Goal: Task Accomplishment & Management: Manage account settings

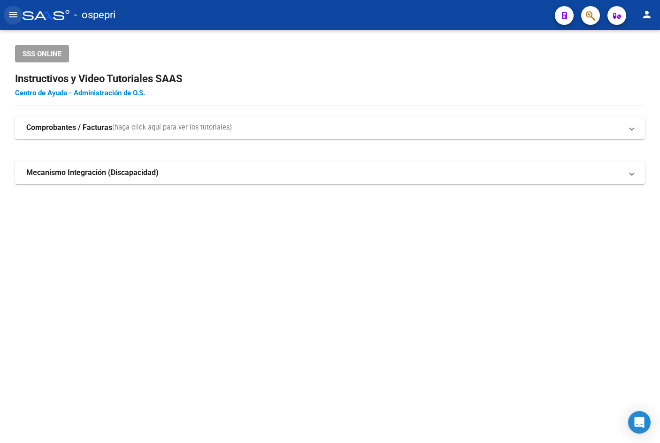
click at [11, 12] on mat-icon "menu" at bounding box center [13, 14] width 11 height 11
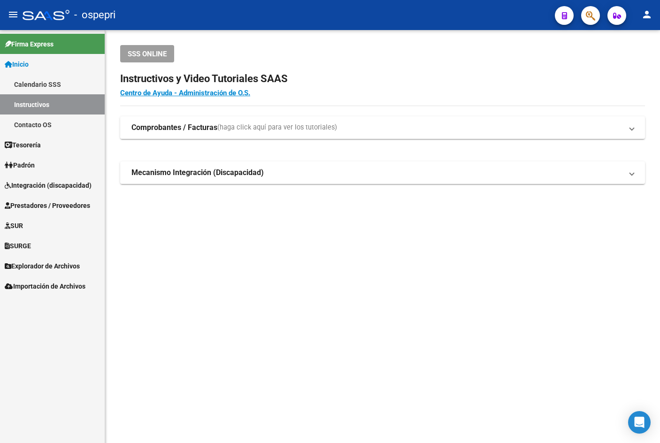
click at [39, 203] on span "Prestadores / Proveedores" at bounding box center [47, 206] width 85 height 10
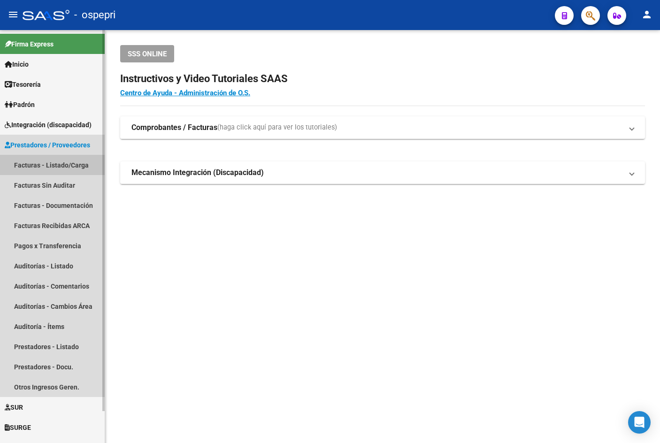
click at [59, 161] on link "Facturas - Listado/Carga" at bounding box center [52, 165] width 105 height 20
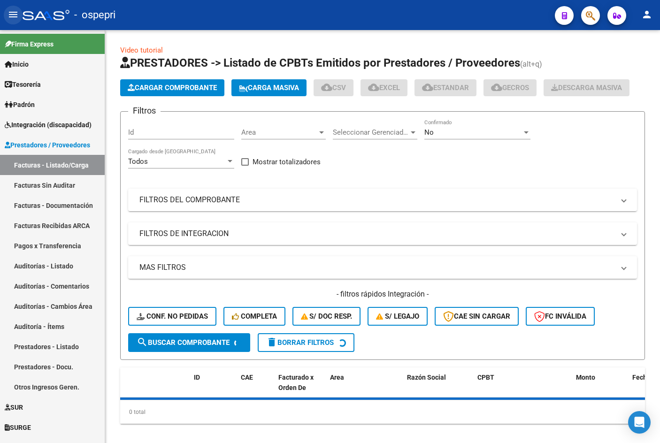
click at [13, 18] on mat-icon "menu" at bounding box center [13, 14] width 11 height 11
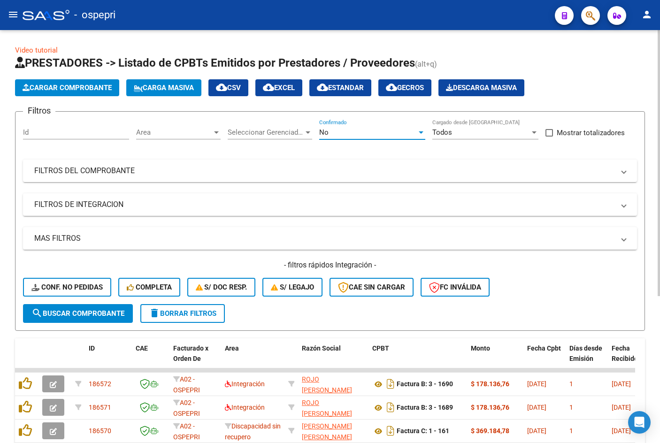
click at [376, 135] on div "No" at bounding box center [368, 132] width 98 height 8
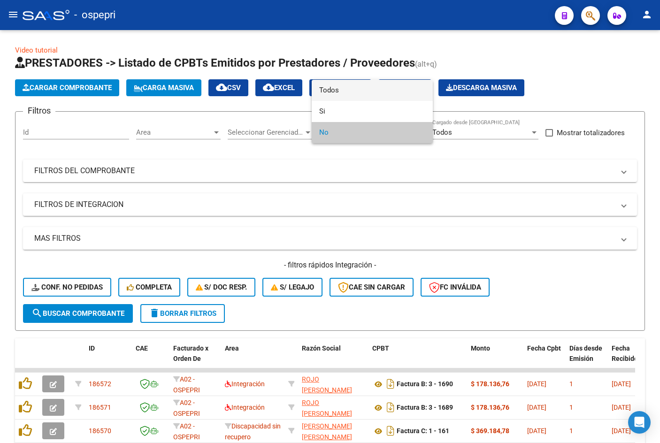
click at [353, 95] on span "Todos" at bounding box center [372, 90] width 106 height 21
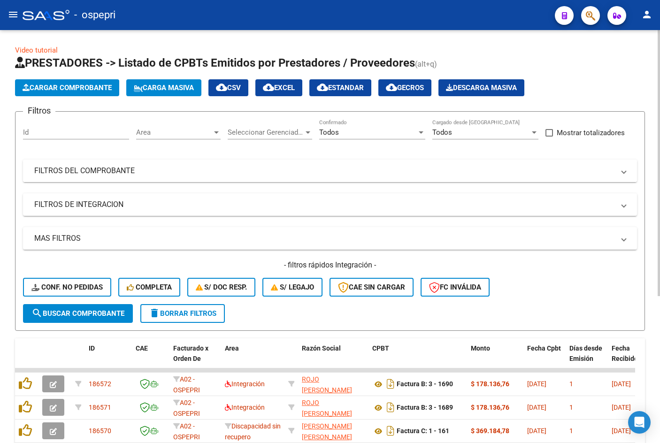
click at [365, 164] on mat-expansion-panel-header "FILTROS DEL COMPROBANTE" at bounding box center [330, 171] width 614 height 23
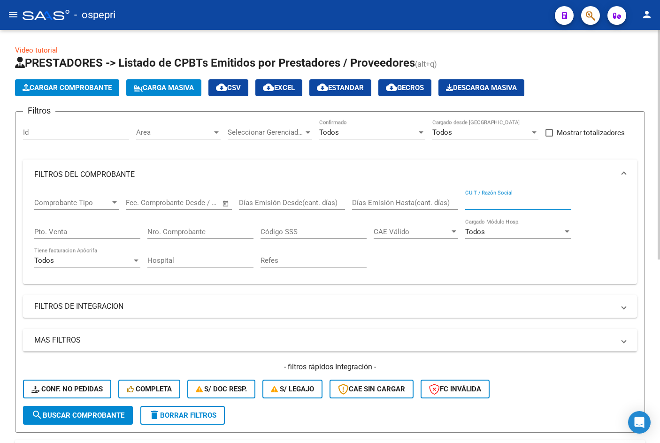
click at [499, 202] on input "CUIT / Razón Social" at bounding box center [518, 203] width 106 height 8
paste input "27399984705"
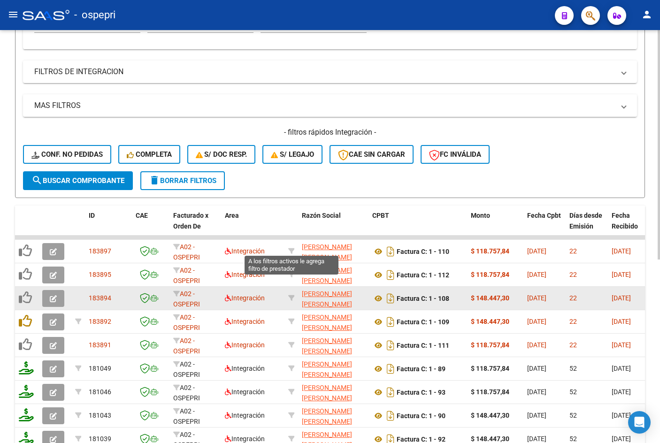
scroll to position [282, 0]
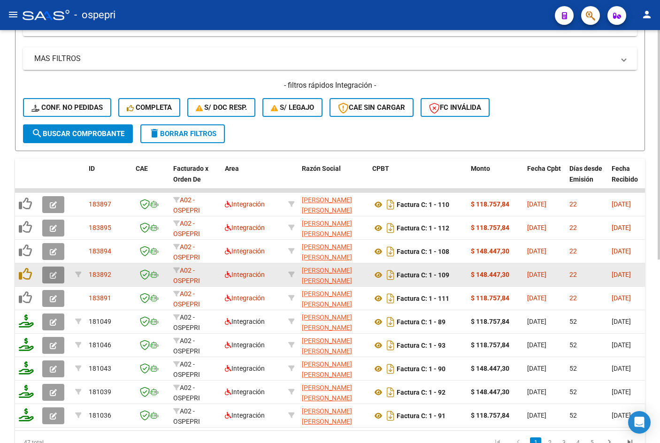
click at [53, 277] on icon "button" at bounding box center [53, 275] width 7 height 7
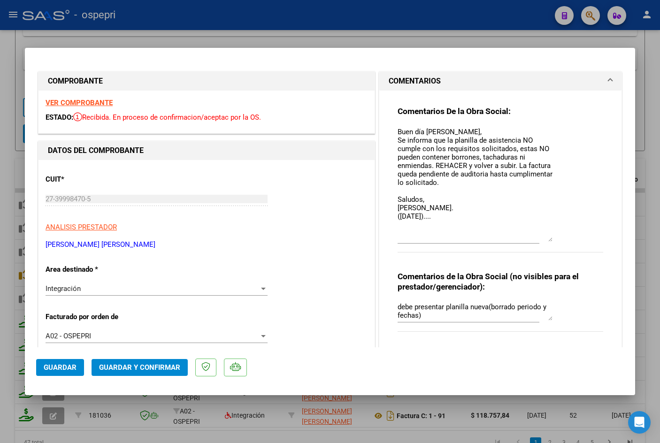
drag, startPoint x: 544, startPoint y: 140, endPoint x: 561, endPoint y: 236, distance: 97.8
click at [561, 236] on div "Comentarios De la Obra Social: Buen día Nelly, Se informa que la planilla de as…" at bounding box center [501, 184] width 206 height 157
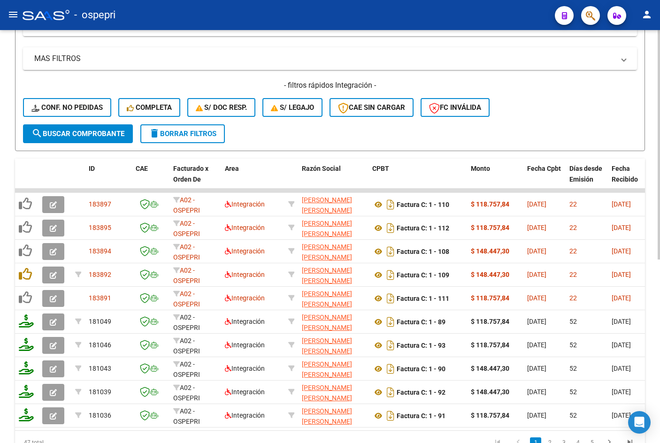
scroll to position [0, 0]
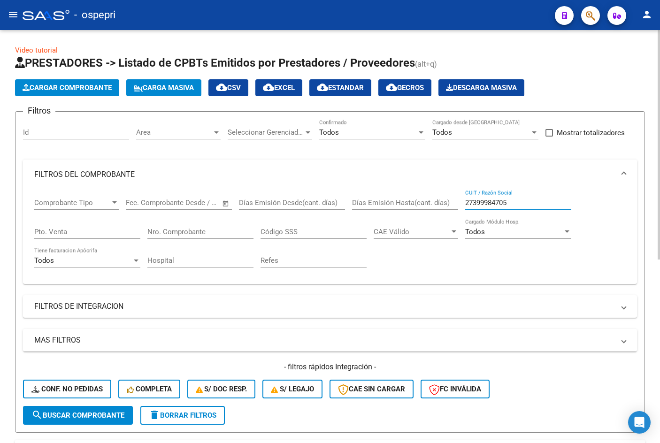
click at [539, 202] on input "27399984705" at bounding box center [518, 203] width 106 height 8
paste input "162218544"
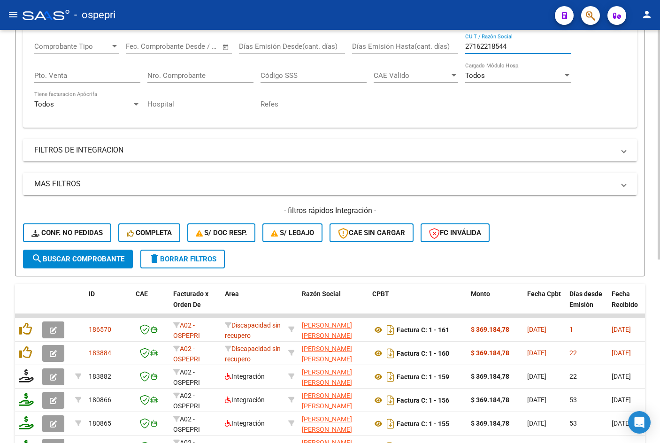
scroll to position [188, 0]
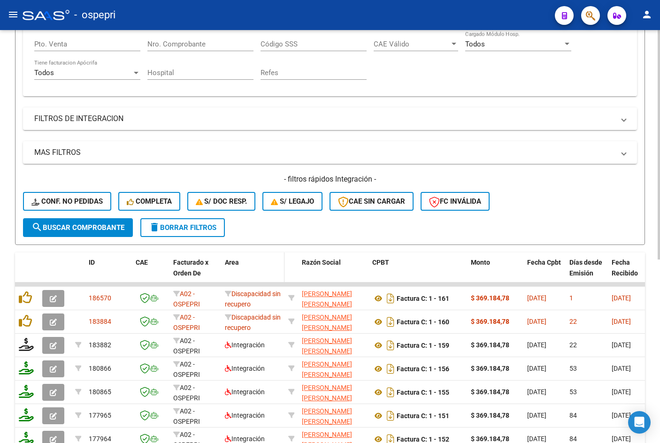
type input "27162218544"
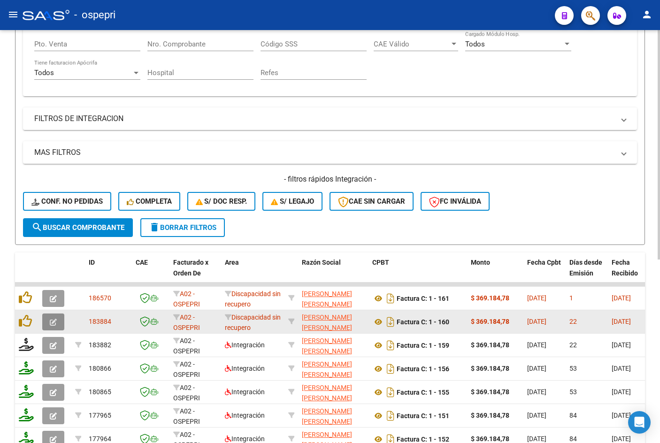
click at [51, 320] on icon "button" at bounding box center [53, 322] width 7 height 7
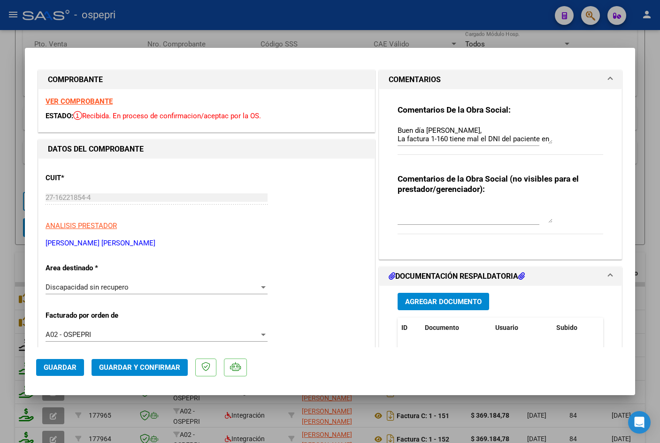
scroll to position [0, 0]
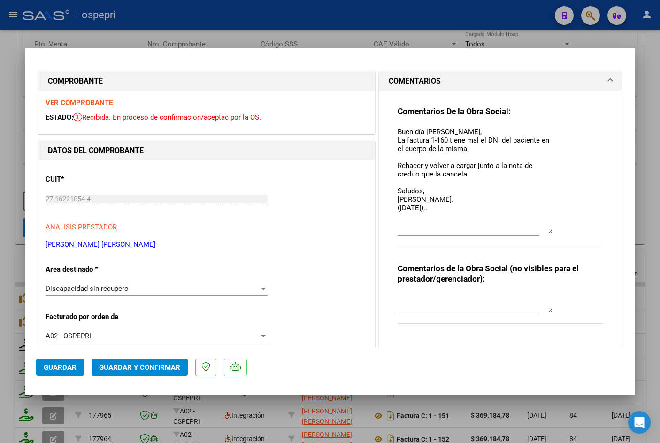
drag, startPoint x: 547, startPoint y: 142, endPoint x: 562, endPoint y: 229, distance: 88.7
click at [562, 229] on div "Comentarios De la Obra Social: Buen día Ana, La factura 1-160 tiene mal el DNI …" at bounding box center [501, 180] width 206 height 149
type input "$ 0,00"
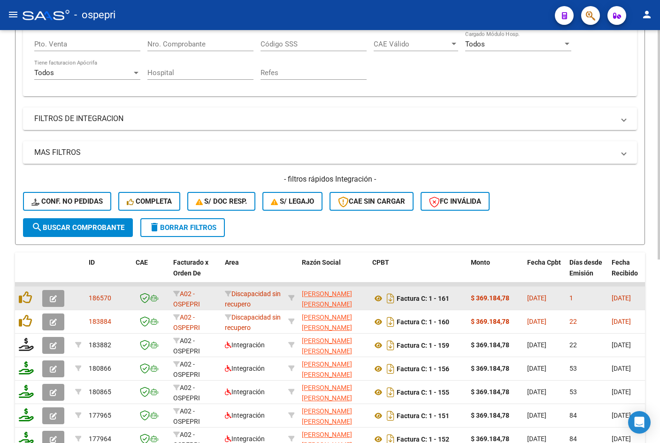
click at [49, 298] on button "button" at bounding box center [53, 298] width 22 height 17
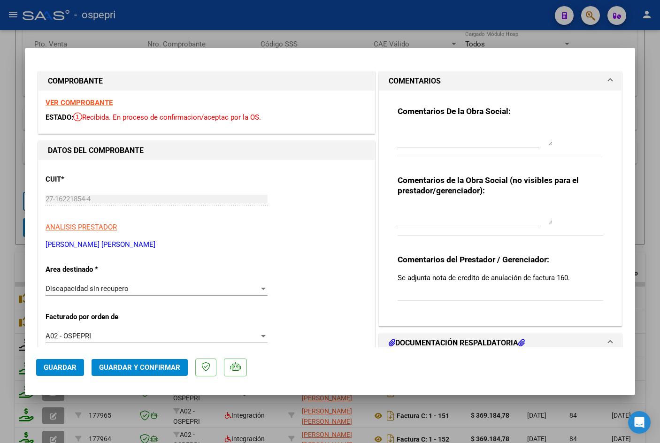
click at [97, 103] on strong "VER COMPROBANTE" at bounding box center [79, 103] width 67 height 8
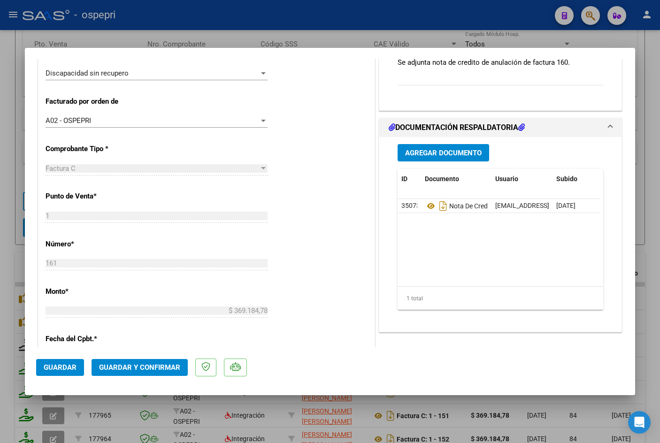
scroll to position [235, 0]
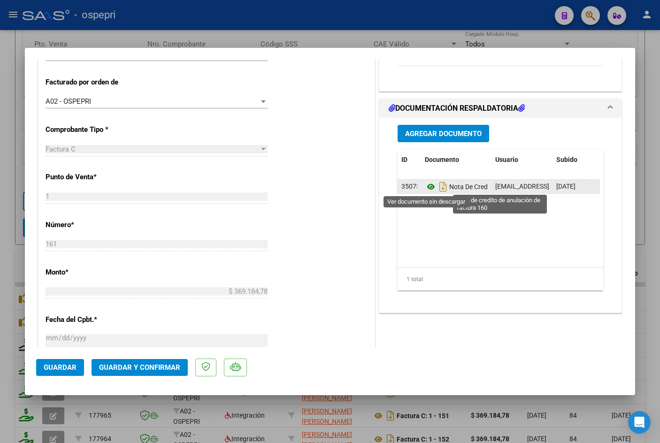
click at [427, 186] on icon at bounding box center [431, 186] width 12 height 11
click at [438, 187] on icon "Descargar documento" at bounding box center [443, 186] width 12 height 15
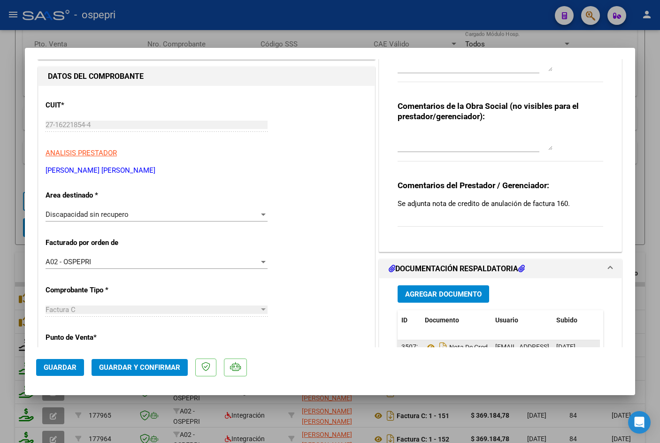
scroll to position [94, 0]
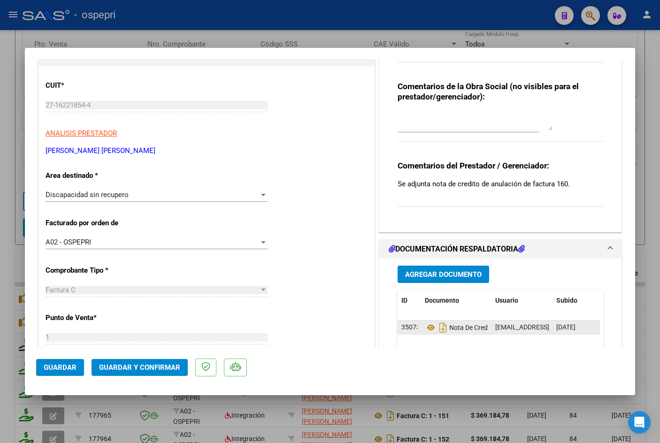
click at [123, 196] on span "Discapacidad sin recupero" at bounding box center [87, 195] width 83 height 8
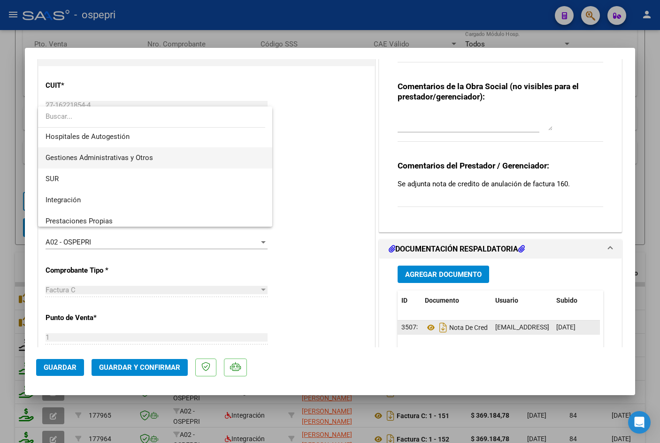
scroll to position [0, 0]
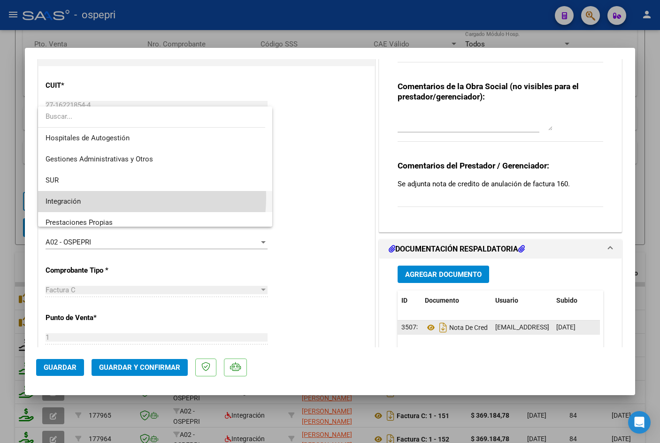
click at [102, 197] on span "Integración" at bounding box center [155, 201] width 219 height 21
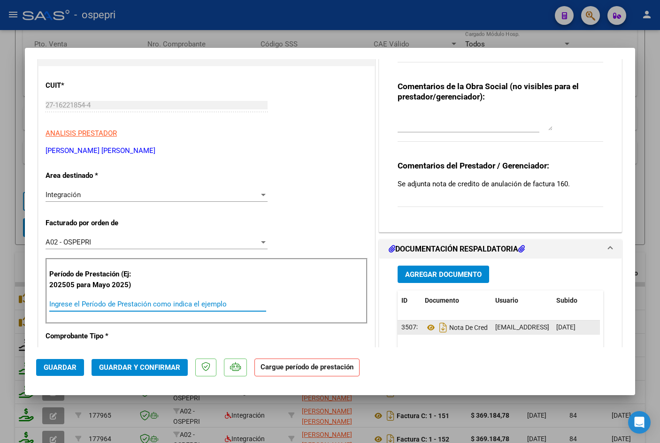
click at [91, 306] on input "Ingrese el Período de Prestación como indica el ejemplo" at bounding box center [157, 304] width 217 height 8
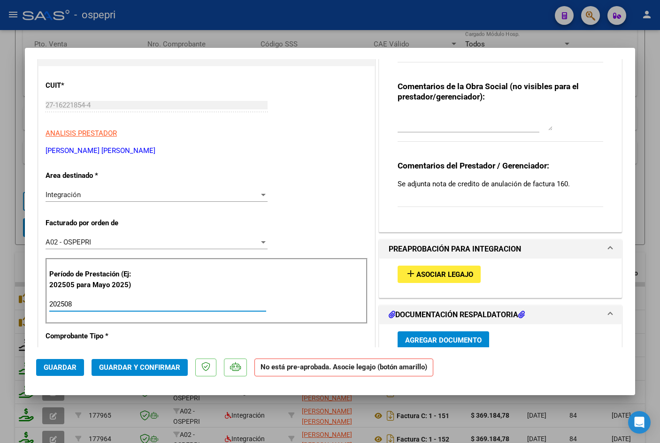
type input "202508"
click at [466, 117] on textarea at bounding box center [475, 121] width 155 height 19
type textarea "P"
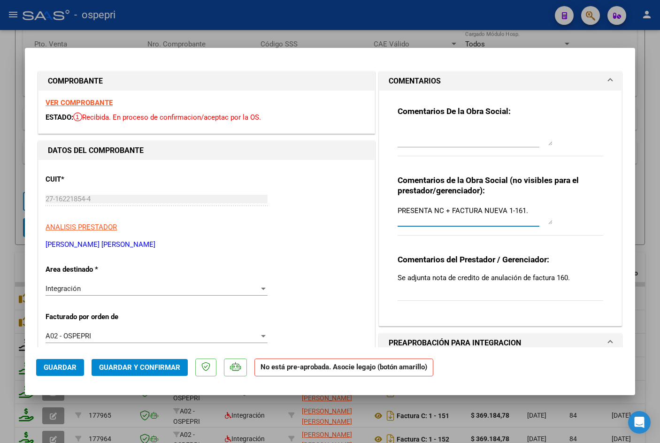
type textarea "PRESENTA NC + FACTURA NUEVA 1-161."
click at [452, 138] on textarea at bounding box center [475, 136] width 155 height 19
type textarea "b"
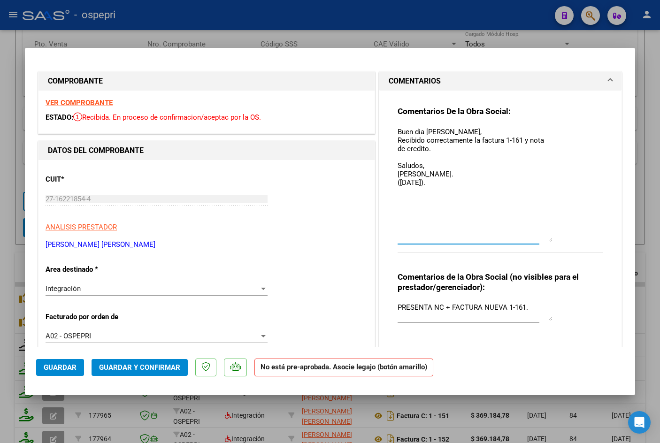
drag, startPoint x: 548, startPoint y: 144, endPoint x: 564, endPoint y: 240, distance: 98.1
click at [564, 240] on div "Comentarios De la Obra Social: Buen dia Ana, Recibido correctamente la factura …" at bounding box center [501, 184] width 206 height 157
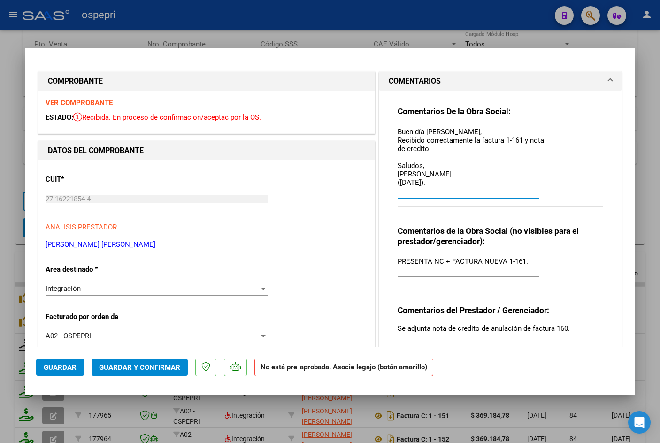
drag, startPoint x: 546, startPoint y: 241, endPoint x: 541, endPoint y: 195, distance: 46.4
click at [541, 195] on textarea "Buen día Ana, Recibido correctamente la factura 1-161 y nota de credito. Saludo…" at bounding box center [475, 162] width 155 height 70
type textarea "Buen día Ana, Recibido correctamente la factura 1-161 y nota de credito. Saludo…"
drag, startPoint x: 394, startPoint y: 260, endPoint x: 523, endPoint y: 262, distance: 129.2
click at [523, 262] on textarea "PRESENTA NC + FACTURA NUEVA 1-161." at bounding box center [475, 265] width 155 height 19
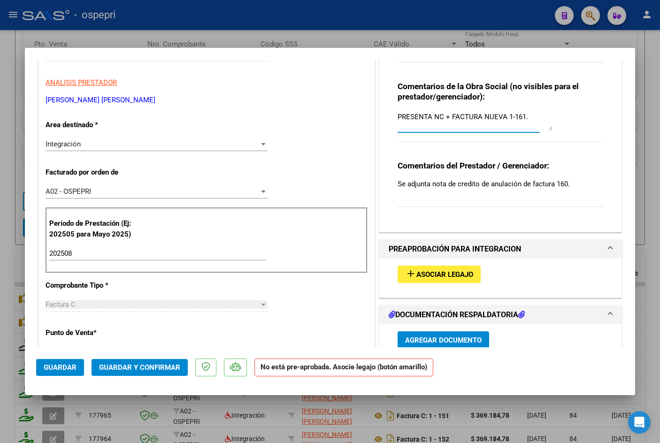
scroll to position [188, 0]
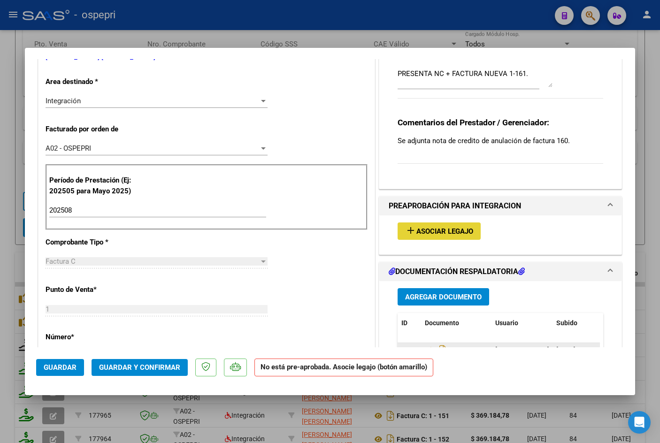
click at [418, 231] on span "Asociar Legajo" at bounding box center [445, 231] width 57 height 8
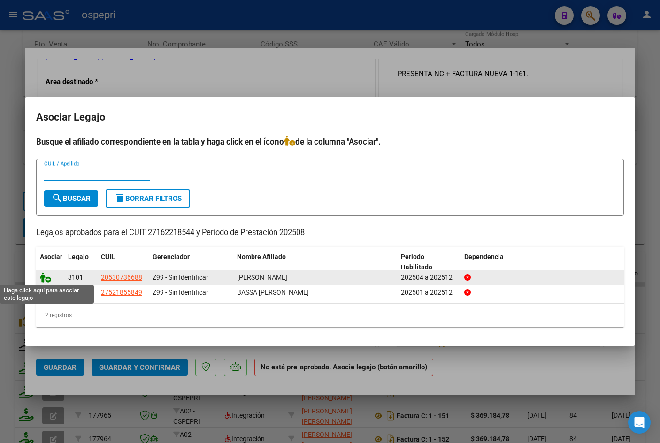
click at [46, 279] on icon at bounding box center [45, 277] width 11 height 10
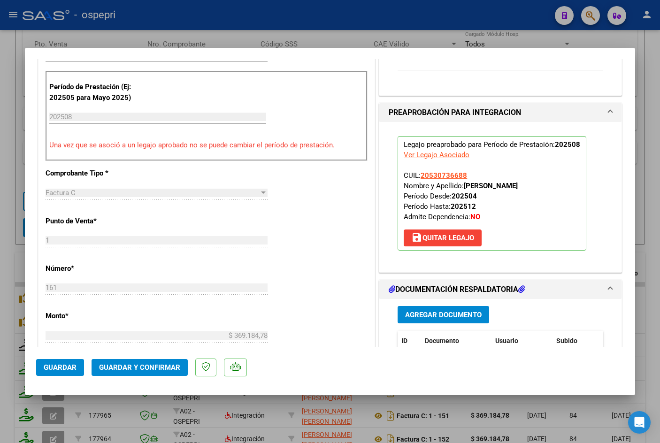
scroll to position [423, 0]
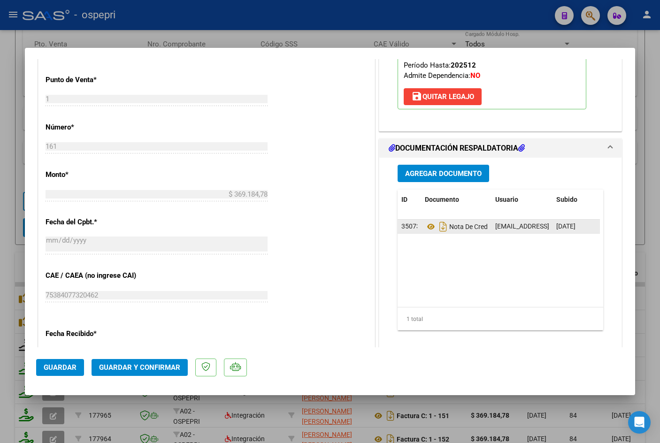
click at [442, 179] on button "Agregar Documento" at bounding box center [444, 173] width 92 height 17
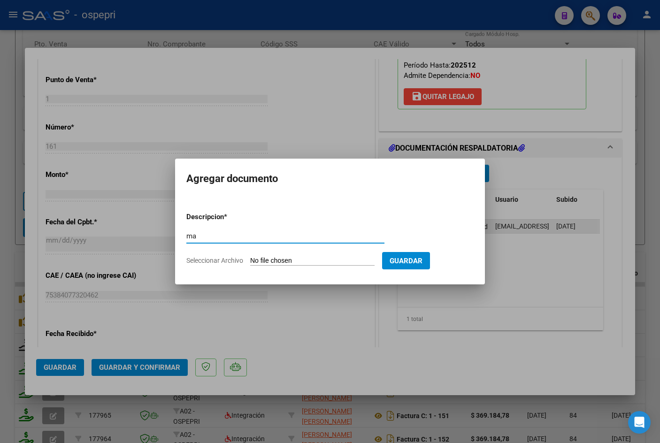
type input "m"
type input "a"
type input "mai ago2025 chrestia"
click at [323, 258] on input "Seleccionar Archivo" at bounding box center [312, 261] width 124 height 9
type input "C:\fakepath\27162218544-FACTURA_C-1-160-ANEXO-ASISTENCIA.pdf"
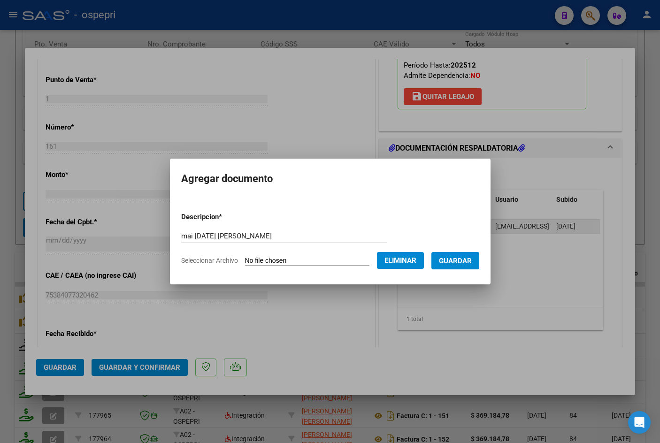
click at [463, 264] on span "Guardar" at bounding box center [455, 261] width 33 height 8
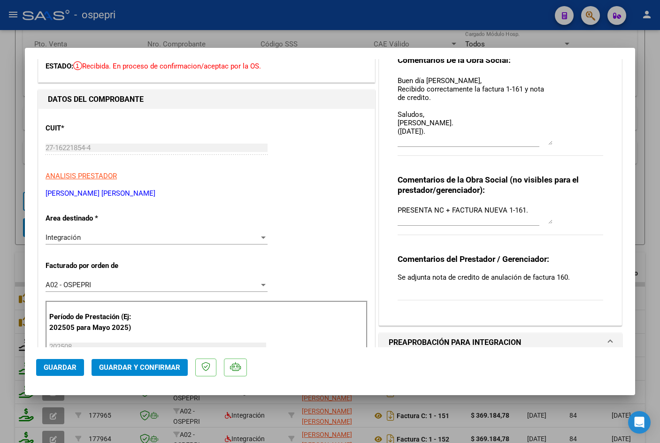
scroll to position [94, 0]
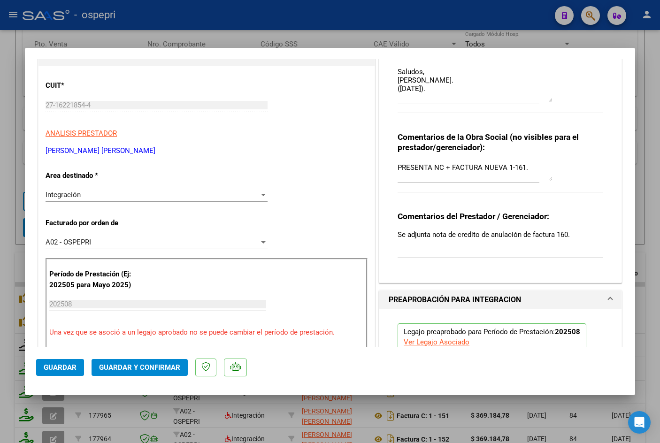
click at [164, 373] on button "Guardar y Confirmar" at bounding box center [140, 367] width 96 height 17
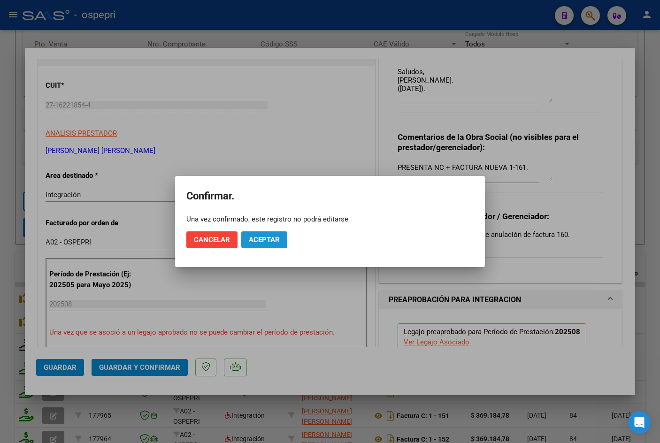
click at [263, 236] on span "Aceptar" at bounding box center [264, 240] width 31 height 8
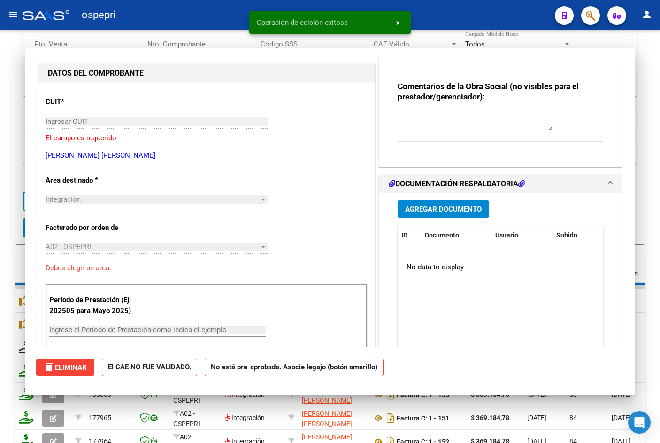
scroll to position [0, 0]
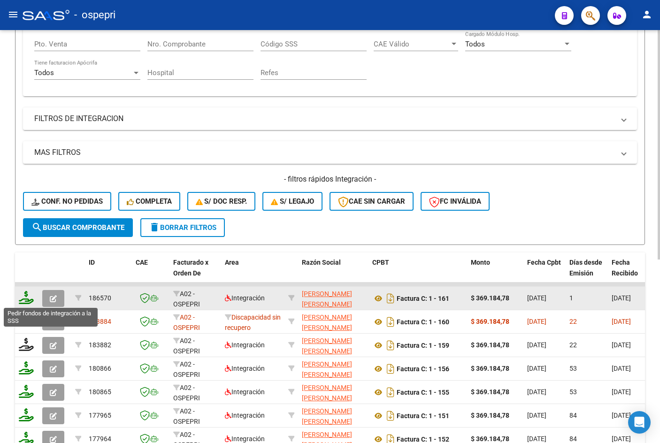
click at [28, 302] on icon at bounding box center [26, 297] width 15 height 13
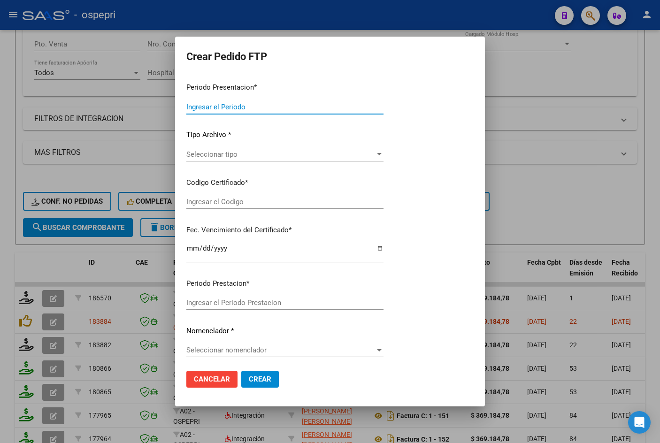
type input "202508"
type input "$ 369.184,78"
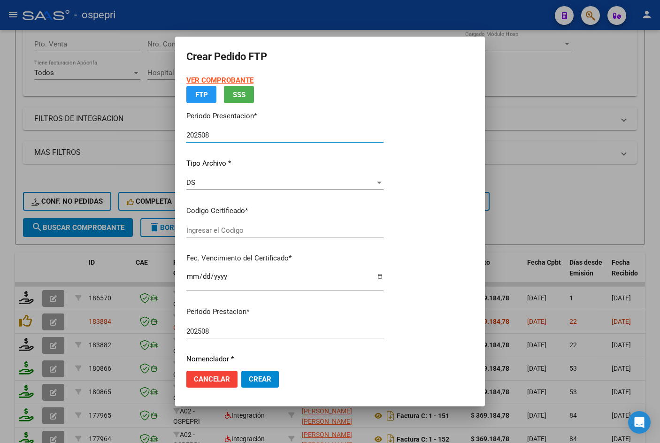
type input "2053073668-8"
type input "2028-07-01"
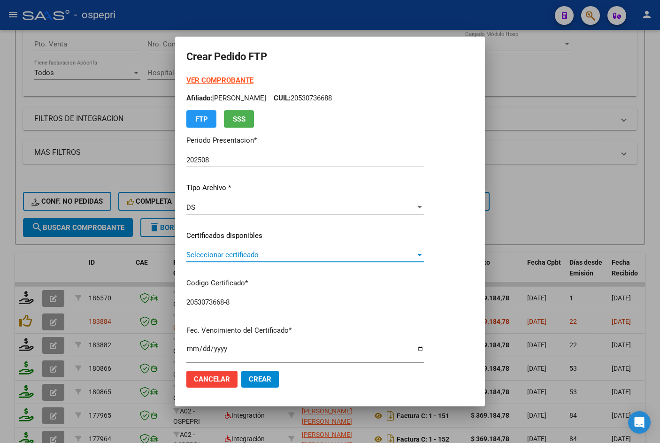
click at [244, 257] on span "Seleccionar certificado" at bounding box center [300, 255] width 229 height 8
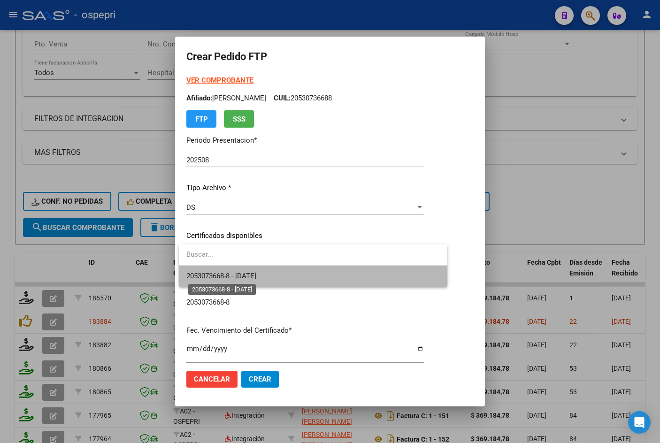
click at [250, 279] on span "2053073668-8 - 2028-07-01" at bounding box center [221, 276] width 70 height 8
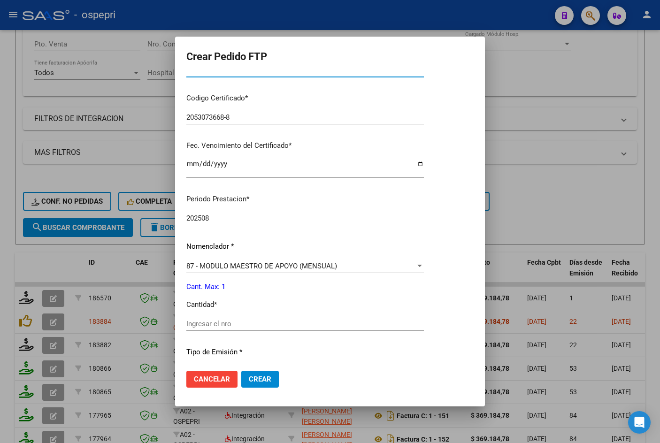
scroll to position [304, 0]
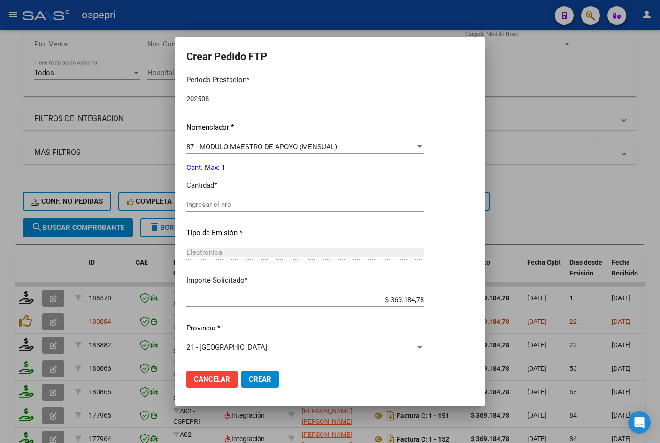
click at [236, 204] on input "Ingresar el nro" at bounding box center [305, 205] width 238 height 8
type input "1"
click at [272, 381] on button "Crear" at bounding box center [260, 379] width 38 height 17
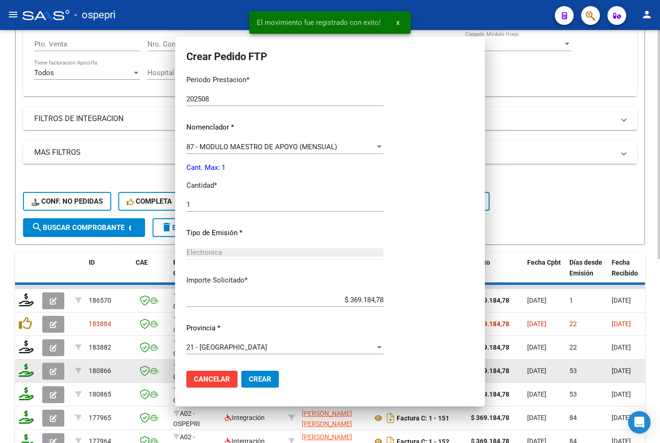
scroll to position [0, 0]
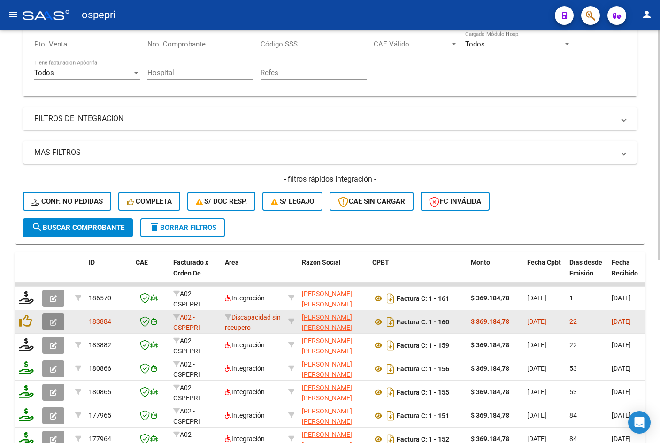
click at [53, 320] on icon "button" at bounding box center [53, 322] width 7 height 7
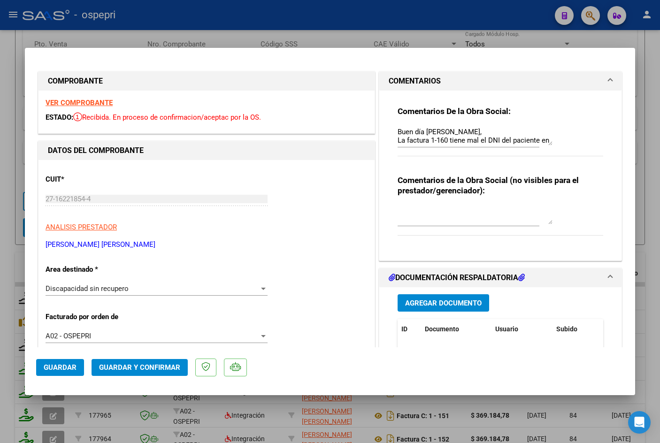
click at [393, 130] on div "Comentarios De la Obra Social: Buen día Ana, La factura 1-160 tiene mal el DNI …" at bounding box center [501, 172] width 220 height 163
drag, startPoint x: 395, startPoint y: 131, endPoint x: 561, endPoint y: 204, distance: 181.3
click at [561, 204] on div "Comentarios De la Obra Social: Buen día Ana, La factura 1-160 tiene mal el DNI …" at bounding box center [501, 172] width 220 height 163
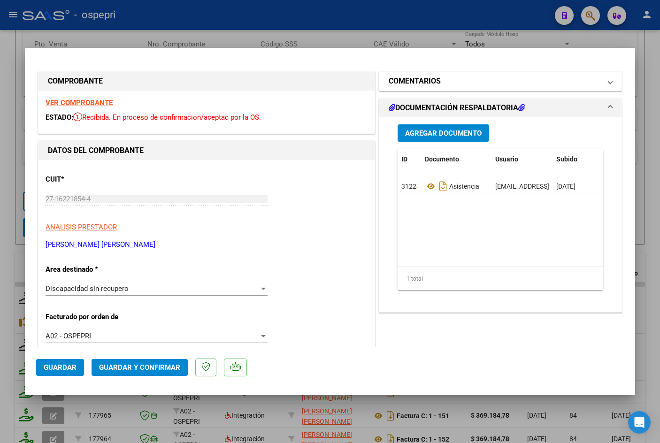
click at [441, 87] on mat-panel-title "COMENTARIOS" at bounding box center [495, 81] width 212 height 11
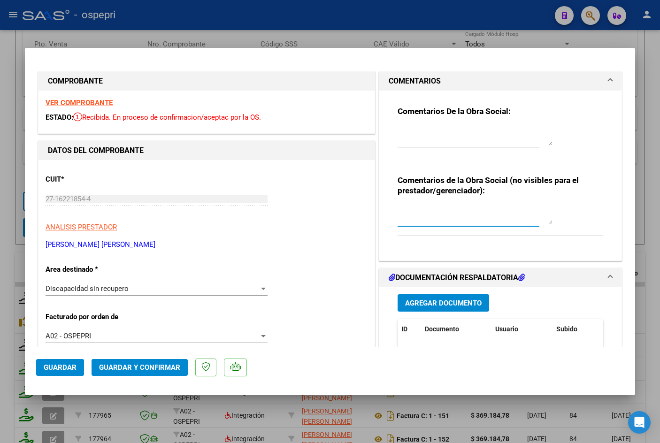
click at [424, 213] on textarea at bounding box center [475, 215] width 155 height 19
paste textarea "Buen día [PERSON_NAME], La factura 1-160 tiene mal el DNI del paciente en el cu…"
paste textarea "PRESENTA NC + FACTURA NUEVA 1-161."
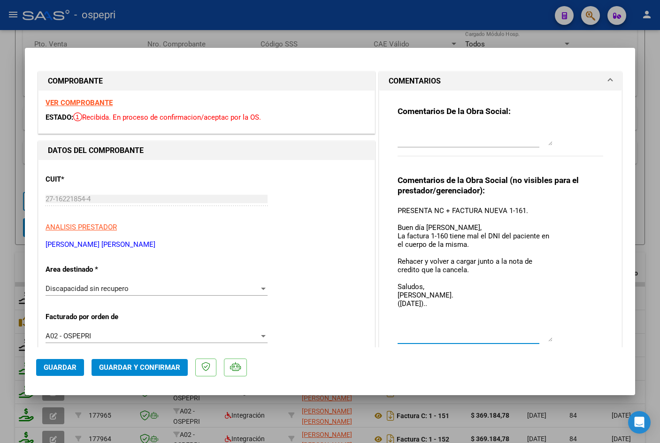
scroll to position [0, 0]
drag, startPoint x: 544, startPoint y: 220, endPoint x: 539, endPoint y: 309, distance: 88.5
click at [539, 309] on textarea "PRESENTA NC + FACTURA NUEVA 1-161. Buen día Ana, La factura 1-160 tiene mal el …" at bounding box center [475, 259] width 155 height 107
type textarea "PRESENTA NC + FACTURA NUEVA 1-161. Buen día Ana, La factura 1-160 tiene mal el …"
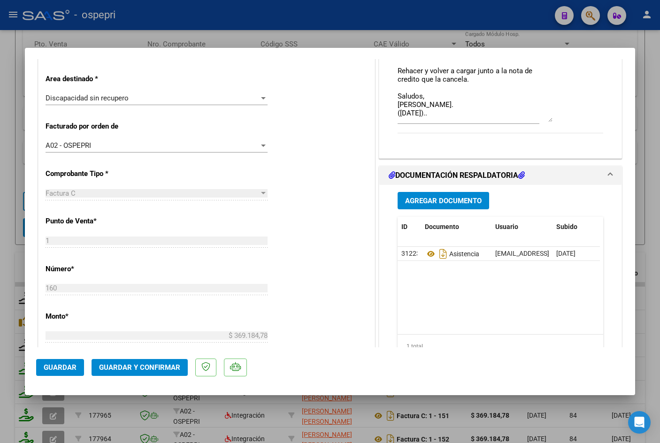
scroll to position [194, 0]
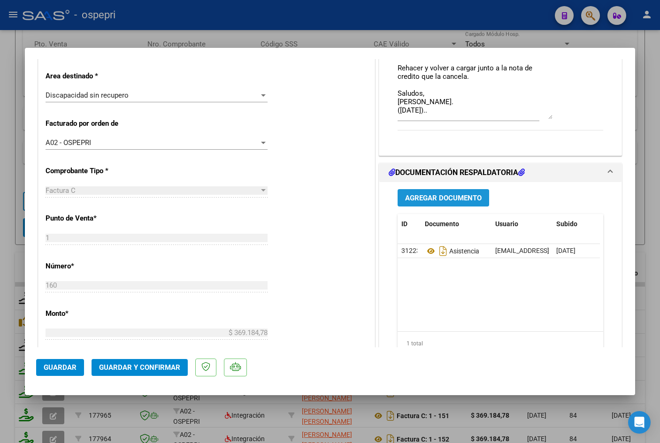
click at [440, 200] on span "Agregar Documento" at bounding box center [443, 198] width 77 height 8
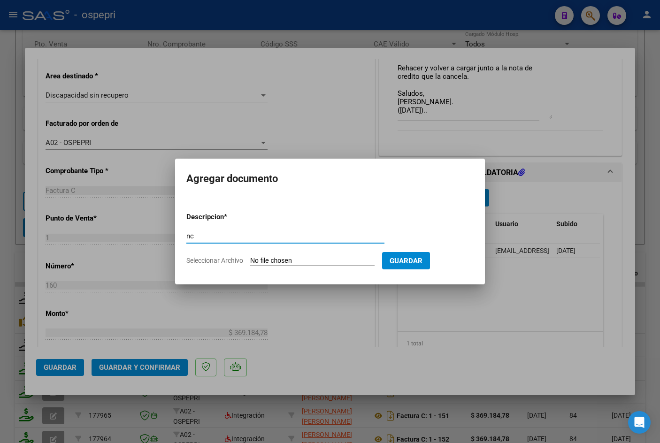
type input "nc"
click at [304, 259] on input "Seleccionar Archivo" at bounding box center [312, 261] width 124 height 9
type input "C:\fakepath\27162218544-FACTURA_C-1-161-ANEXO-NOTA DE CREDITO DE ANULACION DE F…"
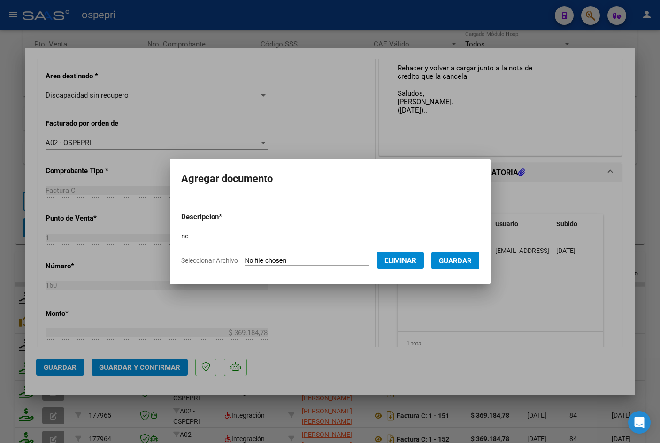
click at [274, 240] on input "nc" at bounding box center [284, 236] width 206 height 8
type input "nc 1-9 (fac 1-160)"
click at [472, 260] on span "Guardar" at bounding box center [455, 261] width 33 height 8
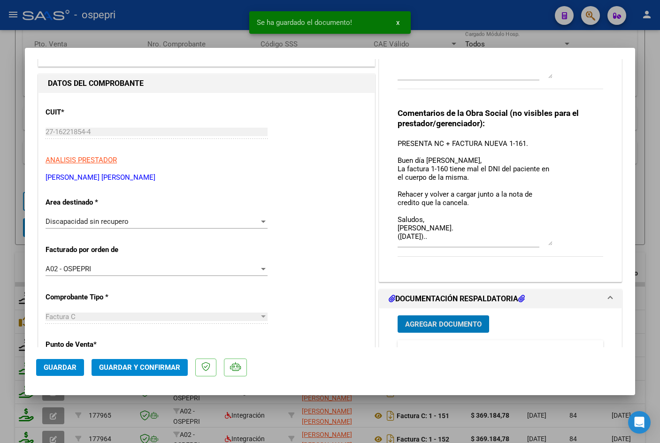
scroll to position [6, 0]
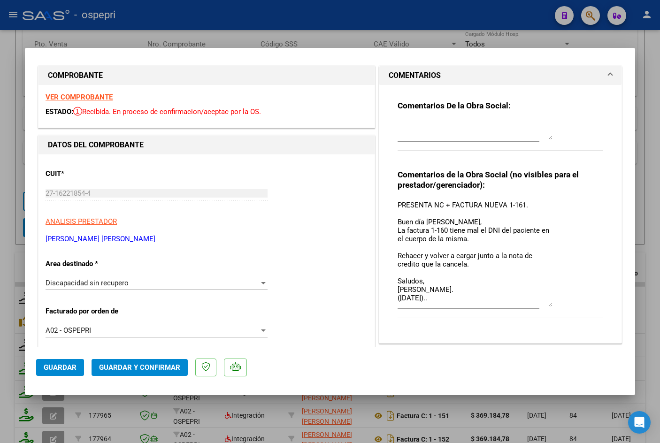
click at [65, 367] on span "Guardar" at bounding box center [60, 368] width 33 height 8
type input "$ 0,00"
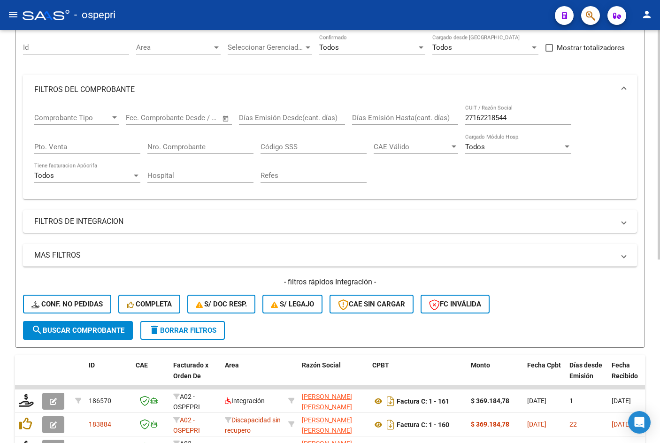
scroll to position [48, 0]
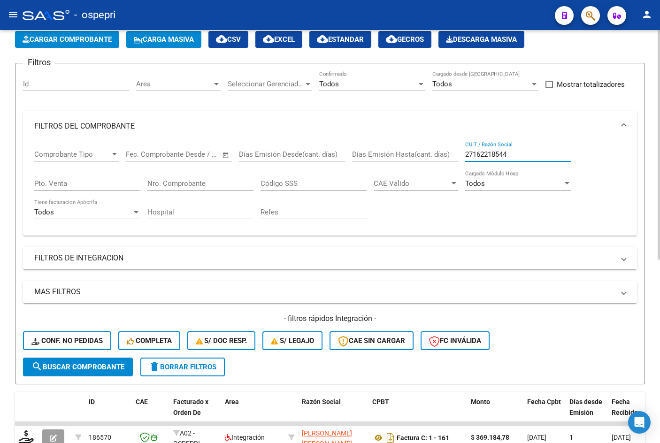
click at [515, 153] on input "27162218544" at bounding box center [518, 154] width 106 height 8
paste input "354924809"
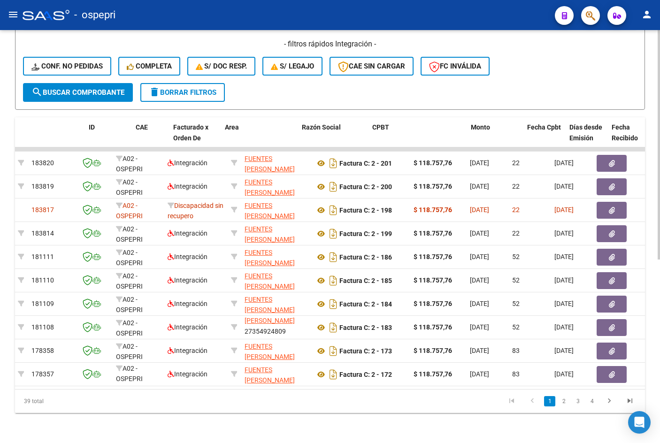
scroll to position [0, 0]
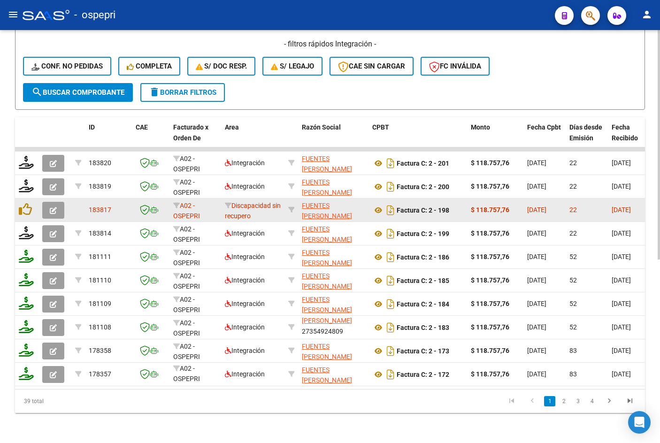
type input "27354924809"
click at [60, 205] on button "button" at bounding box center [53, 210] width 22 height 17
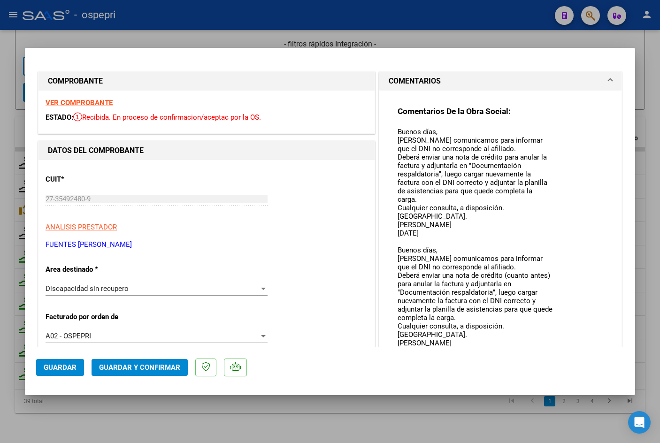
drag, startPoint x: 544, startPoint y: 141, endPoint x: 583, endPoint y: 365, distance: 226.9
click at [583, 365] on mat-dialog-container "COMPROBANTE VER COMPROBANTE ESTADO: Recibida. En proceso de confirmacion/acepta…" at bounding box center [330, 222] width 611 height 348
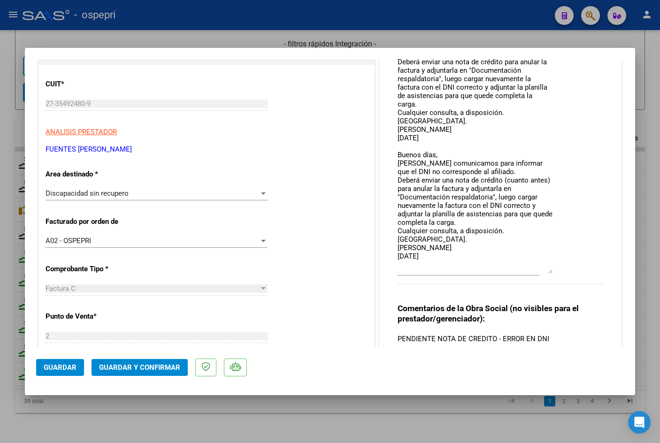
scroll to position [141, 0]
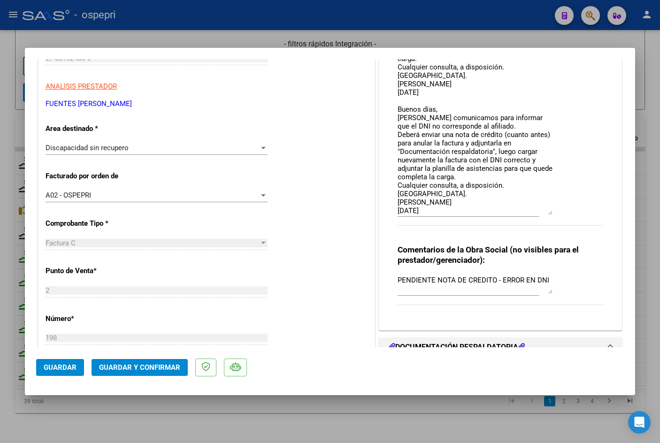
drag, startPoint x: 548, startPoint y: 227, endPoint x: 534, endPoint y: 193, distance: 36.6
click at [544, 214] on textarea "Buenos días, Nos comunicamos para informar que el DNI no corresponde al afiliad…" at bounding box center [475, 100] width 155 height 229
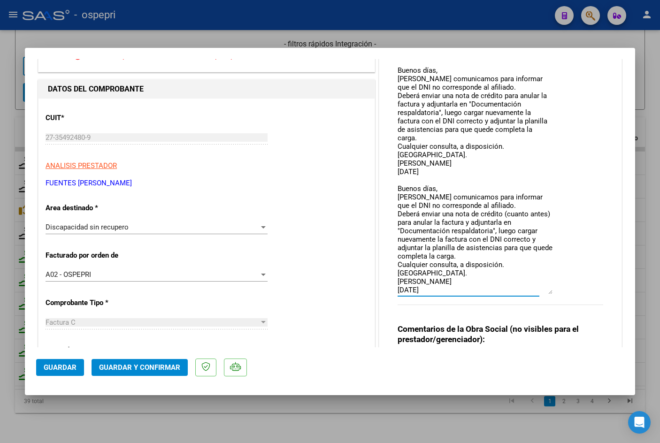
scroll to position [94, 0]
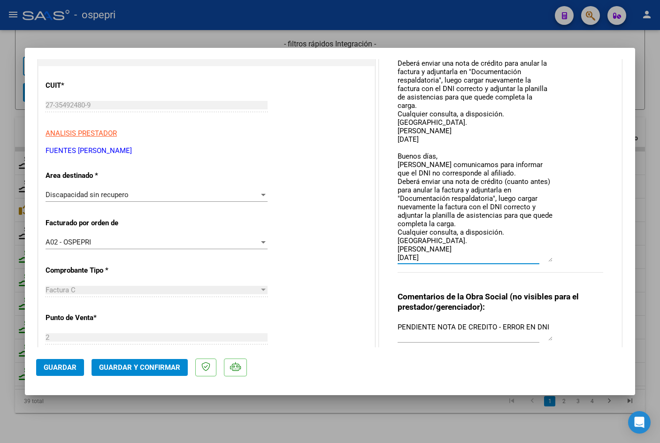
click at [449, 250] on textarea "Buenos días, Nos comunicamos para informar que el DNI no corresponde al afiliad…" at bounding box center [475, 147] width 155 height 229
type textarea "Buenos días, Nos comunicamos para informar que el DNI no corresponde al afiliad…"
click at [72, 370] on span "Guardar" at bounding box center [60, 368] width 33 height 8
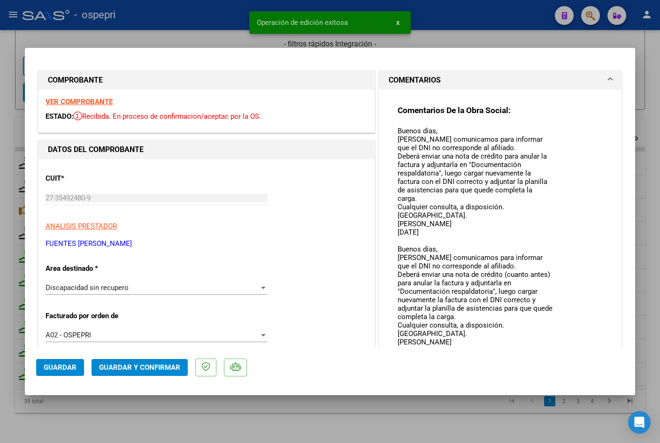
scroll to position [0, 0]
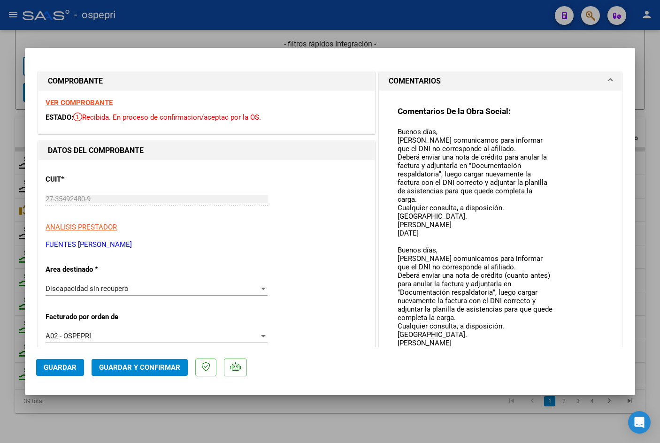
click at [79, 104] on strong "VER COMPROBANTE" at bounding box center [79, 103] width 67 height 8
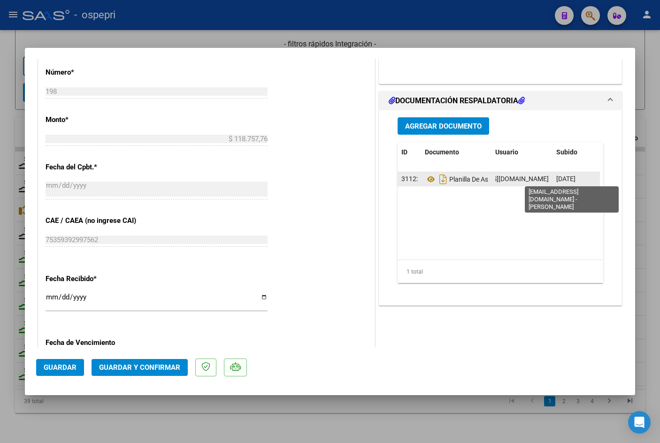
scroll to position [0, 64]
drag, startPoint x: 492, startPoint y: 177, endPoint x: 518, endPoint y: 177, distance: 25.4
click at [518, 177] on span "analaurafuentes23@gmail.com - ANA LAURA FUENTES" at bounding box center [511, 179] width 159 height 8
copy span "analaurafuentes23@gmail.com"
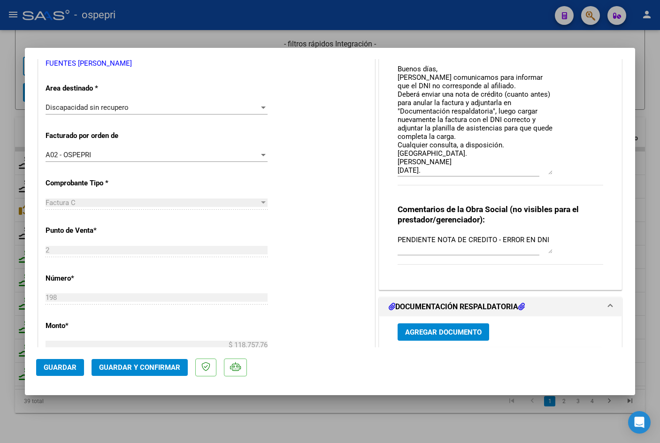
scroll to position [188, 0]
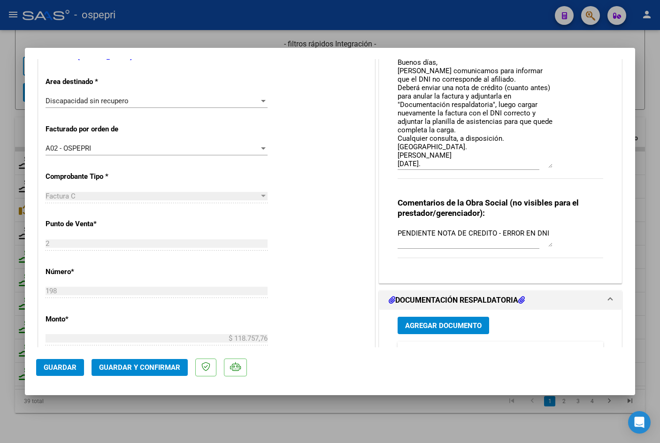
click at [432, 36] on div at bounding box center [330, 221] width 660 height 443
type input "$ 0,00"
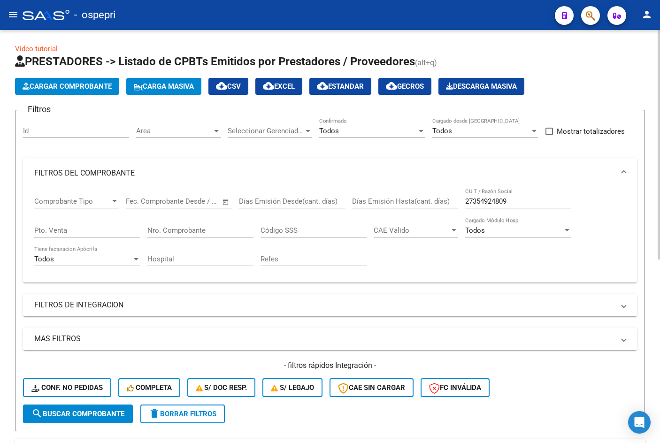
scroll to position [0, 0]
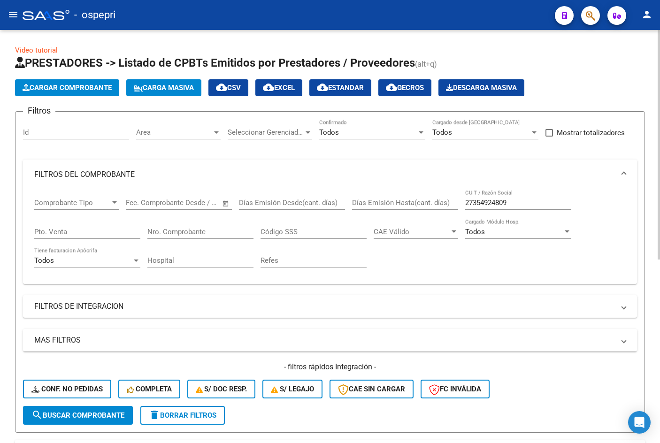
click at [535, 207] on input "27354924809" at bounding box center [518, 203] width 106 height 8
paste input "68003161"
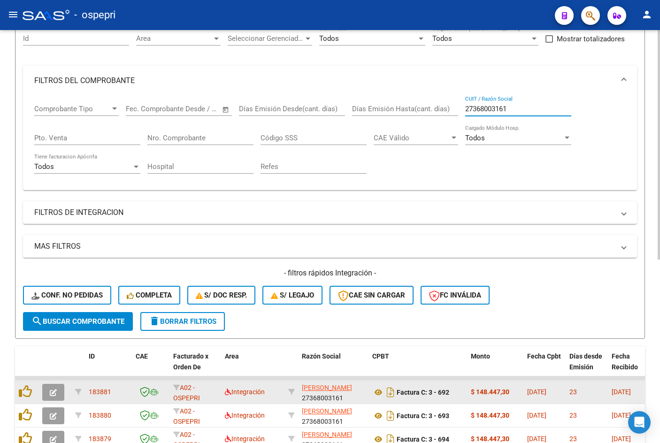
scroll to position [235, 0]
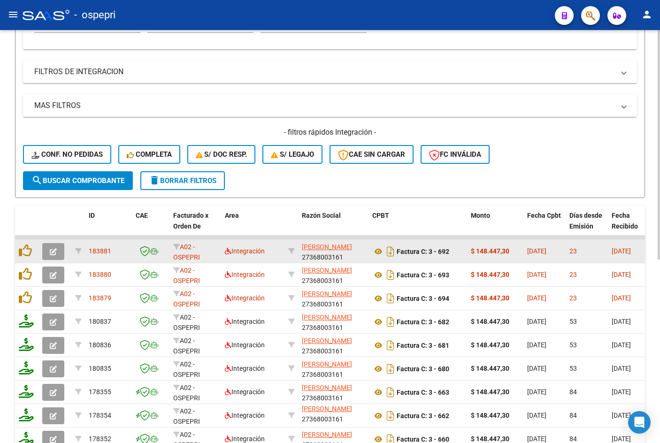
type input "27368003161"
click at [55, 248] on icon "button" at bounding box center [53, 251] width 7 height 7
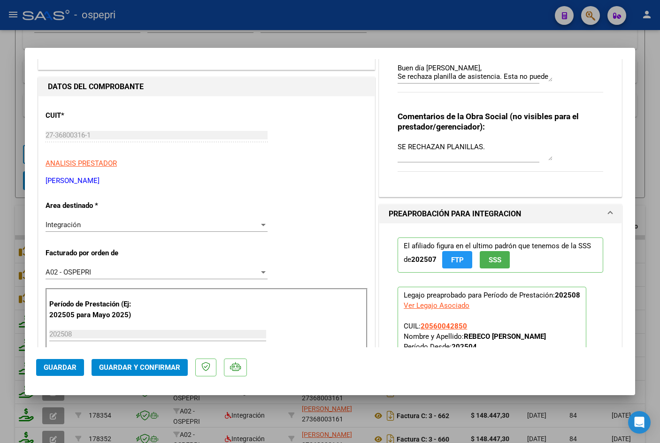
scroll to position [47, 0]
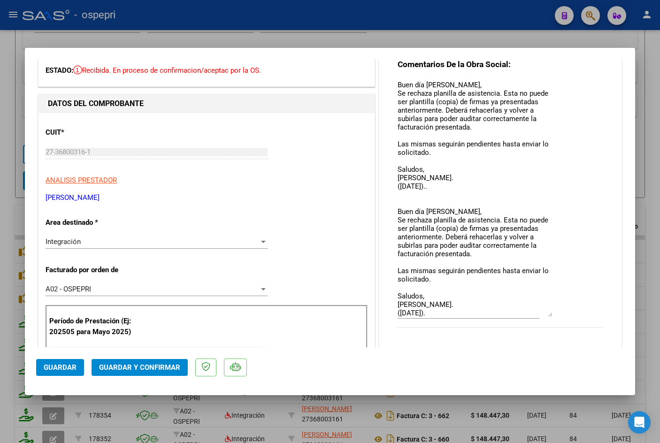
drag, startPoint x: 548, startPoint y: 97, endPoint x: 558, endPoint y: 315, distance: 218.7
click at [558, 315] on div "Comentarios De la Obra Social: Buen día Sofia, Se rechaza planilla de asistenci…" at bounding box center [501, 198] width 206 height 279
drag, startPoint x: 546, startPoint y: 311, endPoint x: 546, endPoint y: 320, distance: 8.9
click at [546, 320] on textarea "Buen día Sofia, Se rechaza planilla de asistencia. Esta no puede ser plantilla …" at bounding box center [475, 203] width 155 height 246
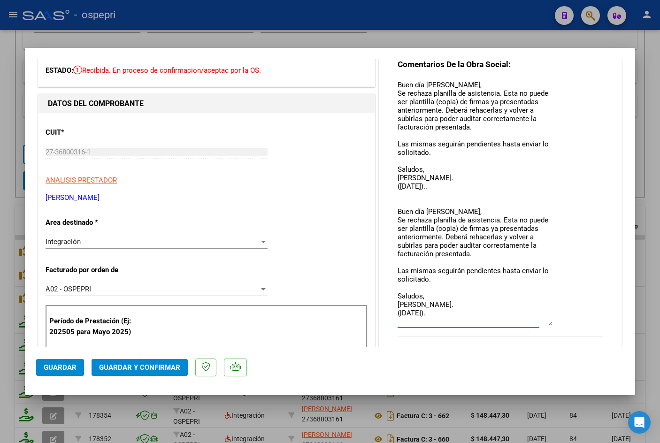
click at [622, 38] on div at bounding box center [330, 221] width 660 height 443
type input "$ 0,00"
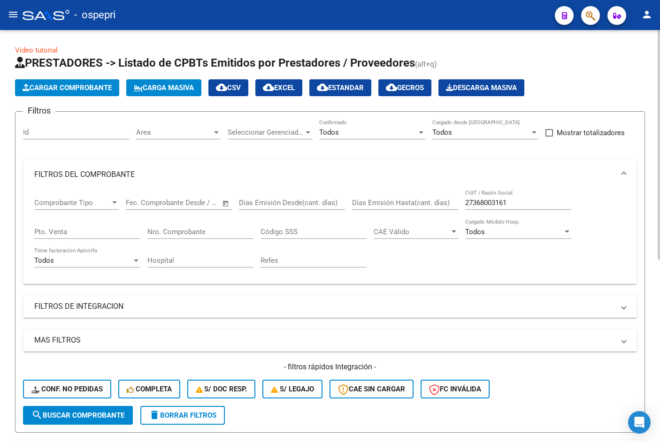
click at [524, 205] on input "27368003161" at bounding box center [518, 203] width 106 height 8
paste input "233488939"
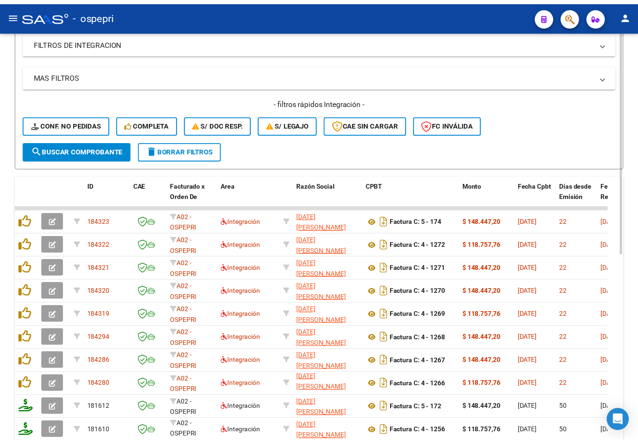
scroll to position [299, 0]
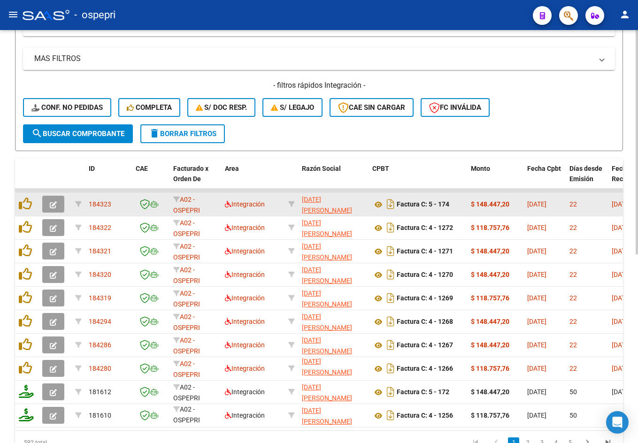
type input "27233488939"
click at [52, 205] on icon "button" at bounding box center [53, 205] width 7 height 7
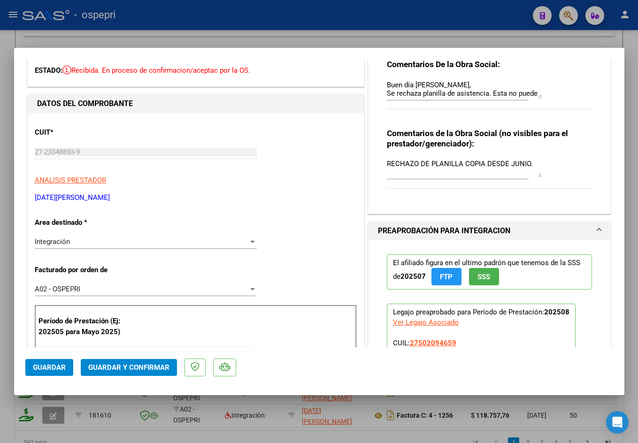
scroll to position [0, 0]
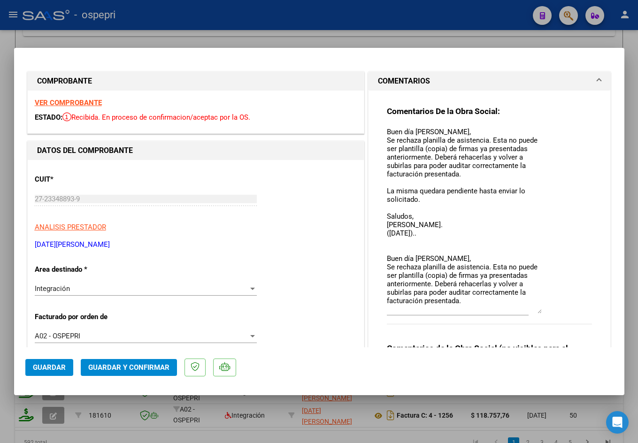
drag, startPoint x: 536, startPoint y: 142, endPoint x: 542, endPoint y: 316, distance: 174.3
click at [542, 316] on div "Comentarios De la Obra Social: Buen día Karina, Se rechaza planilla de asistenc…" at bounding box center [490, 220] width 206 height 229
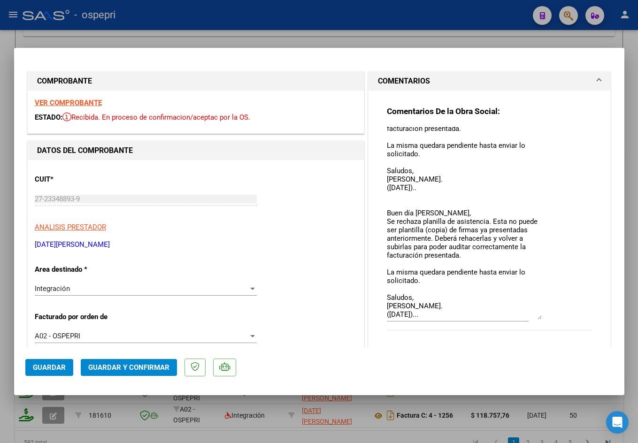
scroll to position [54, 0]
click at [522, 39] on div at bounding box center [319, 221] width 638 height 443
type input "$ 0,00"
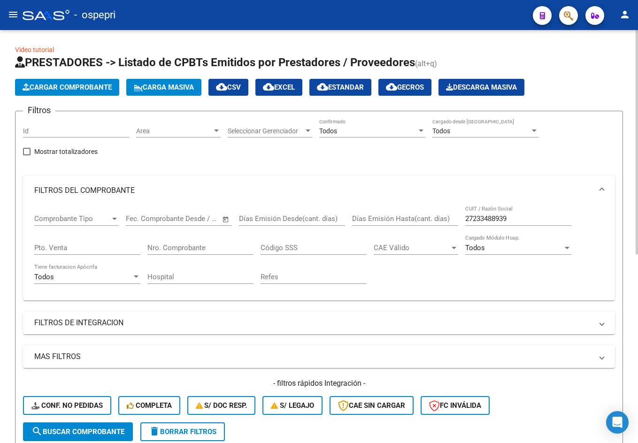
scroll to position [0, 0]
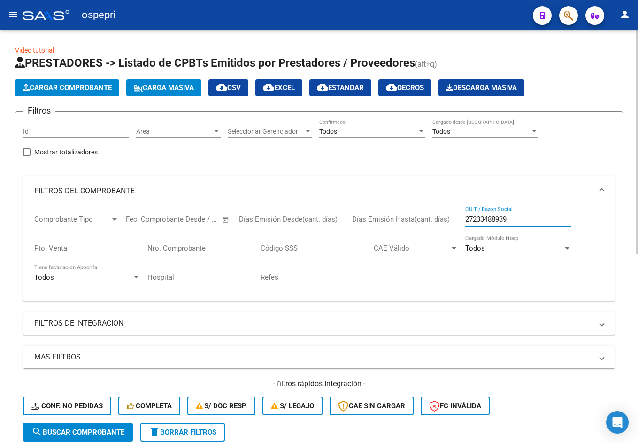
click at [522, 216] on input "27233488939" at bounding box center [518, 219] width 106 height 8
paste input "332761248"
type input "27332761248"
click at [116, 430] on span "search Buscar Comprobante" at bounding box center [77, 432] width 93 height 8
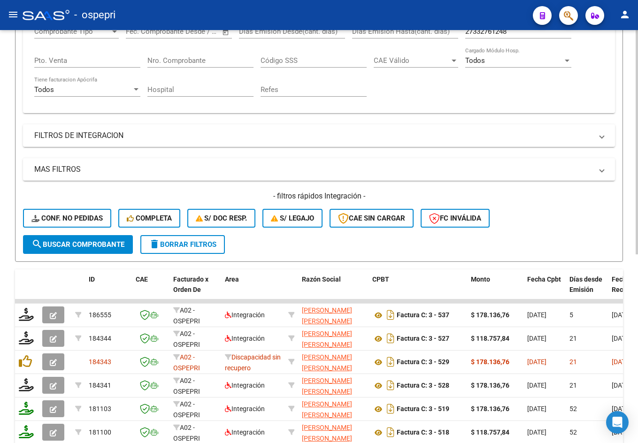
scroll to position [235, 0]
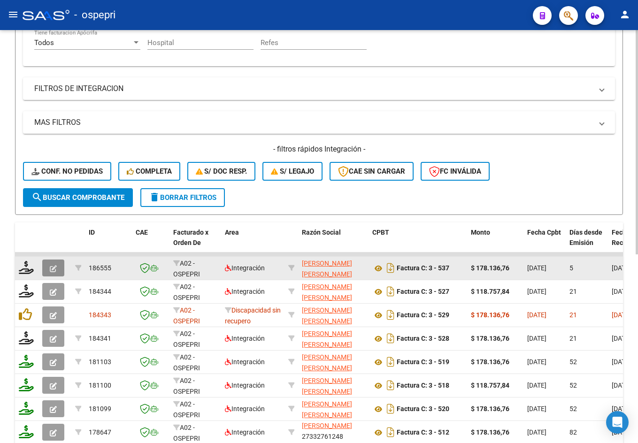
click at [54, 268] on icon "button" at bounding box center [53, 268] width 7 height 7
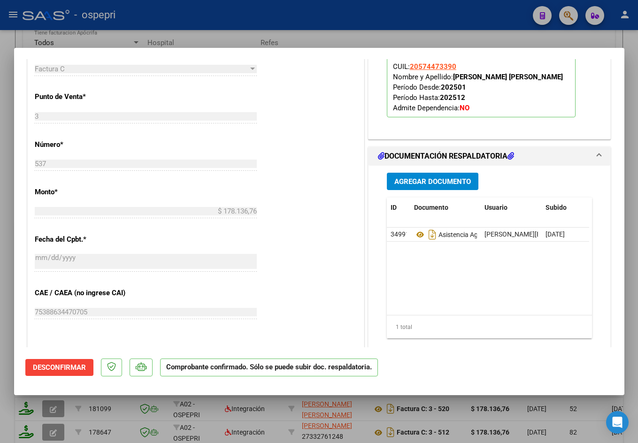
scroll to position [411, 0]
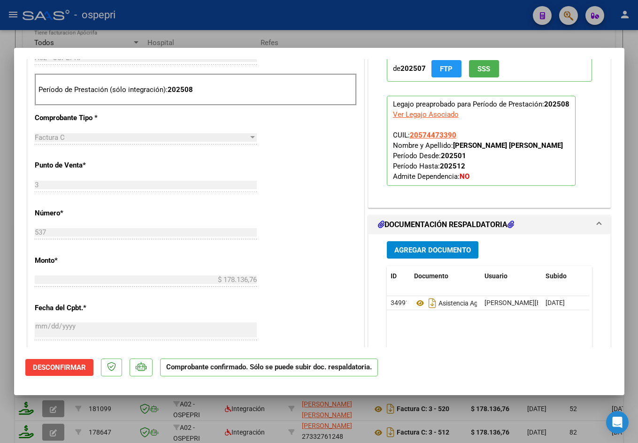
click at [388, 34] on div at bounding box center [319, 221] width 638 height 443
type input "$ 0,00"
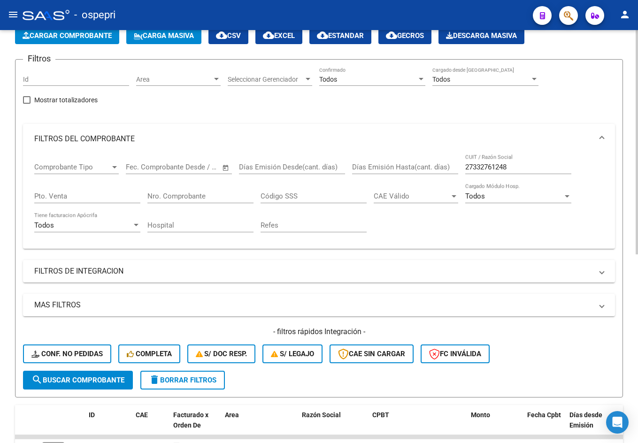
scroll to position [47, 0]
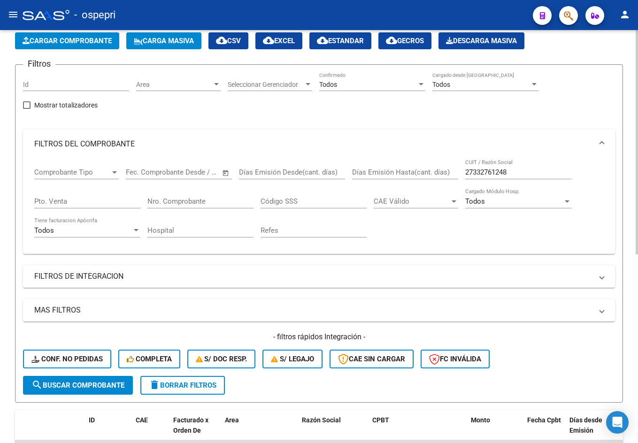
click at [524, 168] on input "27332761248" at bounding box center [518, 172] width 106 height 8
paste input "46062903"
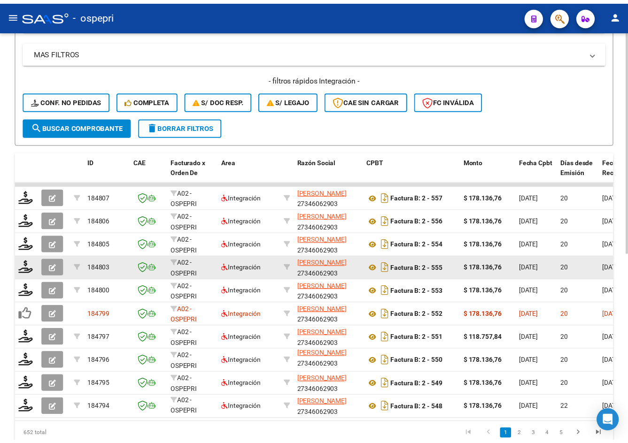
scroll to position [329, 0]
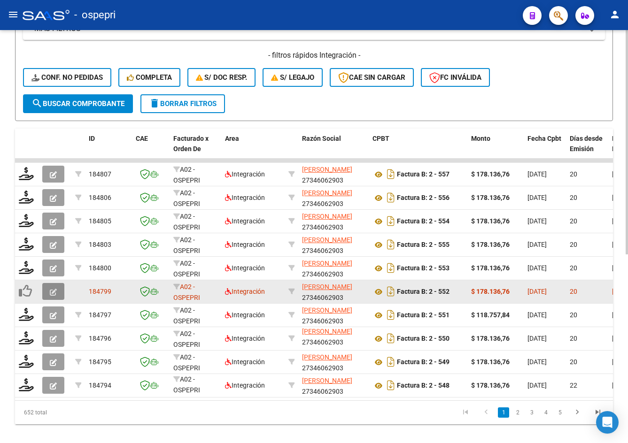
click at [54, 295] on icon "button" at bounding box center [53, 292] width 7 height 7
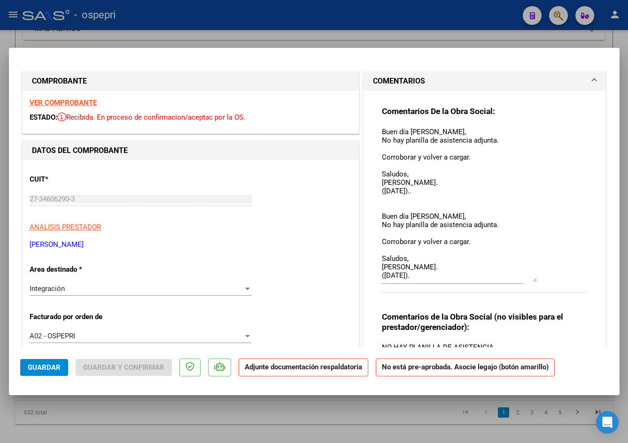
drag, startPoint x: 532, startPoint y: 143, endPoint x: 524, endPoint y: 279, distance: 136.9
click at [524, 279] on textarea "Buen día Emilia, No hay planilla de asistencia adjunta. Corroborar y volver a c…" at bounding box center [459, 204] width 155 height 155
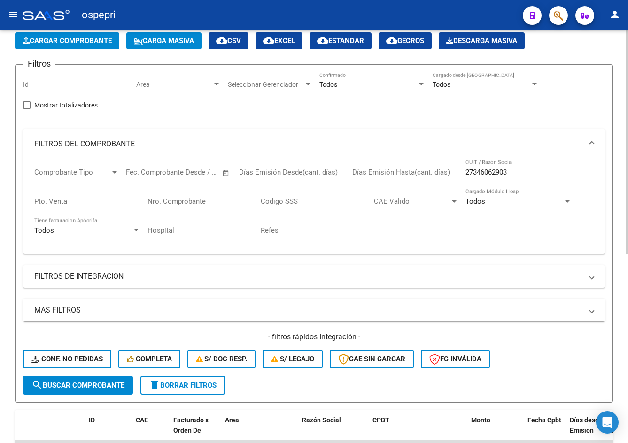
scroll to position [0, 0]
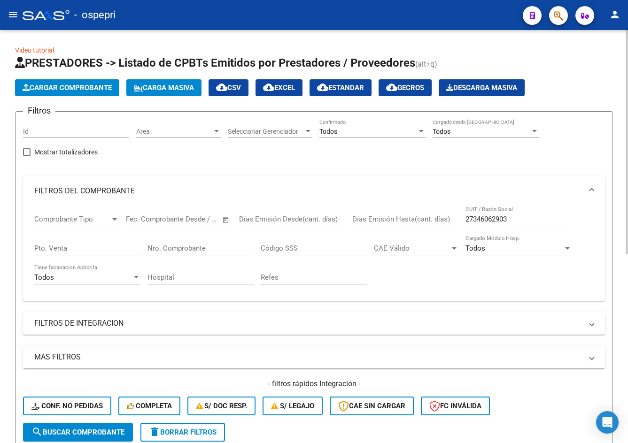
click at [539, 216] on input "27346062903" at bounding box center [518, 219] width 106 height 8
paste input "293156110"
click at [524, 221] on input "27293156110" at bounding box center [518, 219] width 106 height 8
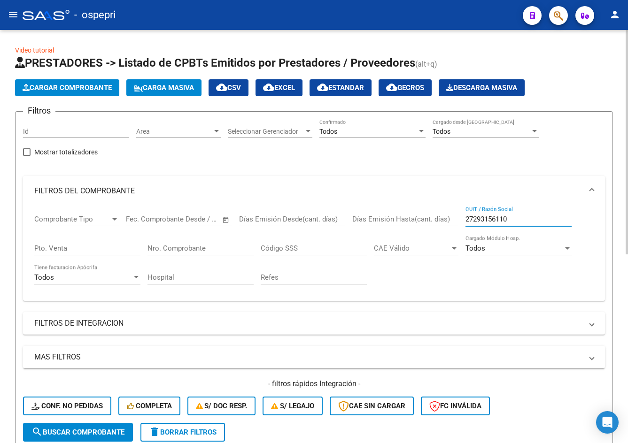
paste input "5045995"
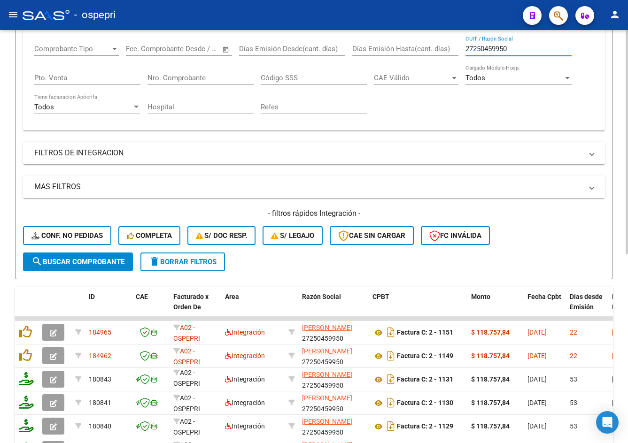
scroll to position [235, 0]
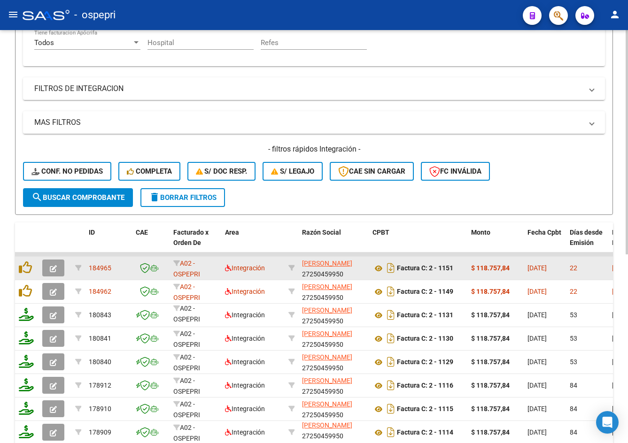
type input "27250459950"
click at [57, 269] on button "button" at bounding box center [53, 268] width 22 height 17
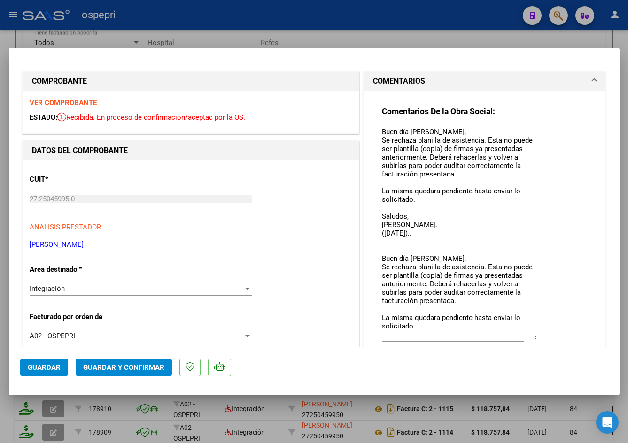
drag, startPoint x: 530, startPoint y: 142, endPoint x: 547, endPoint y: 326, distance: 184.9
click at [553, 336] on div "Comentarios De la Obra Social: Buen día Adriana, Se rechaza planilla de asisten…" at bounding box center [485, 233] width 206 height 255
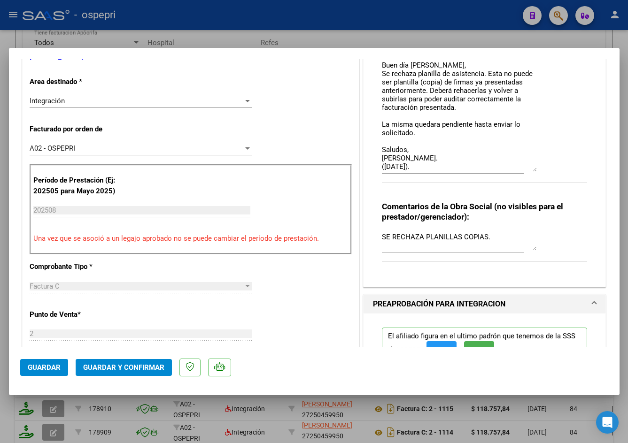
scroll to position [0, 0]
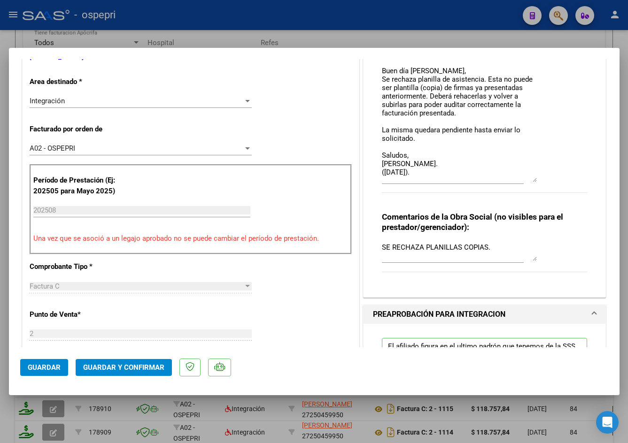
drag, startPoint x: 531, startPoint y: 149, endPoint x: 532, endPoint y: 180, distance: 30.5
click at [532, 180] on textarea "Buen día Adriana, Se rechaza planilla de asistencia. Esta no puede ser plantill…" at bounding box center [459, 60] width 155 height 243
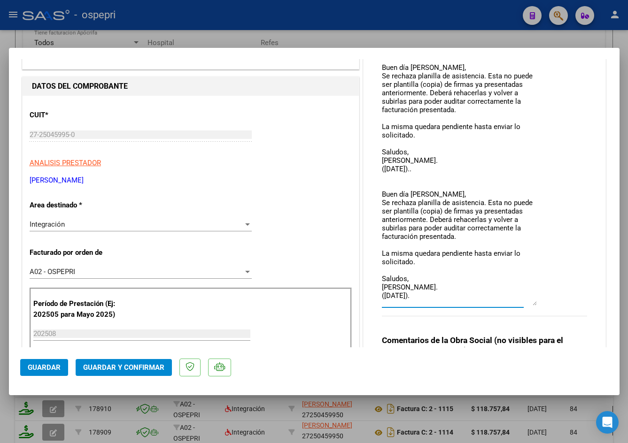
scroll to position [55, 0]
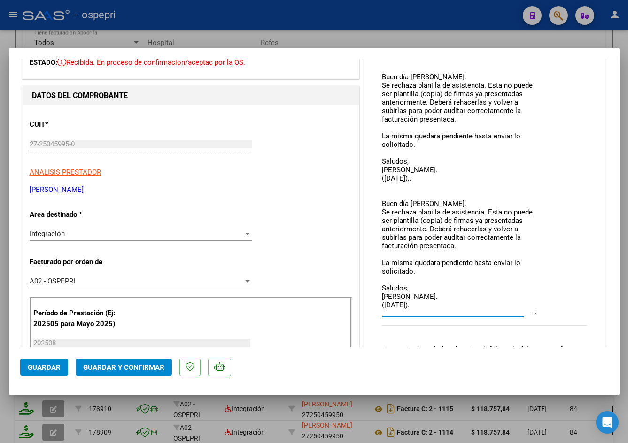
click at [486, 36] on div at bounding box center [314, 221] width 628 height 443
type input "$ 0,00"
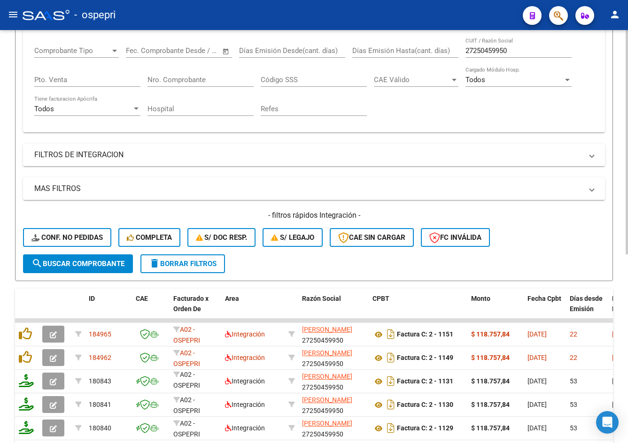
scroll to position [0, 0]
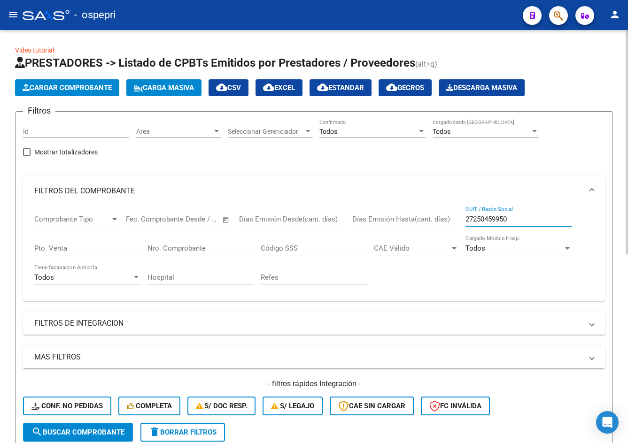
click at [527, 218] on input "27250459950" at bounding box center [518, 219] width 106 height 8
paste input "41495759"
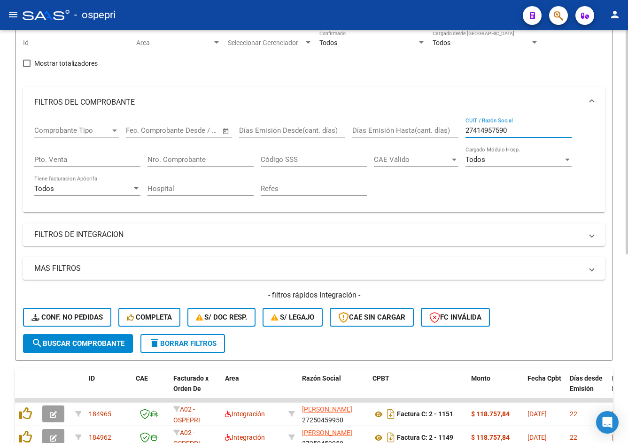
scroll to position [94, 0]
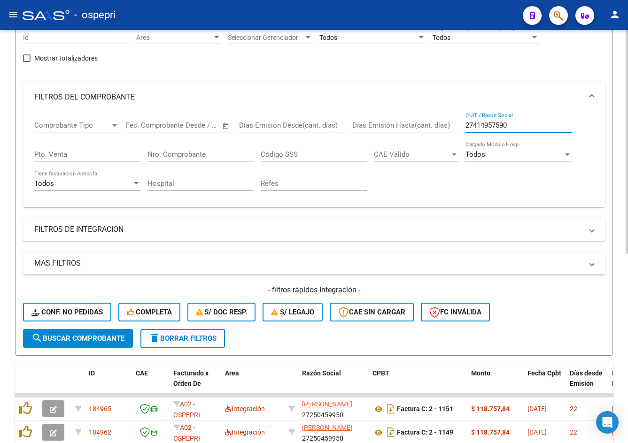
type input "27414957590"
click at [97, 339] on span "search Buscar Comprobante" at bounding box center [77, 338] width 93 height 8
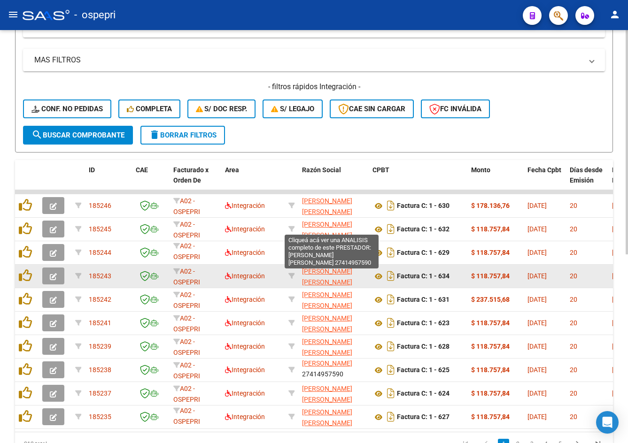
scroll to position [348, 0]
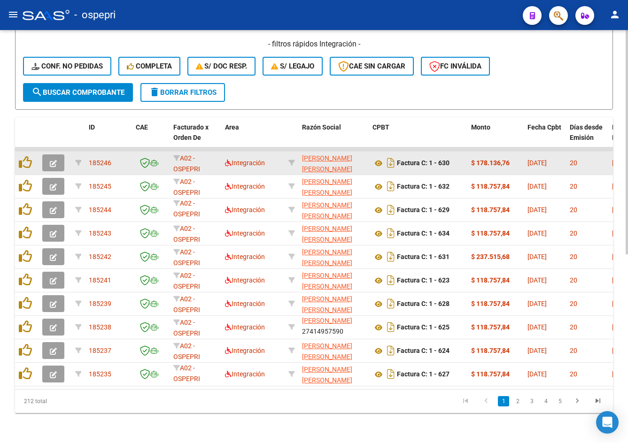
click at [54, 160] on icon "button" at bounding box center [53, 163] width 7 height 7
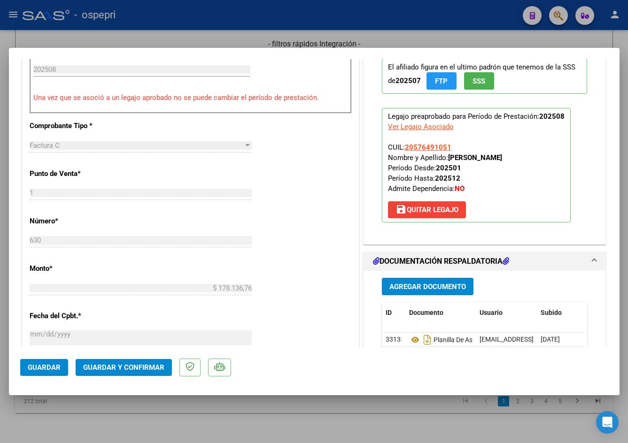
scroll to position [470, 0]
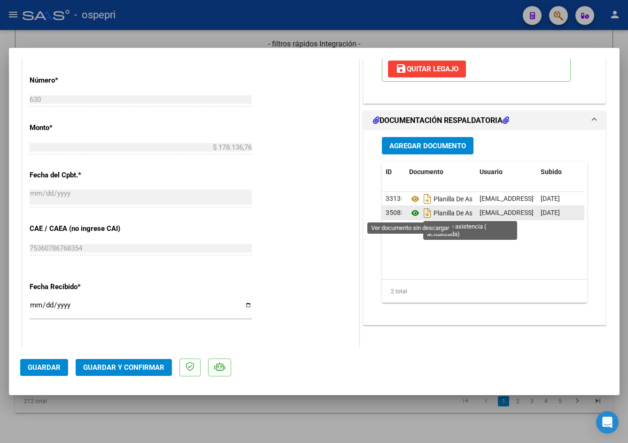
click at [411, 213] on icon at bounding box center [415, 213] width 12 height 11
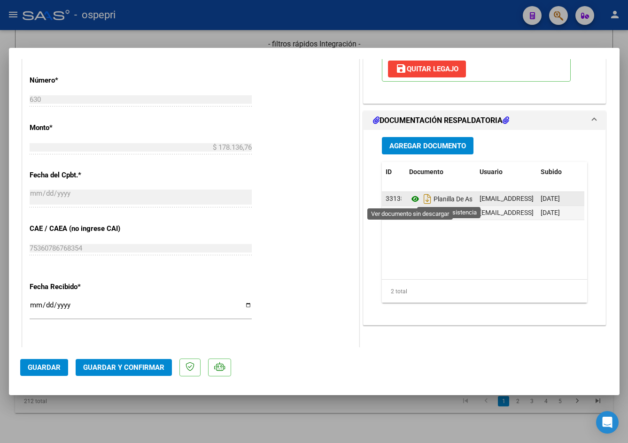
click at [412, 198] on icon at bounding box center [415, 199] width 12 height 11
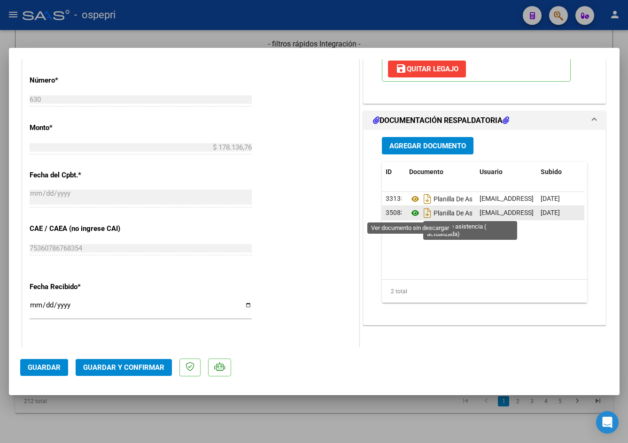
click at [411, 213] on icon at bounding box center [415, 213] width 12 height 11
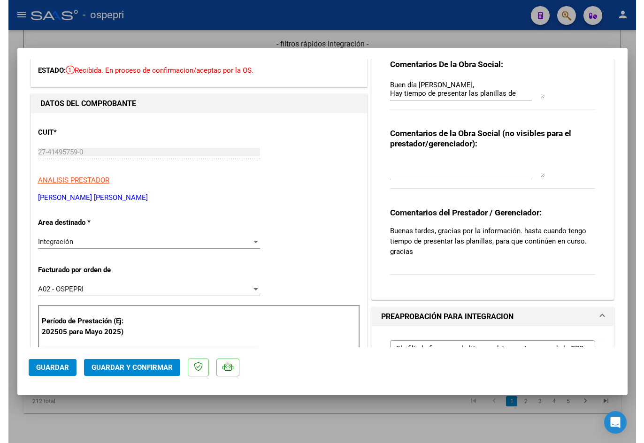
scroll to position [0, 0]
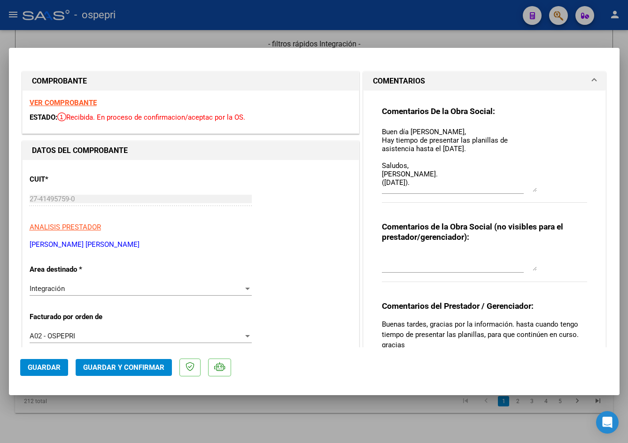
drag, startPoint x: 529, startPoint y: 143, endPoint x: 545, endPoint y: 189, distance: 49.3
click at [545, 189] on div "Comentarios De la Obra Social: Buen día Micaela, Hay tiempo de presentar las pl…" at bounding box center [485, 159] width 206 height 107
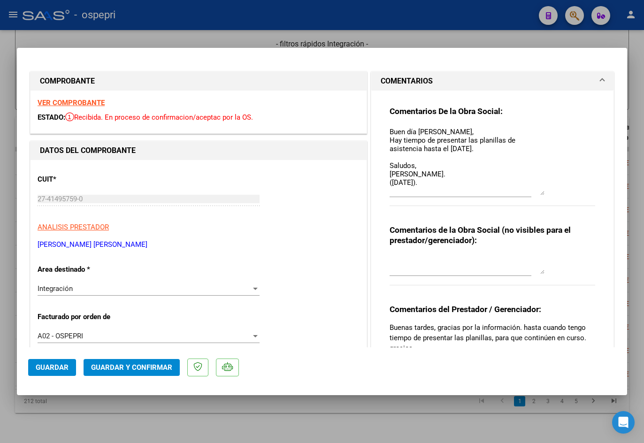
click at [539, 194] on textarea "Buen día Micaela, Hay tiempo de presentar las planillas de asistencia hasta el …" at bounding box center [467, 161] width 155 height 69
click at [90, 101] on strong "VER COMPROBANTE" at bounding box center [71, 103] width 67 height 8
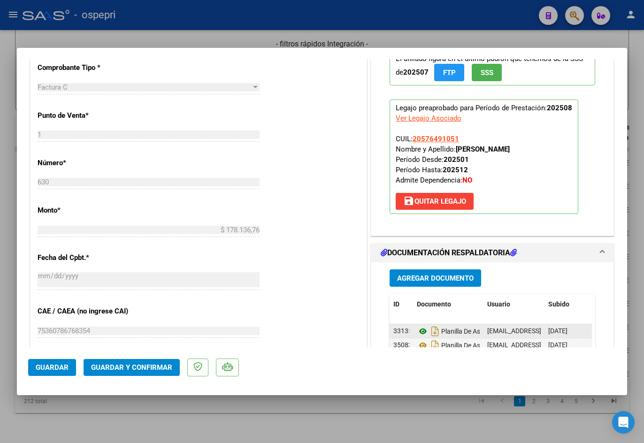
scroll to position [423, 0]
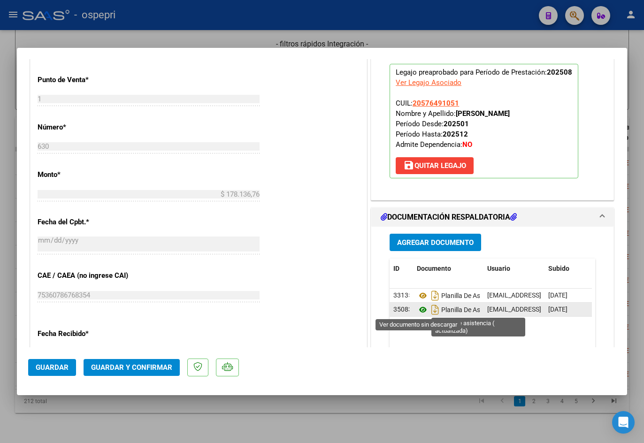
click at [418, 308] on icon at bounding box center [423, 309] width 12 height 11
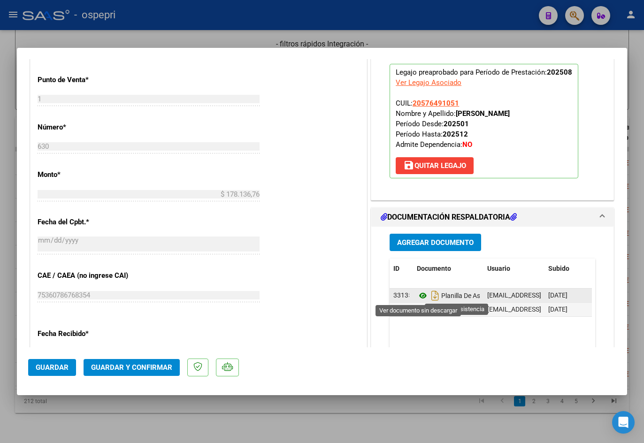
click at [419, 296] on icon at bounding box center [423, 295] width 12 height 11
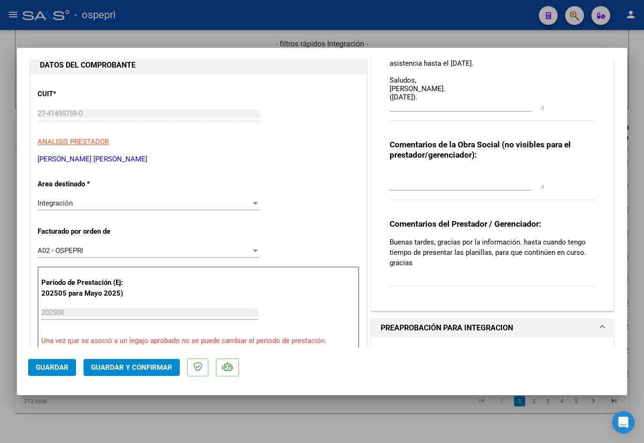
scroll to position [94, 0]
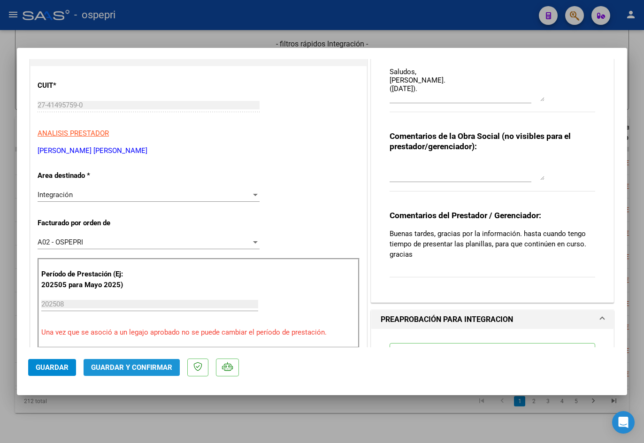
click at [129, 369] on span "Guardar y Confirmar" at bounding box center [131, 368] width 81 height 8
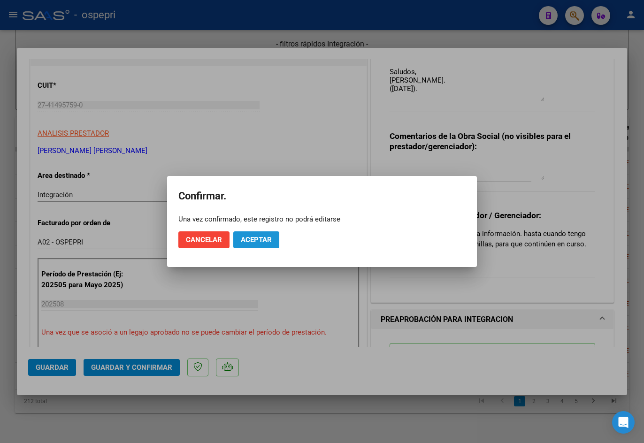
click at [260, 241] on span "Aceptar" at bounding box center [256, 240] width 31 height 8
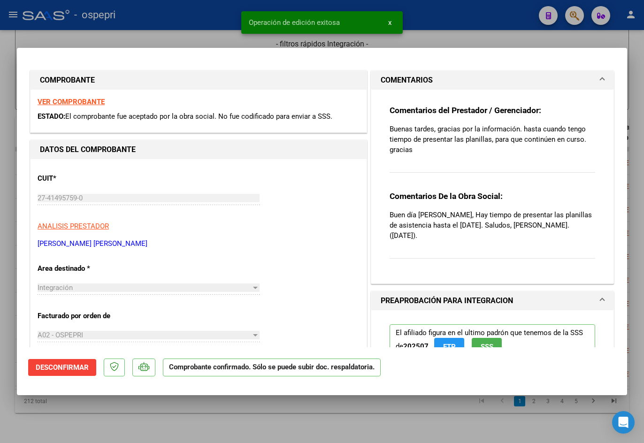
scroll to position [0, 0]
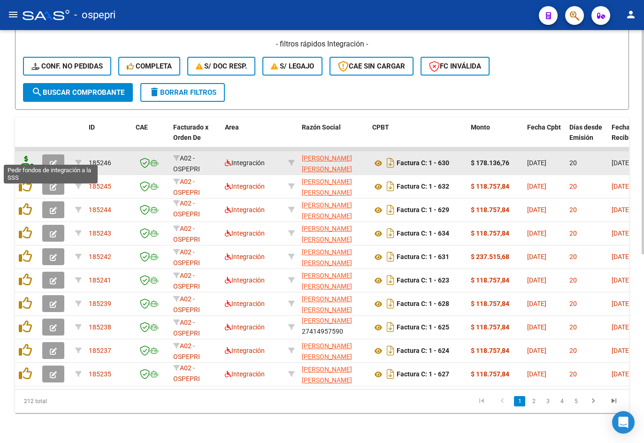
click at [26, 157] on icon at bounding box center [26, 162] width 15 height 13
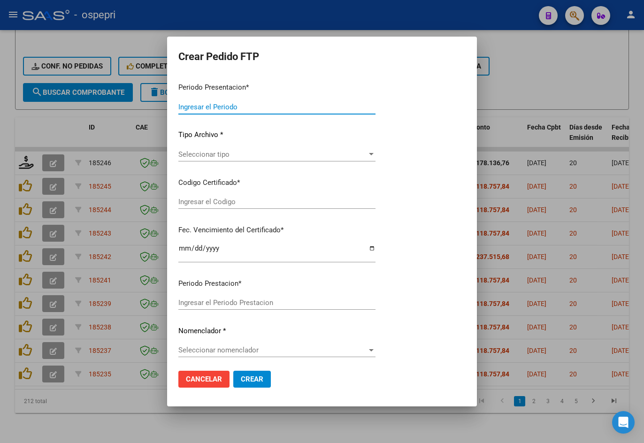
type input "202508"
type input "$ 178.136,76"
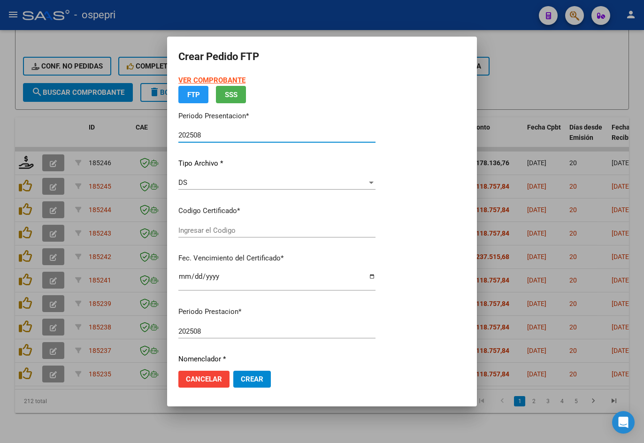
type input "2057649105-1"
type input "2028-02-06"
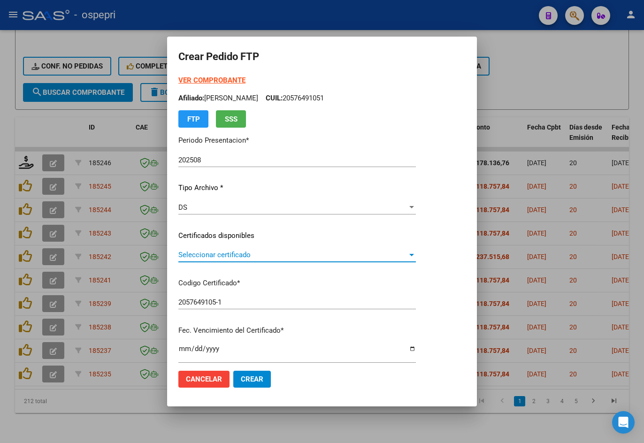
click at [255, 259] on span "Seleccionar certificado" at bounding box center [292, 255] width 229 height 8
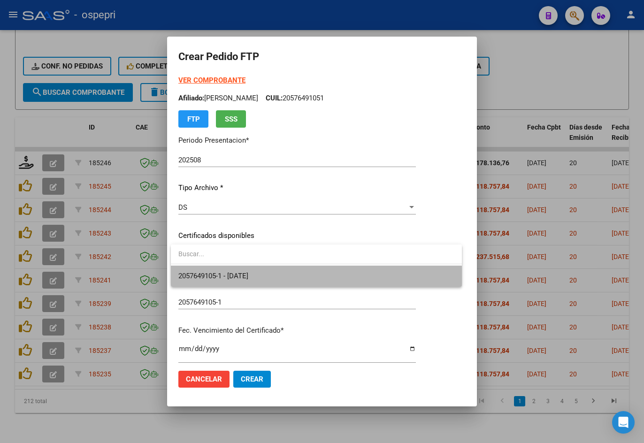
click at [245, 281] on span "2057649105-1 - 2028-02-06" at bounding box center [316, 276] width 276 height 21
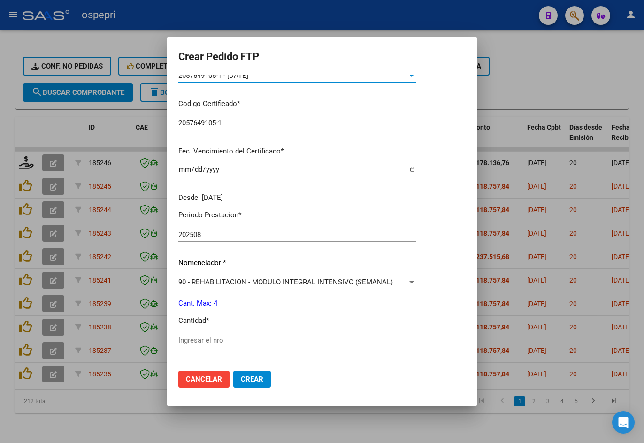
scroll to position [282, 0]
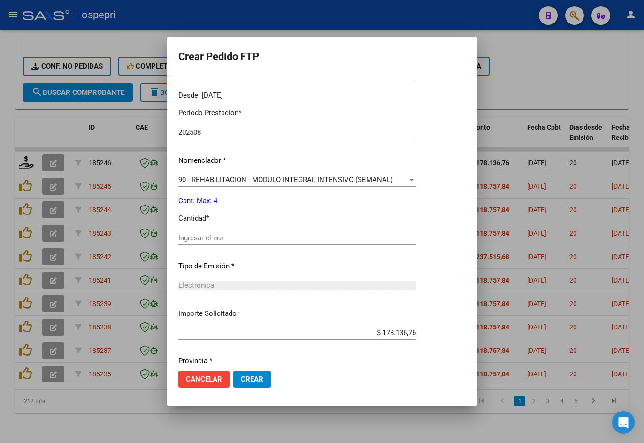
click at [233, 237] on input "Ingresar el nro" at bounding box center [297, 238] width 238 height 8
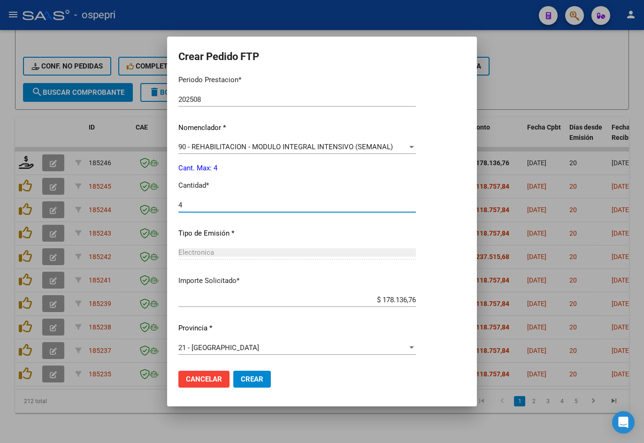
type input "4"
click at [264, 374] on button "Crear" at bounding box center [252, 379] width 38 height 17
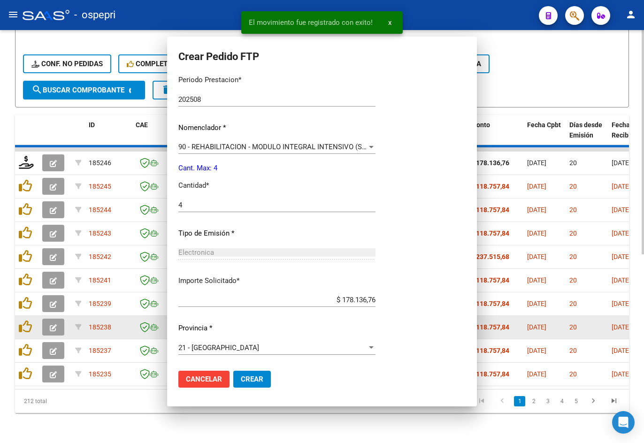
scroll to position [262, 0]
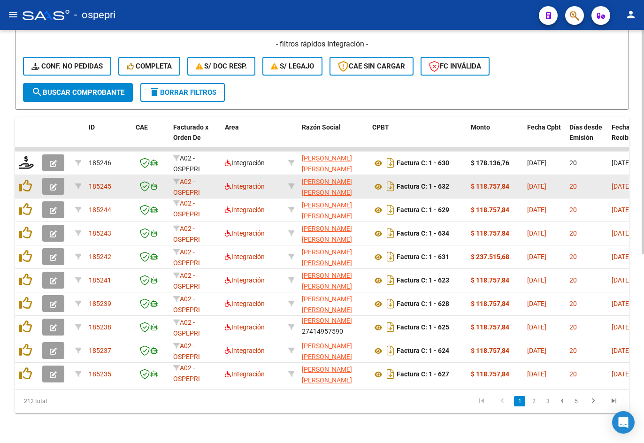
click at [54, 184] on icon "button" at bounding box center [53, 187] width 7 height 7
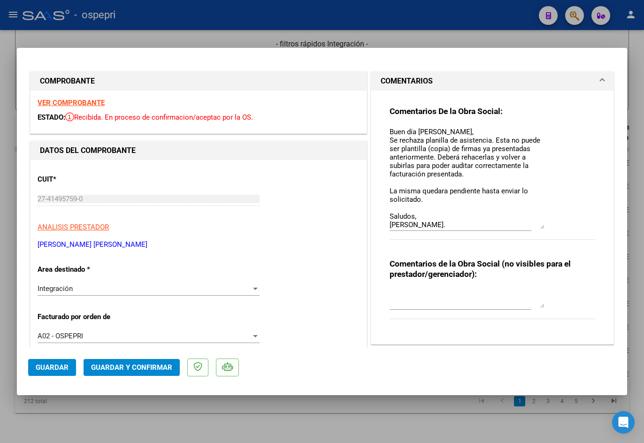
drag, startPoint x: 538, startPoint y: 144, endPoint x: 544, endPoint y: 227, distance: 83.8
click at [544, 227] on div "Comentarios De la Obra Social: Buen día Micaela, Se rechaza planilla de asisten…" at bounding box center [493, 178] width 206 height 144
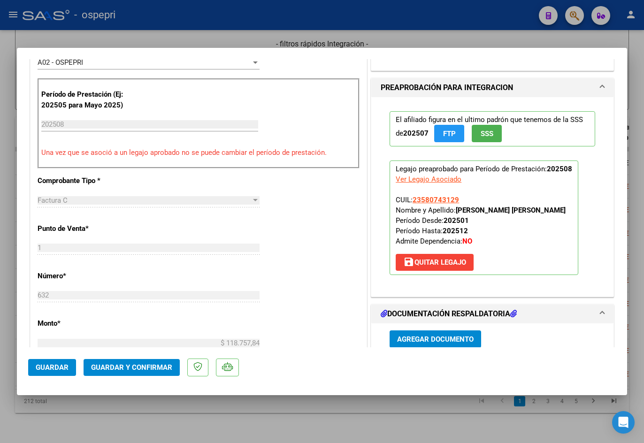
scroll to position [376, 0]
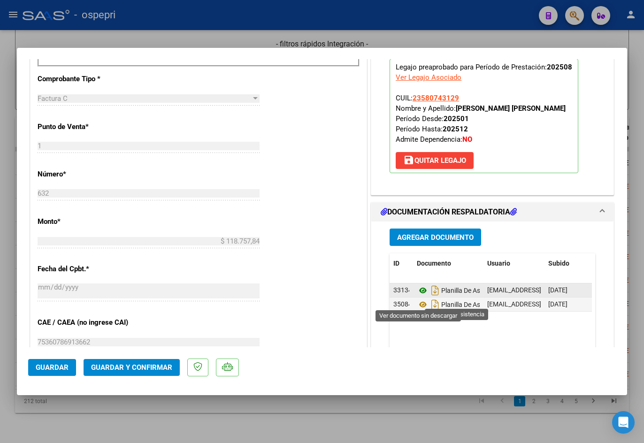
click at [419, 296] on icon at bounding box center [423, 290] width 12 height 11
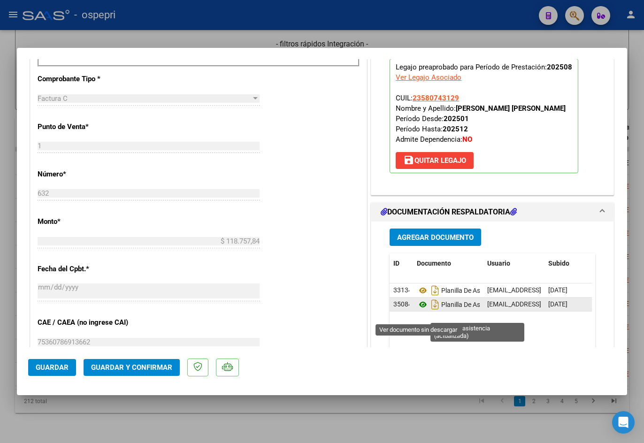
click at [419, 310] on icon at bounding box center [423, 304] width 12 height 11
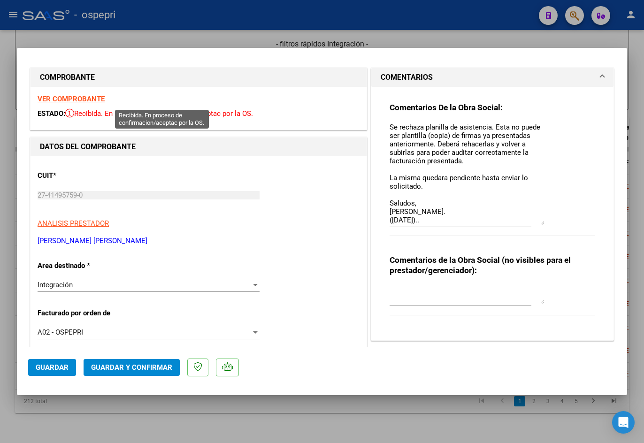
scroll to position [0, 0]
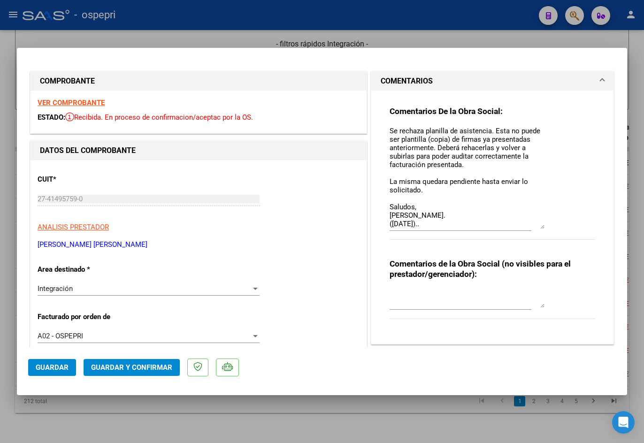
click at [90, 101] on strong "VER COMPROBANTE" at bounding box center [71, 103] width 67 height 8
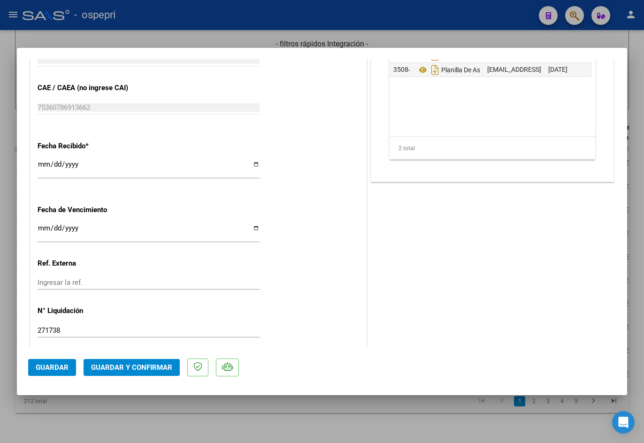
scroll to position [517, 0]
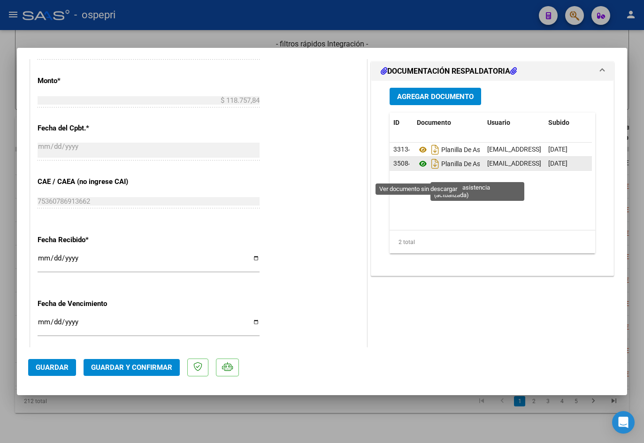
click at [421, 170] on icon at bounding box center [423, 163] width 12 height 11
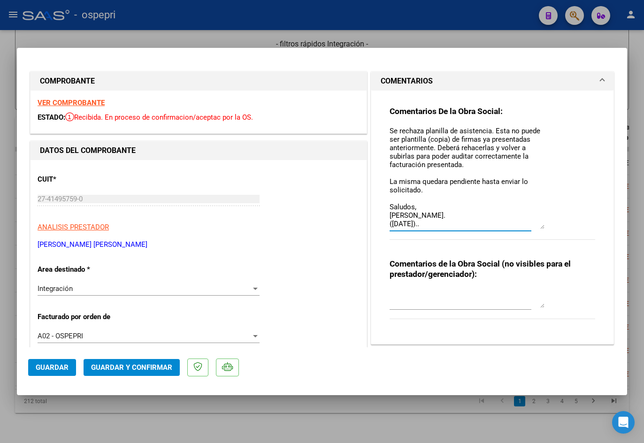
scroll to position [133, 0]
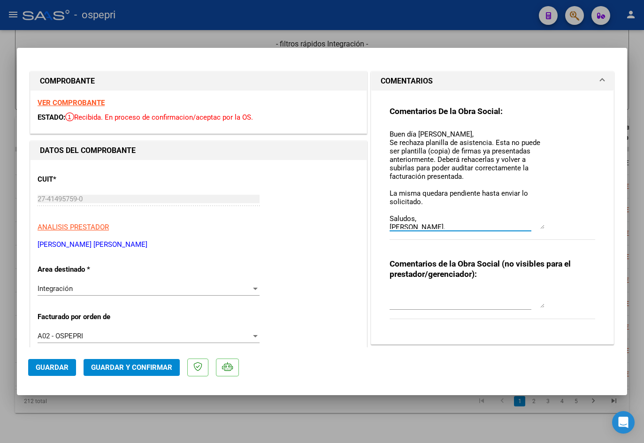
drag, startPoint x: 388, startPoint y: 131, endPoint x: 421, endPoint y: 174, distance: 55.2
click at [421, 174] on textarea "Buen día Micaela, Se rechaza planilla de asistencia. Esta no puede ser plantill…" at bounding box center [467, 178] width 155 height 102
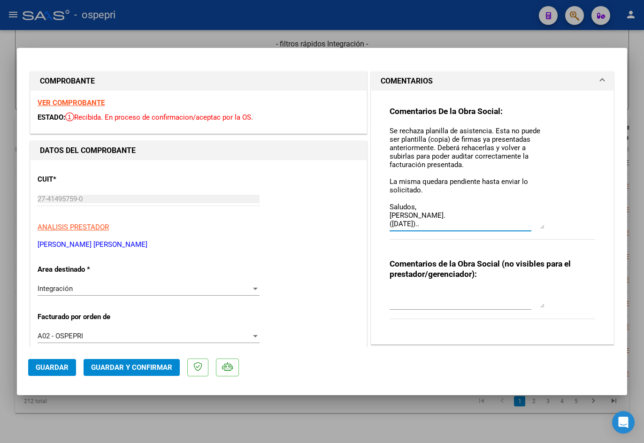
drag, startPoint x: 386, startPoint y: 131, endPoint x: 482, endPoint y: 280, distance: 178.1
click at [482, 280] on div "Comentarios De la Obra Social: Buen día Micaela, Se rechaza planilla de asisten…" at bounding box center [493, 214] width 220 height 246
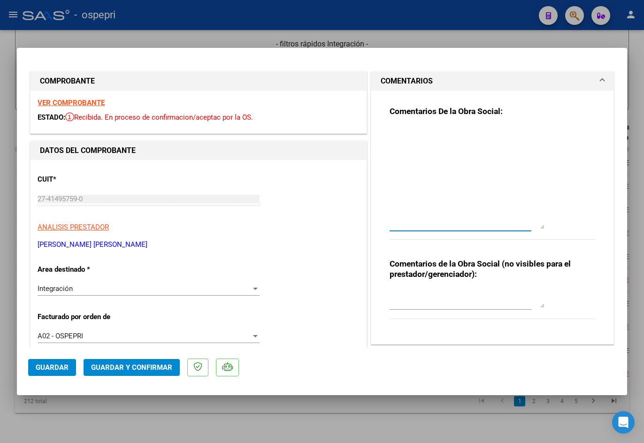
scroll to position [0, 0]
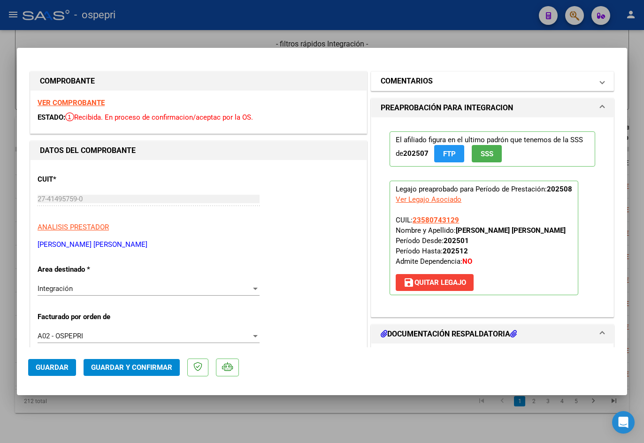
click at [437, 87] on mat-expansion-panel-header "COMENTARIOS" at bounding box center [493, 81] width 242 height 19
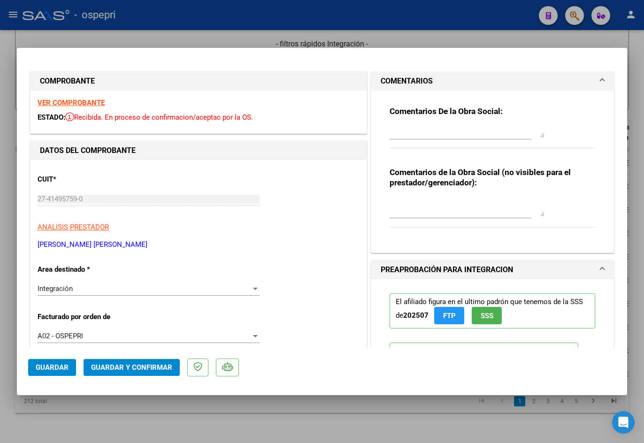
drag, startPoint x: 539, startPoint y: 226, endPoint x: 517, endPoint y: 134, distance: 94.2
click at [517, 134] on textarea at bounding box center [467, 132] width 155 height 11
click at [470, 202] on textarea at bounding box center [467, 207] width 155 height 19
paste textarea "Buen día Micaela, Se rechaza planilla de asistencia. Esta no puede ser plantill…"
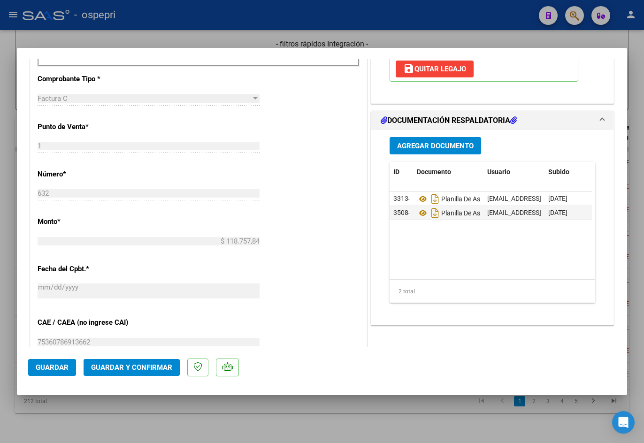
scroll to position [235, 0]
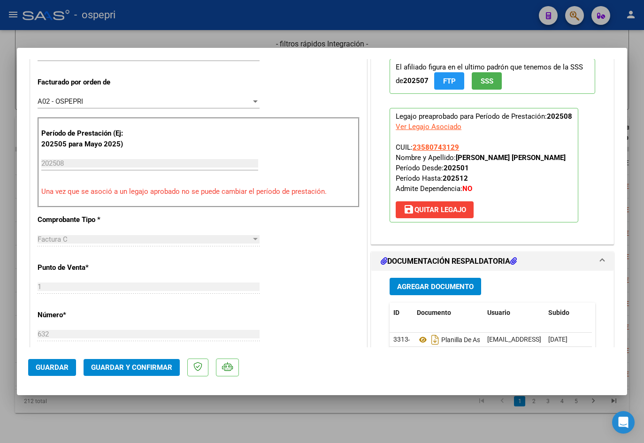
type textarea "Buen día Micaela, Se rechaza planilla de asistencia. Esta no puede ser plantill…"
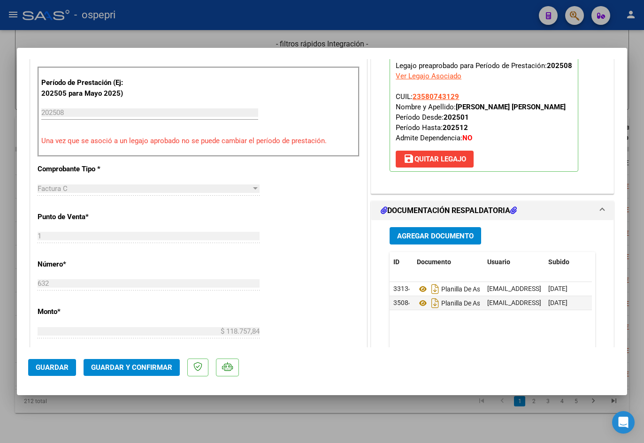
scroll to position [329, 0]
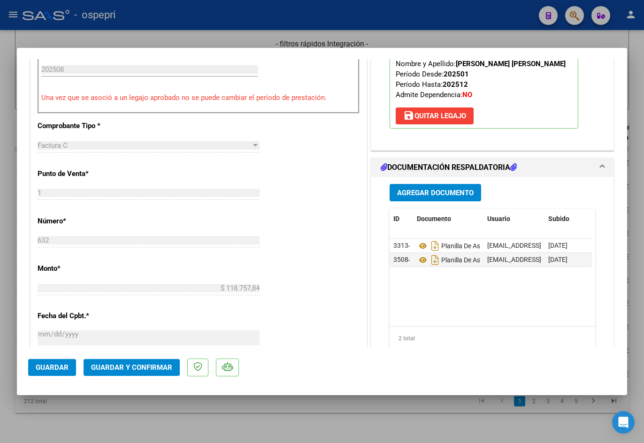
click at [154, 369] on span "Guardar y Confirmar" at bounding box center [131, 368] width 81 height 8
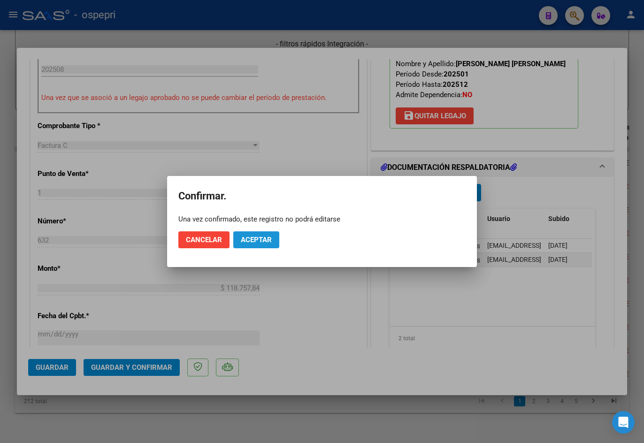
click at [253, 243] on span "Aceptar" at bounding box center [256, 240] width 31 height 8
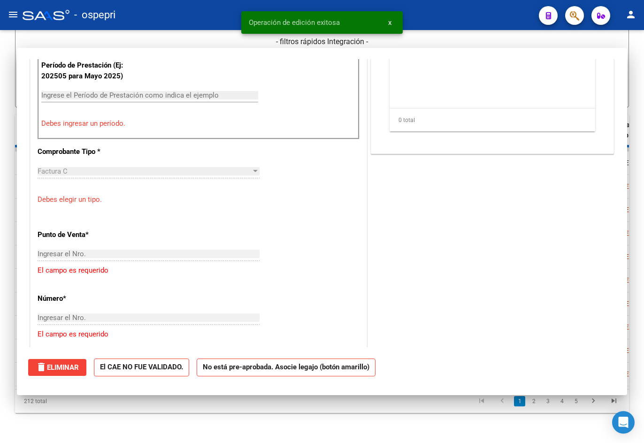
scroll to position [0, 0]
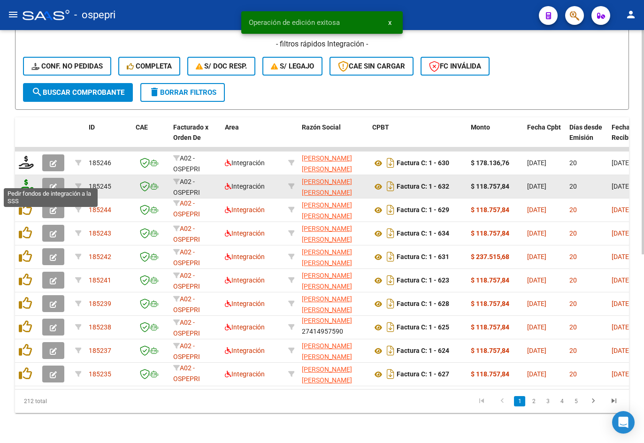
click at [26, 179] on icon at bounding box center [26, 185] width 15 height 13
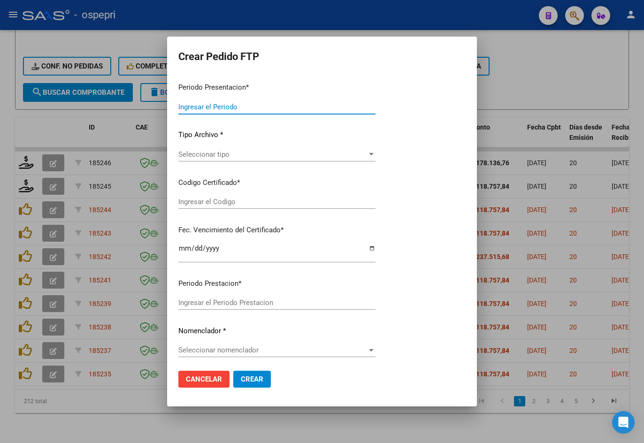
type input "202508"
type input "$ 118.757,84"
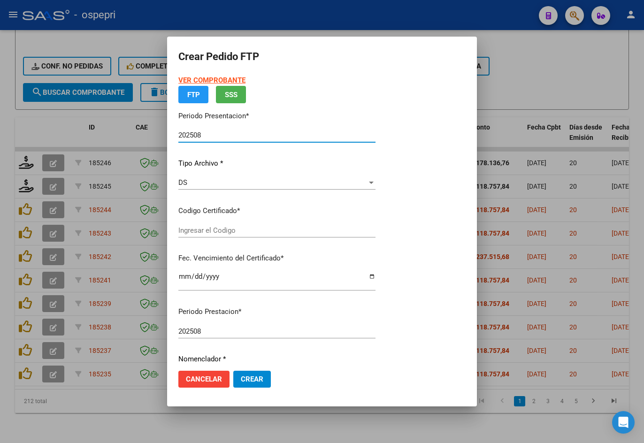
type input "2358074312-9"
type input "2026-09-01"
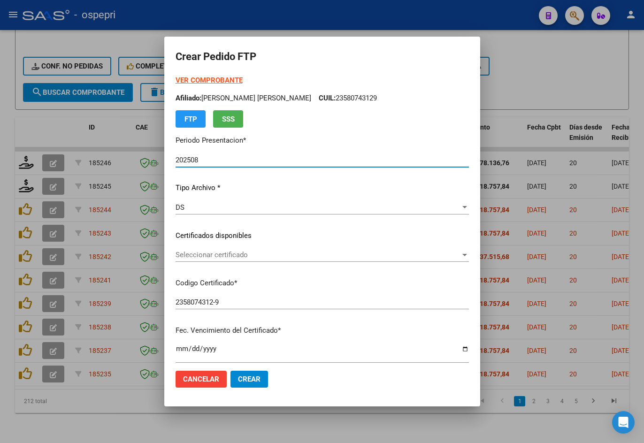
click at [229, 256] on span "Seleccionar certificado" at bounding box center [318, 255] width 285 height 8
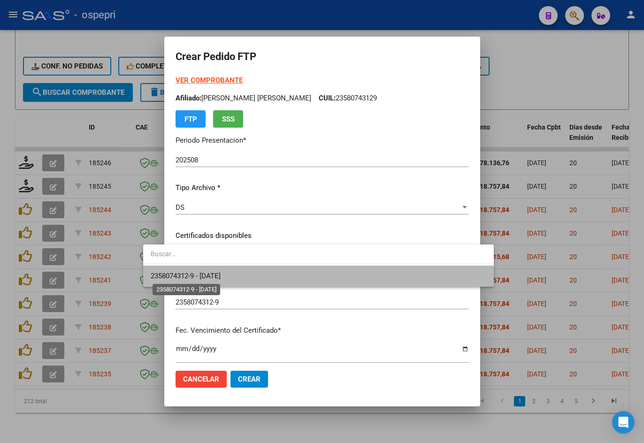
click at [221, 276] on span "2358074312-9 - 2026-09-01" at bounding box center [186, 276] width 70 height 8
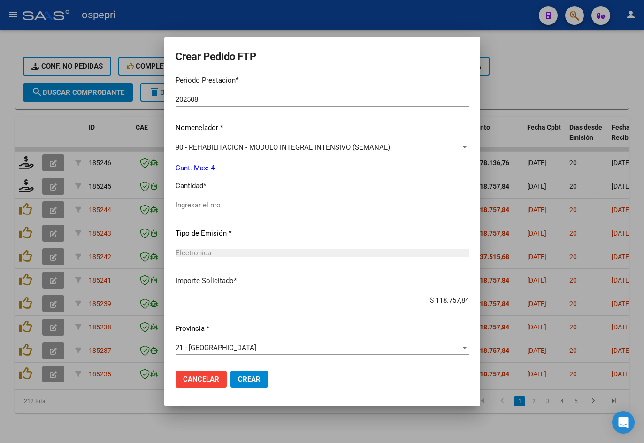
scroll to position [304, 0]
click at [205, 209] on input "Ingresar el nro" at bounding box center [323, 205] width 294 height 8
type input "4"
click at [238, 375] on span "Crear" at bounding box center [249, 379] width 23 height 8
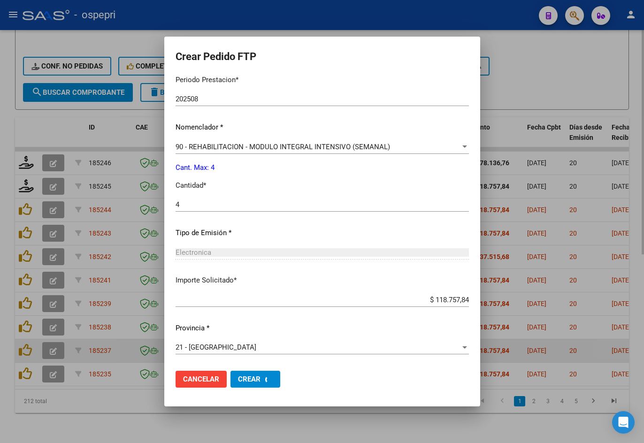
scroll to position [0, 0]
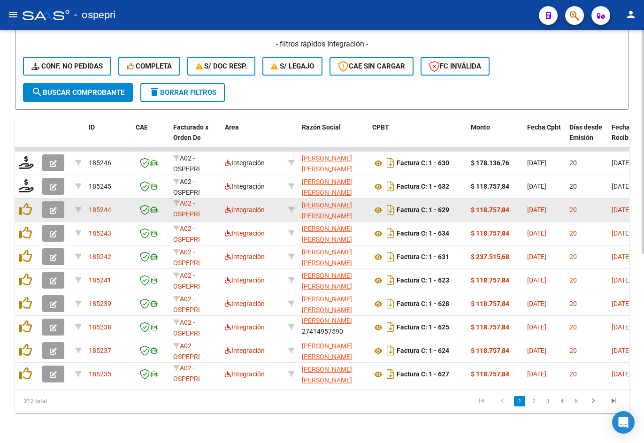
click at [52, 207] on icon "button" at bounding box center [53, 210] width 7 height 7
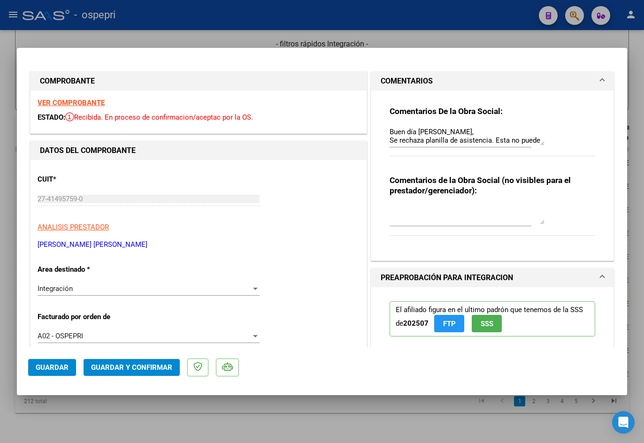
click at [59, 103] on strong "VER COMPROBANTE" at bounding box center [71, 103] width 67 height 8
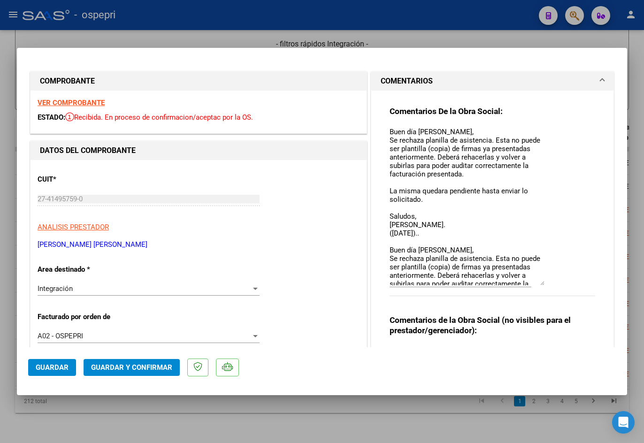
drag, startPoint x: 539, startPoint y: 141, endPoint x: 550, endPoint y: 281, distance: 140.4
click at [550, 281] on div "Comentarios De la Obra Social: Buen día Micaela, Se rechaza planilla de asisten…" at bounding box center [493, 206] width 206 height 201
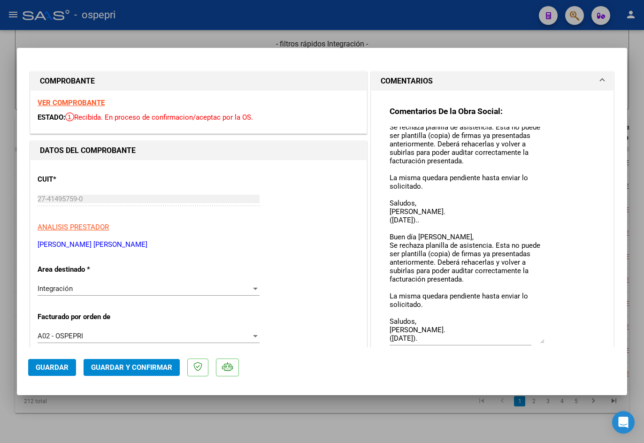
scroll to position [10, 0]
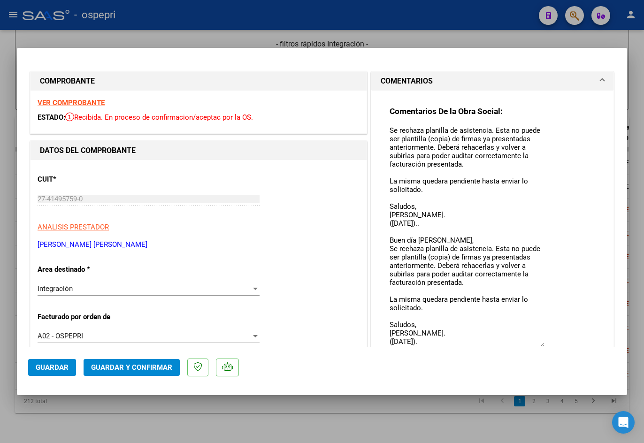
drag, startPoint x: 537, startPoint y: 283, endPoint x: 543, endPoint y: 344, distance: 61.3
click at [543, 344] on div "Comentarios De la Obra Social: Buen día Micaela, Se rechaza planilla de asisten…" at bounding box center [493, 237] width 206 height 262
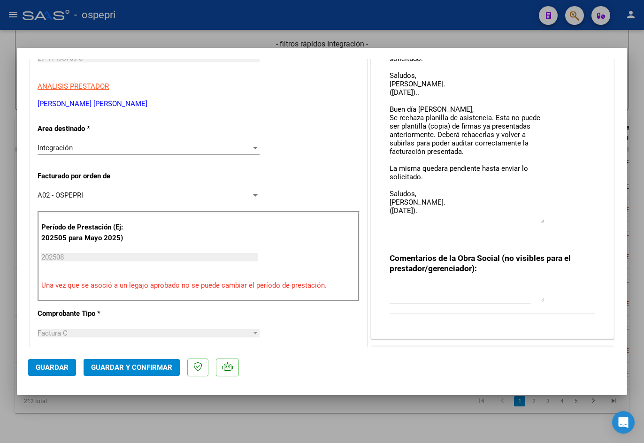
scroll to position [0, 0]
drag, startPoint x: 538, startPoint y: 203, endPoint x: 541, endPoint y: 222, distance: 19.0
click at [541, 222] on div "Comentarios De la Obra Social: Buen día Micaela, Se rechaza planilla de asisten…" at bounding box center [493, 105] width 206 height 281
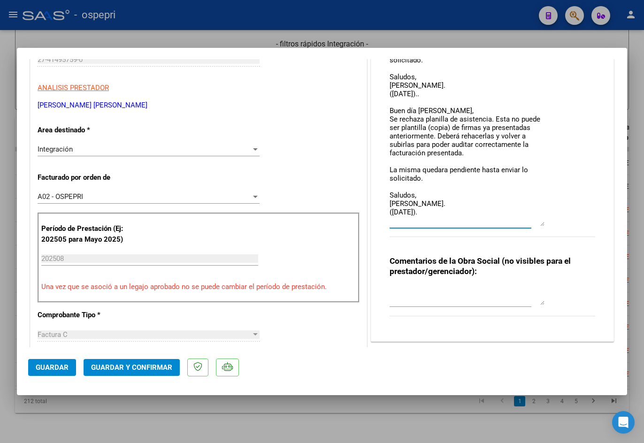
scroll to position [148, 0]
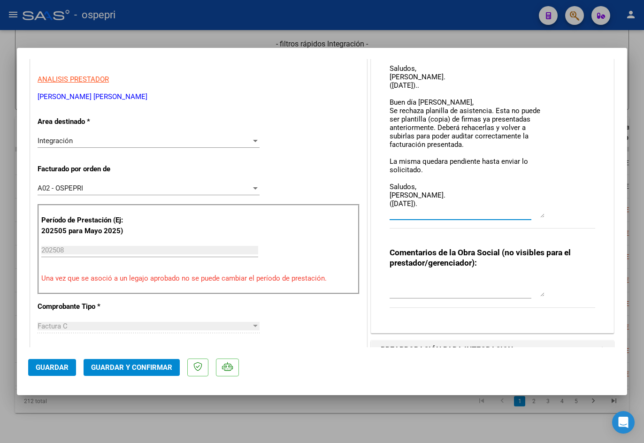
drag, startPoint x: 386, startPoint y: 133, endPoint x: 433, endPoint y: 200, distance: 81.6
click at [433, 200] on textarea "Buen día Micaela, Se rechaza planilla de asistencia. Esta no puede ser plantill…" at bounding box center [467, 98] width 155 height 239
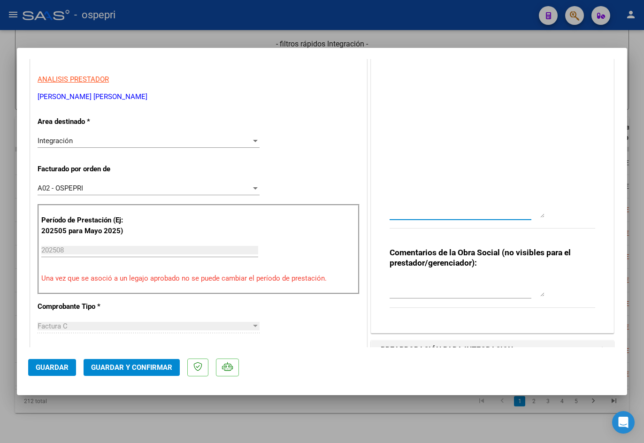
scroll to position [0, 0]
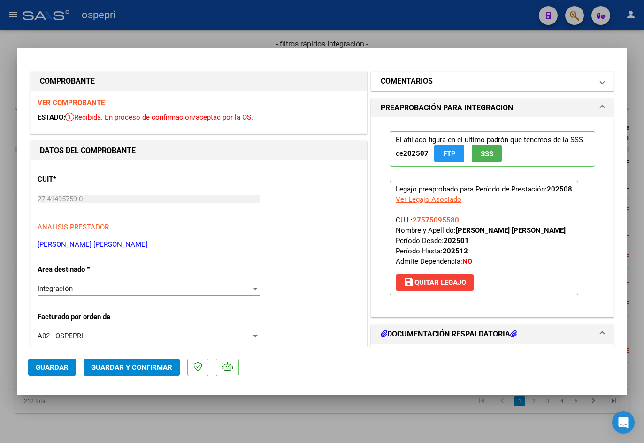
click at [422, 80] on h1 "COMENTARIOS" at bounding box center [407, 81] width 52 height 11
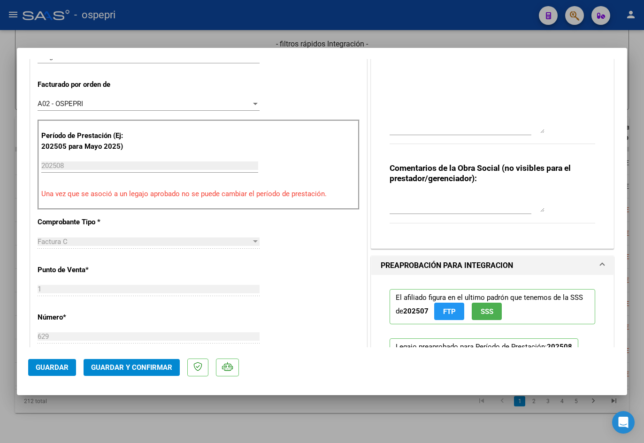
scroll to position [235, 0]
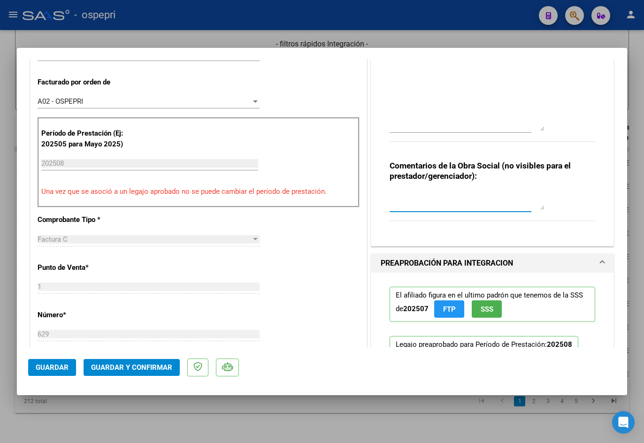
click at [467, 199] on textarea at bounding box center [467, 200] width 155 height 19
paste textarea "Buen día Micaela, Se rechaza planilla de asistencia. Esta no puede ser plantill…"
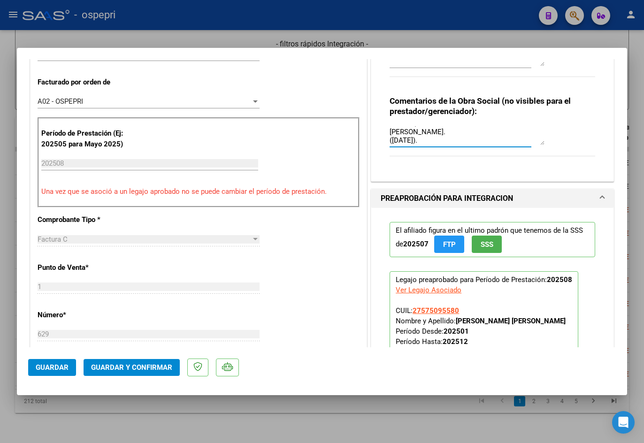
drag, startPoint x: 536, startPoint y: 129, endPoint x: 526, endPoint y: 64, distance: 65.6
type textarea "Buen día Micaela, Se rechaza planilla de asistencia. Esta no puede ser plantill…"
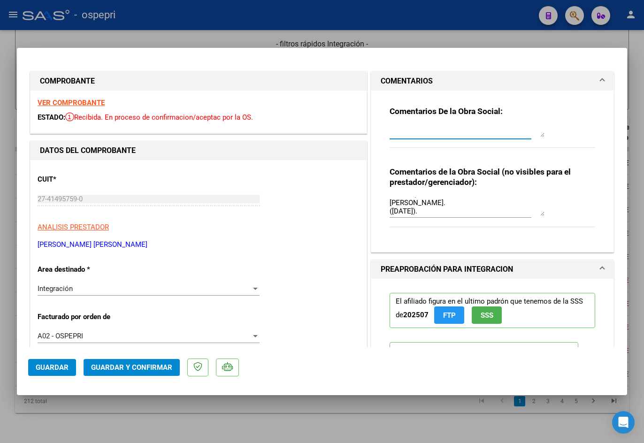
drag, startPoint x: 540, startPoint y: 298, endPoint x: 515, endPoint y: 125, distance: 174.6
click at [515, 125] on div at bounding box center [467, 132] width 155 height 14
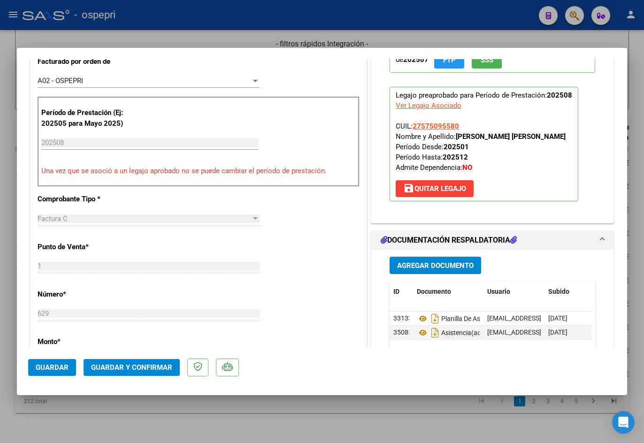
scroll to position [376, 0]
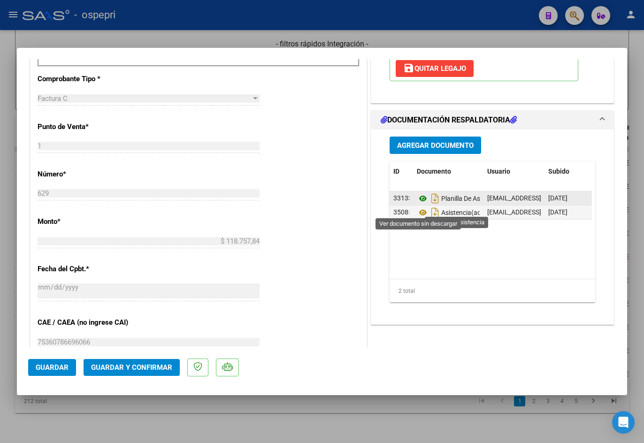
click at [419, 204] on icon at bounding box center [423, 198] width 12 height 11
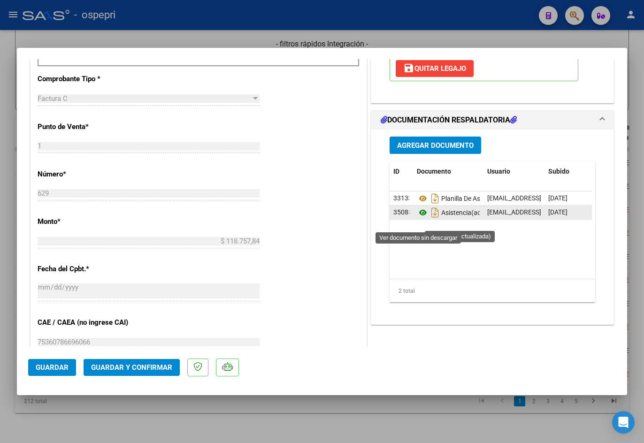
click at [417, 218] on icon at bounding box center [423, 212] width 12 height 11
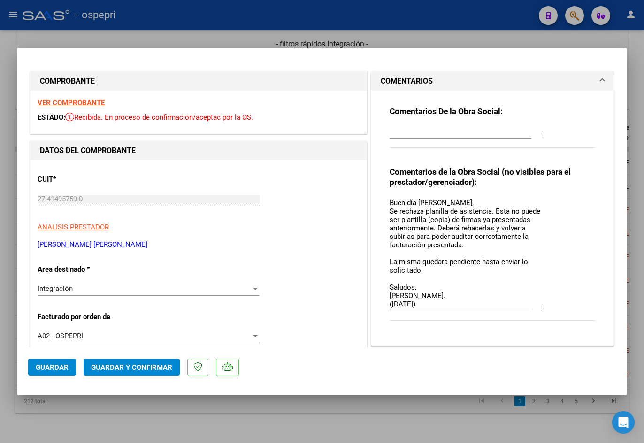
scroll to position [116, 0]
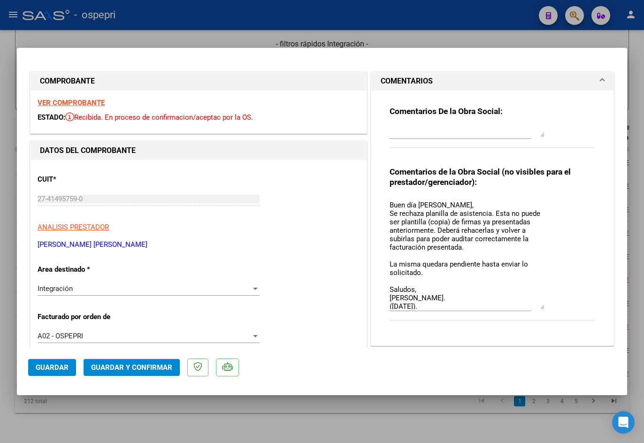
drag, startPoint x: 537, startPoint y: 213, endPoint x: 552, endPoint y: 307, distance: 95.1
click at [552, 309] on div "Comentarios de la Obra Social (no visibles para el prestador/gerenciador): Buen…" at bounding box center [493, 249] width 206 height 164
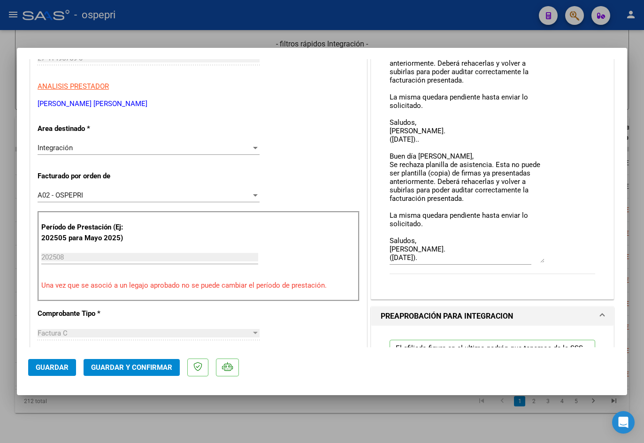
scroll to position [0, 0]
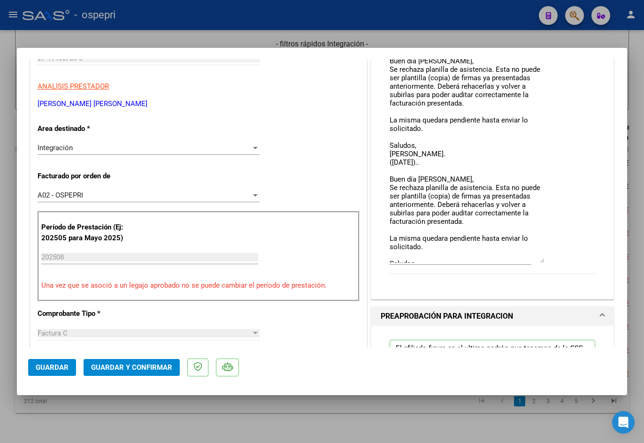
drag, startPoint x: 539, startPoint y: 170, endPoint x: 542, endPoint y: 293, distance: 122.6
click at [542, 285] on div "Comentarios de la Obra Social (no visibles para el prestador/gerenciador): Buen…" at bounding box center [493, 155] width 206 height 259
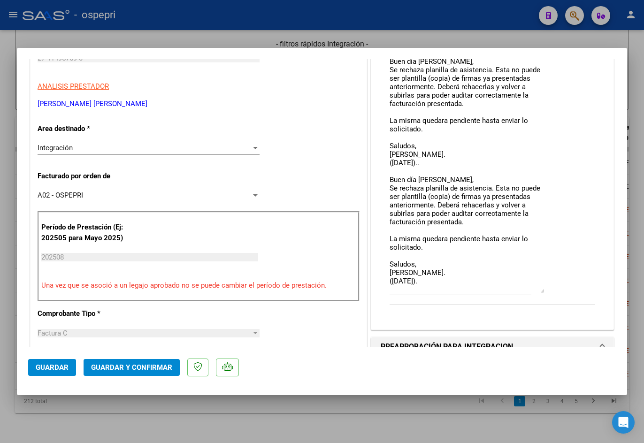
scroll to position [235, 0]
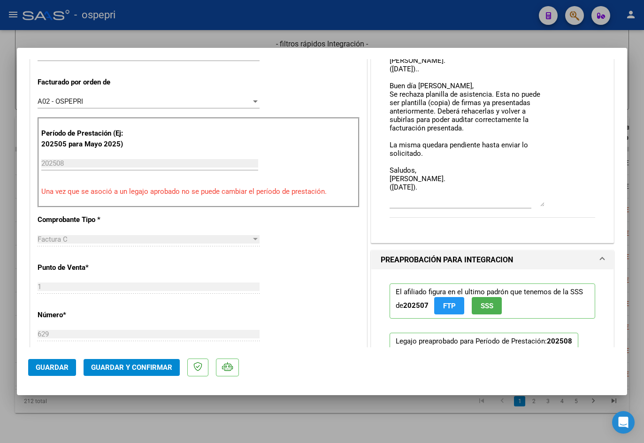
drag, startPoint x: 537, startPoint y: 198, endPoint x: 543, endPoint y: 205, distance: 9.1
click at [543, 205] on div "Comentarios de la Obra Social (no visibles para el prestador/gerenciador): Buen…" at bounding box center [493, 80] width 206 height 296
click at [141, 366] on span "Guardar y Confirmar" at bounding box center [131, 368] width 81 height 8
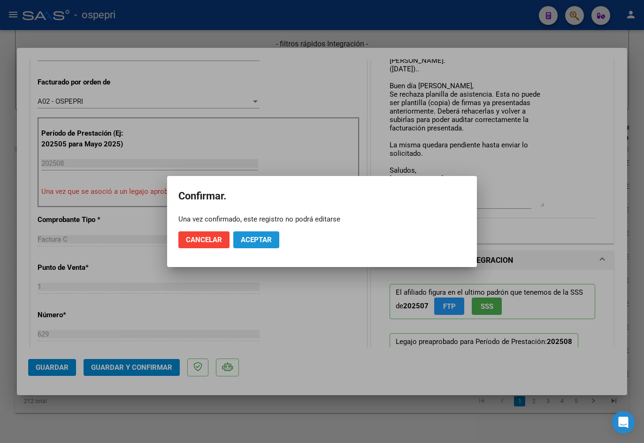
click at [265, 244] on span "Aceptar" at bounding box center [256, 240] width 31 height 8
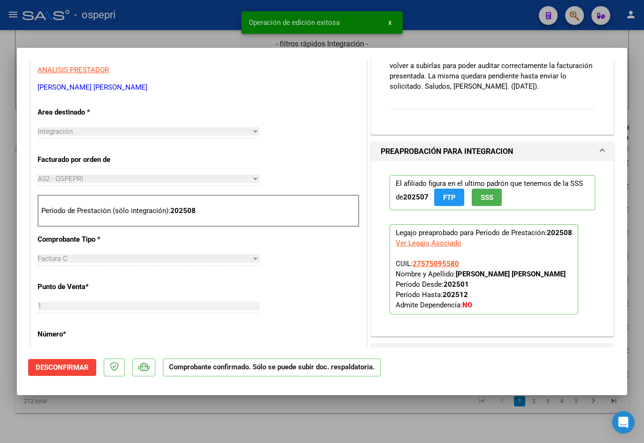
scroll to position [0, 0]
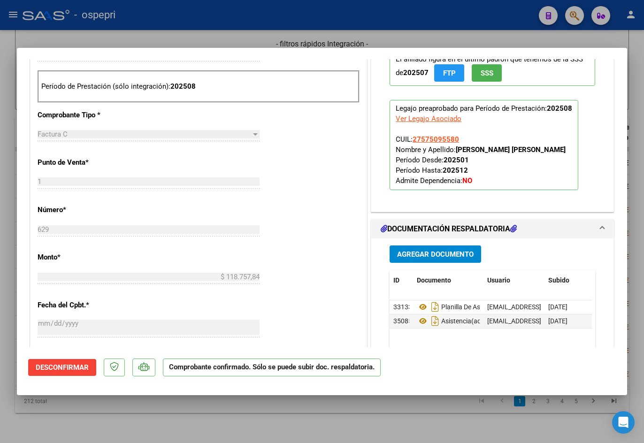
type input "$ 0,00"
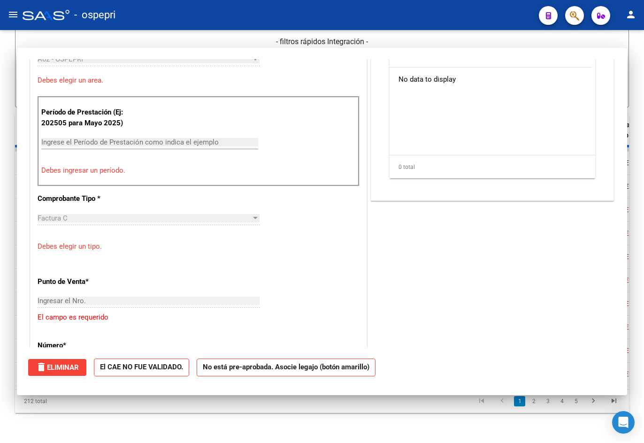
scroll to position [398, 0]
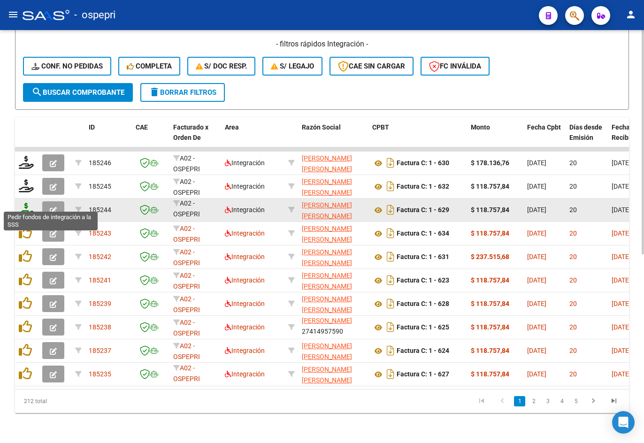
click at [29, 203] on icon at bounding box center [26, 209] width 15 height 13
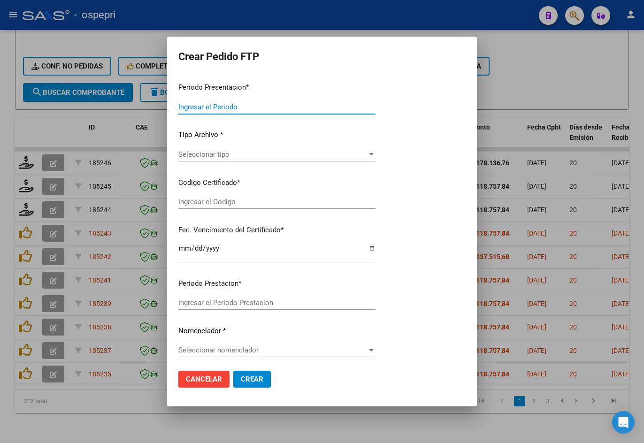
type input "202508"
type input "$ 118.757,84"
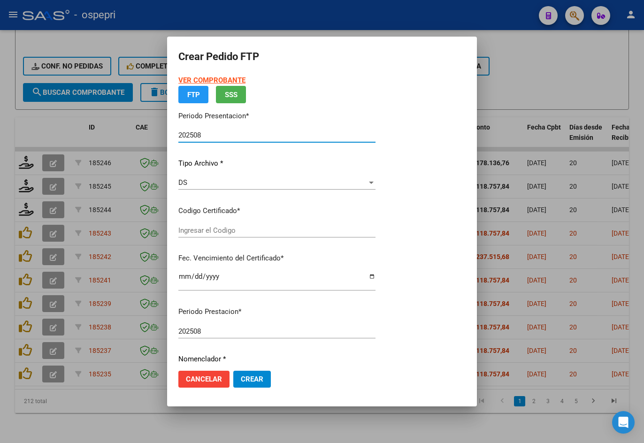
type input "2757509558-0"
type input "2029-02-15"
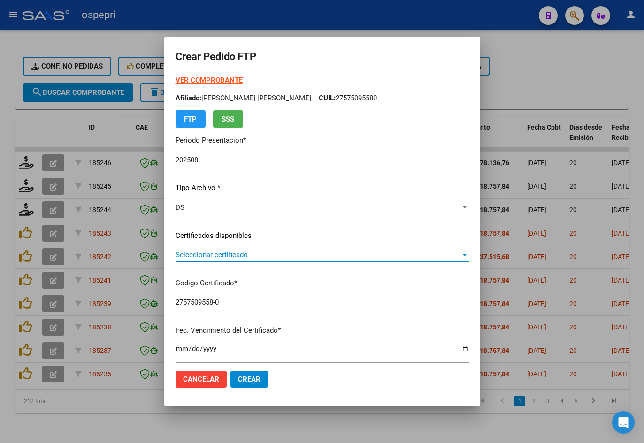
click at [237, 257] on span "Seleccionar certificado" at bounding box center [318, 255] width 285 height 8
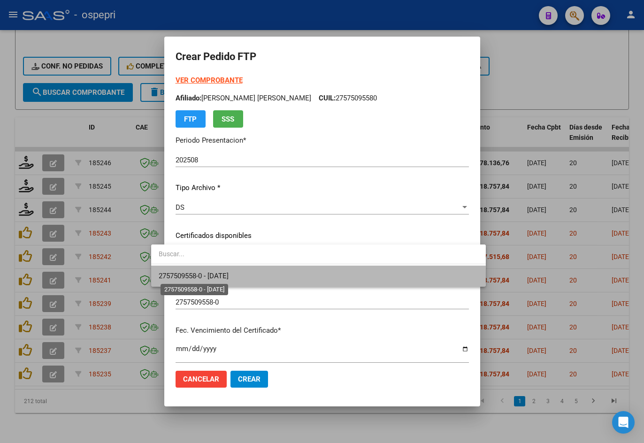
click at [229, 275] on span "2757509558-0 - 2029-02-15" at bounding box center [194, 276] width 70 height 8
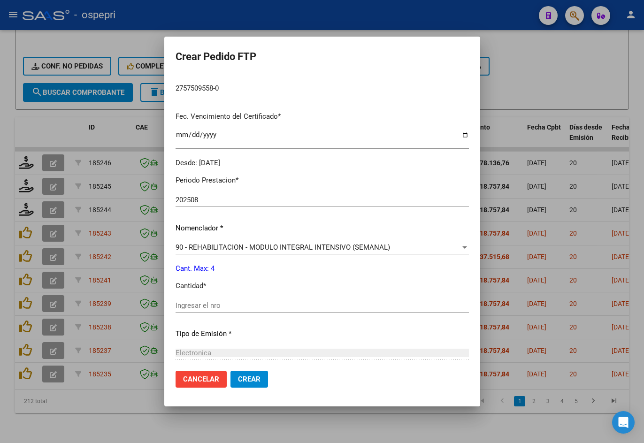
scroll to position [282, 0]
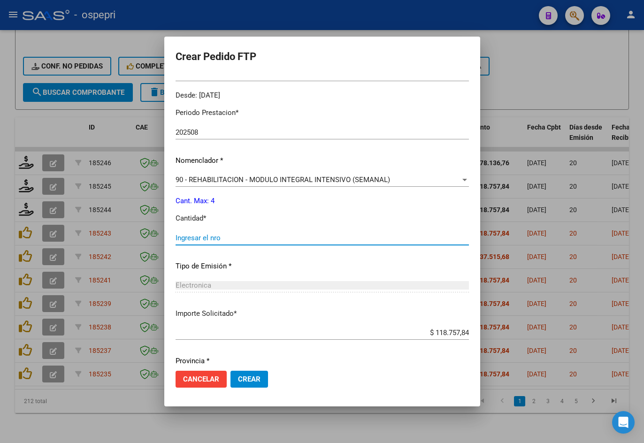
click at [220, 237] on input "Ingresar el nro" at bounding box center [323, 238] width 294 height 8
type input "4"
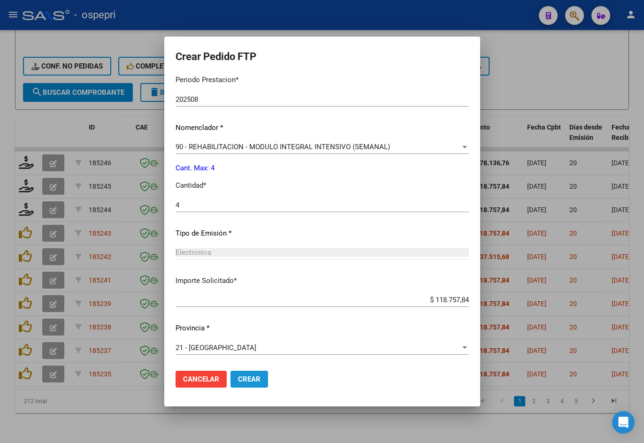
click at [238, 377] on span "Crear" at bounding box center [249, 379] width 23 height 8
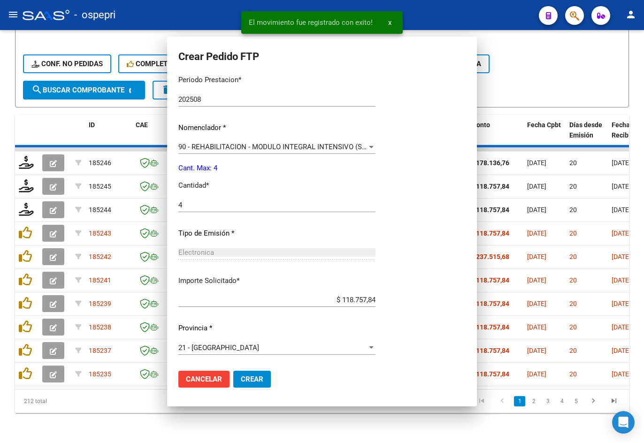
scroll to position [262, 0]
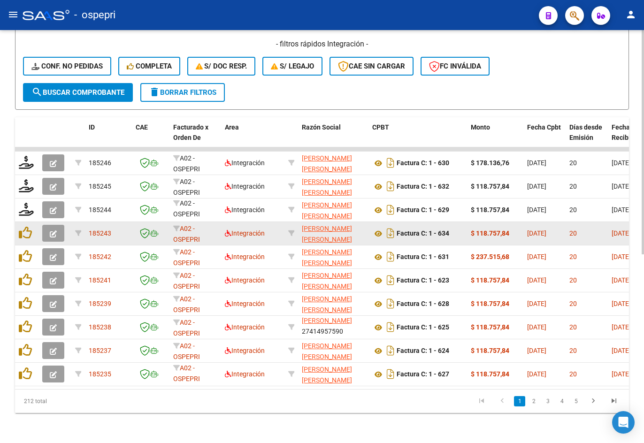
click at [52, 231] on icon "button" at bounding box center [53, 234] width 7 height 7
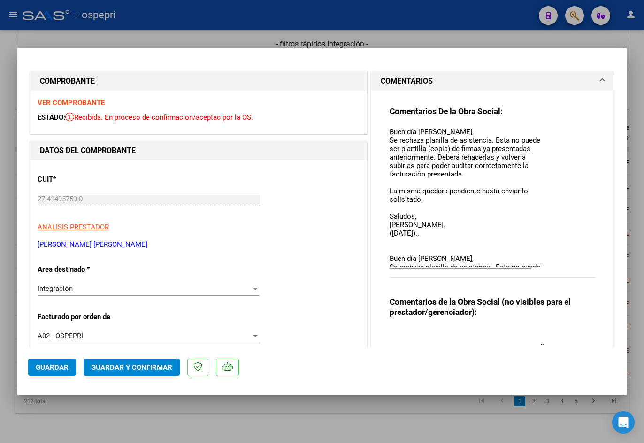
drag, startPoint x: 538, startPoint y: 145, endPoint x: 558, endPoint y: 265, distance: 121.9
click at [558, 267] on div "Comentarios De la Obra Social: Buen día Micaela, Se rechaza planilla de asisten…" at bounding box center [493, 197] width 206 height 182
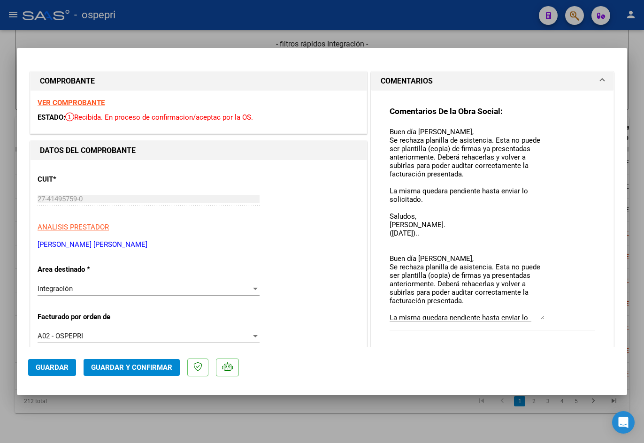
drag, startPoint x: 537, startPoint y: 266, endPoint x: 550, endPoint y: 304, distance: 39.7
click at [546, 317] on div "Comentarios De la Obra Social: Buen día Micaela, Se rechaza planilla de asisten…" at bounding box center [493, 223] width 206 height 235
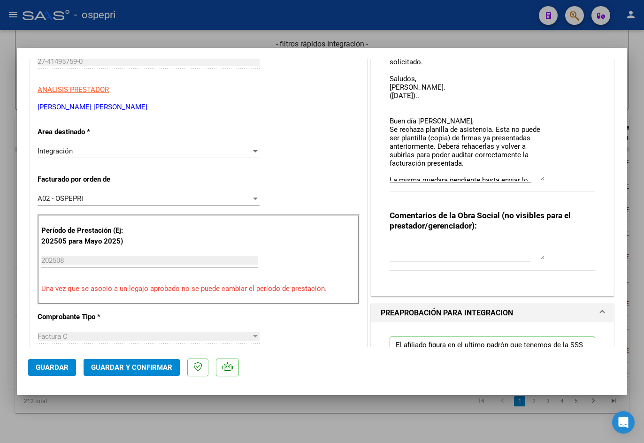
scroll to position [141, 0]
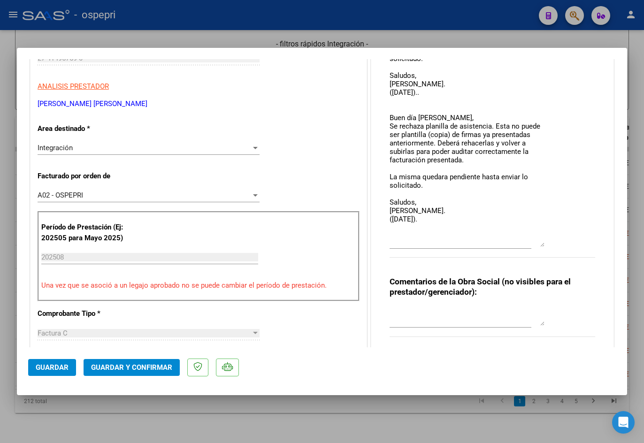
drag, startPoint x: 536, startPoint y: 178, endPoint x: 541, endPoint y: 246, distance: 68.2
click at [541, 246] on textarea "Buen día Micaela, Se rechaza planilla de asistencia. Esta no puede ser plantill…" at bounding box center [467, 116] width 155 height 261
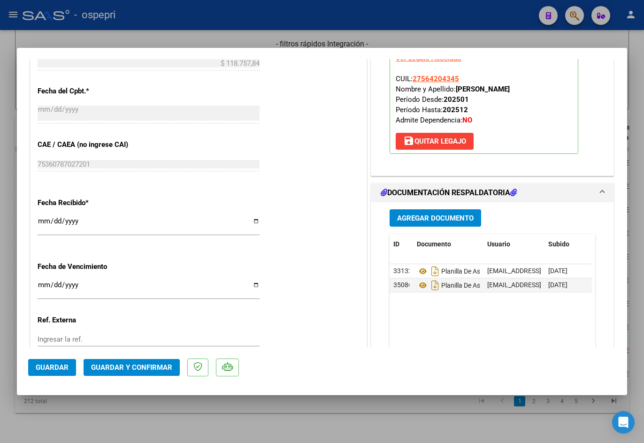
scroll to position [274, 0]
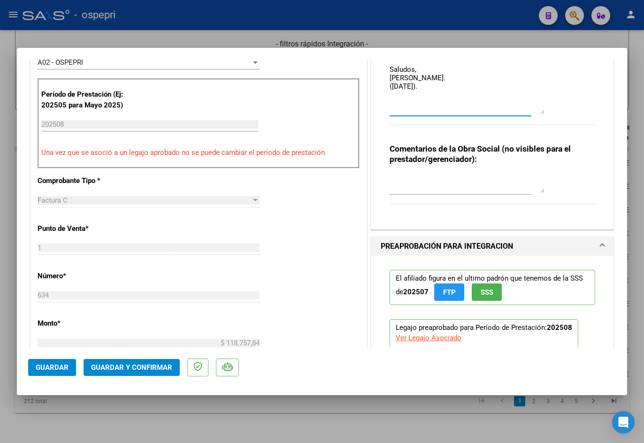
drag, startPoint x: 387, startPoint y: 131, endPoint x: 432, endPoint y: 95, distance: 58.2
click at [435, 186] on textarea at bounding box center [467, 183] width 155 height 19
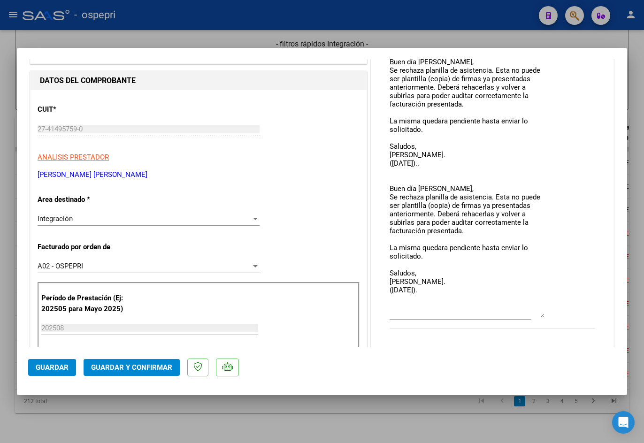
scroll to position [39, 0]
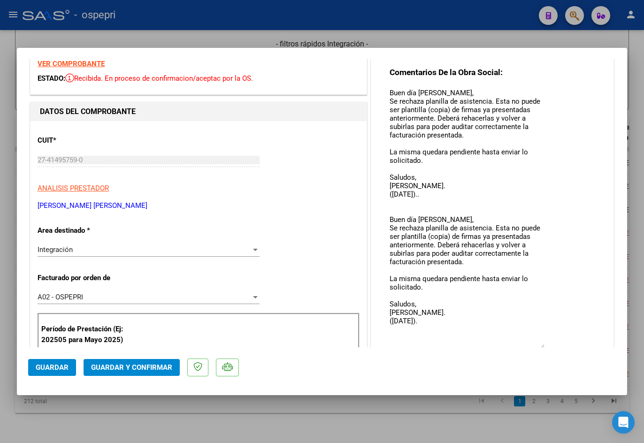
click at [383, 92] on div "Comentarios De la Obra Social: Buen día Micaela, Se rechaza planilla de asisten…" at bounding box center [493, 254] width 220 height 405
click at [385, 92] on div "Comentarios De la Obra Social: Buen día Micaela, Se rechaza planilla de asisten…" at bounding box center [493, 254] width 220 height 405
drag, startPoint x: 387, startPoint y: 92, endPoint x: 479, endPoint y: 363, distance: 285.8
click at [479, 363] on mat-dialog-container "COMPROBANTE VER COMPROBANTE ESTADO: Recibida. En proceso de confirmacion/acepta…" at bounding box center [322, 222] width 611 height 348
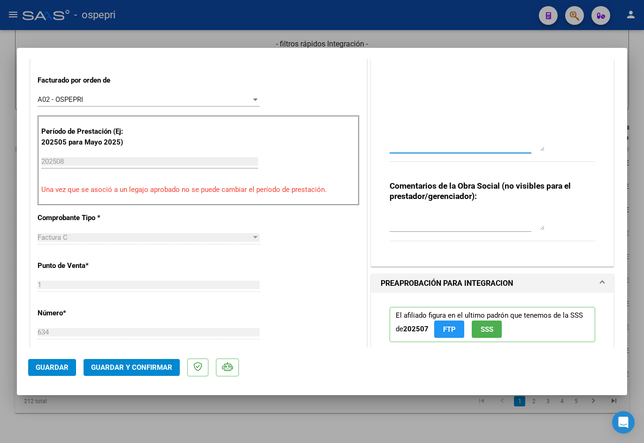
scroll to position [0, 0]
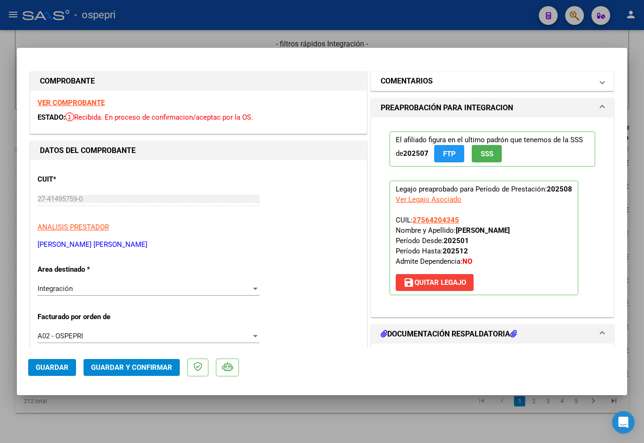
click at [482, 83] on mat-panel-title "COMENTARIOS" at bounding box center [487, 81] width 212 height 11
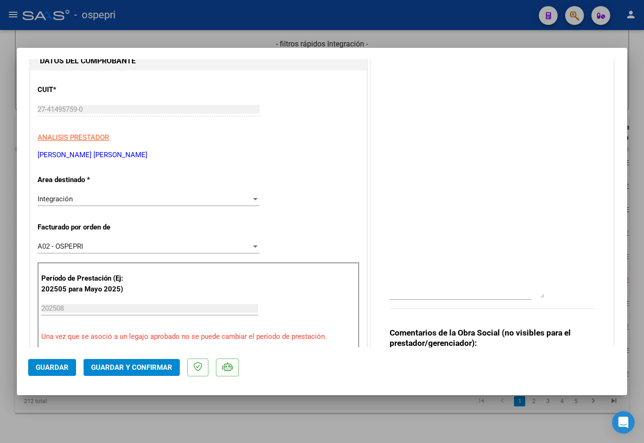
scroll to position [141, 0]
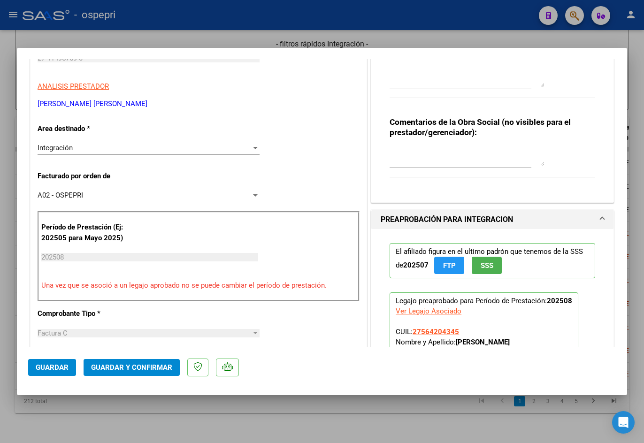
drag, startPoint x: 537, startPoint y: 245, endPoint x: 520, endPoint y: 83, distance: 163.4
click at [520, 83] on textarea at bounding box center [467, 36] width 155 height 101
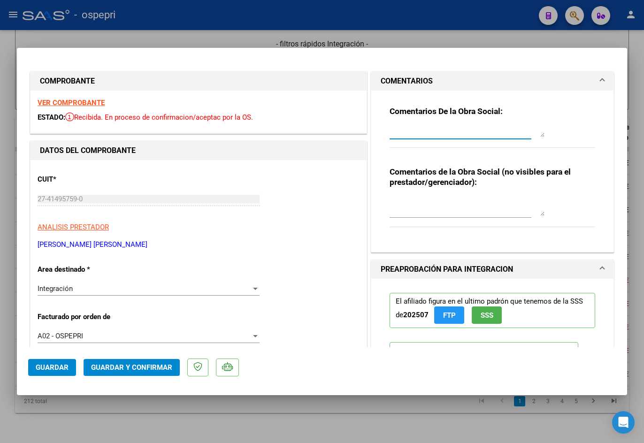
drag, startPoint x: 538, startPoint y: 222, endPoint x: 534, endPoint y: 109, distance: 113.3
click at [534, 109] on div "Comentarios De la Obra Social:" at bounding box center [493, 132] width 206 height 52
click at [434, 208] on textarea at bounding box center [467, 206] width 155 height 19
paste textarea "Buen día Micaela, Se rechaza planilla de asistencia. Esta no puede ser plantill…"
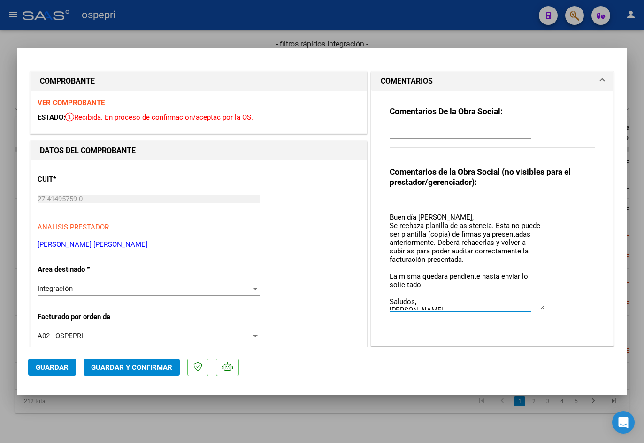
drag, startPoint x: 540, startPoint y: 212, endPoint x: 546, endPoint y: 326, distance: 114.8
click at [546, 328] on div "Comentarios de la Obra Social (no visibles para el prestador/gerenciador): Buen…" at bounding box center [493, 249] width 206 height 165
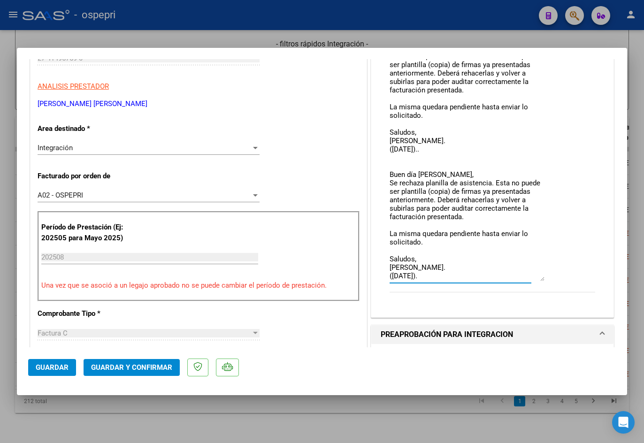
scroll to position [0, 0]
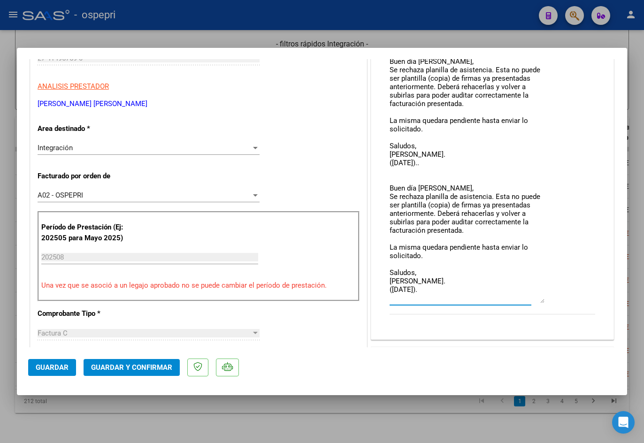
drag, startPoint x: 538, startPoint y: 187, endPoint x: 551, endPoint y: 300, distance: 113.0
click at [551, 300] on div "Comentarios de la Obra Social (no visibles para el prestador/gerenciador): Buen…" at bounding box center [493, 175] width 206 height 299
drag, startPoint x: 539, startPoint y: 301, endPoint x: 540, endPoint y: 294, distance: 7.1
click at [540, 294] on textarea "Buen día Micaela, Se rechaza planilla de asistencia. Esta no puede ser plantill…" at bounding box center [467, 176] width 155 height 240
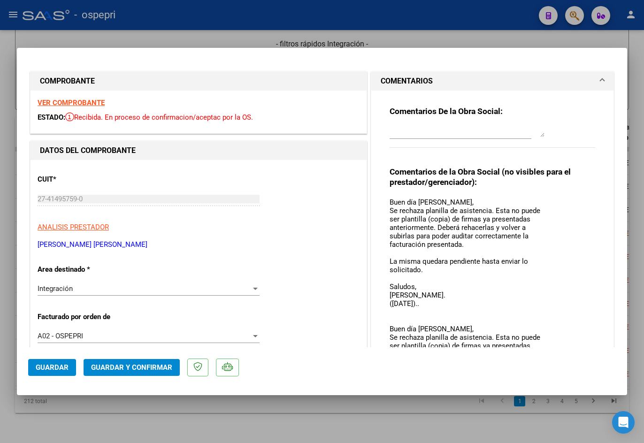
type textarea "Buen día Micaela, Se rechaza planilla de asistencia. Esta no puede ser plantill…"
click at [93, 100] on strong "VER COMPROBANTE" at bounding box center [71, 103] width 67 height 8
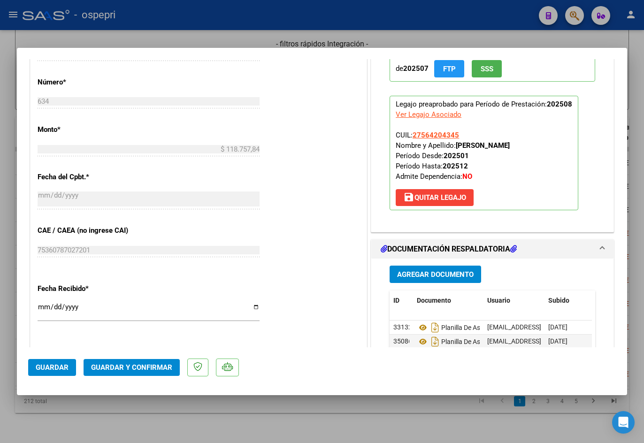
scroll to position [611, 0]
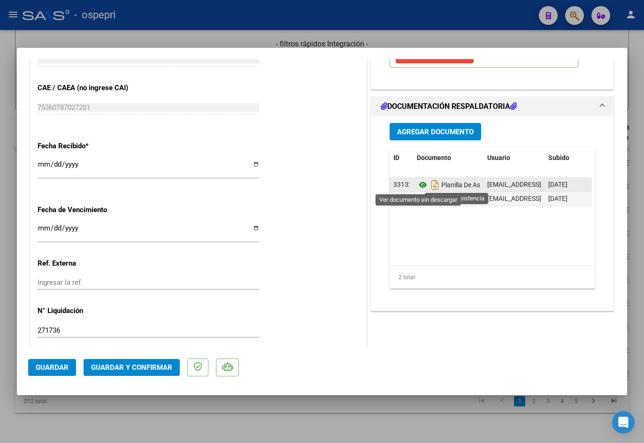
click at [417, 184] on icon at bounding box center [423, 184] width 12 height 11
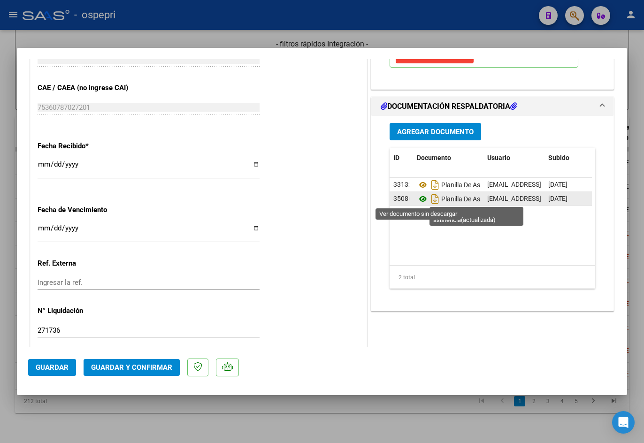
click at [419, 197] on icon at bounding box center [423, 199] width 12 height 11
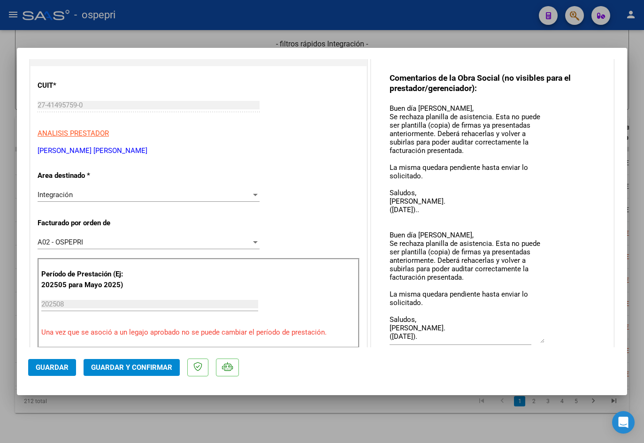
scroll to position [235, 0]
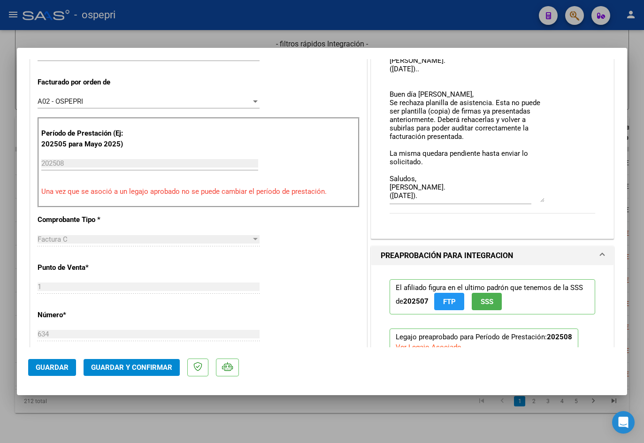
click at [132, 368] on span "Guardar y Confirmar" at bounding box center [131, 368] width 81 height 8
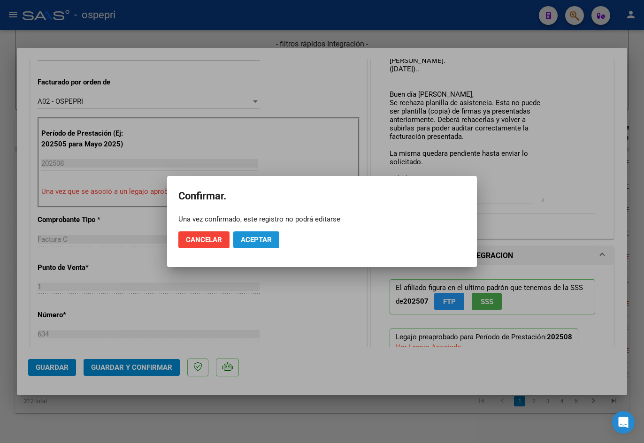
click at [248, 235] on button "Aceptar" at bounding box center [256, 240] width 46 height 17
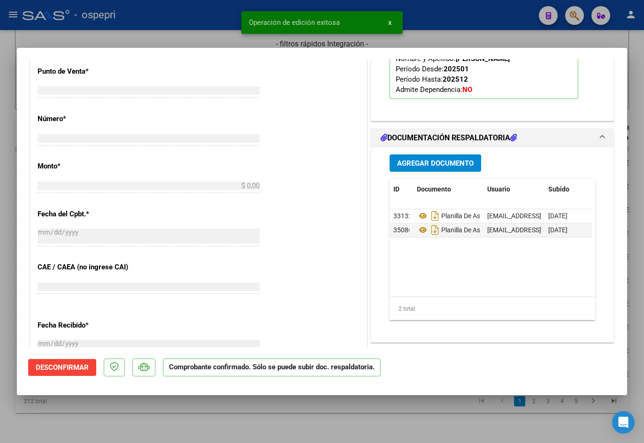
scroll to position [0, 0]
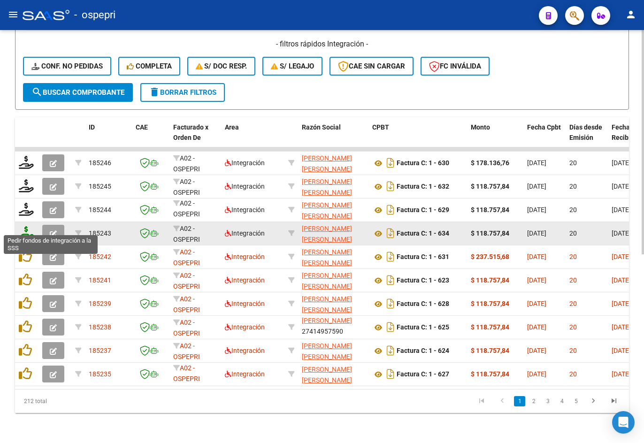
click at [26, 227] on icon at bounding box center [26, 232] width 15 height 13
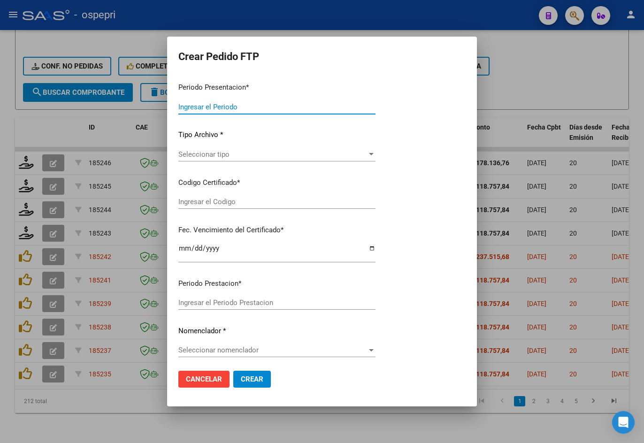
type input "202508"
type input "$ 118.757,84"
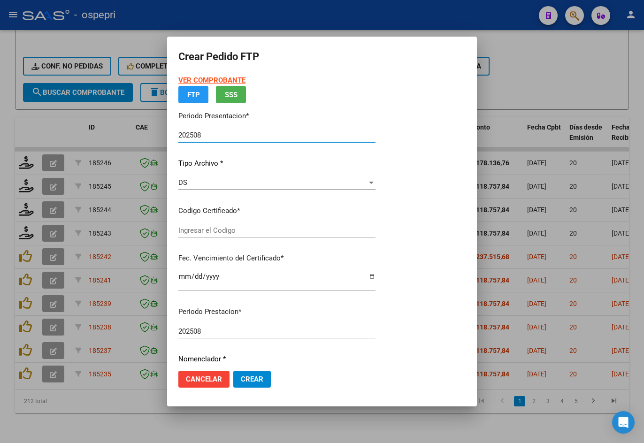
type input "27564204345"
type input "2026-07-13"
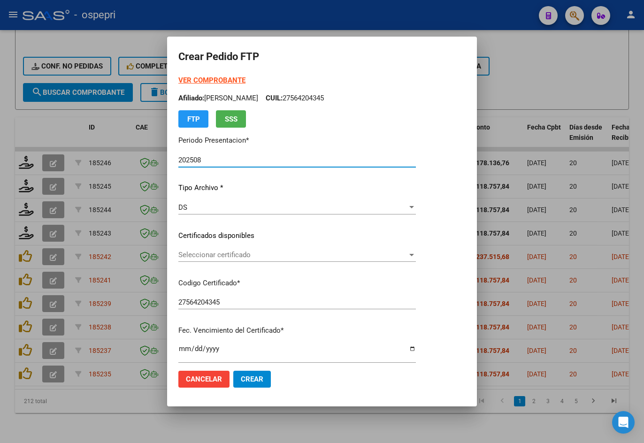
click at [206, 254] on span "Seleccionar certificado" at bounding box center [292, 255] width 229 height 8
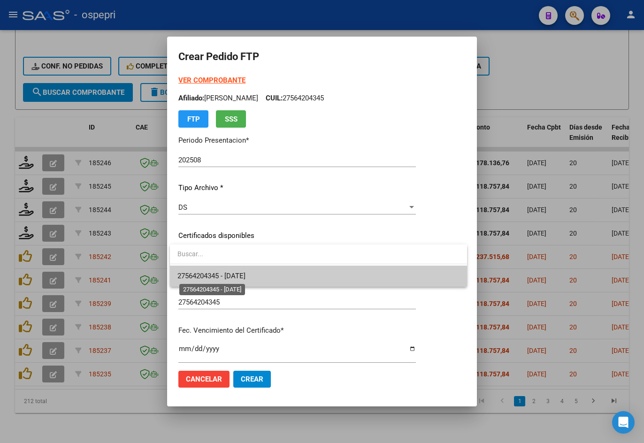
click at [212, 272] on span "27564204345 - 2026-07-13" at bounding box center [212, 276] width 68 height 8
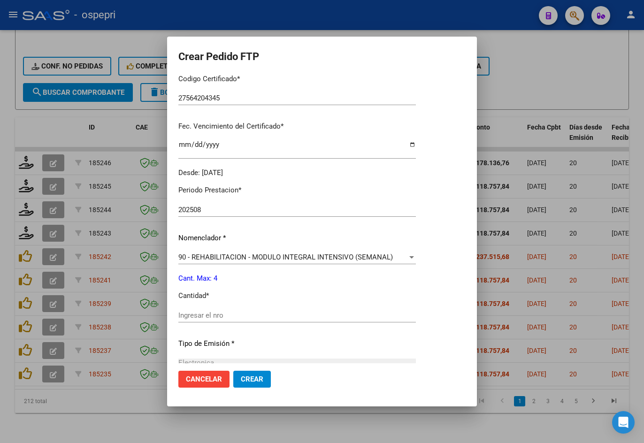
scroll to position [235, 0]
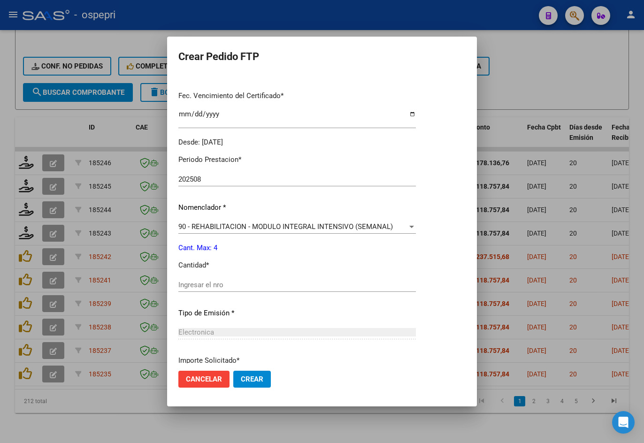
click at [223, 284] on input "Ingresar el nro" at bounding box center [297, 285] width 238 height 8
type input "4"
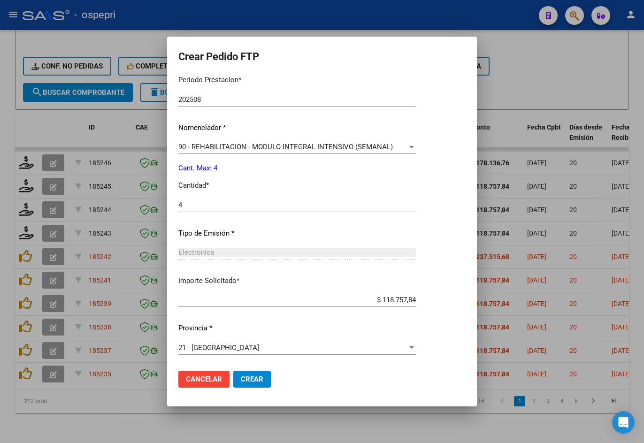
click at [258, 376] on span "Crear" at bounding box center [252, 379] width 23 height 8
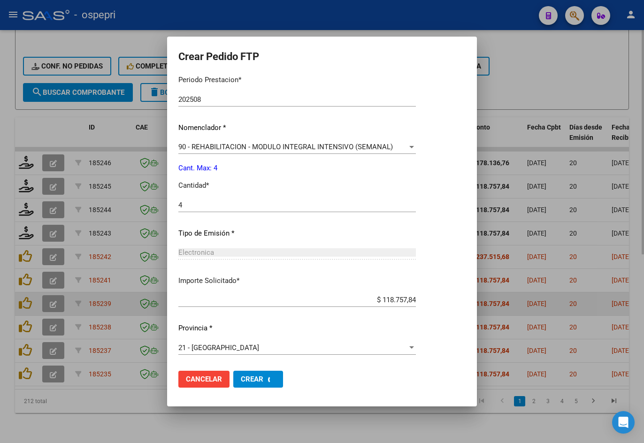
scroll to position [0, 0]
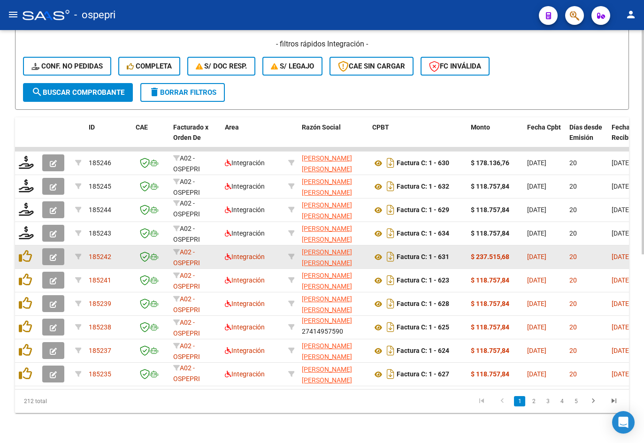
click at [52, 254] on icon "button" at bounding box center [53, 257] width 7 height 7
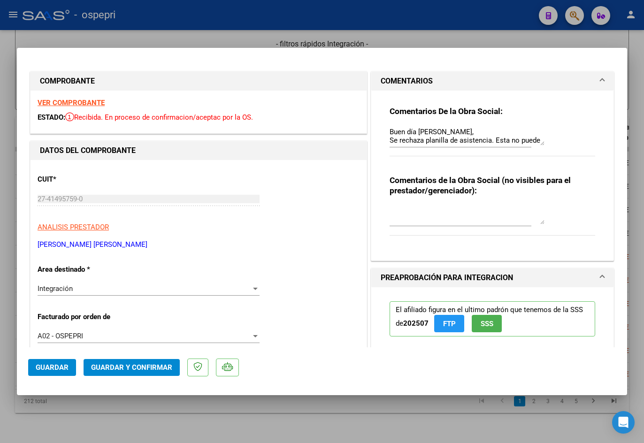
click at [74, 105] on strong "VER COMPROBANTE" at bounding box center [71, 103] width 67 height 8
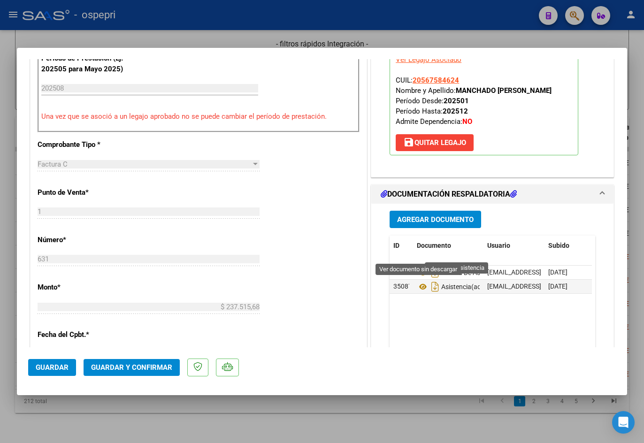
scroll to position [329, 0]
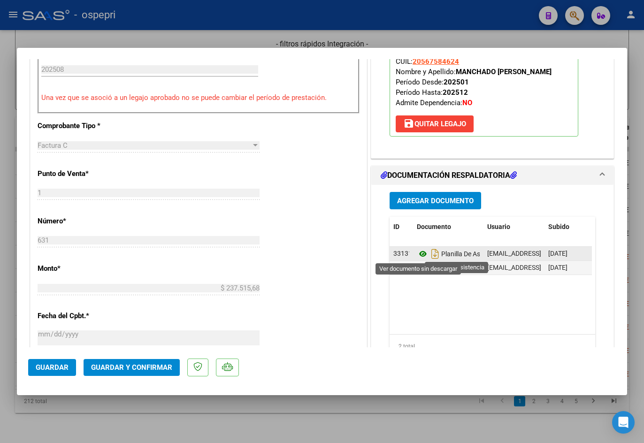
click at [421, 256] on icon at bounding box center [423, 253] width 12 height 11
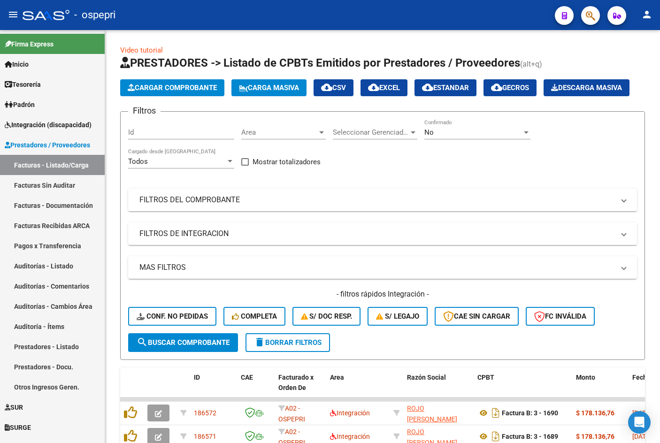
click at [13, 16] on mat-icon "menu" at bounding box center [13, 14] width 11 height 11
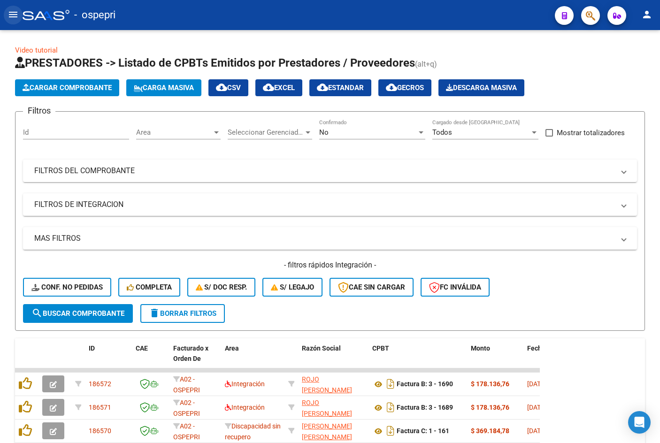
click at [13, 15] on mat-icon "menu" at bounding box center [13, 14] width 11 height 11
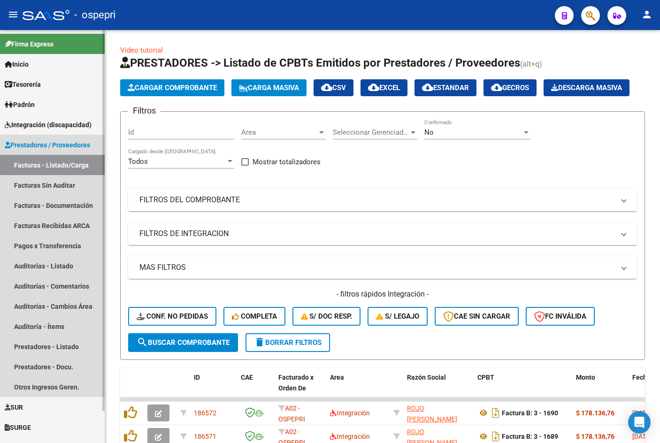
click at [36, 141] on span "Prestadores / Proveedores" at bounding box center [47, 145] width 85 height 10
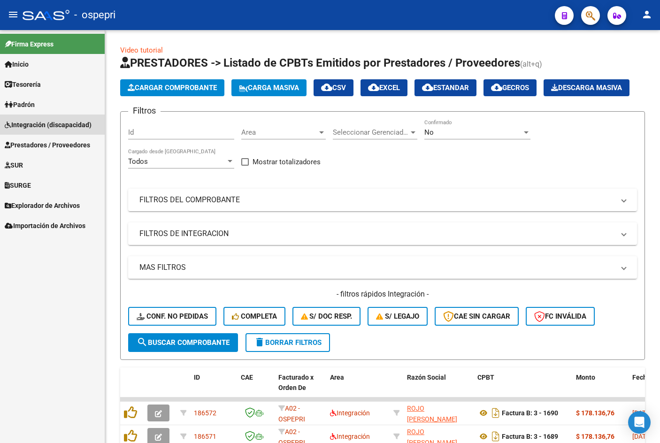
click at [33, 125] on span "Integración (discapacidad)" at bounding box center [48, 125] width 87 height 10
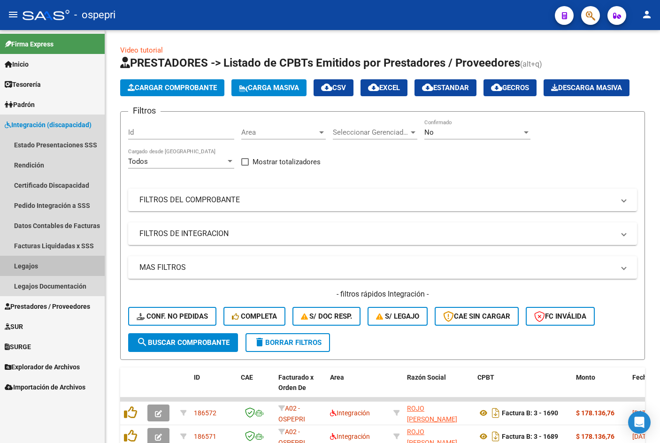
click at [31, 271] on link "Legajos" at bounding box center [52, 266] width 105 height 20
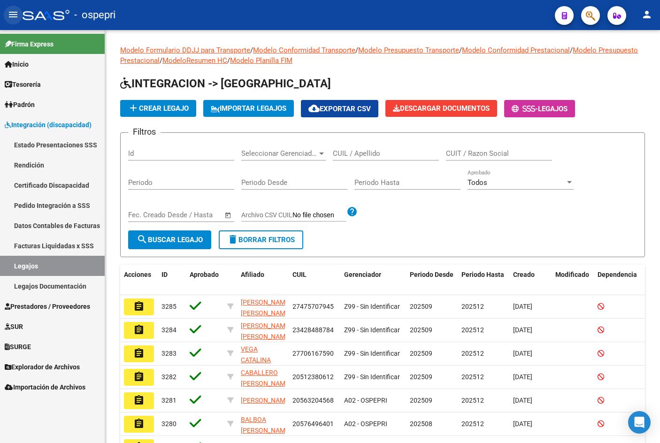
click at [12, 11] on mat-icon "menu" at bounding box center [13, 14] width 11 height 11
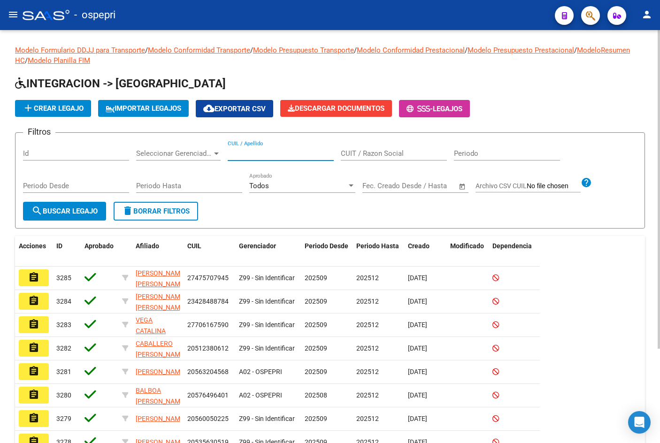
click at [246, 153] on input "CUIL / Apellido" at bounding box center [281, 153] width 106 height 8
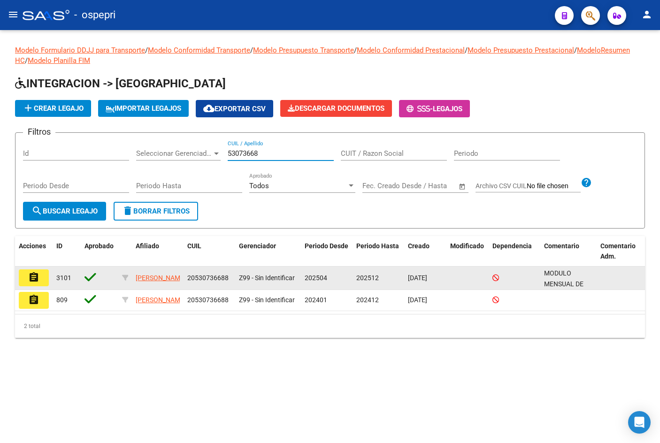
type input "53073668"
click at [38, 279] on mat-icon "assignment" at bounding box center [33, 277] width 11 height 11
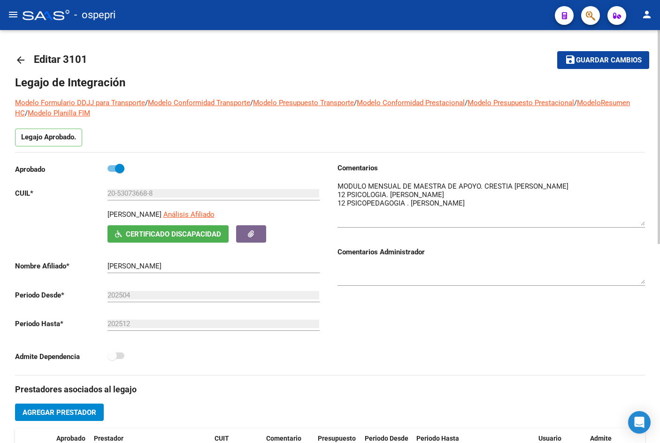
drag, startPoint x: 642, startPoint y: 195, endPoint x: 642, endPoint y: 252, distance: 56.8
click at [642, 226] on textarea at bounding box center [492, 203] width 308 height 45
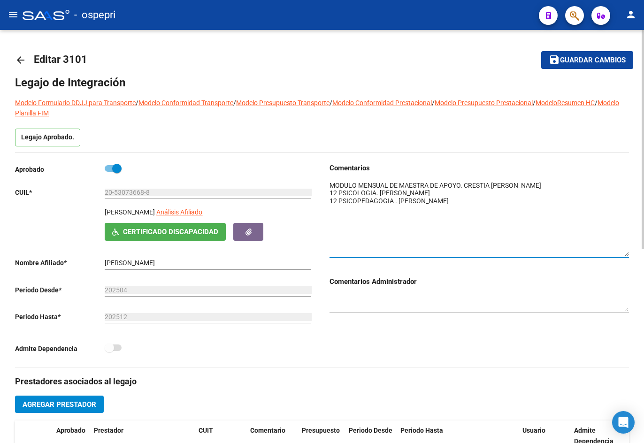
click at [20, 59] on mat-icon "arrow_back" at bounding box center [20, 59] width 11 height 11
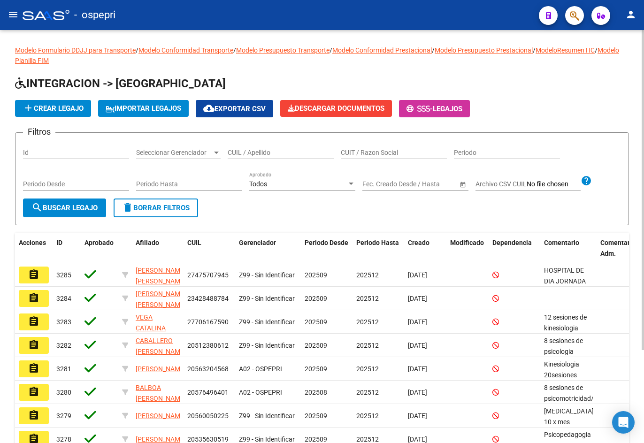
click at [256, 149] on input "CUIL / Apellido" at bounding box center [281, 153] width 106 height 8
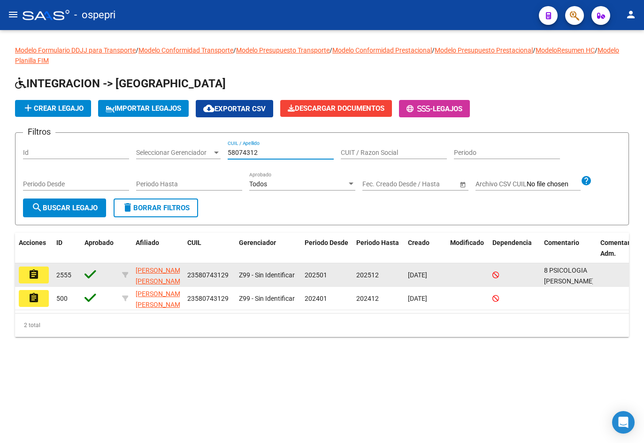
type input "58074312"
click at [39, 276] on mat-icon "assignment" at bounding box center [33, 274] width 11 height 11
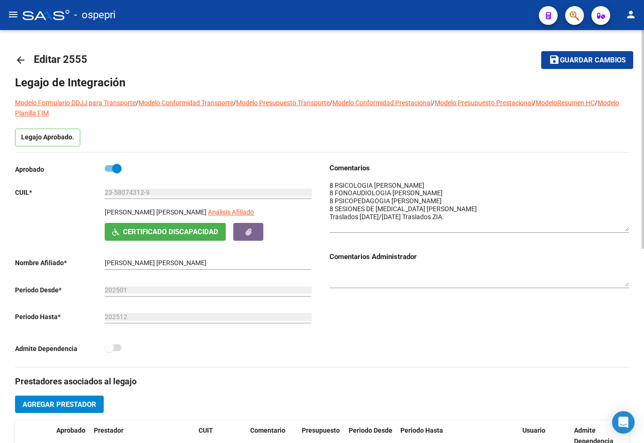
drag, startPoint x: 628, startPoint y: 193, endPoint x: 636, endPoint y: 226, distance: 34.1
click at [636, 226] on div "arrow_back Editar 2555 save Guardar cambios Legajo de Integración Modelo Formul…" at bounding box center [322, 420] width 644 height 780
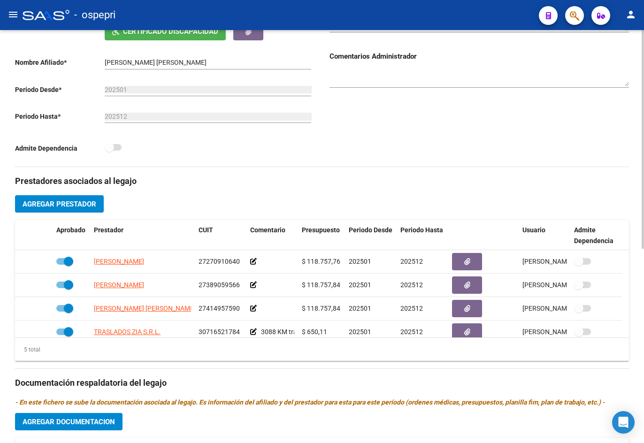
scroll to position [367, 0]
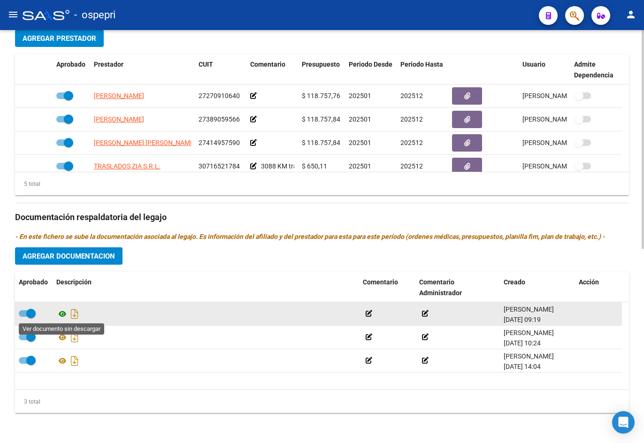
click at [61, 316] on icon at bounding box center [62, 314] width 12 height 11
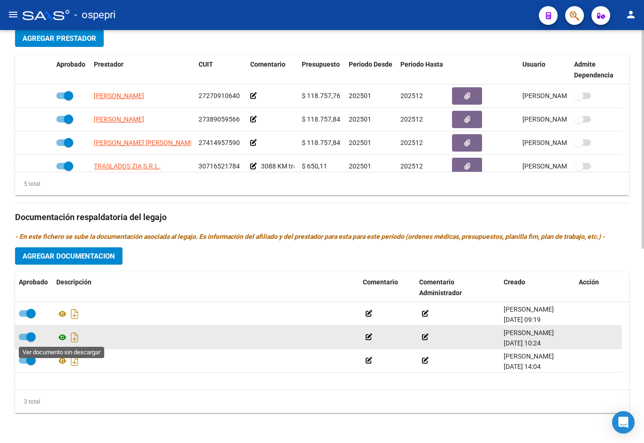
click at [62, 337] on icon at bounding box center [62, 337] width 12 height 11
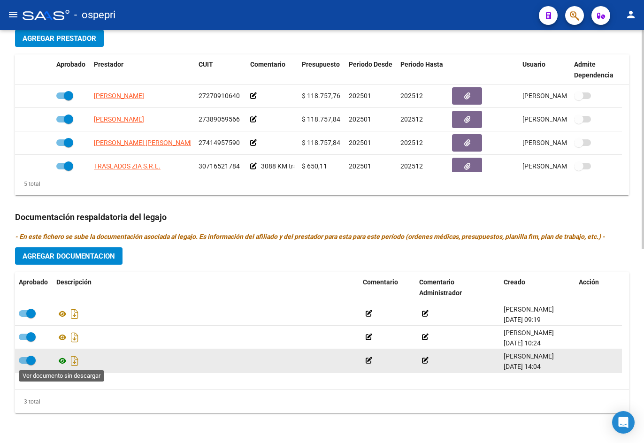
click at [62, 360] on icon at bounding box center [62, 361] width 12 height 11
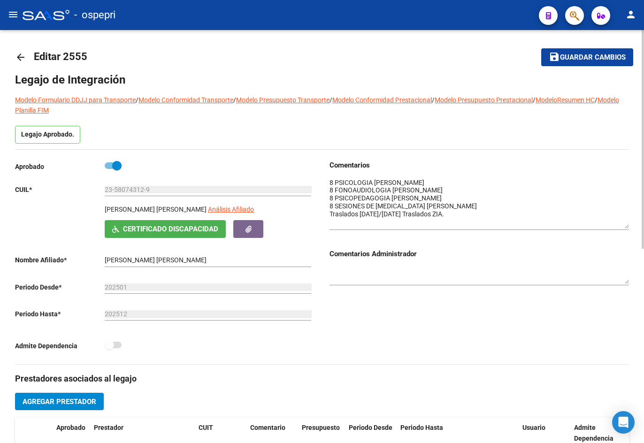
scroll to position [0, 0]
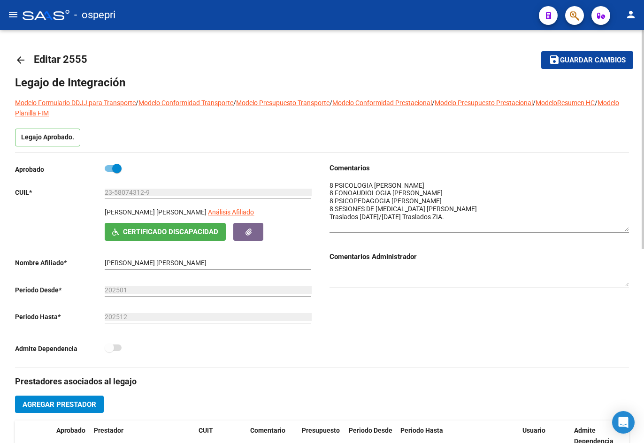
click at [23, 56] on mat-icon "arrow_back" at bounding box center [20, 59] width 11 height 11
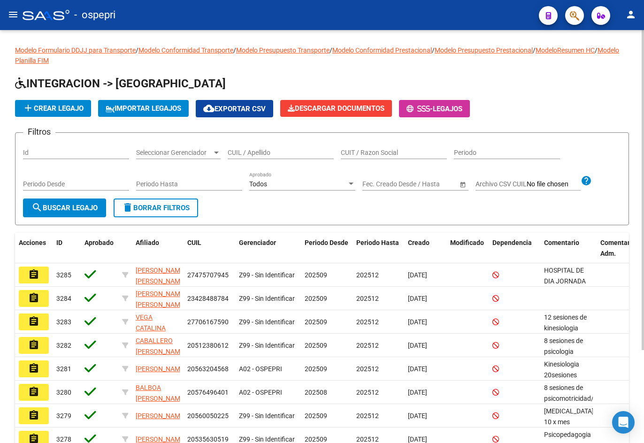
click at [256, 158] on div "CUIL / Apellido" at bounding box center [281, 149] width 106 height 19
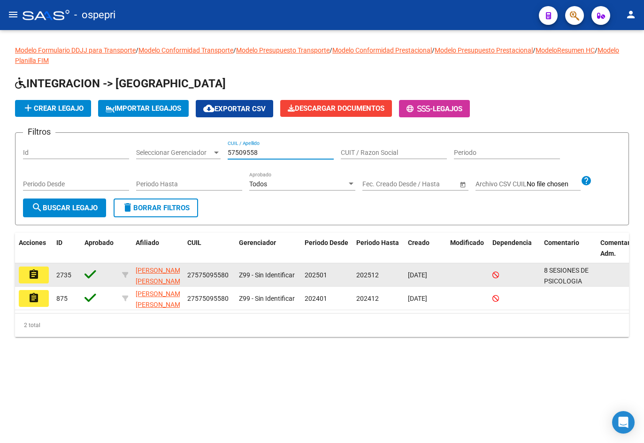
type input "57509558"
click at [39, 275] on button "assignment" at bounding box center [34, 275] width 30 height 17
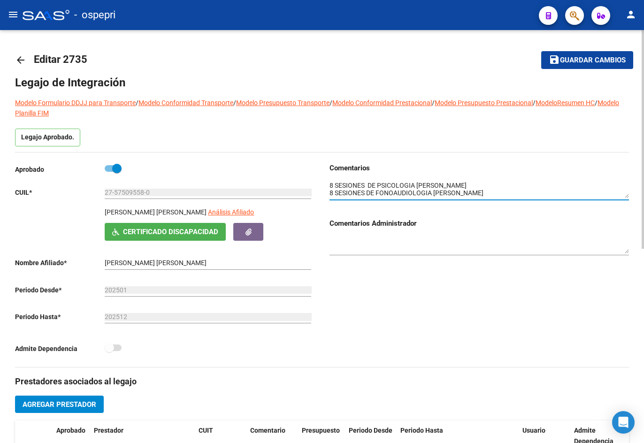
drag, startPoint x: 627, startPoint y: 198, endPoint x: 628, endPoint y: 206, distance: 7.6
click at [628, 206] on div at bounding box center [480, 190] width 300 height 35
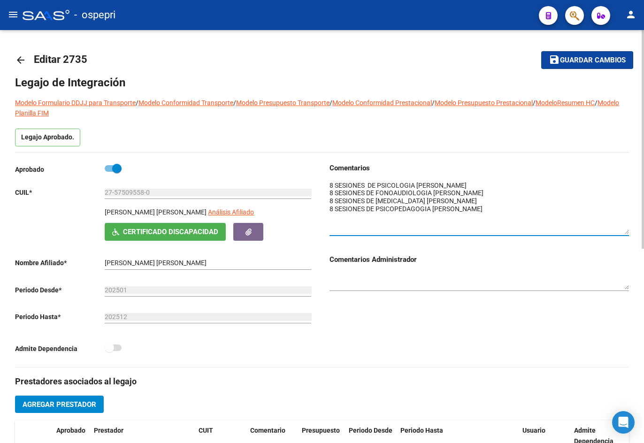
drag, startPoint x: 628, startPoint y: 196, endPoint x: 633, endPoint y: 232, distance: 36.1
click at [633, 232] on div "arrow_back Editar 2735 save Guardar cambios Legajo de Integración Modelo Formul…" at bounding box center [322, 420] width 644 height 780
click at [589, 206] on textarea at bounding box center [480, 208] width 300 height 54
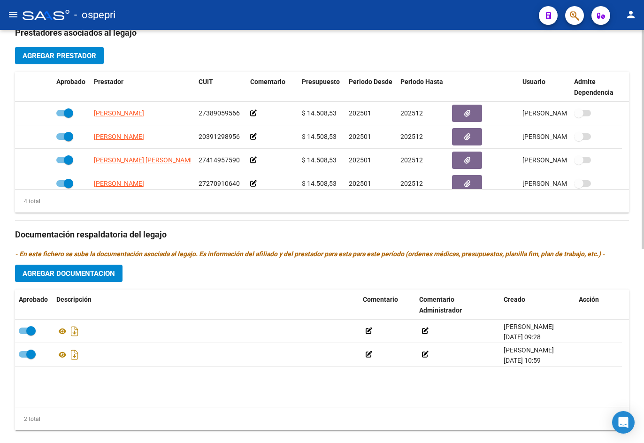
scroll to position [367, 0]
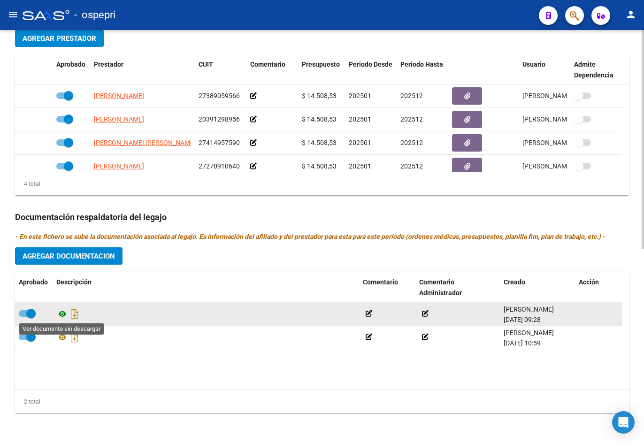
click at [64, 313] on icon at bounding box center [62, 314] width 12 height 11
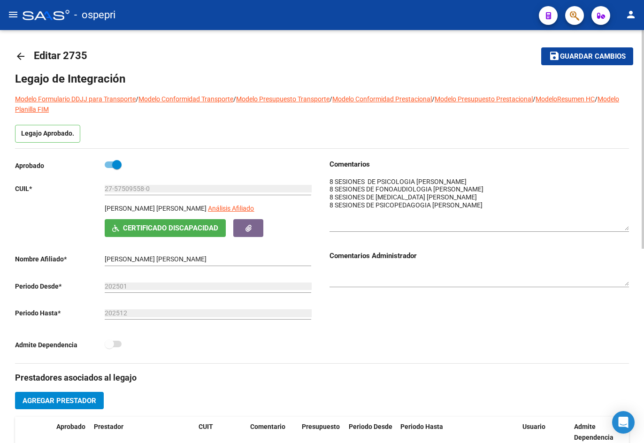
scroll to position [0, 0]
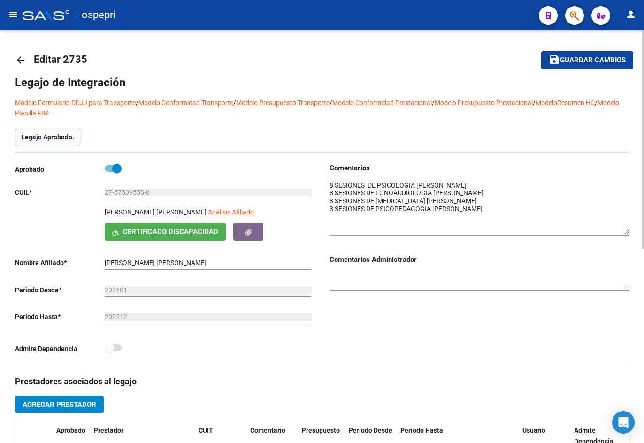
click at [22, 60] on mat-icon "arrow_back" at bounding box center [20, 59] width 11 height 11
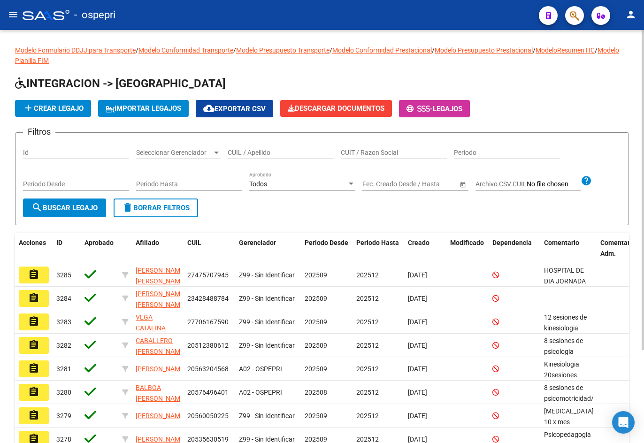
click at [248, 147] on div "CUIL / Apellido" at bounding box center [281, 149] width 106 height 19
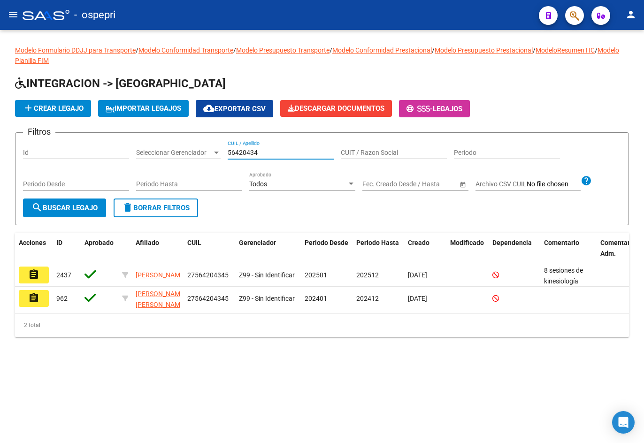
type input "56420434"
click at [74, 211] on span "search Buscar Legajo" at bounding box center [64, 208] width 66 height 8
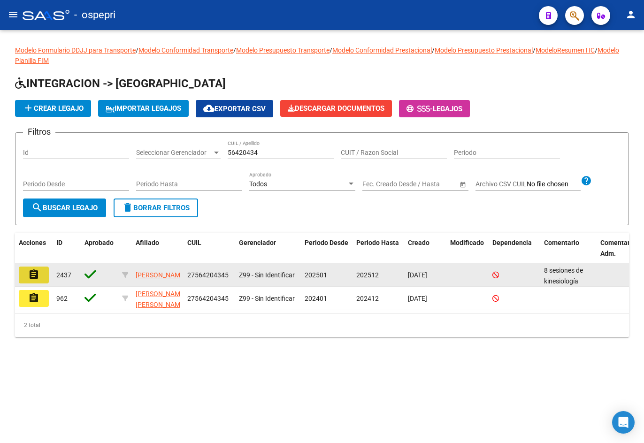
click at [36, 271] on mat-icon "assignment" at bounding box center [33, 274] width 11 height 11
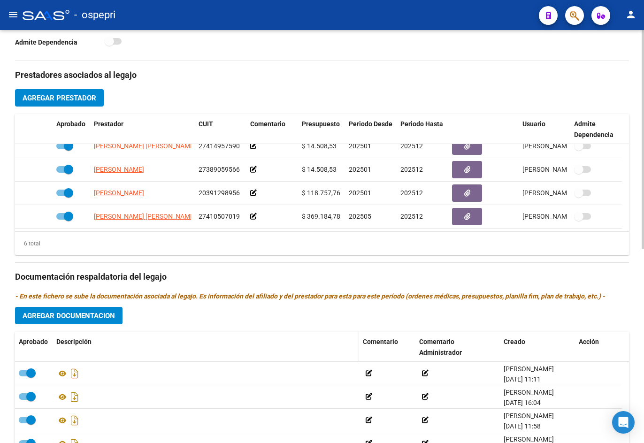
scroll to position [367, 0]
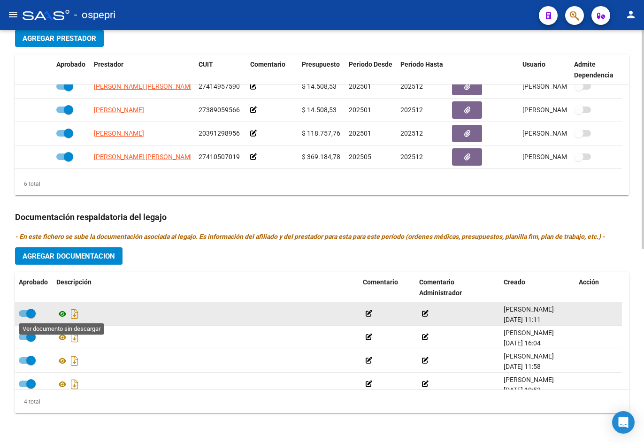
click at [63, 314] on icon at bounding box center [62, 314] width 12 height 11
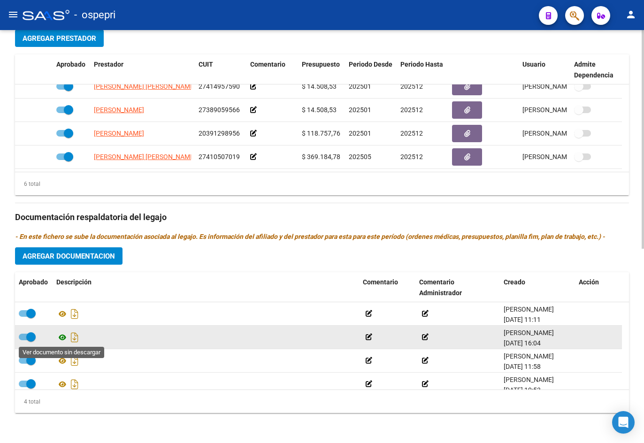
click at [62, 335] on icon at bounding box center [62, 337] width 12 height 11
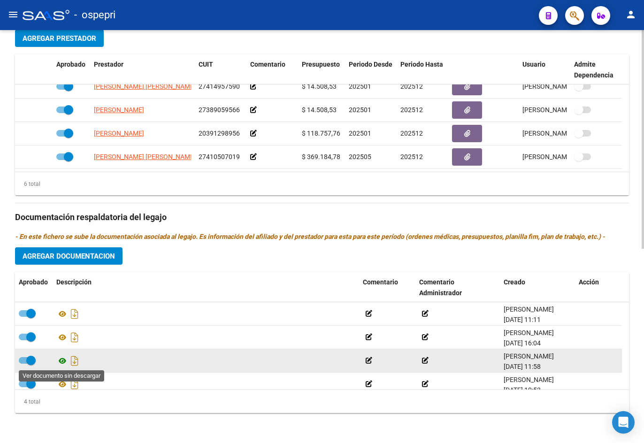
click at [64, 360] on icon at bounding box center [62, 361] width 12 height 11
click at [63, 362] on icon at bounding box center [62, 361] width 12 height 11
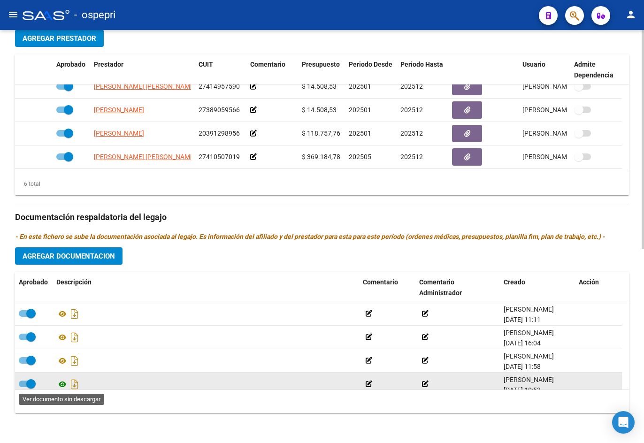
click at [63, 382] on icon at bounding box center [62, 384] width 12 height 11
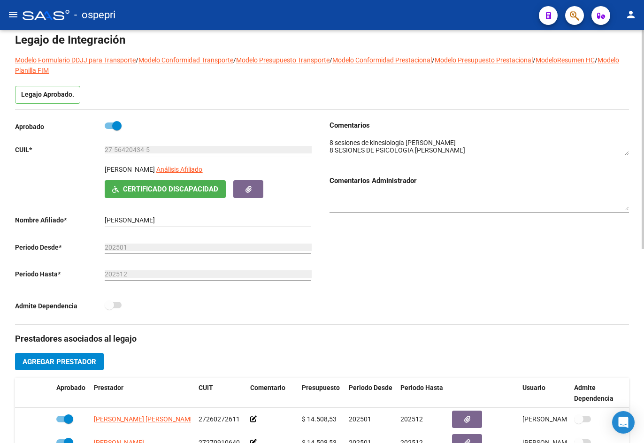
scroll to position [0, 0]
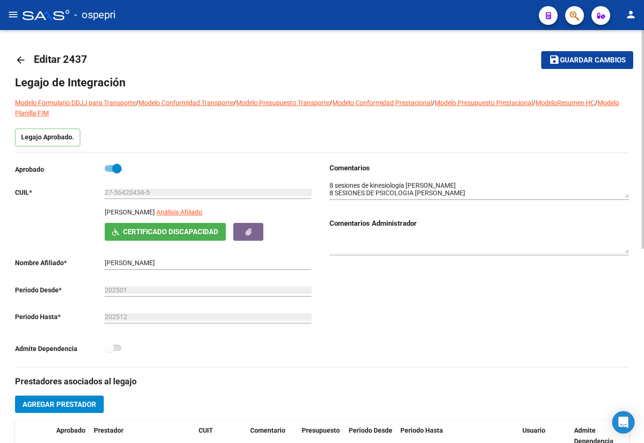
click at [23, 57] on mat-icon "arrow_back" at bounding box center [20, 59] width 11 height 11
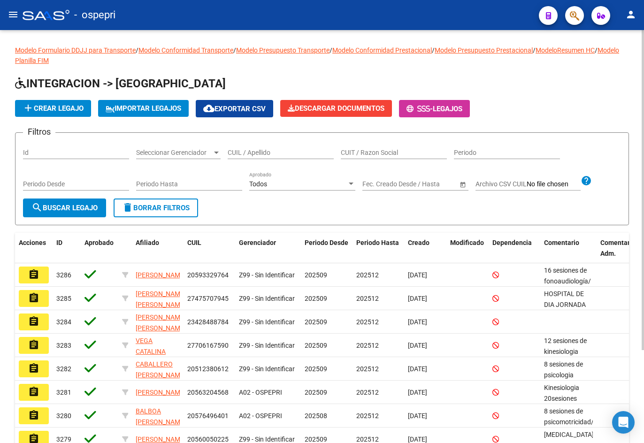
click at [235, 153] on input "CUIL / Apellido" at bounding box center [281, 153] width 106 height 8
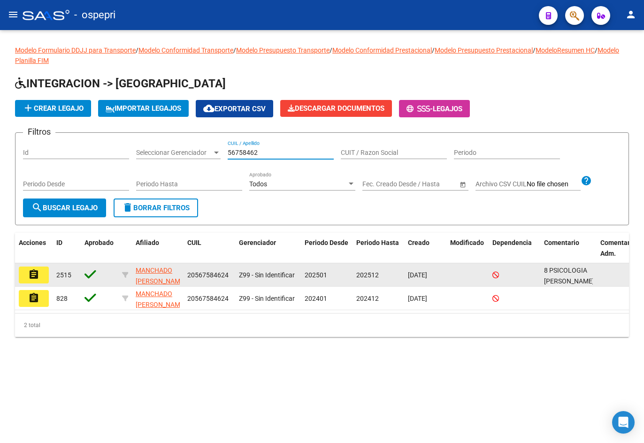
type input "56758462"
click at [38, 276] on mat-icon "assignment" at bounding box center [33, 274] width 11 height 11
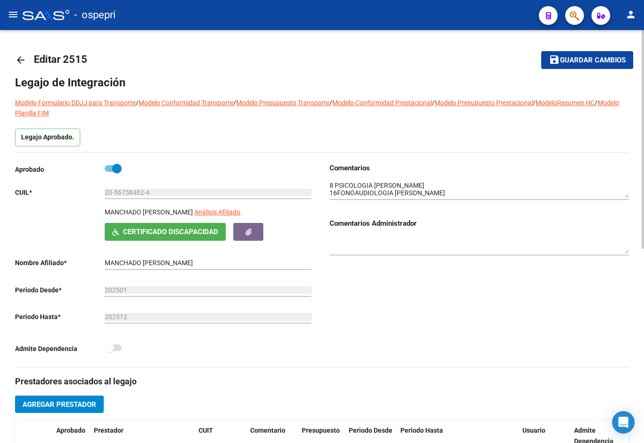
click at [23, 59] on mat-icon "arrow_back" at bounding box center [20, 59] width 11 height 11
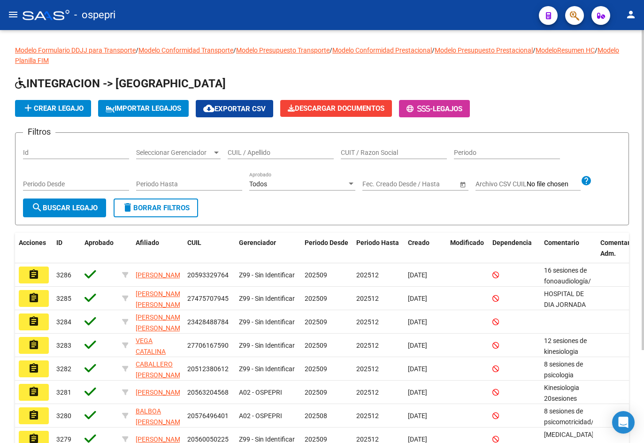
click at [254, 157] on div "CUIL / Apellido" at bounding box center [281, 149] width 106 height 19
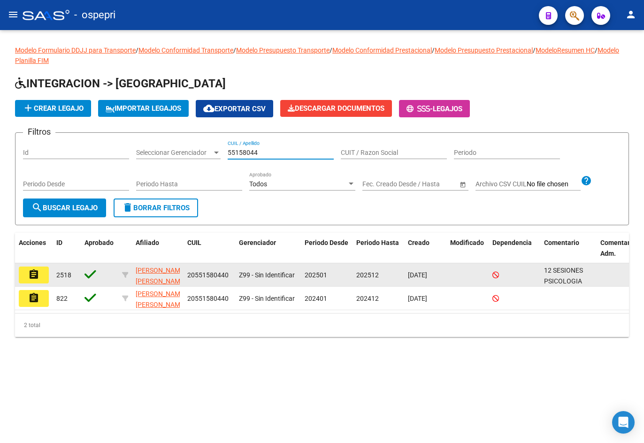
type input "55158044"
click at [38, 277] on mat-icon "assignment" at bounding box center [33, 274] width 11 height 11
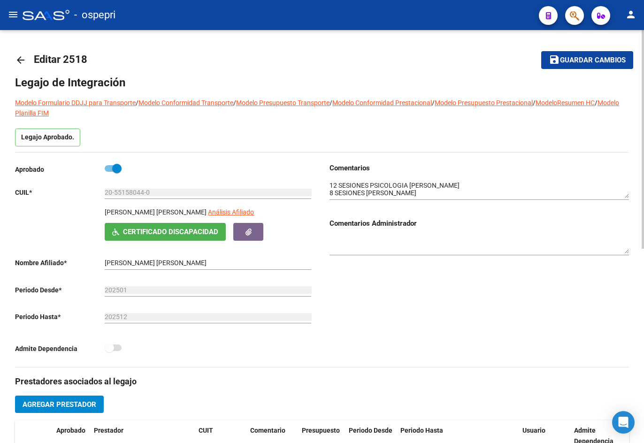
click at [22, 58] on mat-icon "arrow_back" at bounding box center [20, 59] width 11 height 11
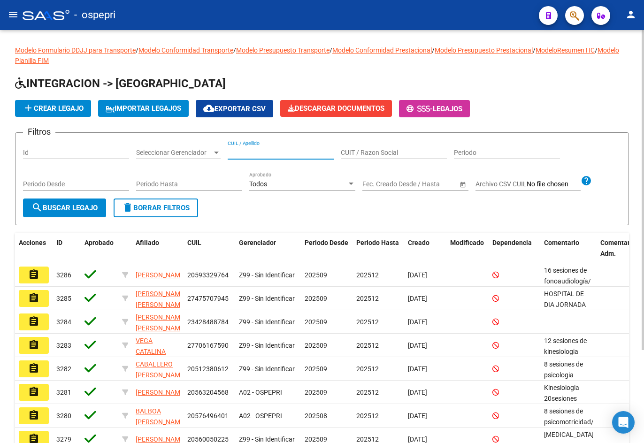
click at [235, 150] on input "CUIL / Apellido" at bounding box center [281, 153] width 106 height 8
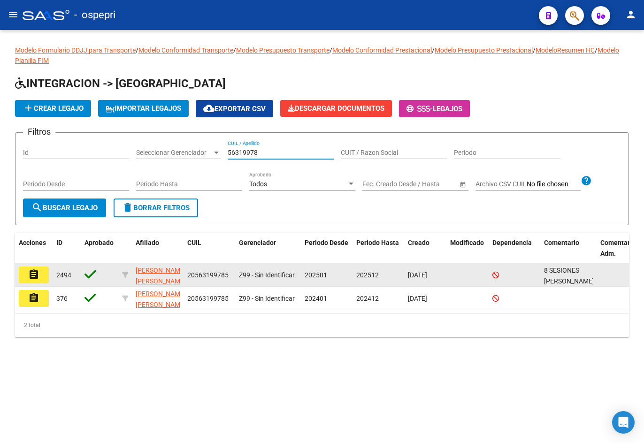
type input "56319978"
click at [37, 275] on mat-icon "assignment" at bounding box center [33, 274] width 11 height 11
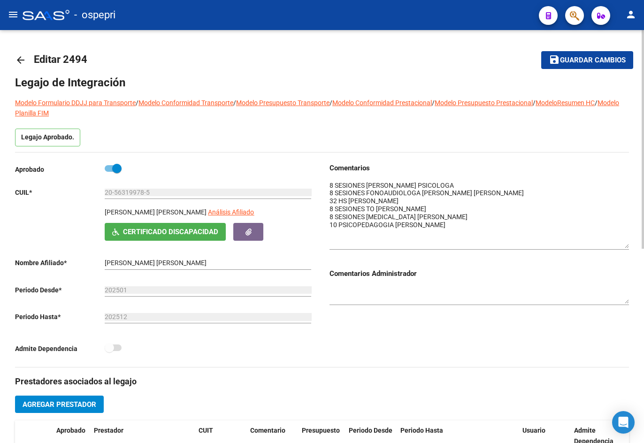
drag, startPoint x: 625, startPoint y: 195, endPoint x: 628, endPoint y: 245, distance: 49.9
click at [628, 245] on textarea at bounding box center [480, 215] width 300 height 68
click at [18, 59] on mat-icon "arrow_back" at bounding box center [20, 59] width 11 height 11
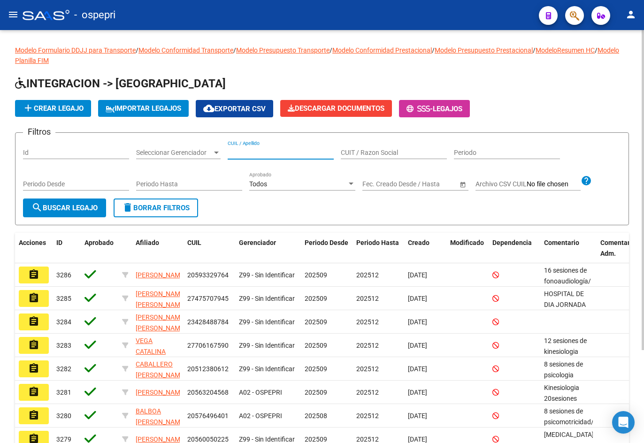
click at [259, 151] on input "CUIL / Apellido" at bounding box center [281, 153] width 106 height 8
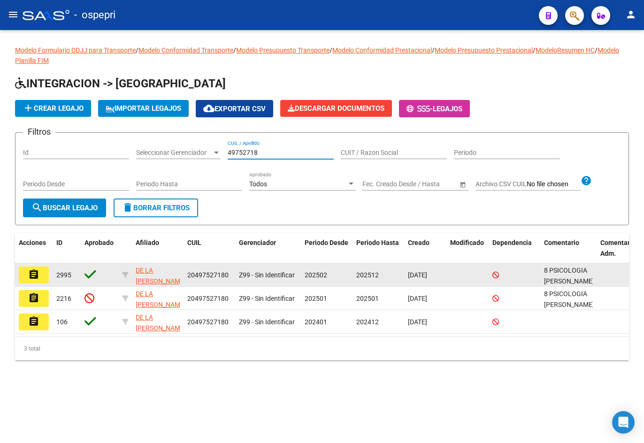
type input "49752718"
click at [39, 275] on mat-icon "assignment" at bounding box center [33, 274] width 11 height 11
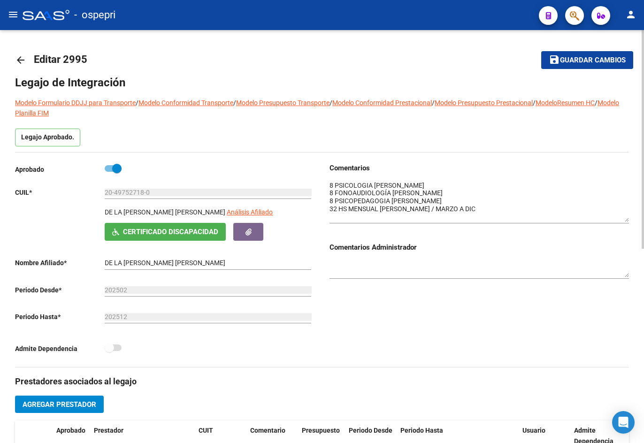
drag, startPoint x: 626, startPoint y: 194, endPoint x: 631, endPoint y: 218, distance: 24.0
click at [631, 218] on div "arrow_back Editar 2995 save Guardar cambios Legajo de Integración Modelo Formul…" at bounding box center [322, 420] width 644 height 780
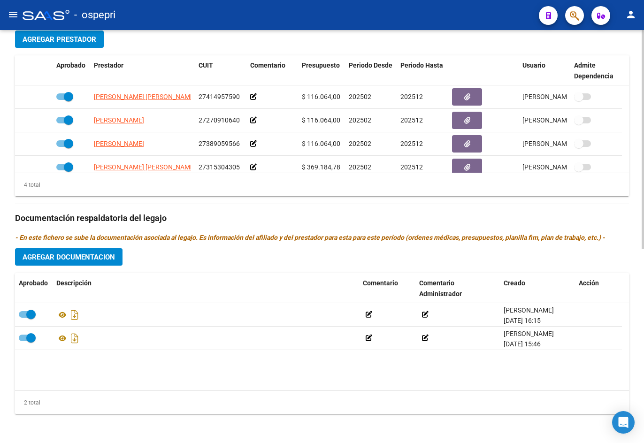
scroll to position [367, 0]
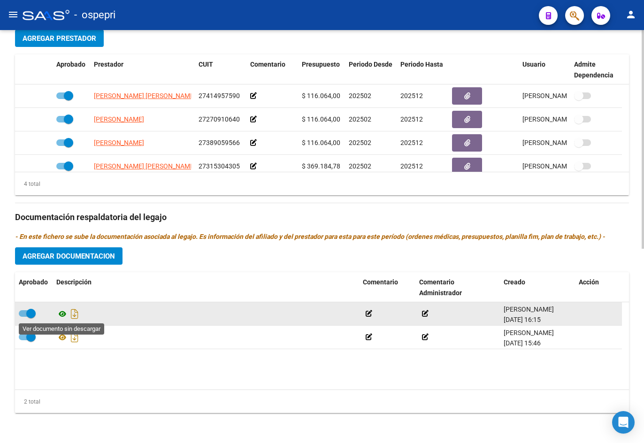
click at [61, 313] on icon at bounding box center [62, 314] width 12 height 11
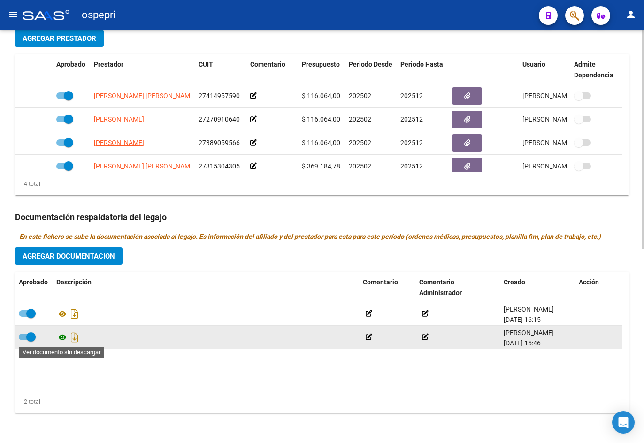
click at [62, 336] on icon at bounding box center [62, 337] width 12 height 11
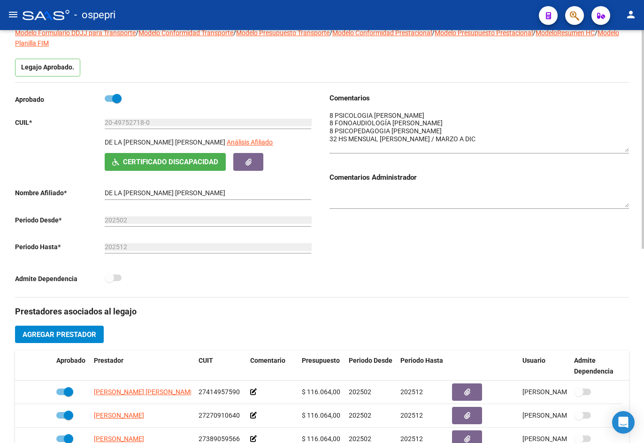
scroll to position [0, 0]
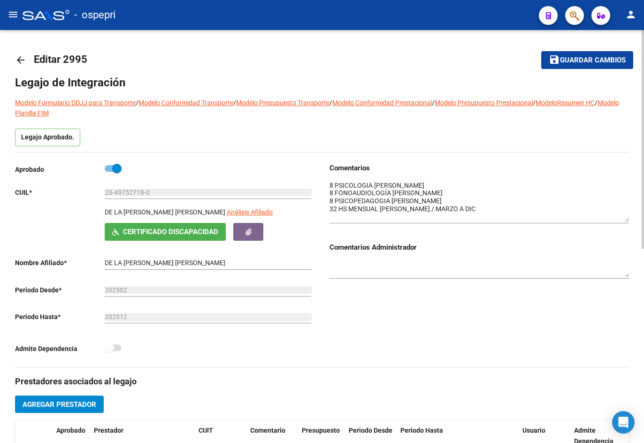
click at [19, 57] on mat-icon "arrow_back" at bounding box center [20, 59] width 11 height 11
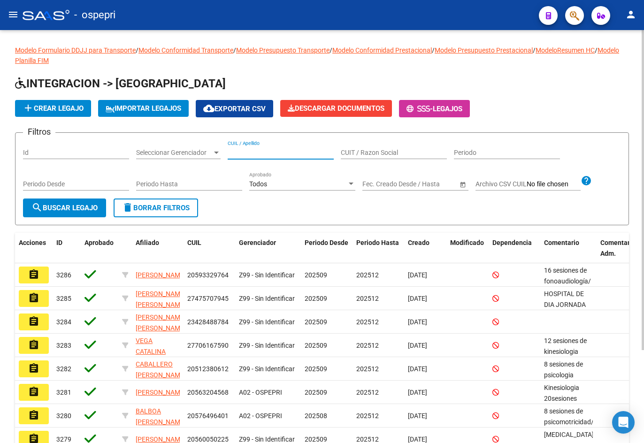
click at [250, 155] on input "CUIL / Apellido" at bounding box center [281, 153] width 106 height 8
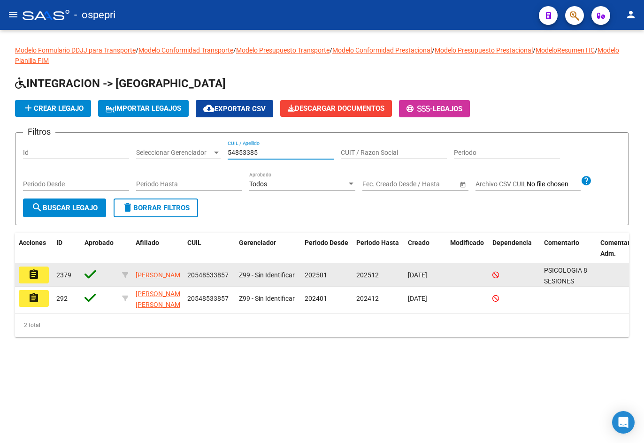
type input "54853385"
click at [32, 276] on mat-icon "assignment" at bounding box center [33, 274] width 11 height 11
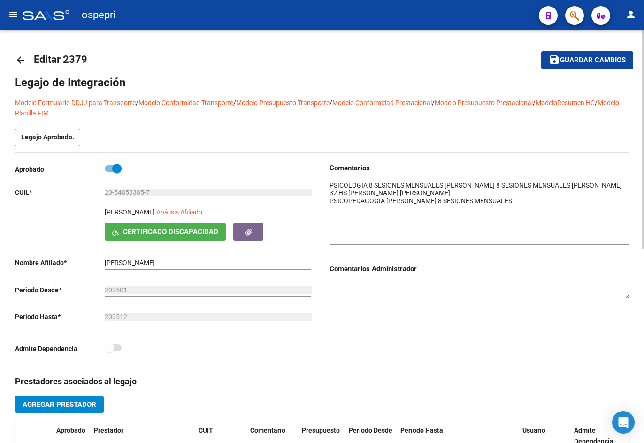
drag, startPoint x: 627, startPoint y: 196, endPoint x: 623, endPoint y: 241, distance: 45.2
click at [623, 241] on textarea at bounding box center [480, 212] width 300 height 63
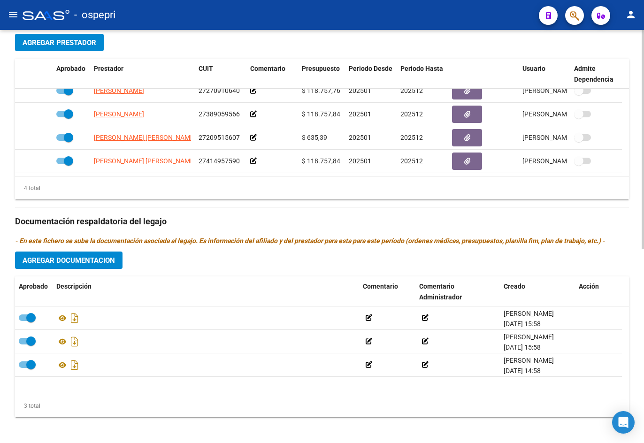
scroll to position [367, 0]
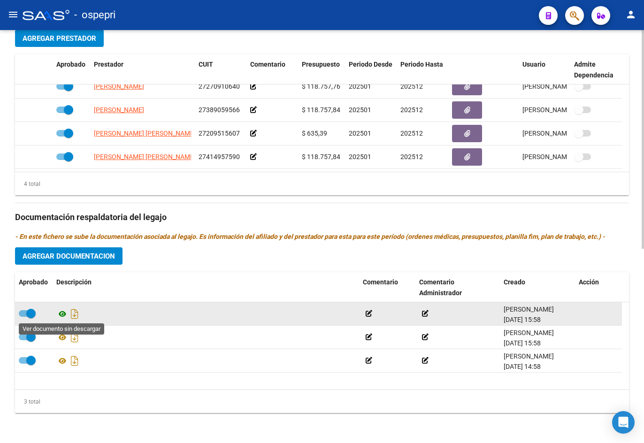
click at [64, 314] on icon at bounding box center [62, 314] width 12 height 11
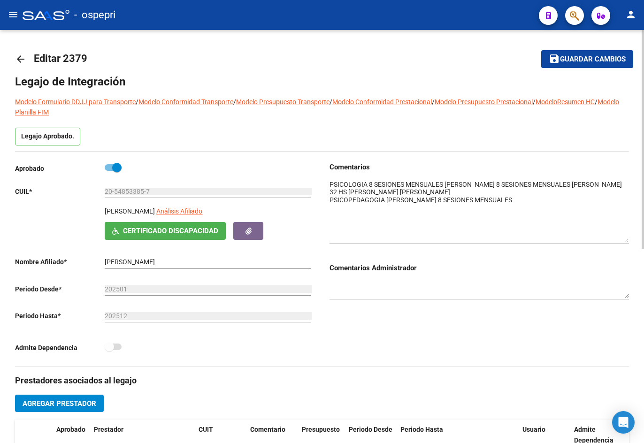
scroll to position [0, 0]
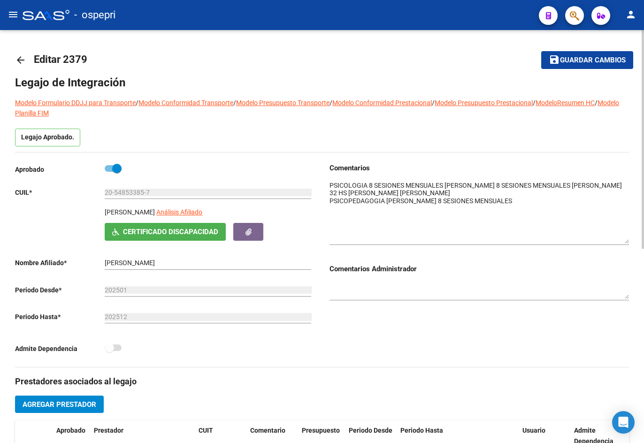
click at [17, 56] on mat-icon "arrow_back" at bounding box center [20, 59] width 11 height 11
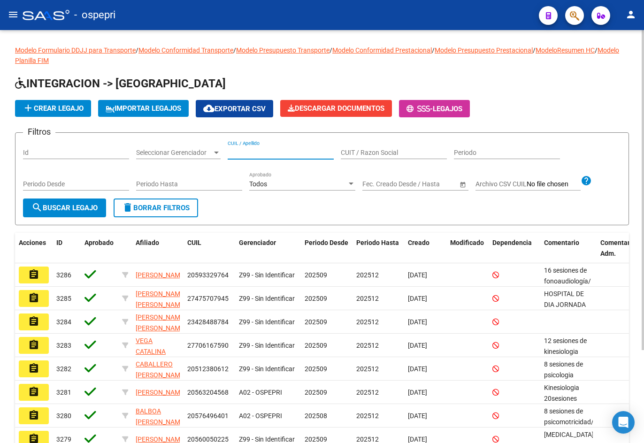
click at [263, 153] on input "CUIL / Apellido" at bounding box center [281, 153] width 106 height 8
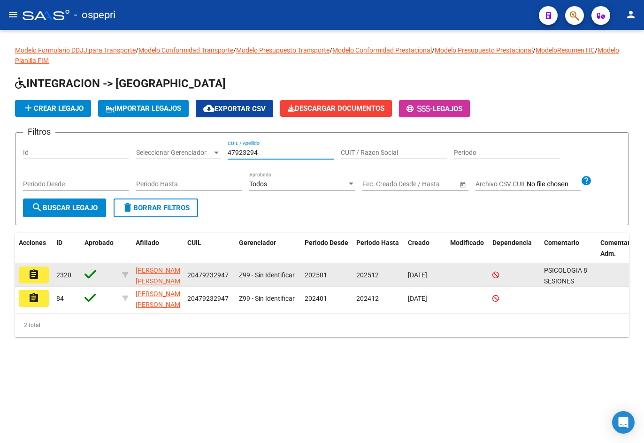
type input "47923294"
click at [26, 278] on button "assignment" at bounding box center [34, 275] width 30 height 17
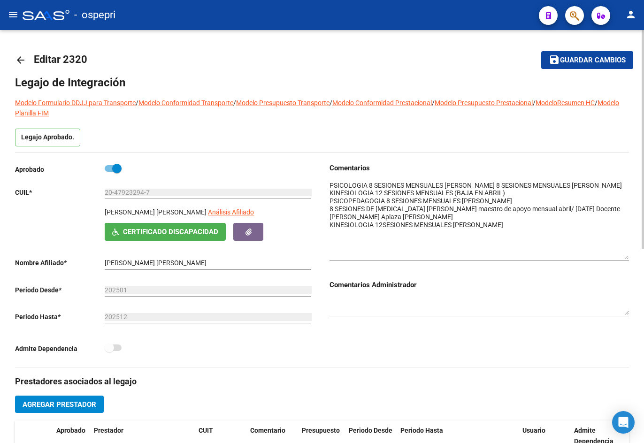
drag, startPoint x: 625, startPoint y: 194, endPoint x: 633, endPoint y: 255, distance: 61.6
click at [633, 255] on div "arrow_back Editar 2320 save Guardar cambios Legajo de Integración Modelo Formul…" at bounding box center [322, 420] width 644 height 780
click at [16, 58] on mat-icon "arrow_back" at bounding box center [20, 59] width 11 height 11
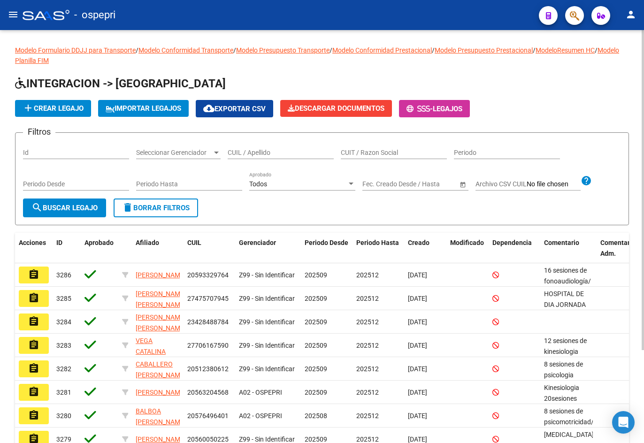
click at [265, 151] on input "CUIL / Apellido" at bounding box center [281, 153] width 106 height 8
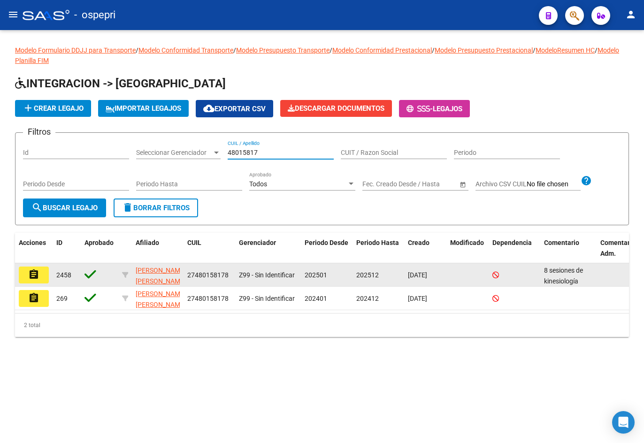
type input "48015817"
click at [38, 272] on mat-icon "assignment" at bounding box center [33, 274] width 11 height 11
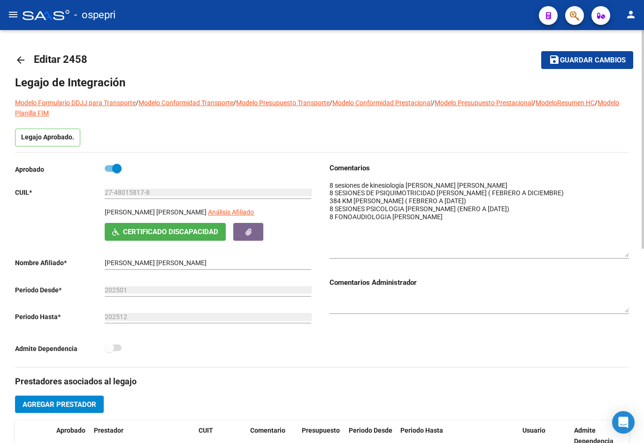
drag, startPoint x: 628, startPoint y: 195, endPoint x: 632, endPoint y: 254, distance: 58.8
click at [632, 254] on div "arrow_back Editar 2458 save Guardar cambios Legajo de Integración Modelo Formul…" at bounding box center [322, 420] width 644 height 780
click at [17, 57] on mat-icon "arrow_back" at bounding box center [20, 59] width 11 height 11
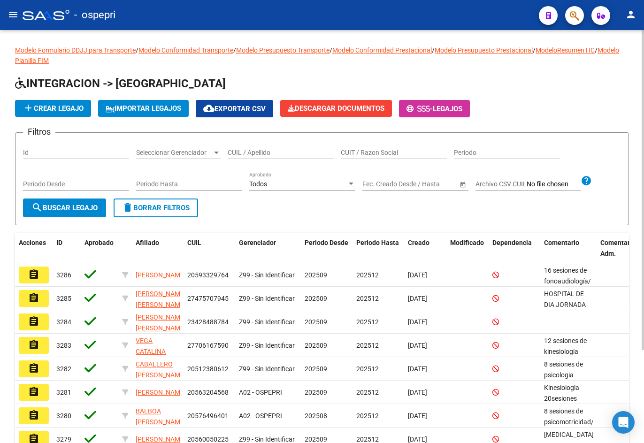
click at [240, 150] on input "CUIL / Apellido" at bounding box center [281, 153] width 106 height 8
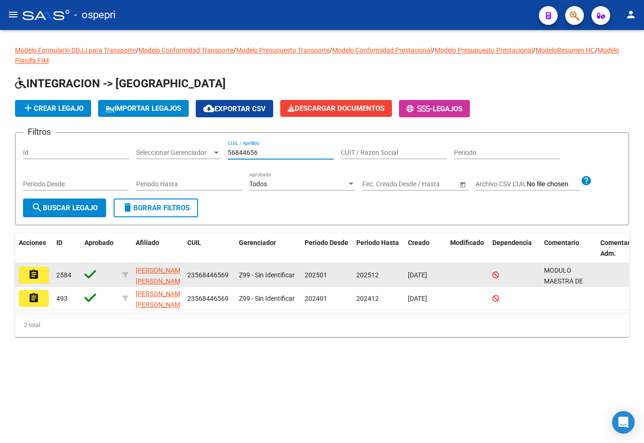
type input "56844656"
click at [31, 276] on mat-icon "assignment" at bounding box center [33, 274] width 11 height 11
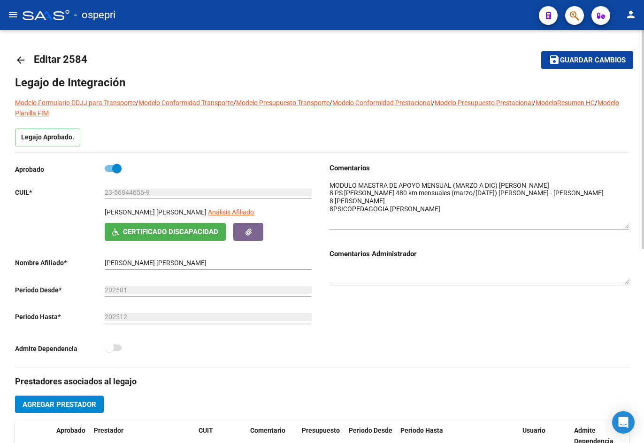
drag, startPoint x: 627, startPoint y: 195, endPoint x: 633, endPoint y: 225, distance: 30.7
click at [633, 225] on div "arrow_back Editar 2584 save Guardar cambios Legajo de Integración Modelo Formul…" at bounding box center [322, 420] width 644 height 780
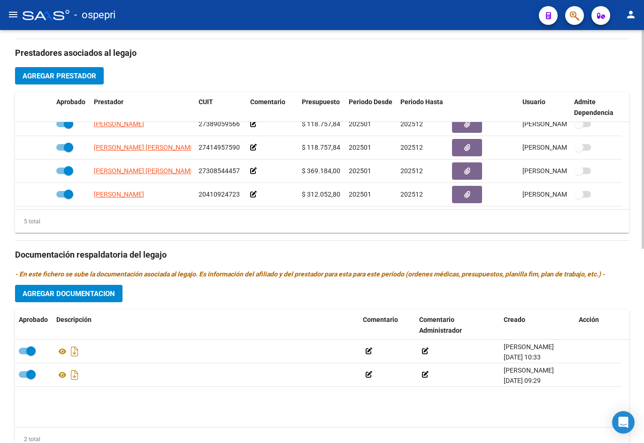
scroll to position [367, 0]
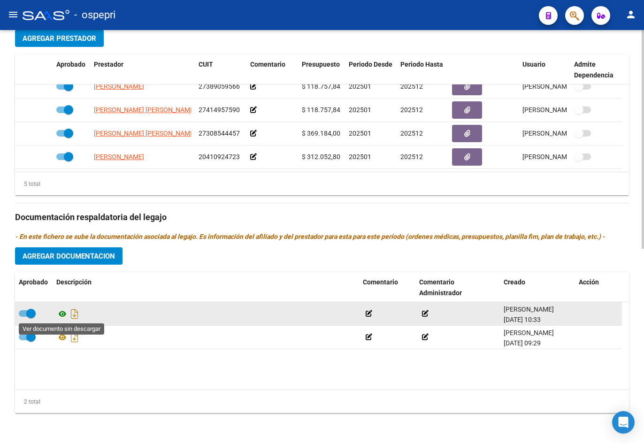
click at [63, 315] on icon at bounding box center [62, 314] width 12 height 11
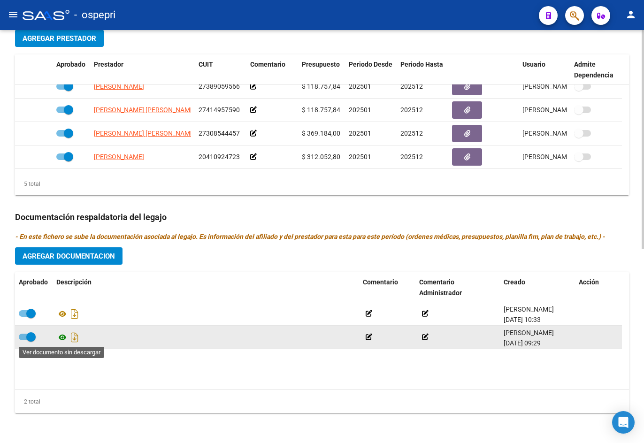
click at [62, 335] on icon at bounding box center [62, 337] width 12 height 11
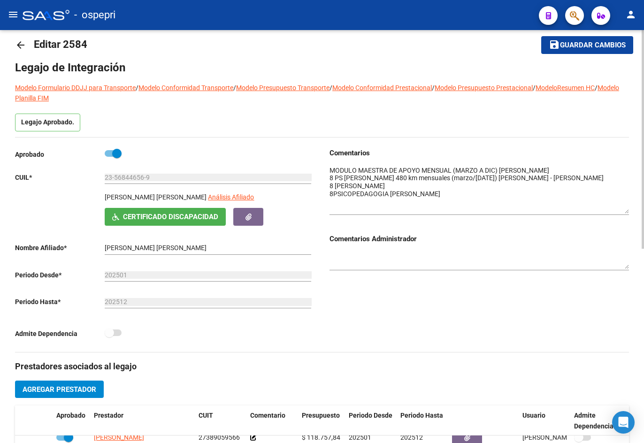
scroll to position [0, 0]
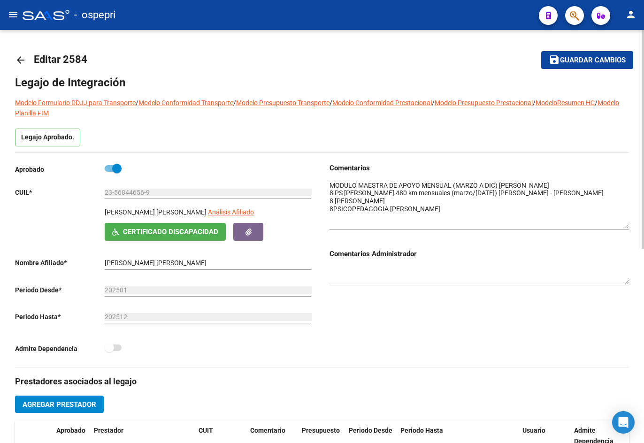
click at [20, 62] on mat-icon "arrow_back" at bounding box center [20, 59] width 11 height 11
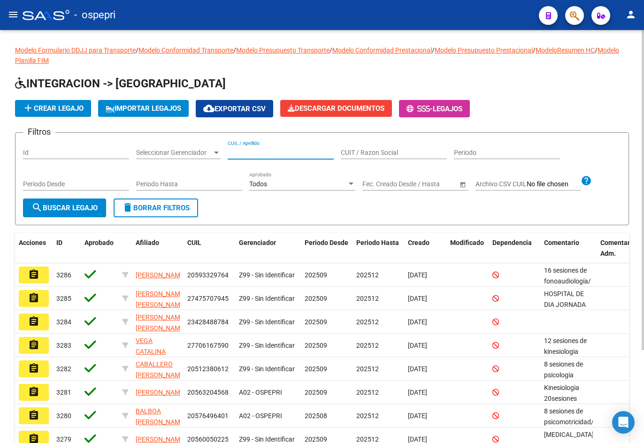
click at [277, 154] on input "CUIL / Apellido" at bounding box center [281, 153] width 106 height 8
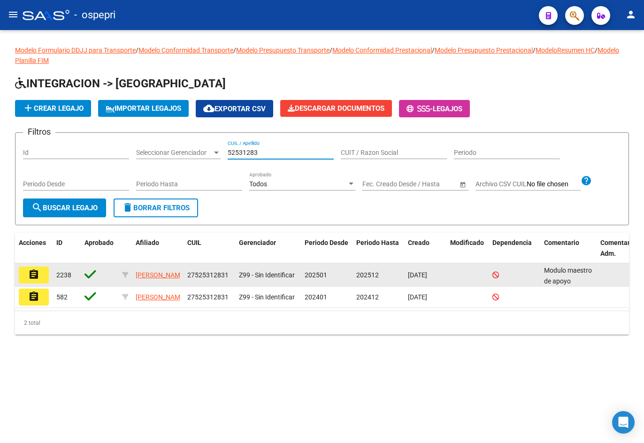
type input "52531283"
click at [34, 279] on mat-icon "assignment" at bounding box center [33, 274] width 11 height 11
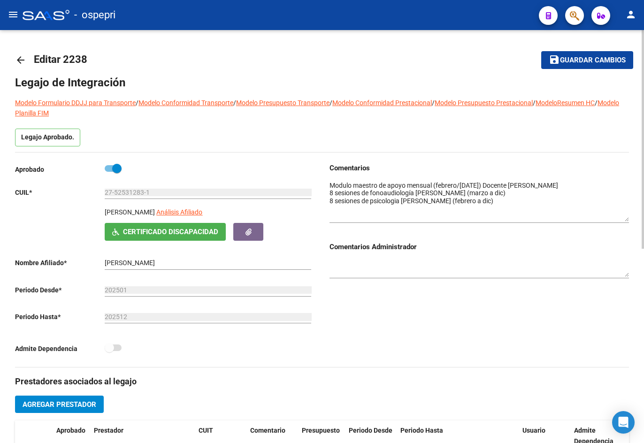
drag, startPoint x: 628, startPoint y: 195, endPoint x: 626, endPoint y: 218, distance: 23.1
click at [626, 218] on textarea at bounding box center [480, 201] width 300 height 41
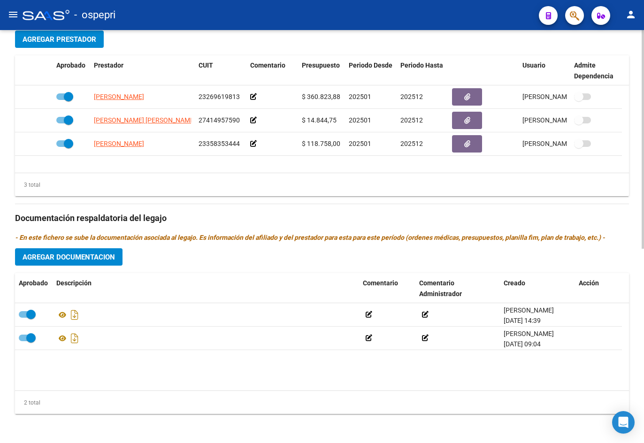
scroll to position [367, 0]
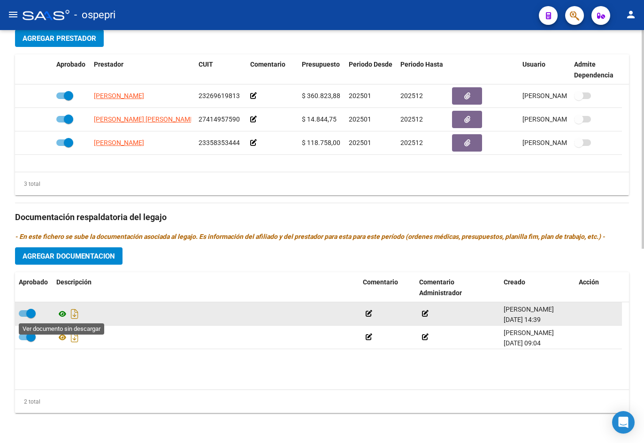
click at [61, 312] on icon at bounding box center [62, 314] width 12 height 11
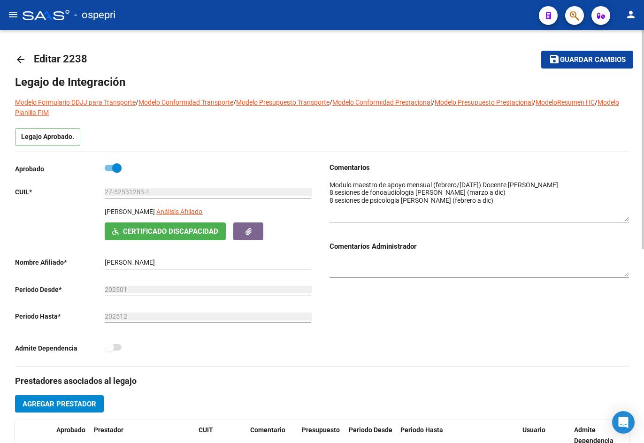
scroll to position [0, 0]
click at [17, 60] on mat-icon "arrow_back" at bounding box center [20, 59] width 11 height 11
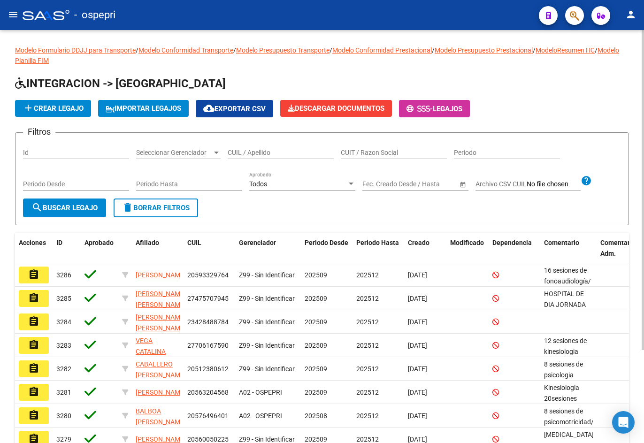
click at [229, 153] on input "CUIL / Apellido" at bounding box center [281, 153] width 106 height 8
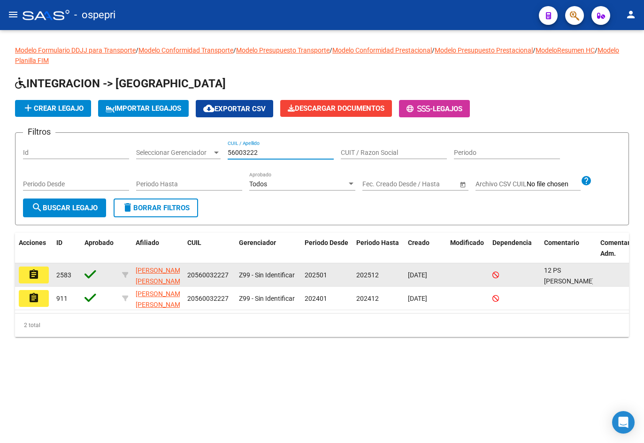
type input "56003222"
click at [30, 275] on mat-icon "assignment" at bounding box center [33, 274] width 11 height 11
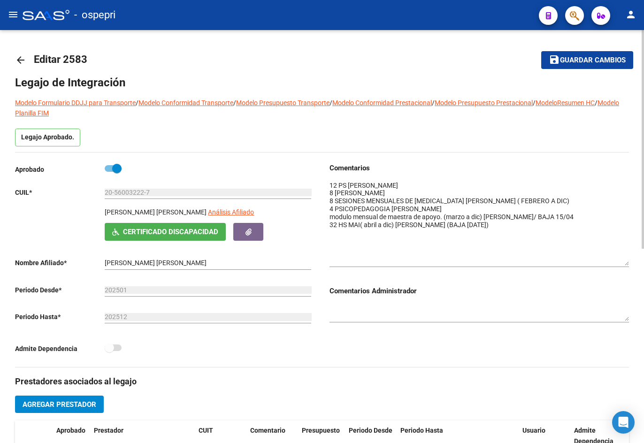
drag, startPoint x: 627, startPoint y: 195, endPoint x: 633, endPoint y: 262, distance: 67.5
click at [633, 262] on div "arrow_back Editar 2583 save Guardar cambios Legajo de Integración Modelo Formul…" at bounding box center [322, 420] width 644 height 780
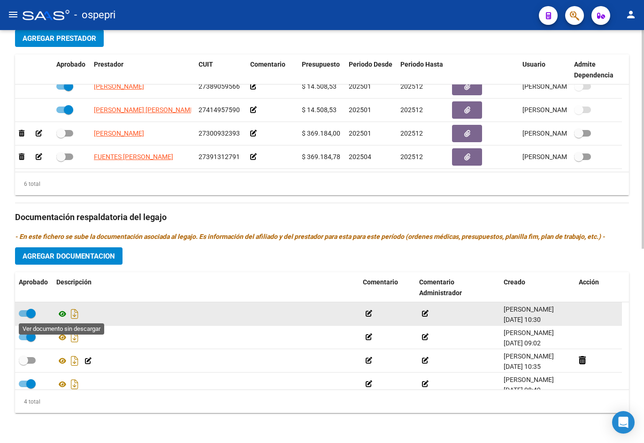
click at [63, 313] on icon at bounding box center [62, 314] width 12 height 11
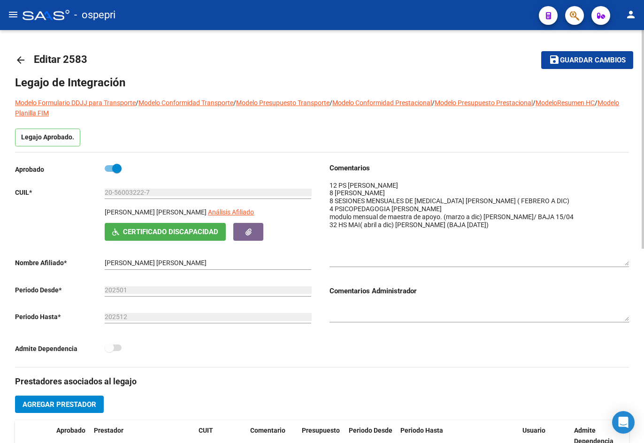
click at [23, 58] on mat-icon "arrow_back" at bounding box center [20, 59] width 11 height 11
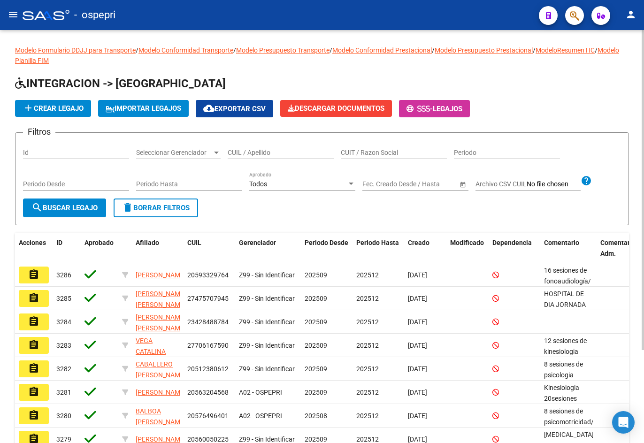
click at [245, 149] on input "CUIL / Apellido" at bounding box center [281, 153] width 106 height 8
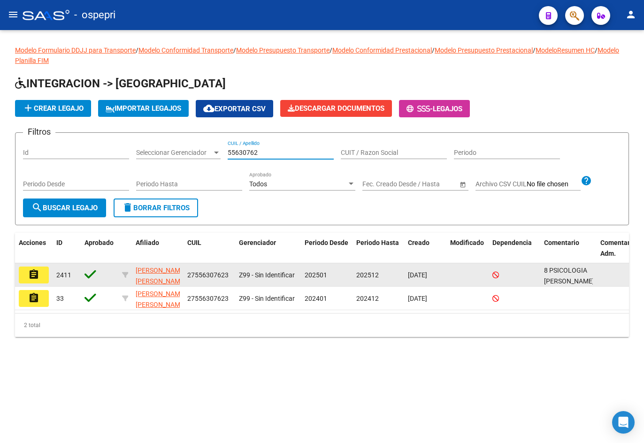
type input "55630762"
click at [36, 279] on mat-icon "assignment" at bounding box center [33, 274] width 11 height 11
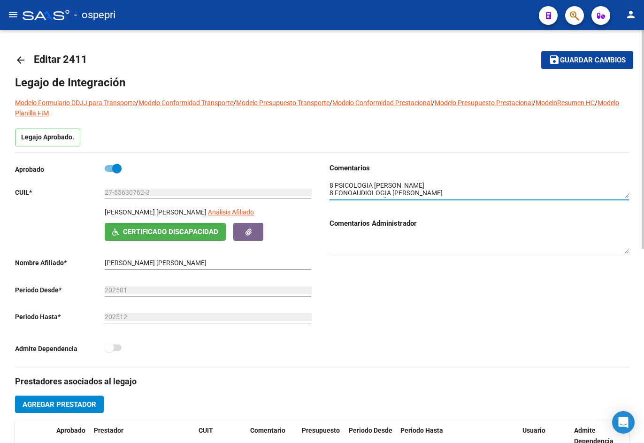
drag, startPoint x: 628, startPoint y: 198, endPoint x: 629, endPoint y: 245, distance: 47.0
click at [629, 260] on div "Comentarios Comentarios Administrador" at bounding box center [480, 213] width 300 height 101
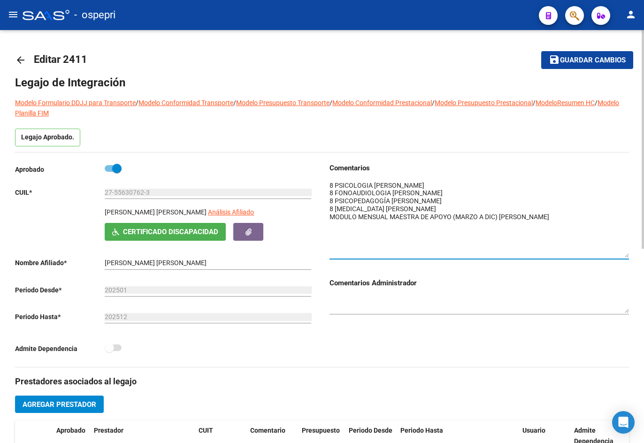
drag, startPoint x: 626, startPoint y: 194, endPoint x: 632, endPoint y: 253, distance: 59.5
click at [632, 253] on div "arrow_back Editar 2411 save Guardar cambios Legajo de Integración Modelo Formul…" at bounding box center [322, 420] width 644 height 780
click at [458, 245] on textarea at bounding box center [480, 219] width 300 height 77
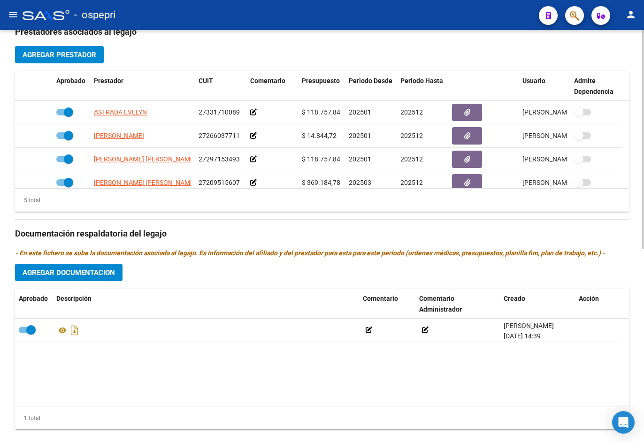
scroll to position [367, 0]
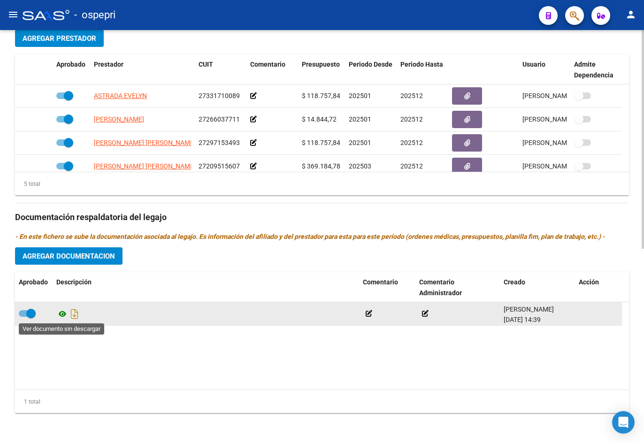
click at [61, 313] on icon at bounding box center [62, 314] width 12 height 11
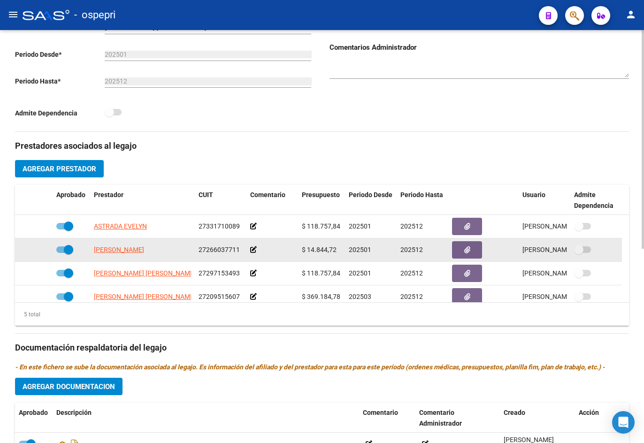
scroll to position [0, 0]
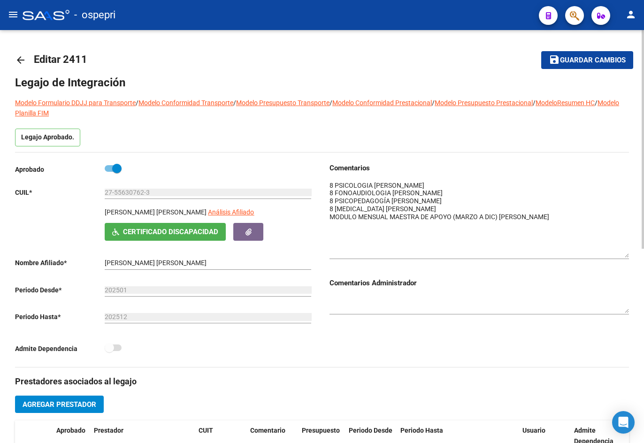
click at [18, 61] on mat-icon "arrow_back" at bounding box center [20, 59] width 11 height 11
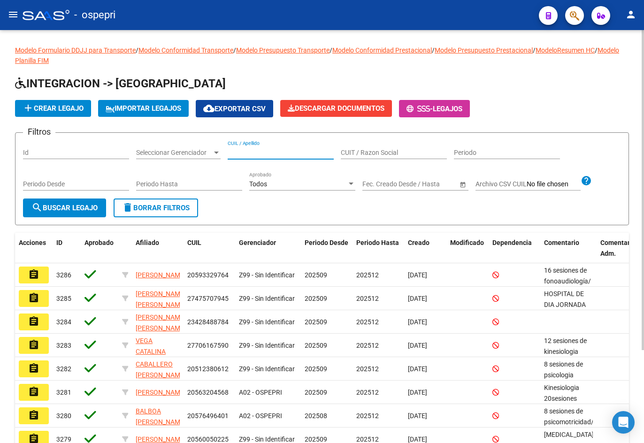
click at [246, 151] on input "CUIL / Apellido" at bounding box center [281, 153] width 106 height 8
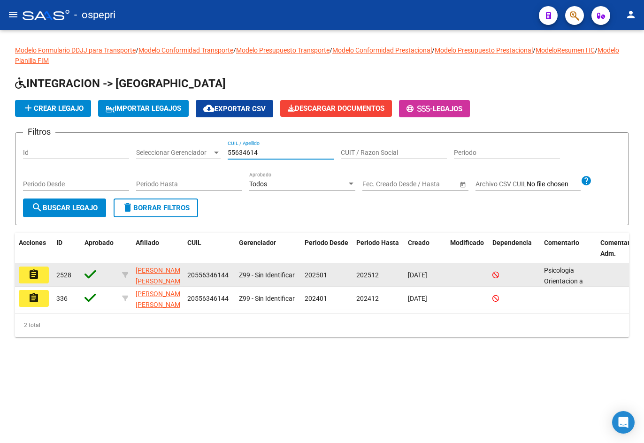
type input "55634614"
click at [37, 274] on mat-icon "assignment" at bounding box center [33, 274] width 11 height 11
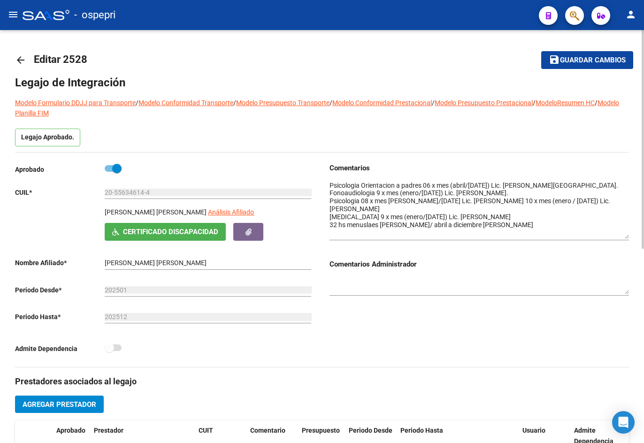
drag, startPoint x: 627, startPoint y: 194, endPoint x: 633, endPoint y: 235, distance: 40.9
click at [633, 235] on div "arrow_back Editar 2528 save Guardar cambios Legajo de Integración Modelo Formul…" at bounding box center [322, 420] width 644 height 780
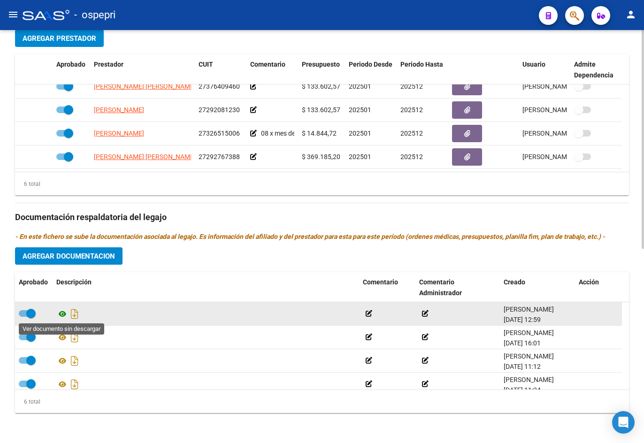
click at [62, 317] on icon at bounding box center [62, 314] width 12 height 11
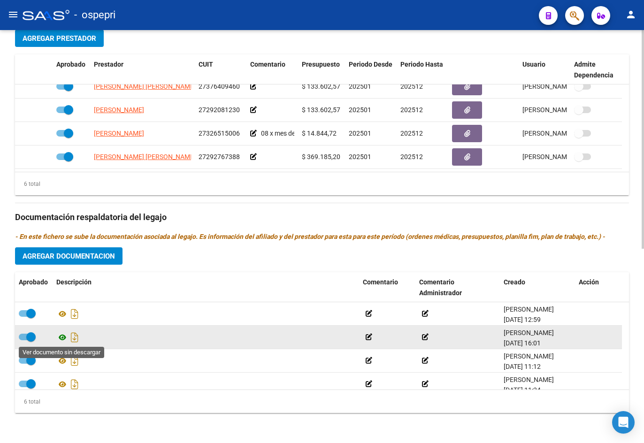
click at [62, 337] on icon at bounding box center [62, 337] width 12 height 11
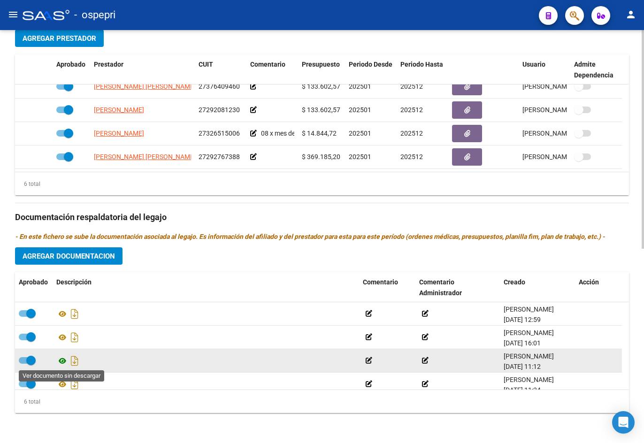
click at [64, 363] on icon at bounding box center [62, 361] width 12 height 11
click at [62, 362] on icon at bounding box center [62, 361] width 12 height 11
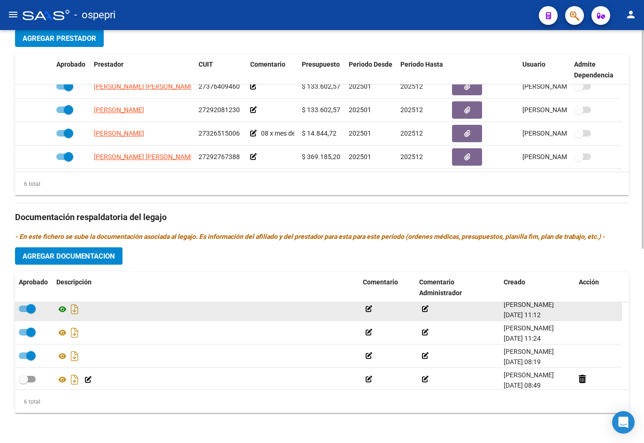
scroll to position [57, 0]
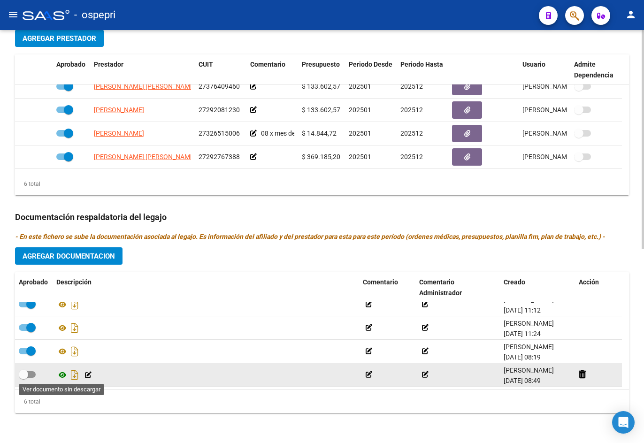
click at [62, 375] on icon at bounding box center [62, 375] width 12 height 11
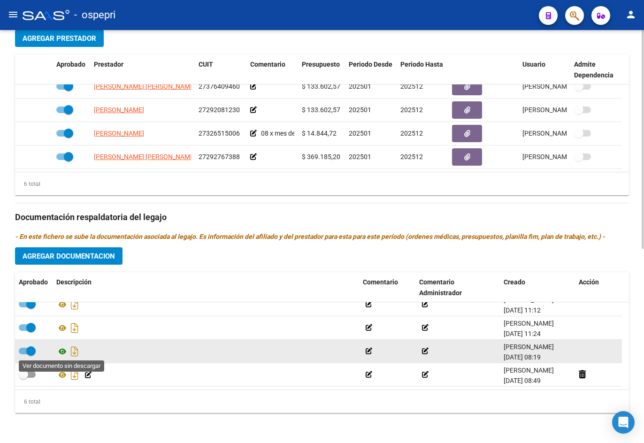
click at [62, 352] on icon at bounding box center [62, 351] width 12 height 11
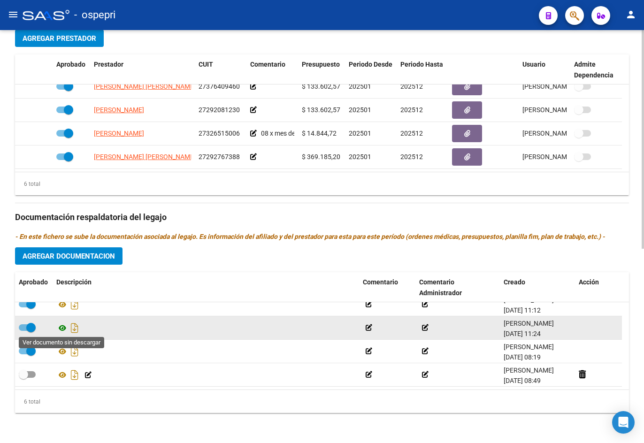
click at [64, 327] on icon at bounding box center [62, 328] width 12 height 11
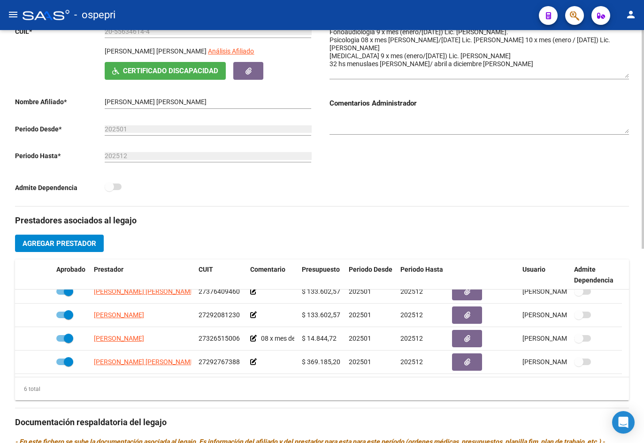
scroll to position [367, 0]
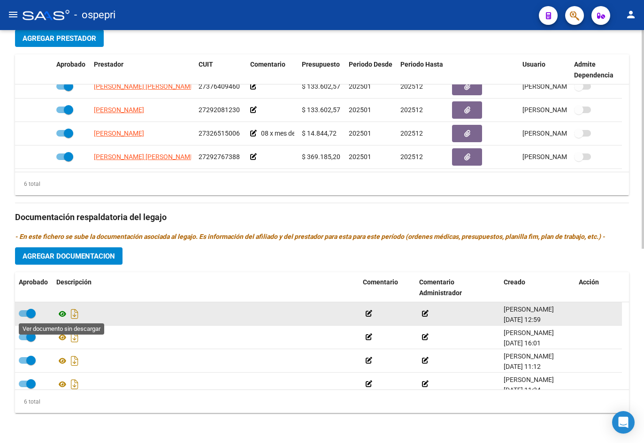
click at [61, 316] on icon at bounding box center [62, 314] width 12 height 11
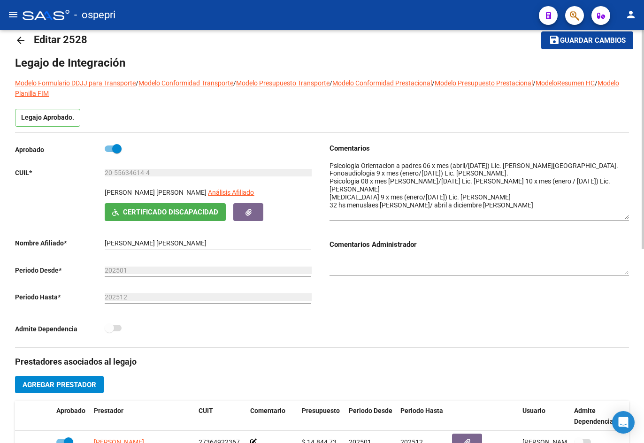
scroll to position [0, 0]
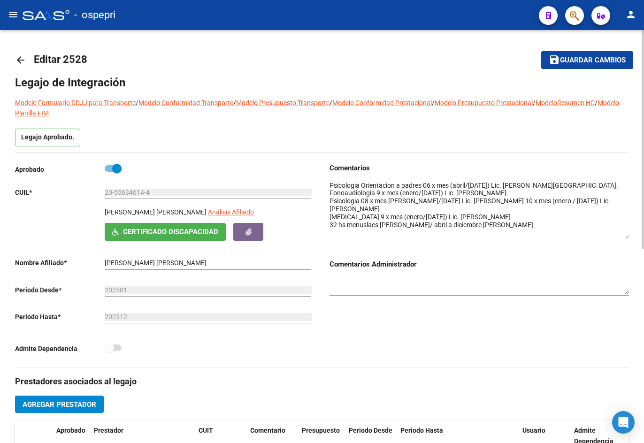
click at [21, 58] on mat-icon "arrow_back" at bounding box center [20, 59] width 11 height 11
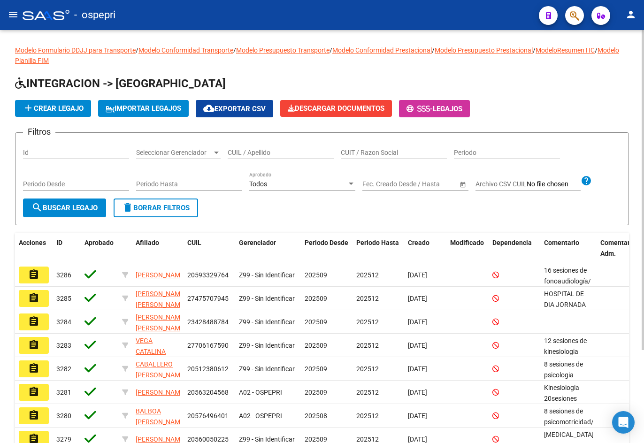
click at [291, 158] on div "CUIL / Apellido" at bounding box center [281, 149] width 106 height 19
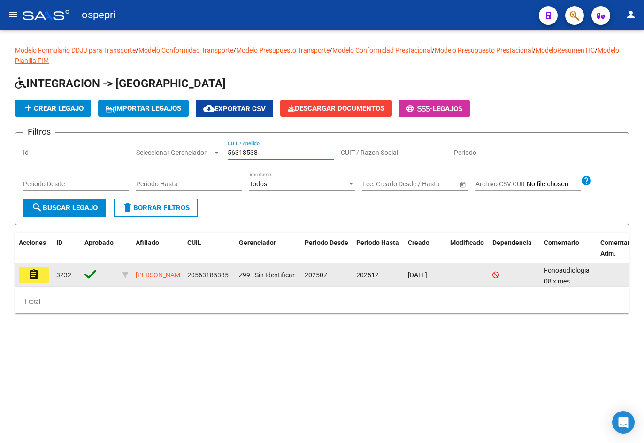
type input "56318538"
click at [42, 278] on button "assignment" at bounding box center [34, 275] width 30 height 17
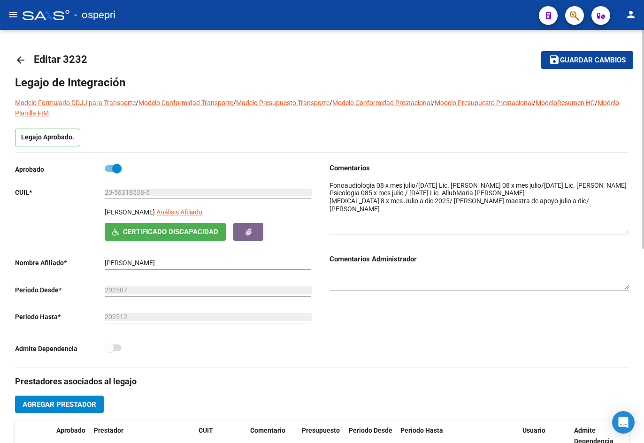
drag, startPoint x: 628, startPoint y: 196, endPoint x: 613, endPoint y: 231, distance: 38.7
click at [613, 231] on textarea at bounding box center [480, 207] width 300 height 53
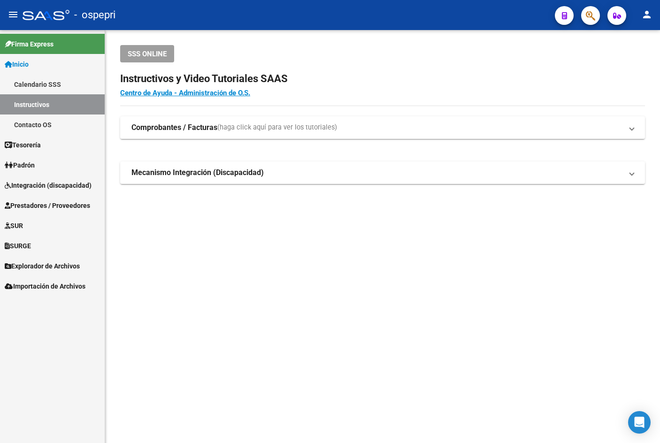
click at [35, 163] on span "Padrón" at bounding box center [20, 165] width 30 height 10
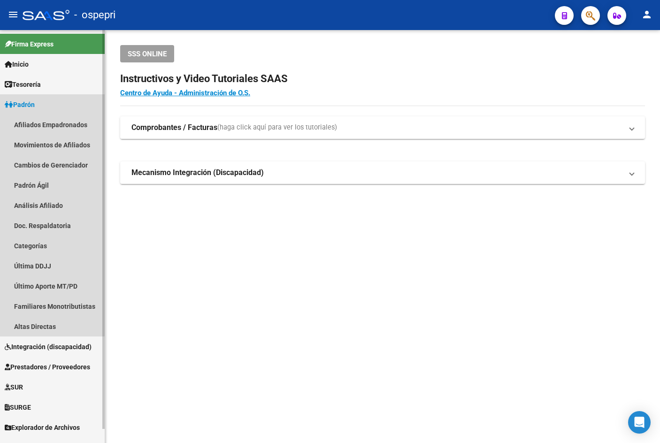
click at [26, 102] on span "Padrón" at bounding box center [20, 105] width 30 height 10
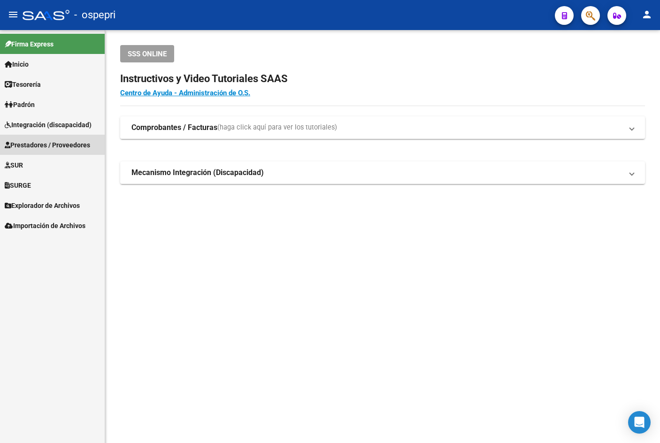
click at [44, 145] on span "Prestadores / Proveedores" at bounding box center [47, 145] width 85 height 10
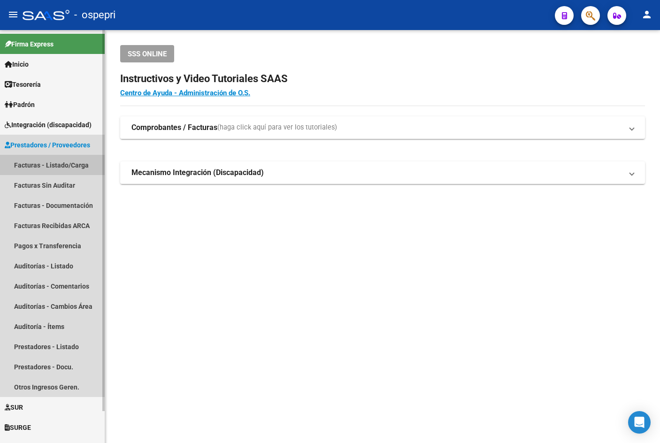
click at [50, 163] on link "Facturas - Listado/Carga" at bounding box center [52, 165] width 105 height 20
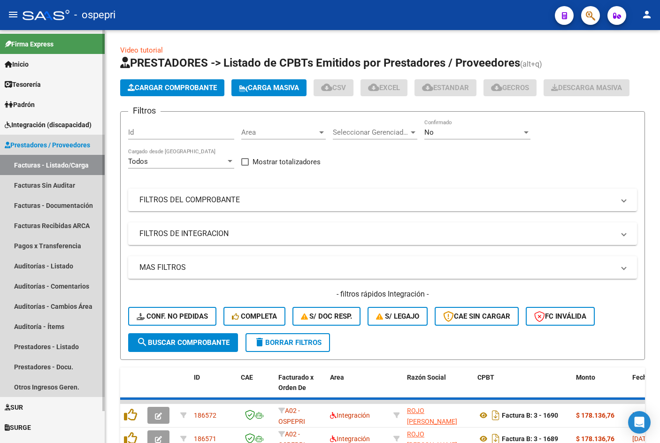
click at [33, 142] on span "Prestadores / Proveedores" at bounding box center [47, 145] width 85 height 10
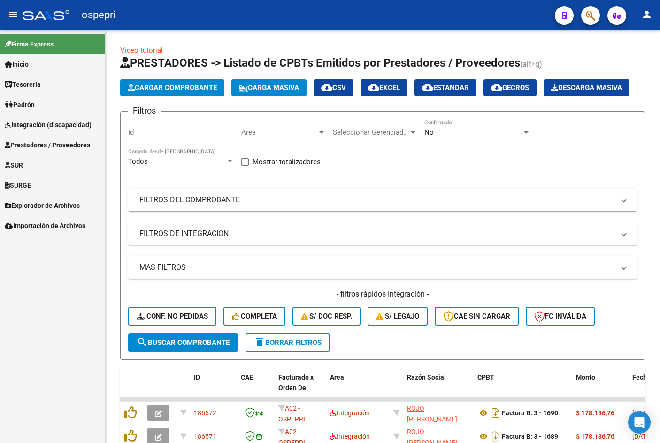
click at [15, 16] on mat-icon "menu" at bounding box center [13, 14] width 11 height 11
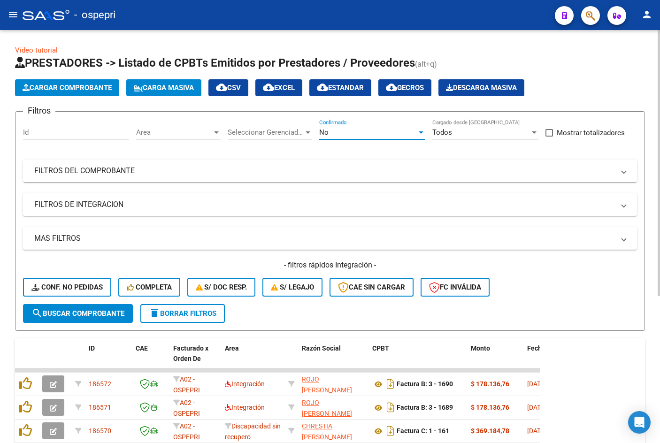
click at [364, 135] on div "No" at bounding box center [368, 132] width 98 height 8
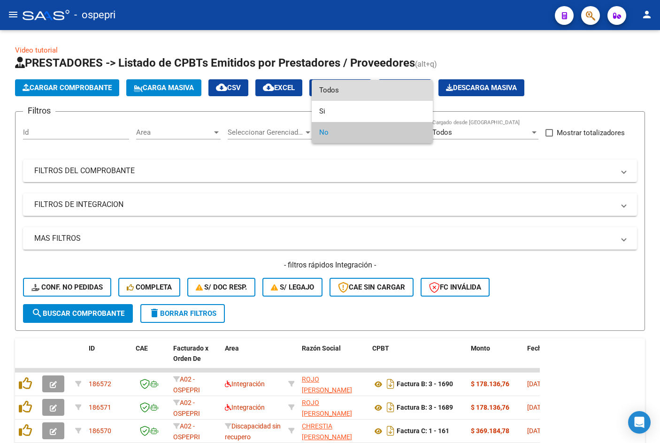
click at [355, 95] on span "Todos" at bounding box center [372, 90] width 106 height 21
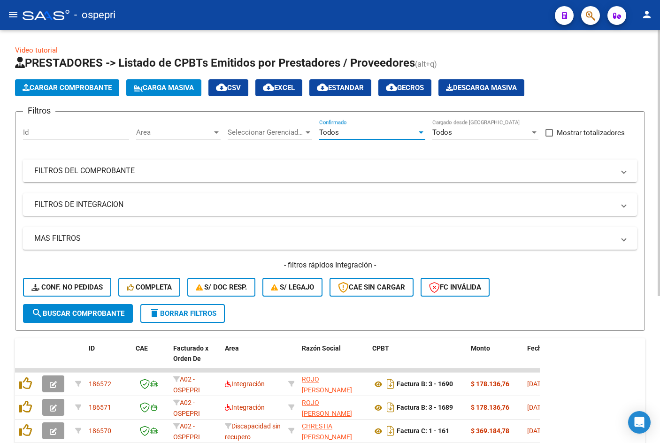
click at [370, 169] on mat-panel-title "FILTROS DEL COMPROBANTE" at bounding box center [324, 171] width 581 height 10
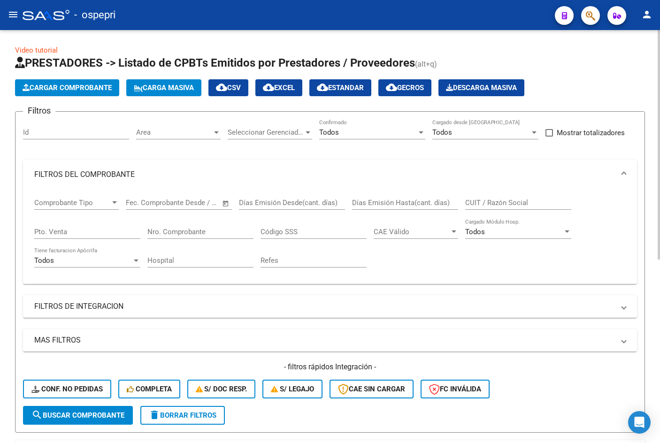
click at [482, 202] on input "CUIT / Razón Social" at bounding box center [518, 203] width 106 height 8
paste input "27162218544"
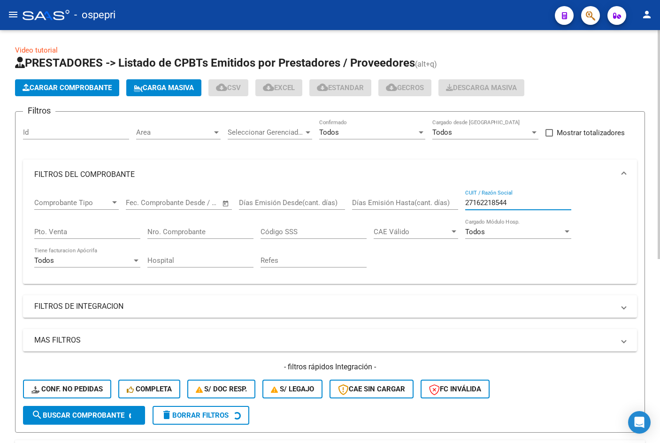
click at [520, 201] on input "27162218544" at bounding box center [518, 203] width 106 height 8
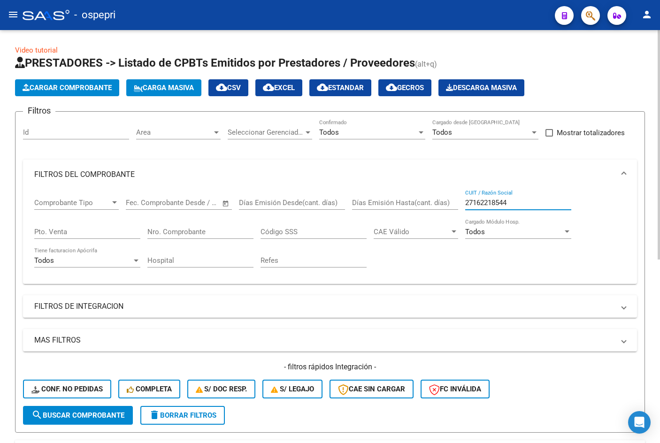
type input "27162218544"
click at [109, 422] on button "search Buscar Comprobante" at bounding box center [78, 415] width 110 height 19
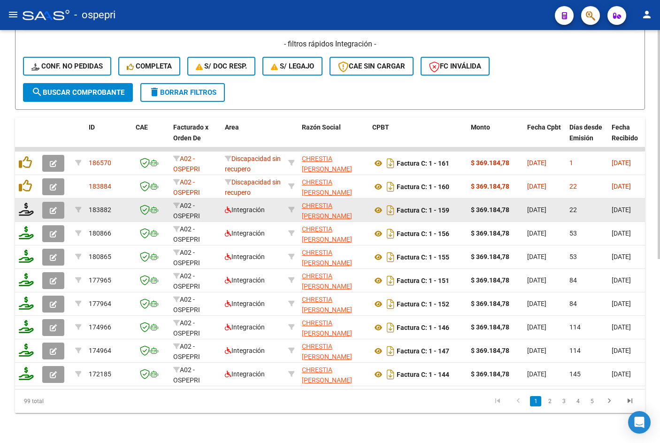
scroll to position [330, 0]
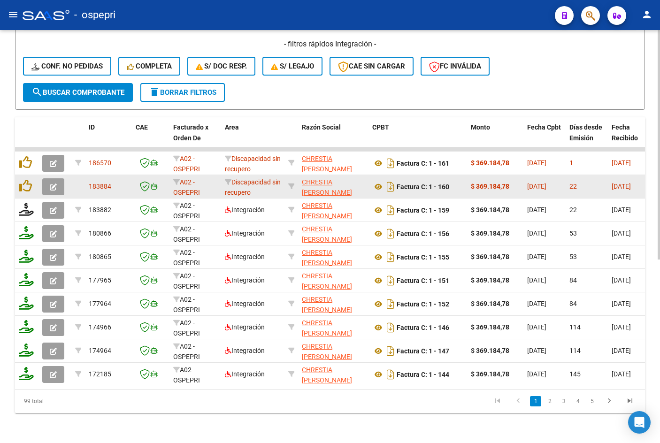
click at [55, 184] on icon "button" at bounding box center [53, 187] width 7 height 7
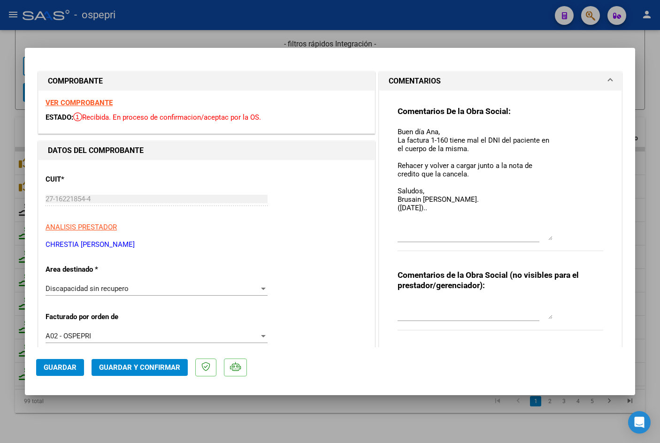
drag, startPoint x: 545, startPoint y: 142, endPoint x: 544, endPoint y: 237, distance: 94.9
click at [544, 237] on textarea "Buen día Ana, La factura 1-160 tiene mal el DNI del paciente en el cuerpo de la…" at bounding box center [475, 184] width 155 height 114
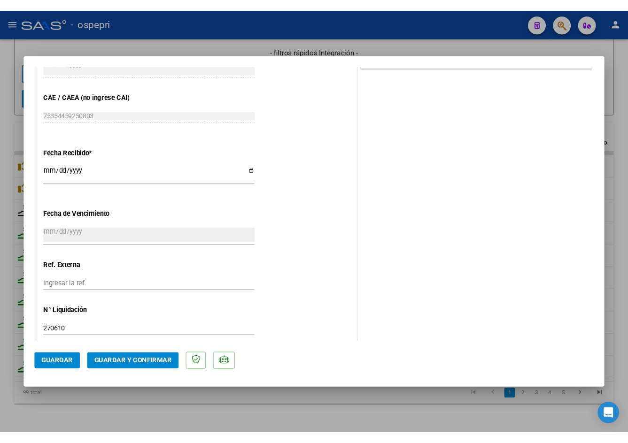
scroll to position [329, 0]
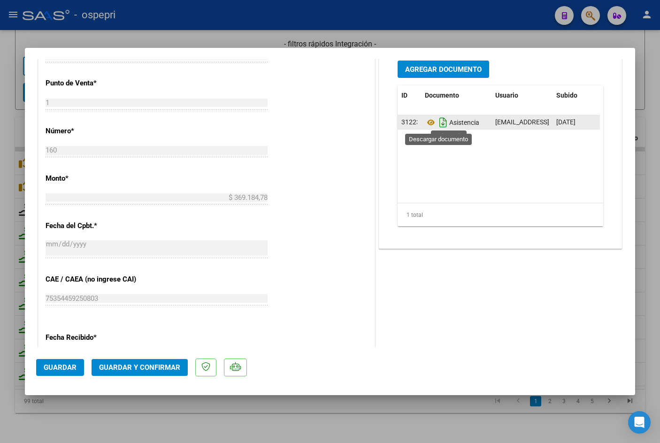
click at [438, 124] on icon "Descargar documento" at bounding box center [443, 122] width 12 height 15
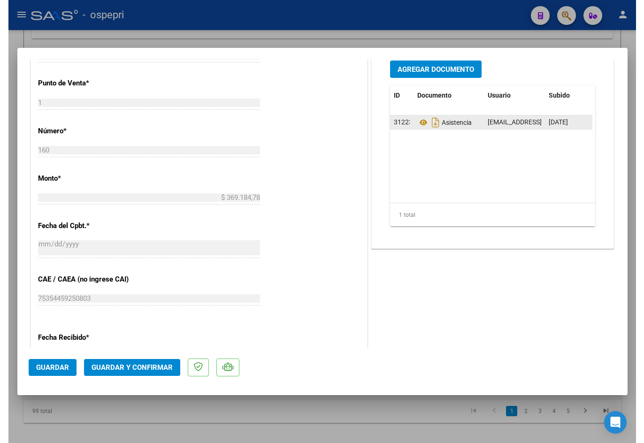
scroll to position [347, 0]
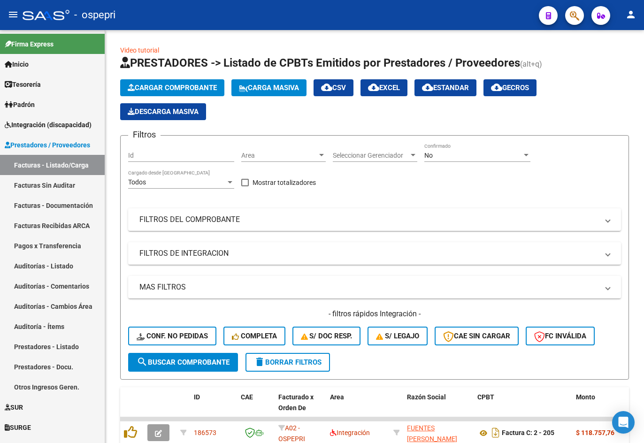
click at [14, 11] on mat-icon "menu" at bounding box center [13, 14] width 11 height 11
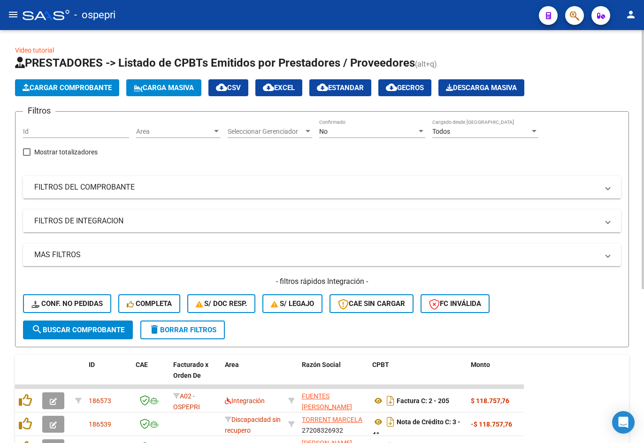
click at [336, 130] on div "No" at bounding box center [368, 132] width 98 height 8
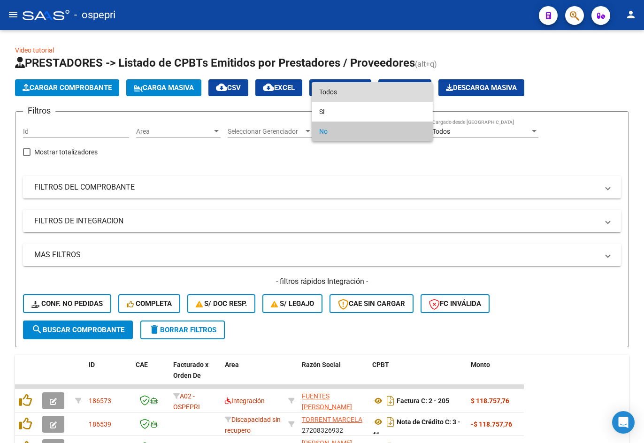
click at [370, 94] on span "Todos" at bounding box center [372, 92] width 106 height 20
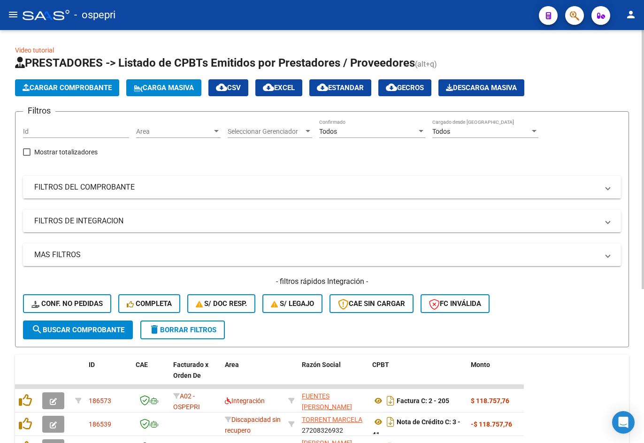
click at [394, 189] on mat-panel-title "FILTROS DEL COMPROBANTE" at bounding box center [316, 187] width 565 height 10
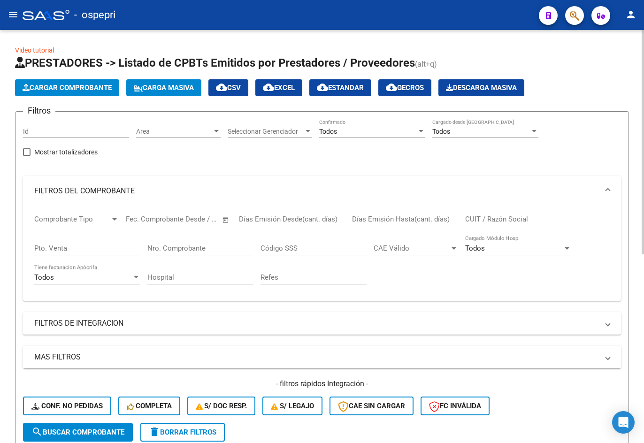
click at [501, 221] on input "CUIT / Razón Social" at bounding box center [518, 219] width 106 height 8
paste input "27414957590"
type input "27414957590"
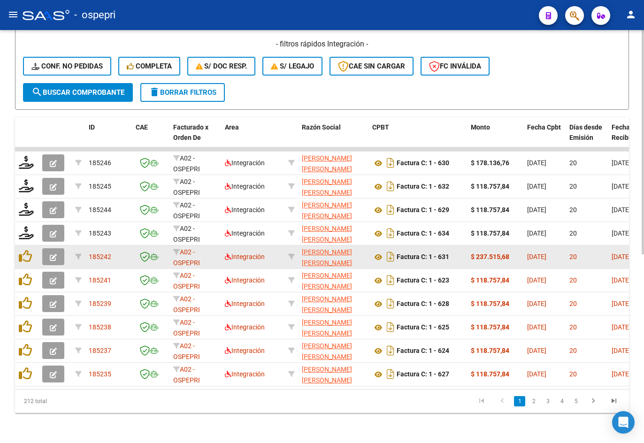
scroll to position [348, 0]
click at [56, 254] on icon "button" at bounding box center [53, 257] width 7 height 7
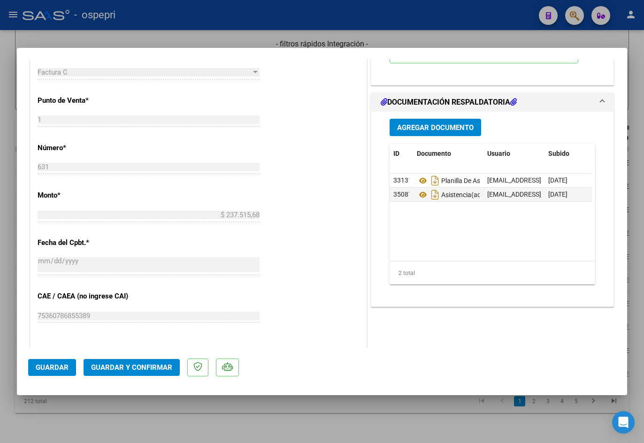
scroll to position [423, 0]
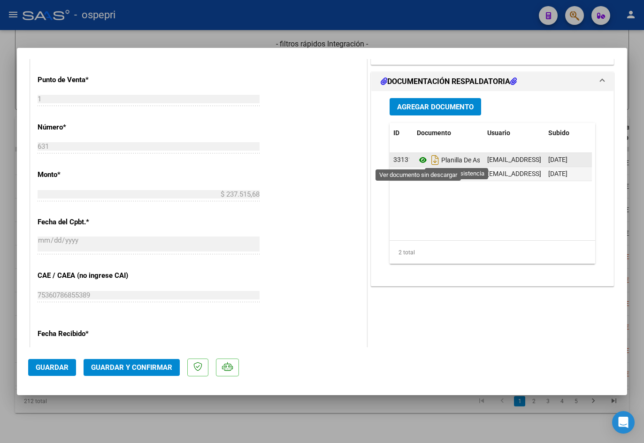
click at [418, 162] on icon at bounding box center [423, 160] width 12 height 11
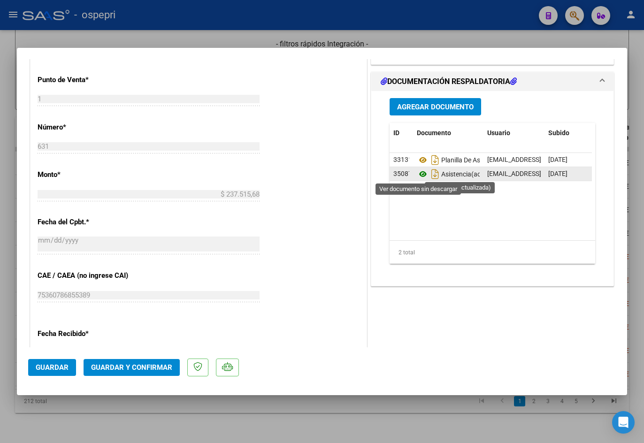
click at [420, 176] on icon at bounding box center [423, 174] width 12 height 11
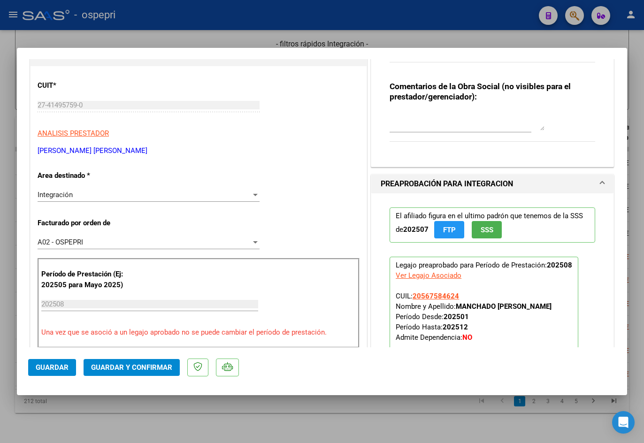
scroll to position [0, 0]
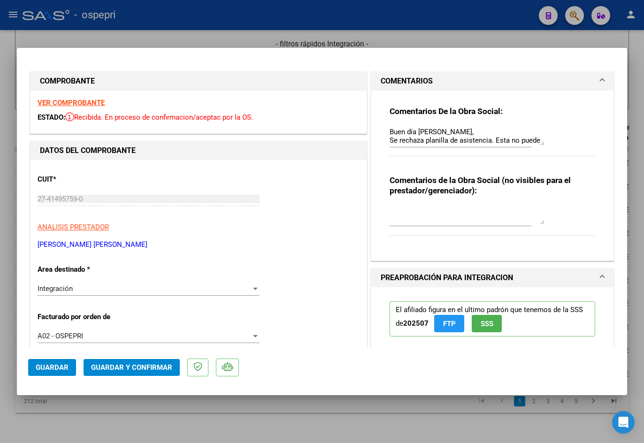
click at [386, 130] on div "Comentarios De la Obra Social: Buen día Micaela, Se rechaza planilla de asisten…" at bounding box center [493, 172] width 220 height 163
drag, startPoint x: 386, startPoint y: 130, endPoint x: 459, endPoint y: 197, distance: 99.4
click at [459, 197] on div "Comentarios De la Obra Social: Buen día Micaela, Se rechaza planilla de asisten…" at bounding box center [493, 172] width 220 height 163
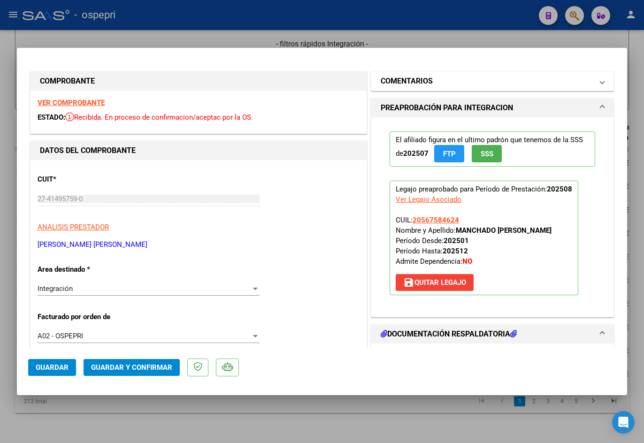
click at [419, 76] on h1 "COMENTARIOS" at bounding box center [407, 81] width 52 height 11
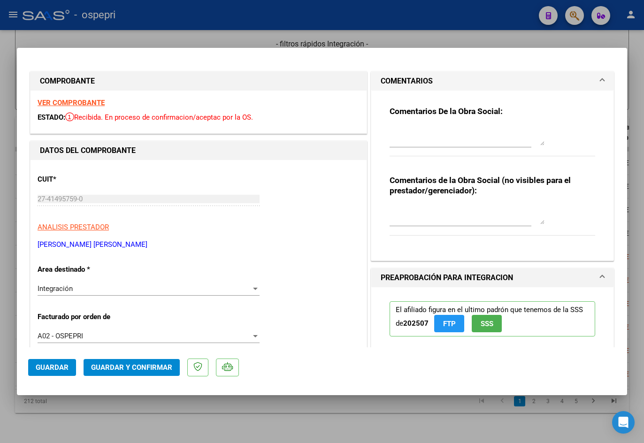
click at [406, 219] on textarea at bounding box center [467, 215] width 155 height 19
paste textarea "Buen día Micaela, Se rechaza planilla de asistencia. Esta no puede ser plantill…"
type textarea "Buen día Micaela, Se rechaza planilla de asistencia. Esta no puede ser plantill…"
click at [114, 371] on span "Guardar y Confirmar" at bounding box center [131, 368] width 81 height 8
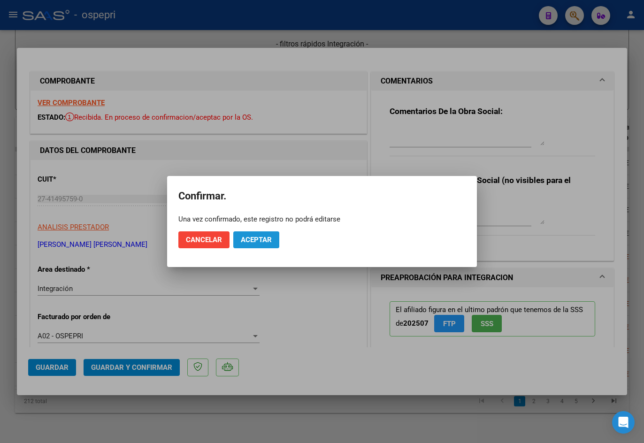
click at [247, 235] on button "Aceptar" at bounding box center [256, 240] width 46 height 17
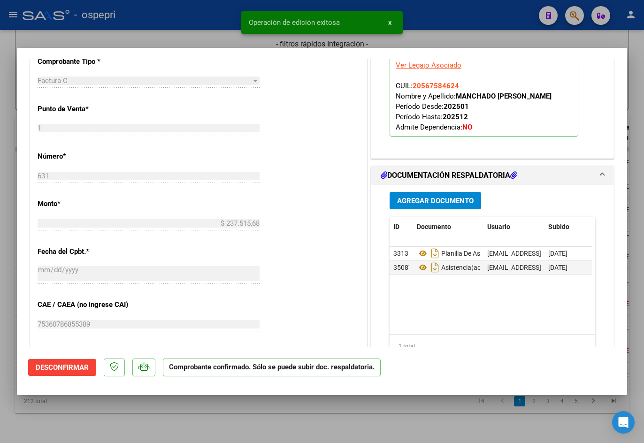
scroll to position [376, 0]
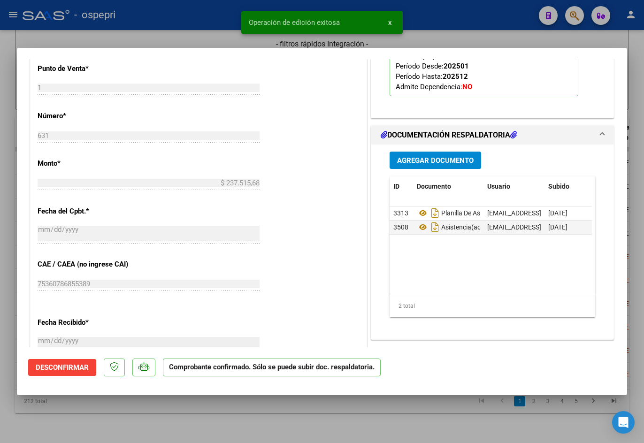
type input "$ 0,00"
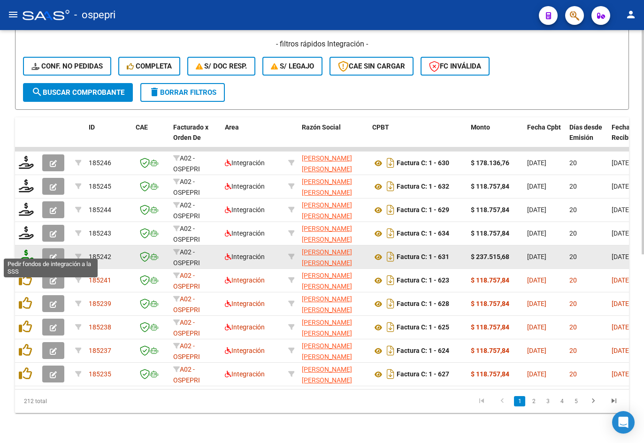
click at [24, 250] on icon at bounding box center [26, 256] width 15 height 13
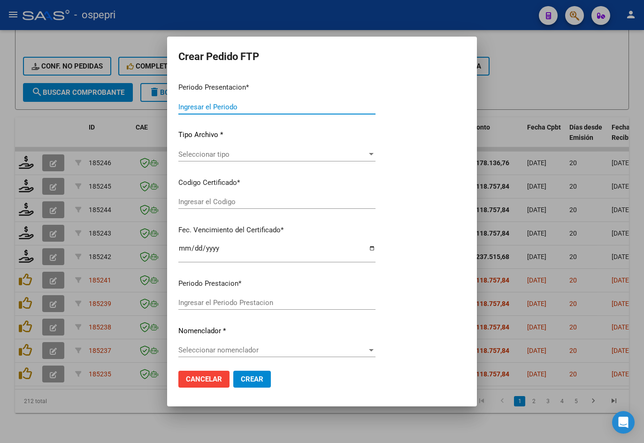
type input "202508"
type input "$ 237.515,68"
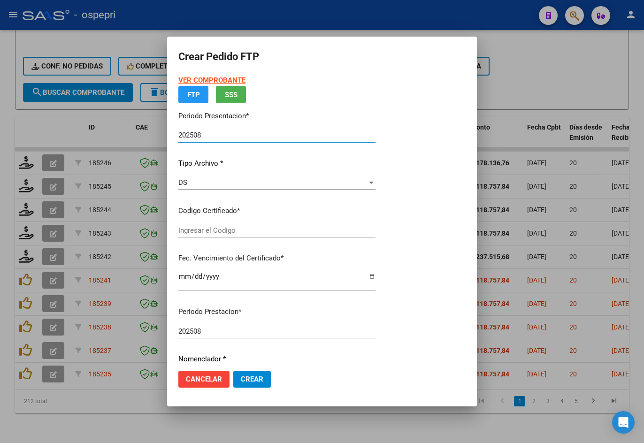
type input "20567584624"
type input "2029-08-28"
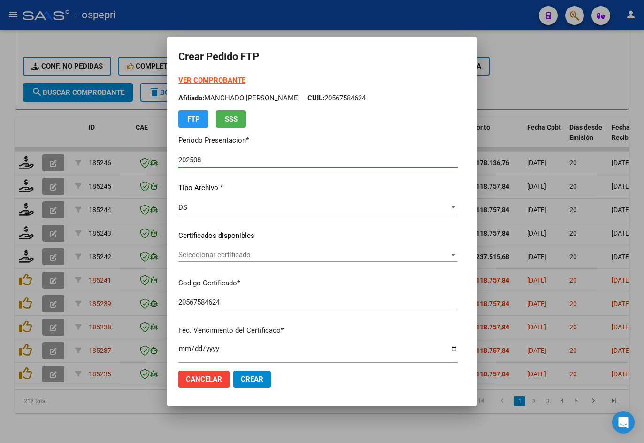
click at [213, 259] on span "Seleccionar certificado" at bounding box center [313, 255] width 271 height 8
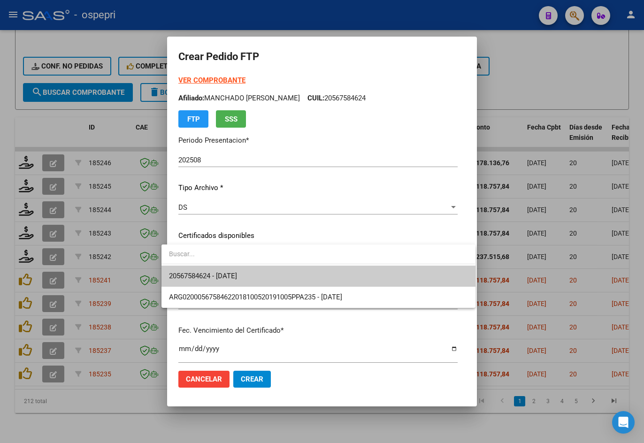
click at [214, 271] on span "20567584624 - 2029-08-28" at bounding box center [318, 276] width 299 height 21
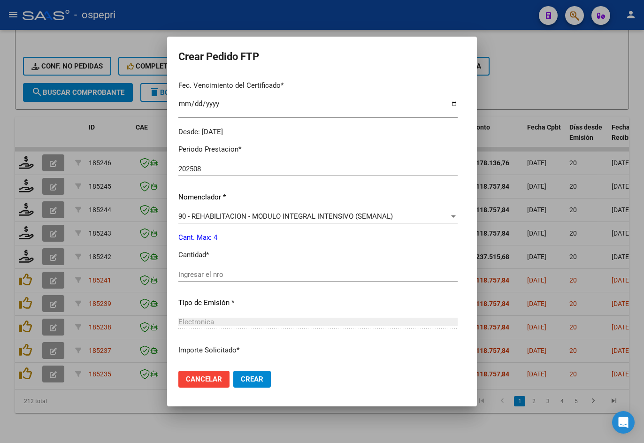
scroll to position [282, 0]
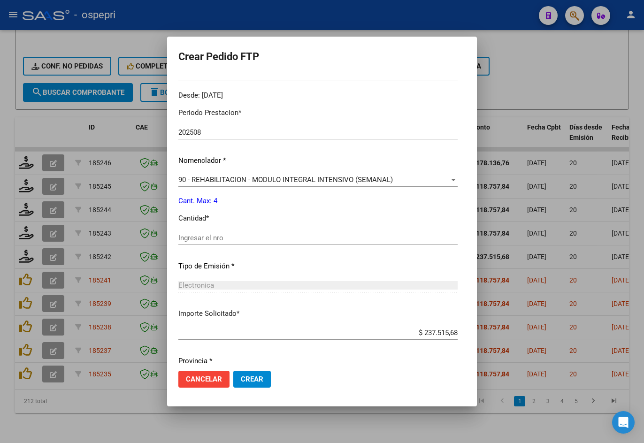
click at [202, 240] on input "Ingresar el nro" at bounding box center [317, 238] width 279 height 8
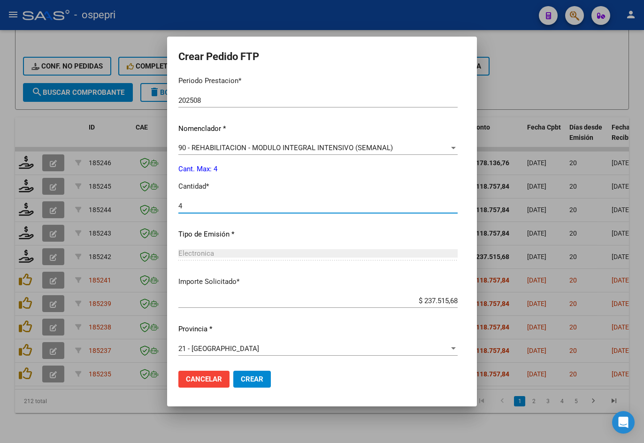
scroll to position [315, 0]
type input "4"
click at [248, 382] on span "Crear" at bounding box center [252, 379] width 23 height 8
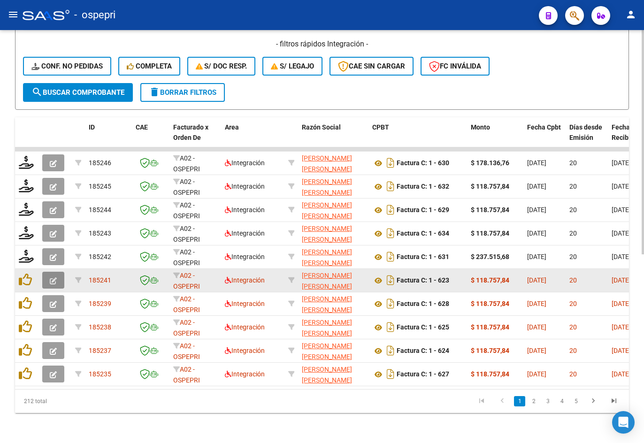
click at [50, 278] on icon "button" at bounding box center [53, 281] width 7 height 7
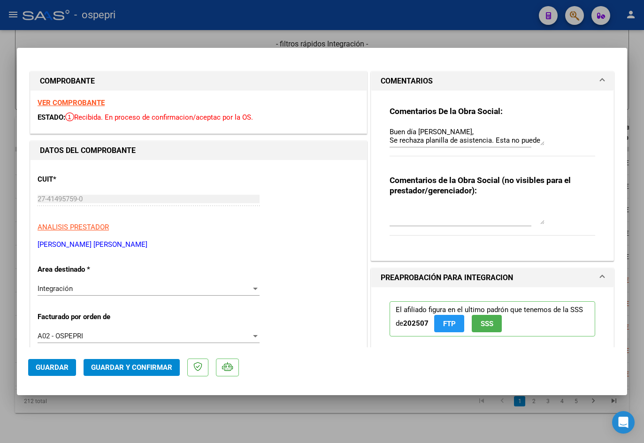
click at [70, 101] on strong "VER COMPROBANTE" at bounding box center [71, 103] width 67 height 8
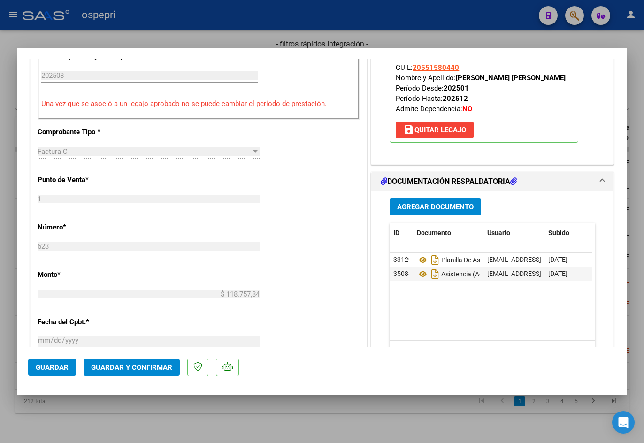
scroll to position [329, 0]
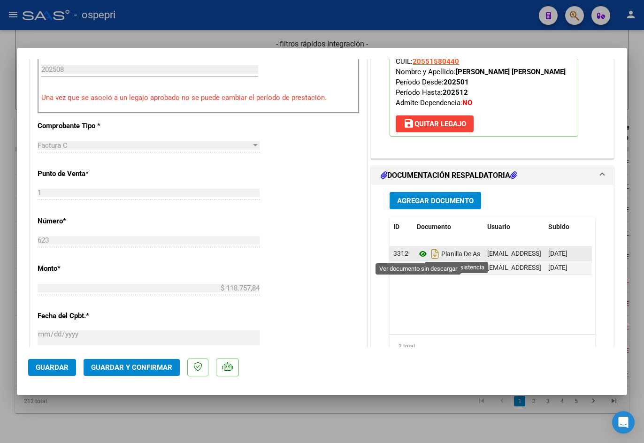
click at [419, 252] on icon at bounding box center [423, 253] width 12 height 11
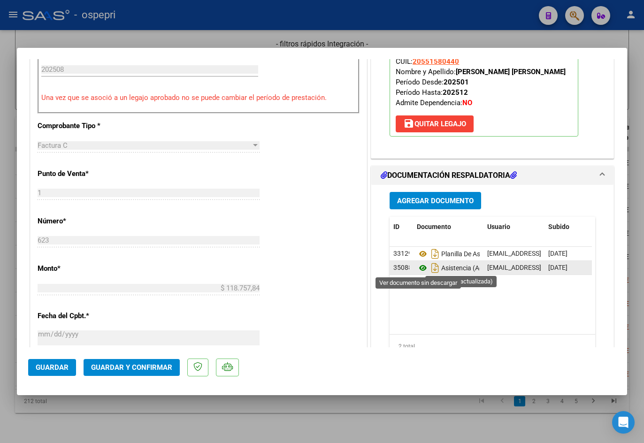
click at [417, 264] on icon at bounding box center [423, 268] width 12 height 11
click at [420, 267] on icon at bounding box center [423, 268] width 12 height 11
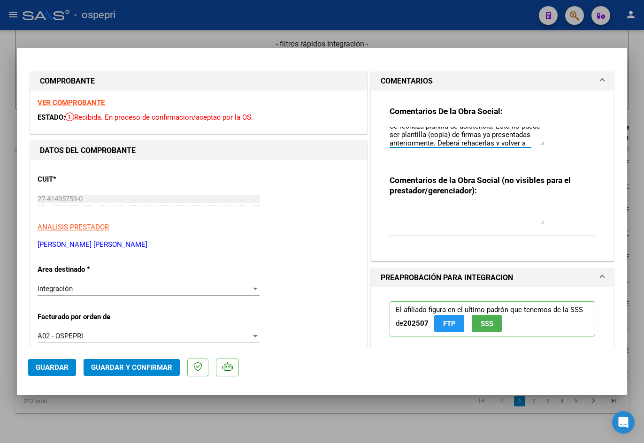
scroll to position [211, 0]
drag, startPoint x: 386, startPoint y: 130, endPoint x: 488, endPoint y: 178, distance: 112.6
click at [488, 178] on div "Comentarios De la Obra Social: Buen día Micaela, Se rechaza planilla de asisten…" at bounding box center [493, 172] width 220 height 163
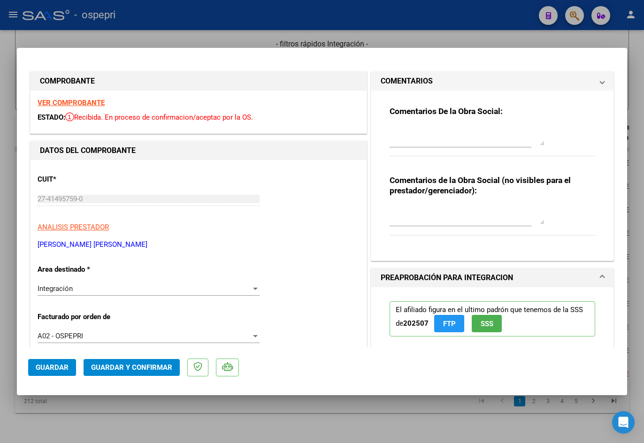
scroll to position [0, 0]
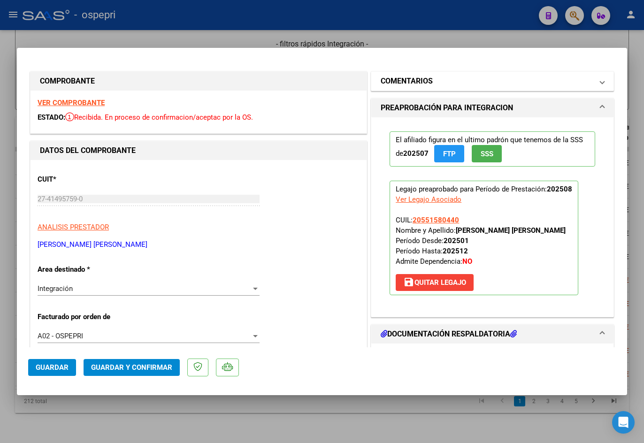
click at [422, 82] on h1 "COMENTARIOS" at bounding box center [407, 81] width 52 height 11
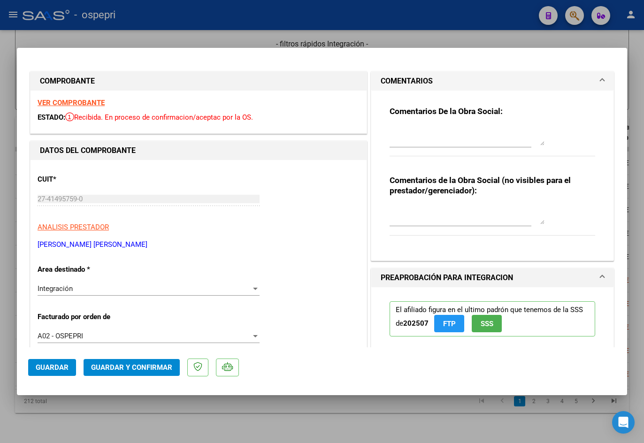
click at [408, 221] on textarea at bounding box center [467, 215] width 155 height 19
paste textarea "Buen día Micaela, Se rechaza planilla de asistencia. Esta no puede ser plantill…"
type textarea "Buen día Micaela, Se rechaza planilla de asistencia. Esta no puede ser plantill…"
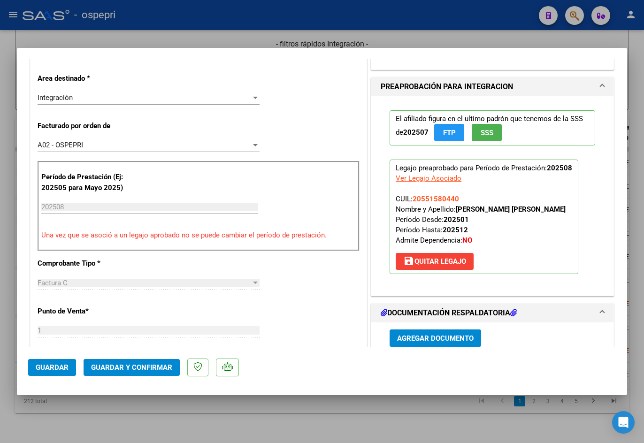
scroll to position [235, 0]
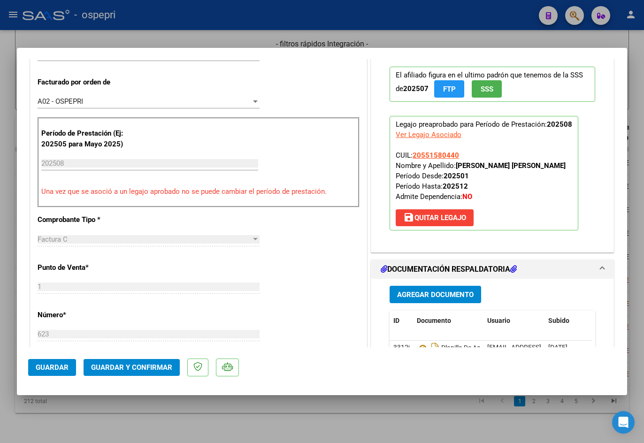
click at [136, 370] on span "Guardar y Confirmar" at bounding box center [131, 368] width 81 height 8
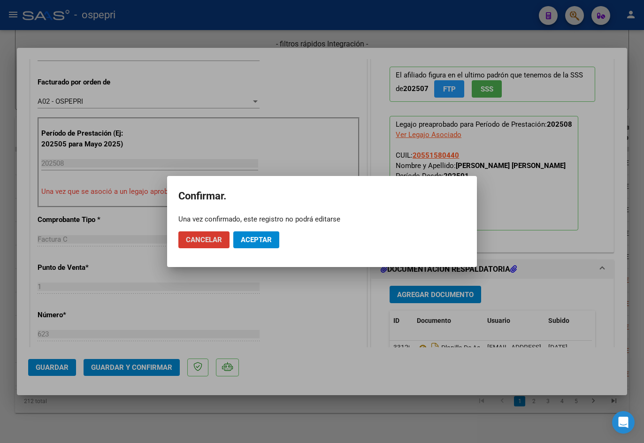
click at [260, 240] on span "Aceptar" at bounding box center [256, 240] width 31 height 8
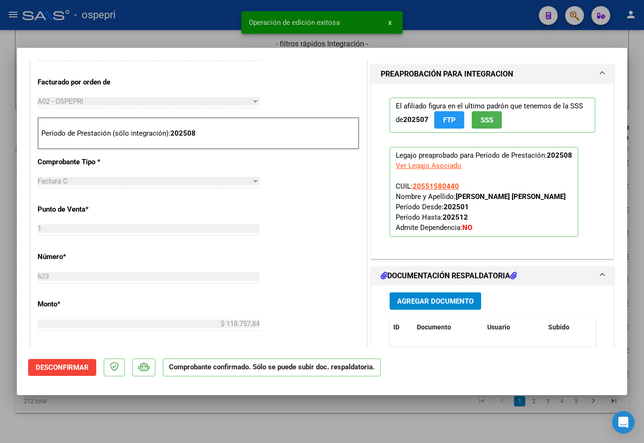
type input "$ 0,00"
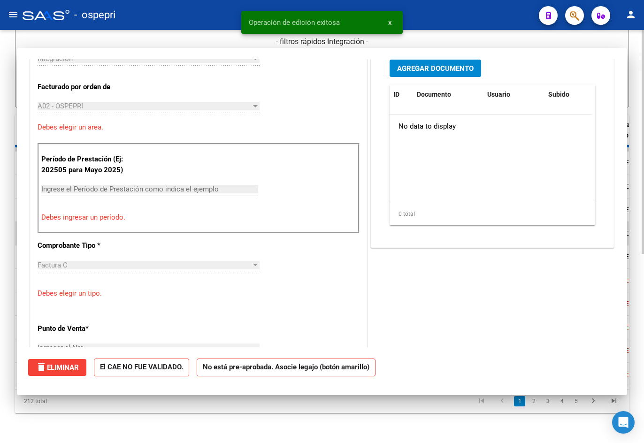
scroll to position [251, 0]
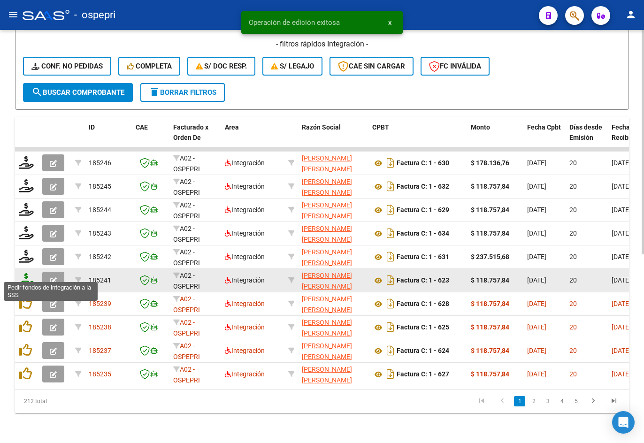
click at [26, 273] on icon at bounding box center [26, 279] width 15 height 13
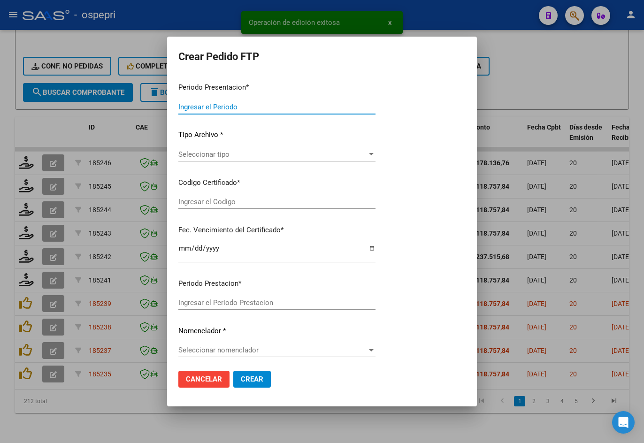
type input "202508"
type input "$ 118.757,84"
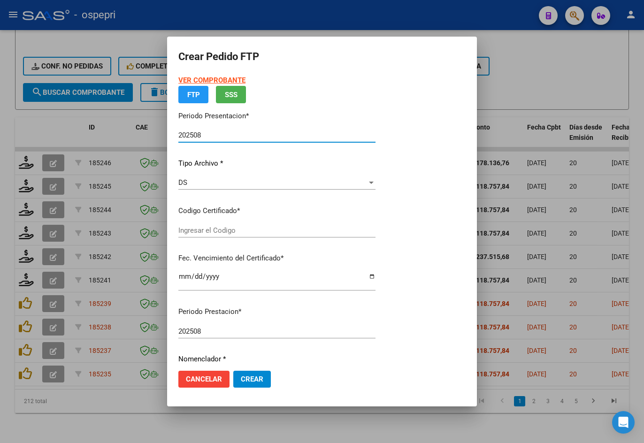
type input "2055158044-0"
type input "2026-11-23"
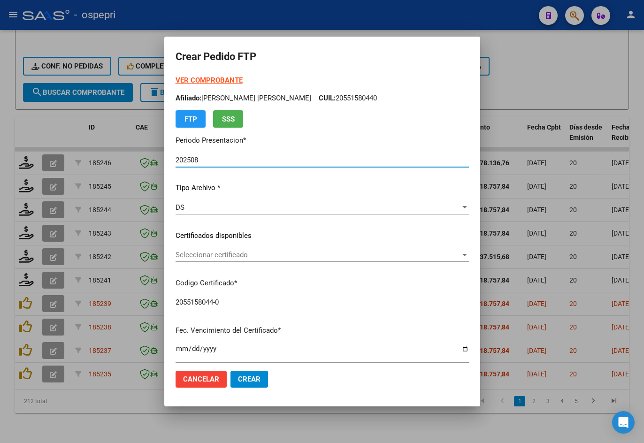
click at [208, 251] on span "Seleccionar certificado" at bounding box center [318, 255] width 285 height 8
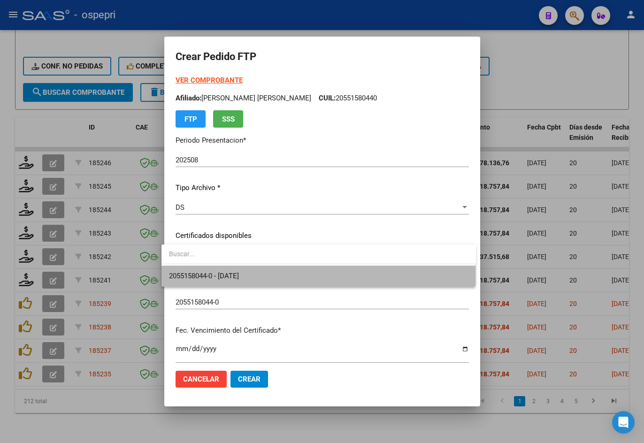
click at [215, 282] on span "2055158044-0 - 2026-11-23" at bounding box center [319, 276] width 300 height 21
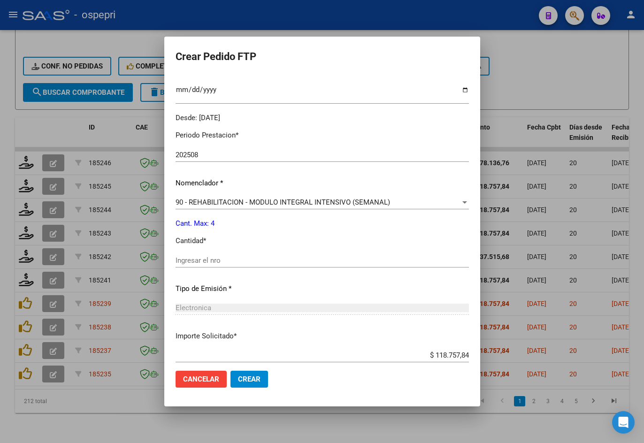
scroll to position [282, 0]
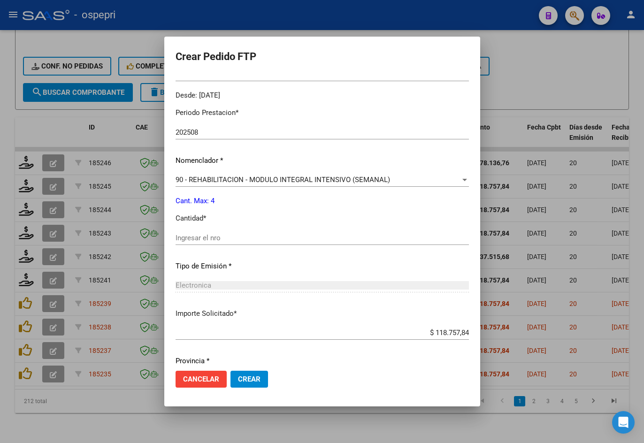
click at [204, 242] on div "Ingresar el nro" at bounding box center [323, 238] width 294 height 14
type input "4"
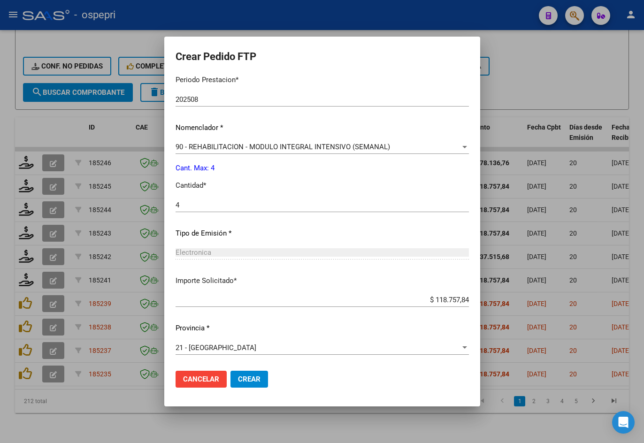
click at [252, 380] on span "Crear" at bounding box center [249, 379] width 23 height 8
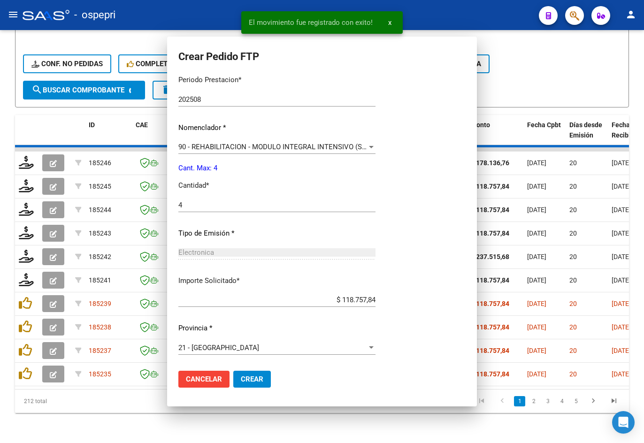
scroll to position [0, 0]
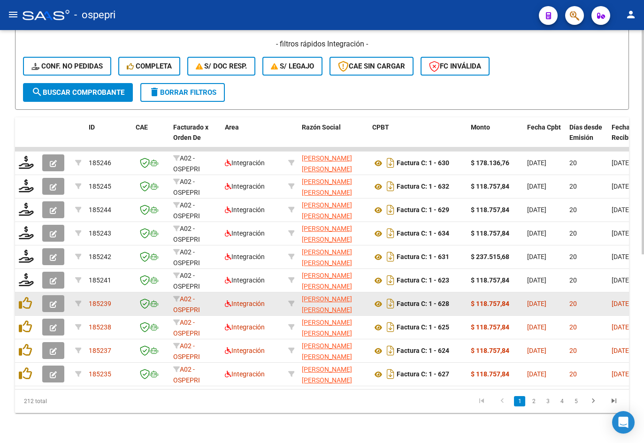
click at [56, 301] on icon "button" at bounding box center [53, 304] width 7 height 7
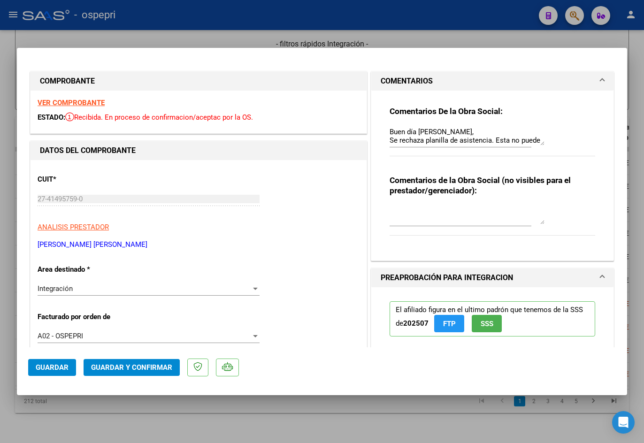
click at [86, 102] on strong "VER COMPROBANTE" at bounding box center [71, 103] width 67 height 8
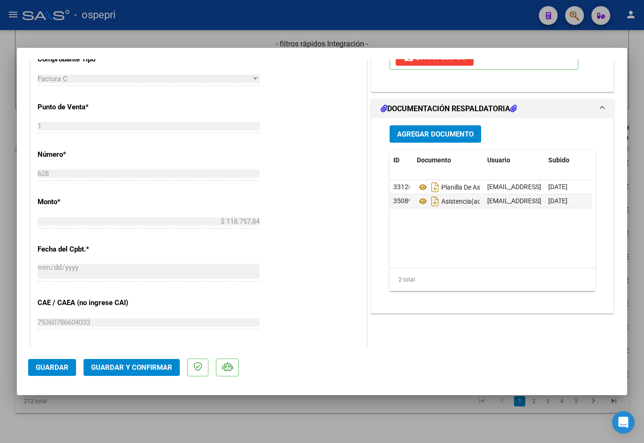
scroll to position [470, 0]
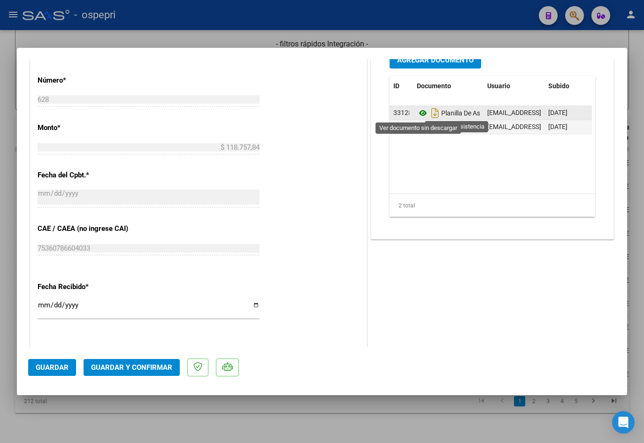
click at [419, 113] on icon at bounding box center [423, 113] width 12 height 11
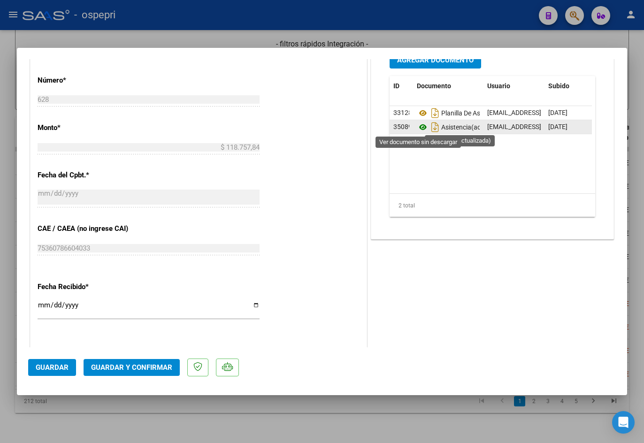
click at [420, 127] on icon at bounding box center [423, 127] width 12 height 11
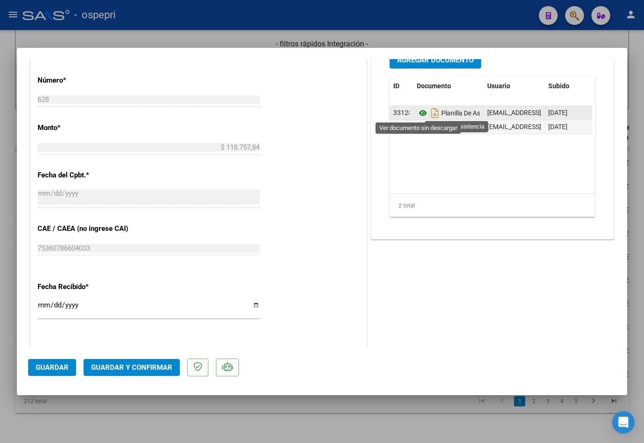
click at [419, 114] on icon at bounding box center [423, 113] width 12 height 11
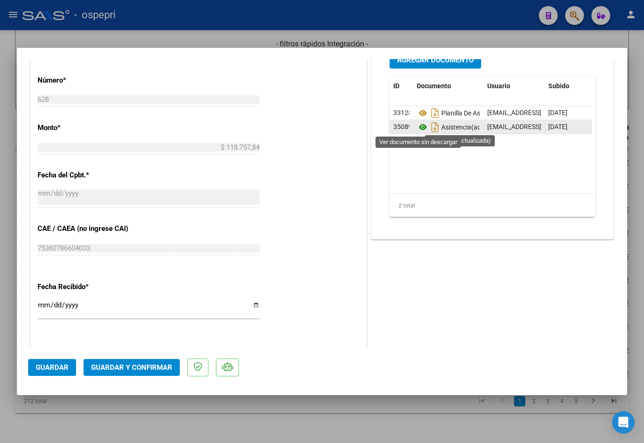
click at [417, 129] on icon at bounding box center [423, 127] width 12 height 11
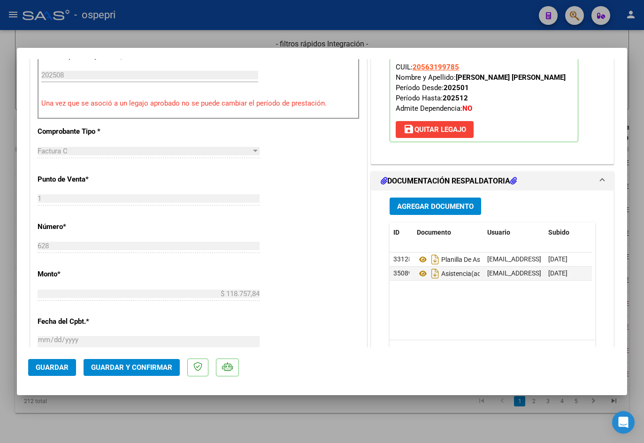
scroll to position [329, 0]
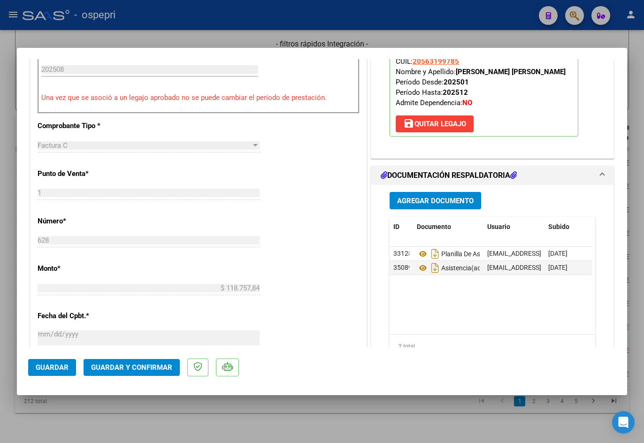
click at [151, 369] on span "Guardar y Confirmar" at bounding box center [131, 368] width 81 height 8
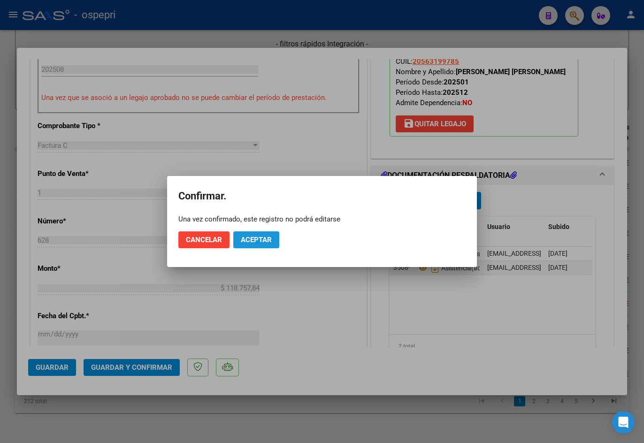
click at [270, 243] on span "Aceptar" at bounding box center [256, 240] width 31 height 8
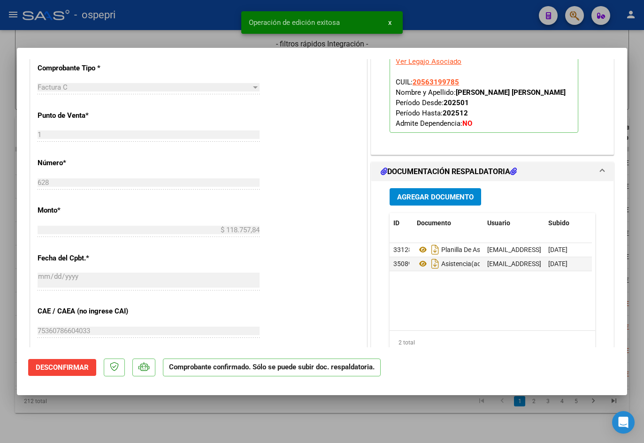
type input "$ 0,00"
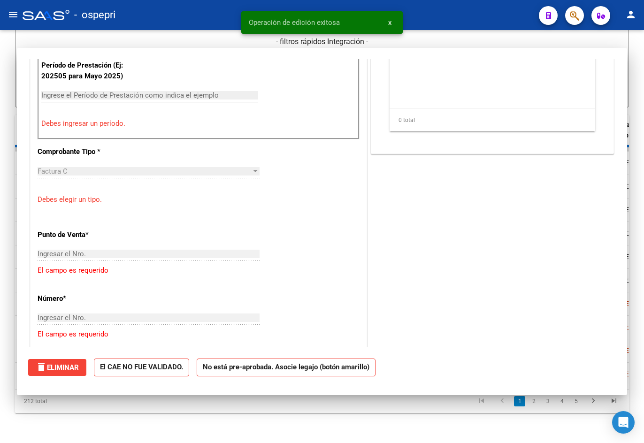
scroll to position [0, 0]
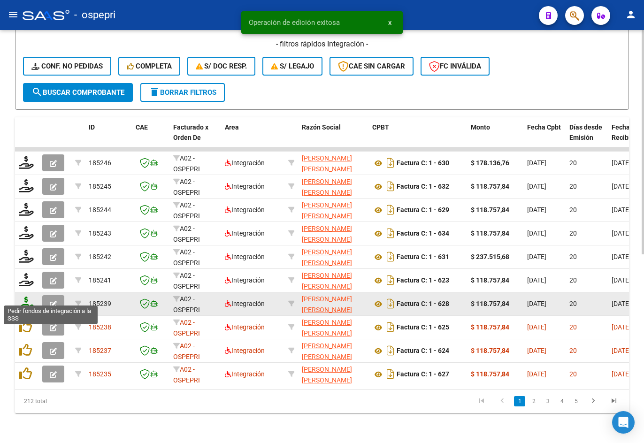
click at [22, 298] on icon at bounding box center [26, 303] width 15 height 13
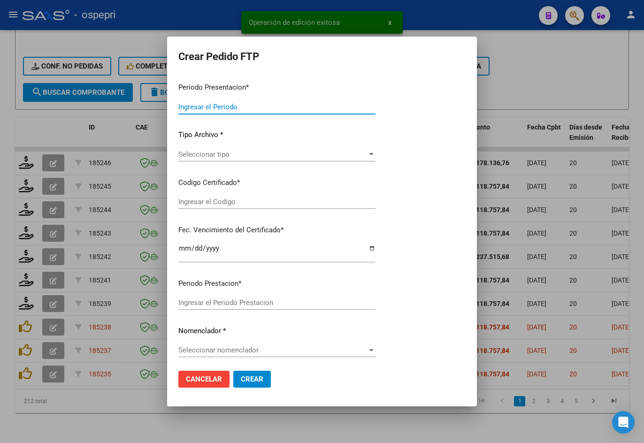
type input "202508"
type input "$ 118.757,84"
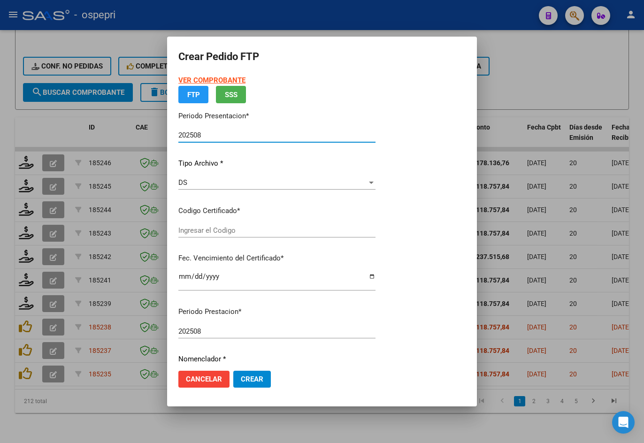
type input "2056319978-5"
type input "2026-01-25"
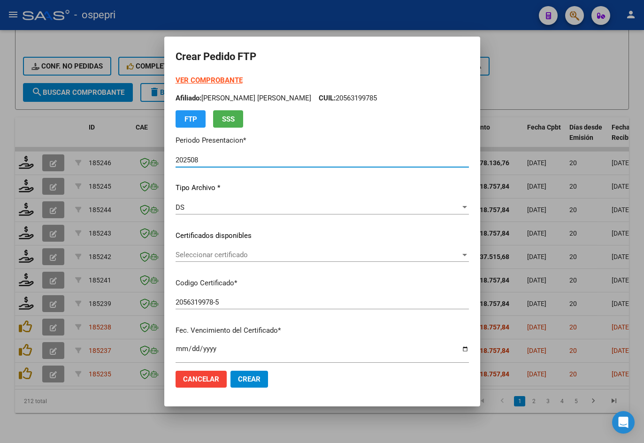
click at [206, 256] on span "Seleccionar certificado" at bounding box center [318, 255] width 285 height 8
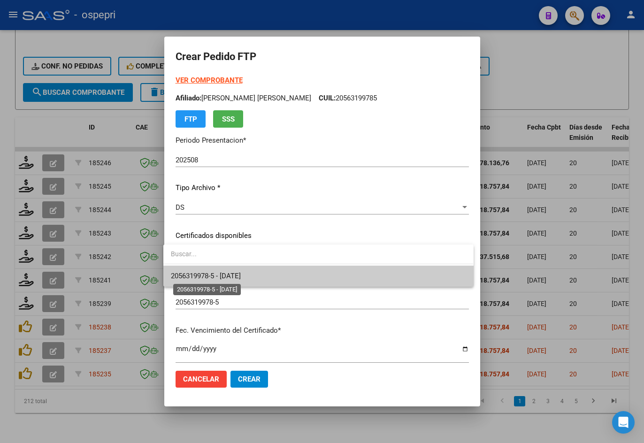
click at [216, 276] on span "2056319978-5 - 2026-01-25" at bounding box center [206, 276] width 70 height 8
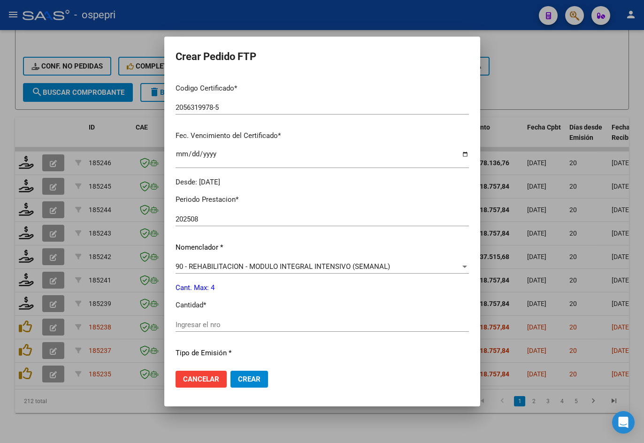
scroll to position [282, 0]
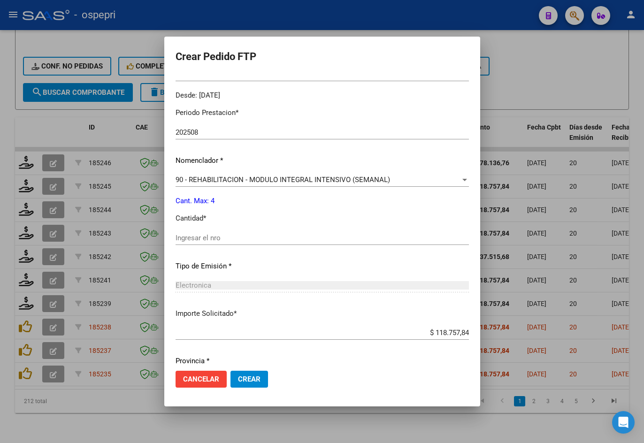
click at [200, 239] on input "Ingresar el nro" at bounding box center [323, 238] width 294 height 8
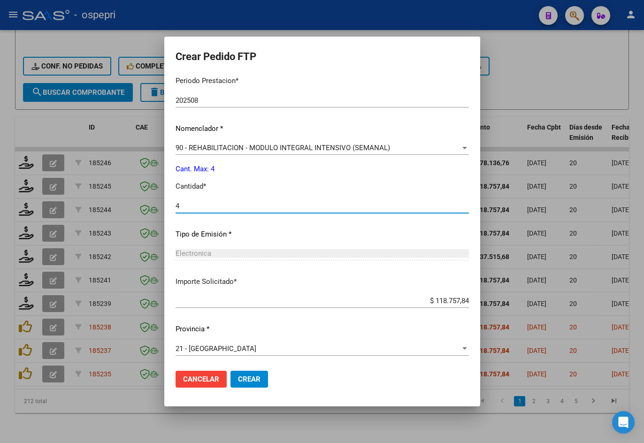
scroll to position [315, 0]
type input "4"
click at [248, 376] on span "Crear" at bounding box center [249, 379] width 23 height 8
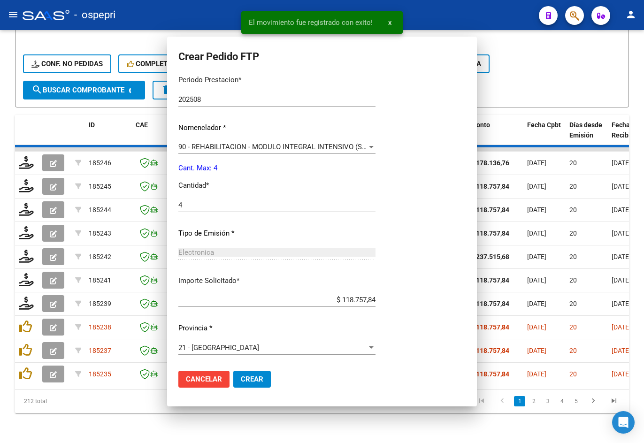
scroll to position [0, 0]
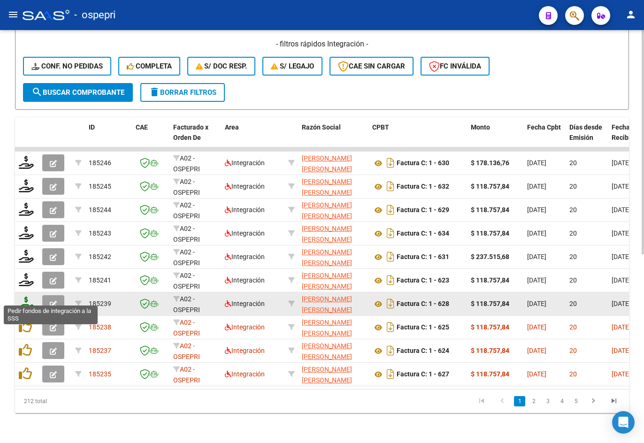
click at [27, 299] on icon at bounding box center [26, 303] width 15 height 13
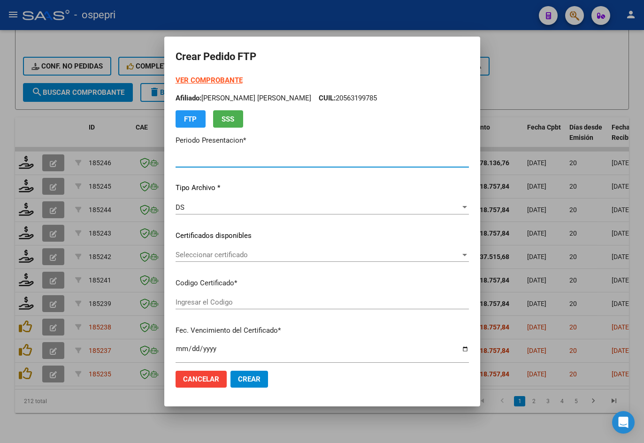
type input "202508"
type input "$ 118.757,84"
type input "2056319978-5"
type input "2026-01-25"
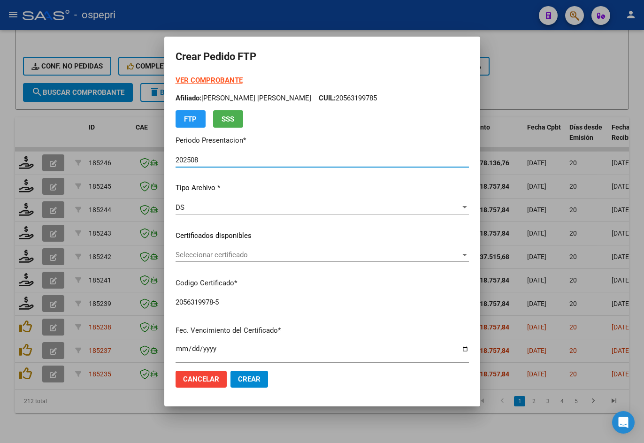
click at [213, 259] on span "Seleccionar certificado" at bounding box center [318, 255] width 285 height 8
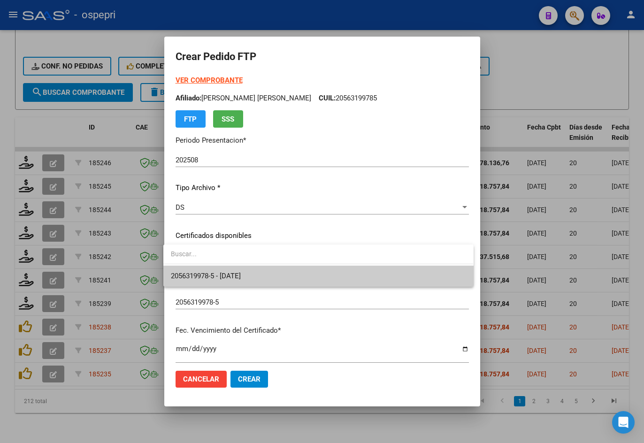
click at [214, 265] on span at bounding box center [318, 255] width 310 height 21
click at [215, 276] on span "2056319978-5 - 2026-01-25" at bounding box center [206, 276] width 70 height 8
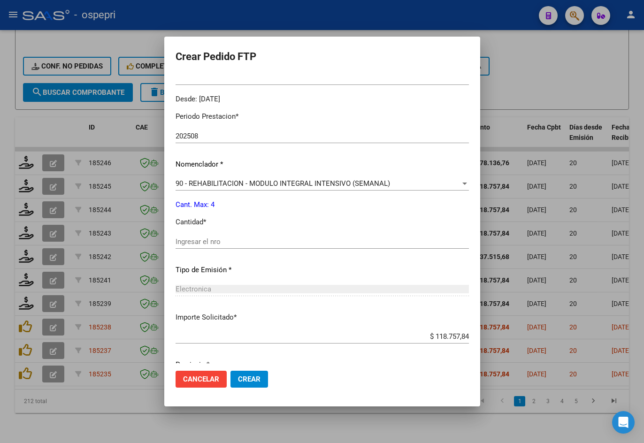
scroll to position [282, 0]
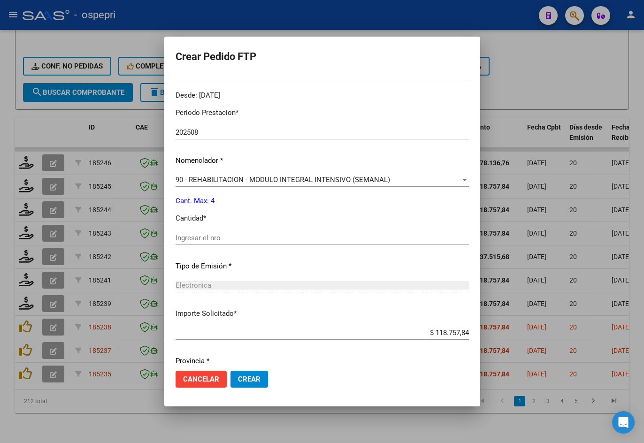
click at [204, 235] on input "Ingresar el nro" at bounding box center [323, 238] width 294 height 8
type input "4"
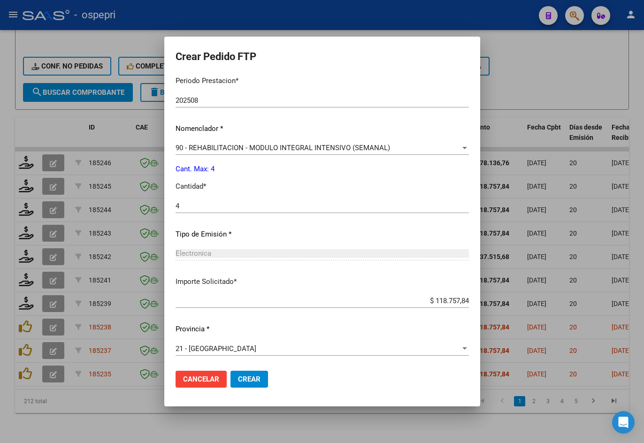
scroll to position [315, 0]
click at [253, 380] on span "Crear" at bounding box center [249, 379] width 23 height 8
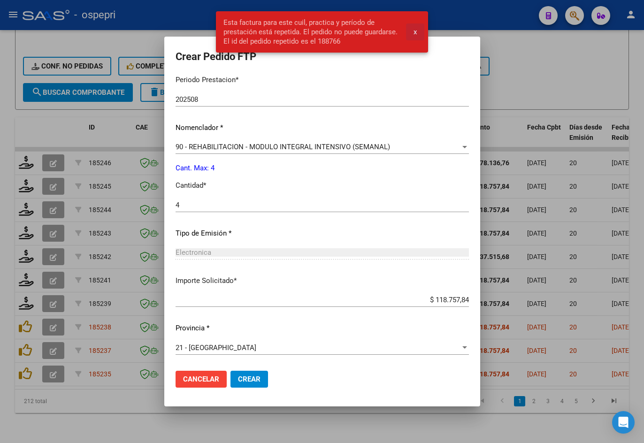
click at [414, 32] on span "x" at bounding box center [415, 32] width 3 height 8
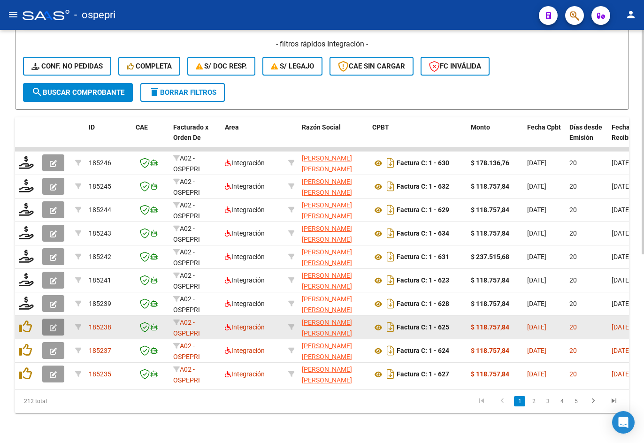
click at [54, 325] on icon "button" at bounding box center [53, 328] width 7 height 7
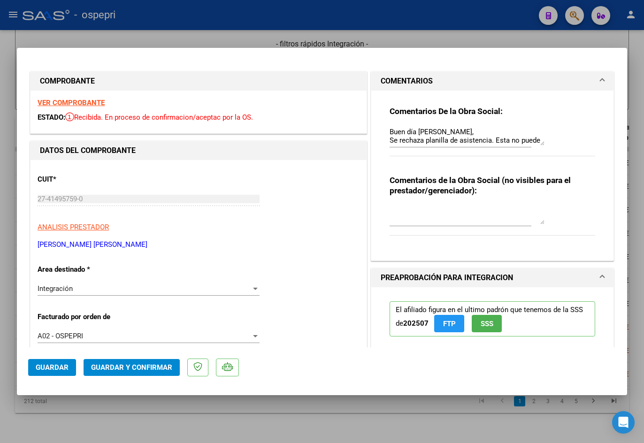
click at [87, 105] on strong "VER COMPROBANTE" at bounding box center [71, 103] width 67 height 8
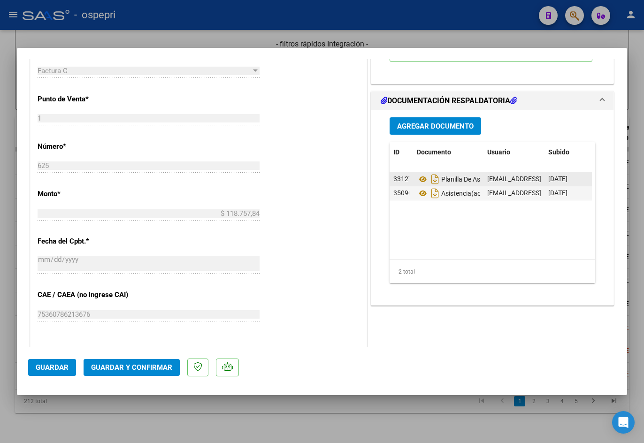
scroll to position [423, 0]
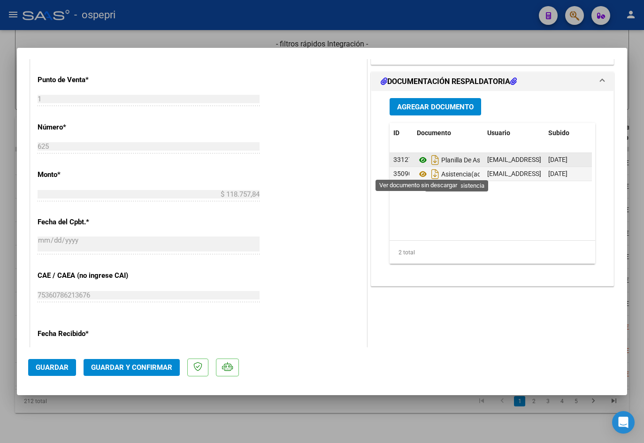
click at [421, 166] on icon at bounding box center [423, 160] width 12 height 11
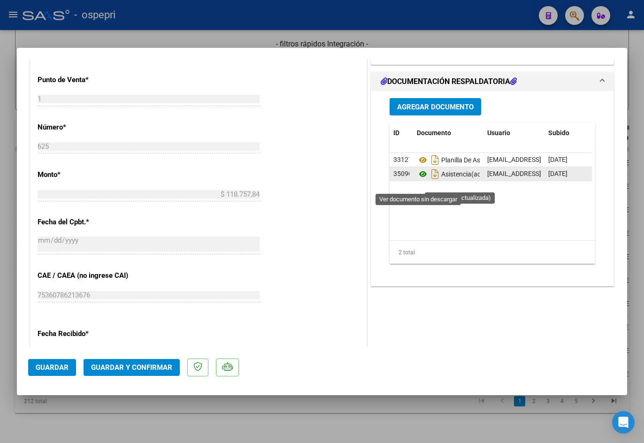
click at [421, 180] on icon at bounding box center [423, 174] width 12 height 11
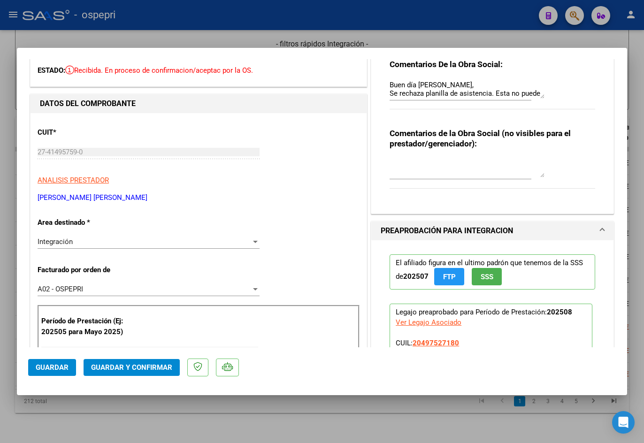
scroll to position [0, 0]
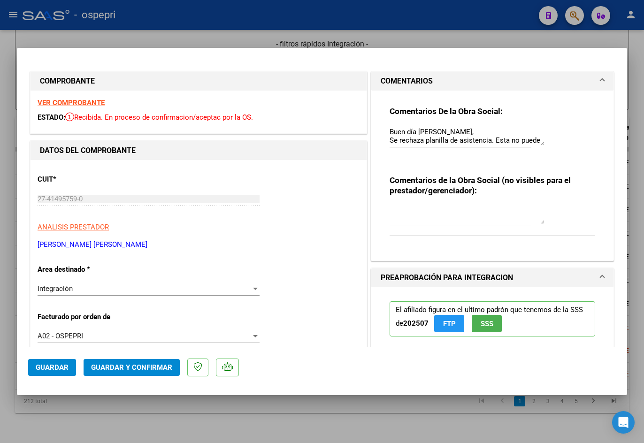
click at [385, 131] on div "Comentarios De la Obra Social: Buen día Micaela, Se rechaza planilla de asisten…" at bounding box center [493, 172] width 220 height 163
drag, startPoint x: 387, startPoint y: 130, endPoint x: 581, endPoint y: 222, distance: 214.5
click at [581, 222] on div "Comentarios De la Obra Social: Buen día Micaela, Se rechaza planilla de asisten…" at bounding box center [493, 172] width 220 height 163
click at [451, 221] on textarea at bounding box center [467, 215] width 155 height 19
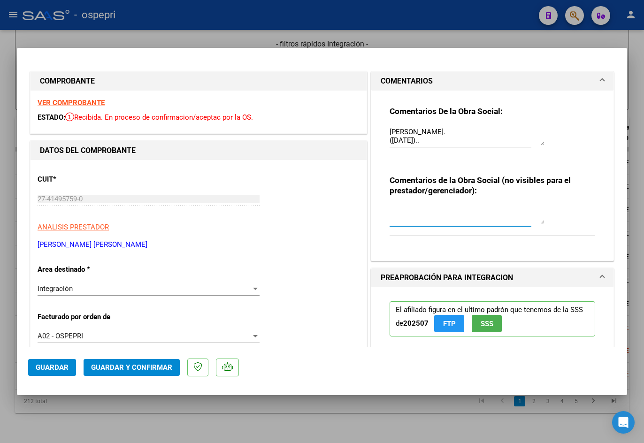
paste textarea "Buen día Micaela, Se rechaza planilla de asistencia. Esta no puede ser plantill…"
type textarea "Buen día Micaela, Se rechaza planilla de asistencia. Esta no puede ser plantill…"
drag, startPoint x: 443, startPoint y: 141, endPoint x: 373, endPoint y: 34, distance: 127.9
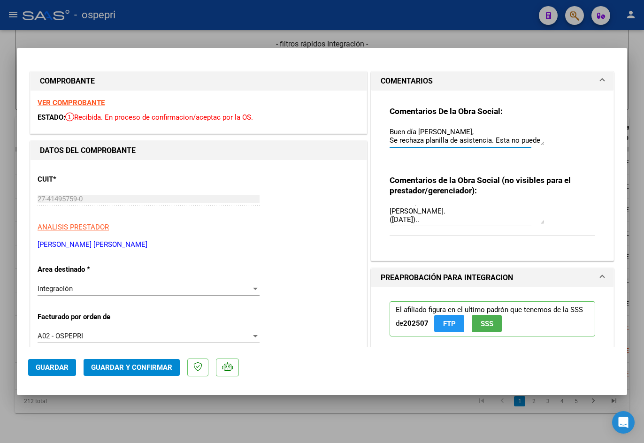
click at [373, 34] on div "COMPROBANTE VER COMPROBANTE ESTADO: Recibida. En proceso de confirmacion/acepta…" at bounding box center [322, 221] width 644 height 443
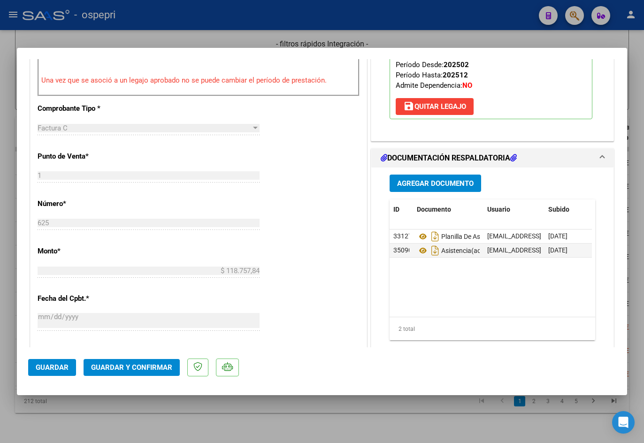
scroll to position [376, 0]
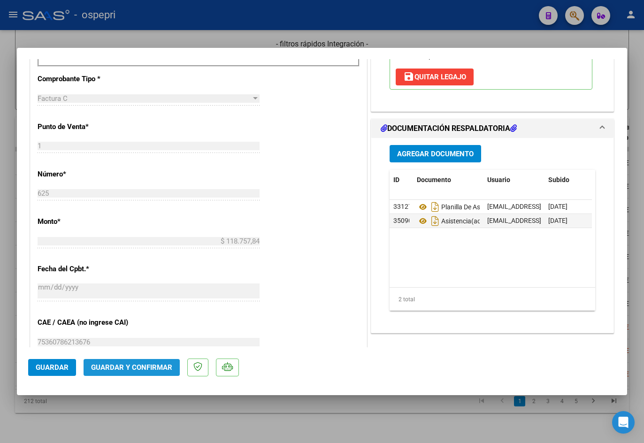
click at [143, 370] on span "Guardar y Confirmar" at bounding box center [131, 368] width 81 height 8
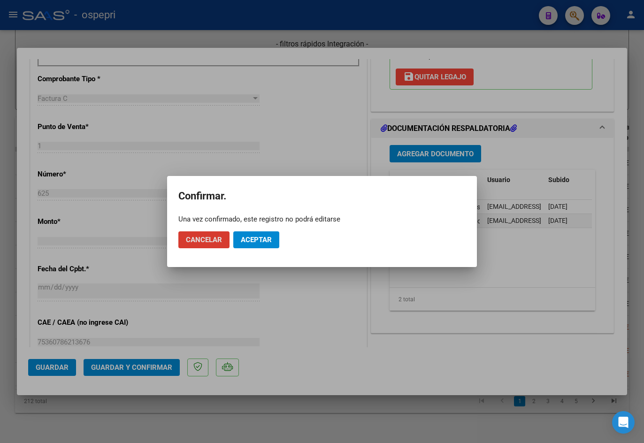
click at [252, 241] on span "Aceptar" at bounding box center [256, 240] width 31 height 8
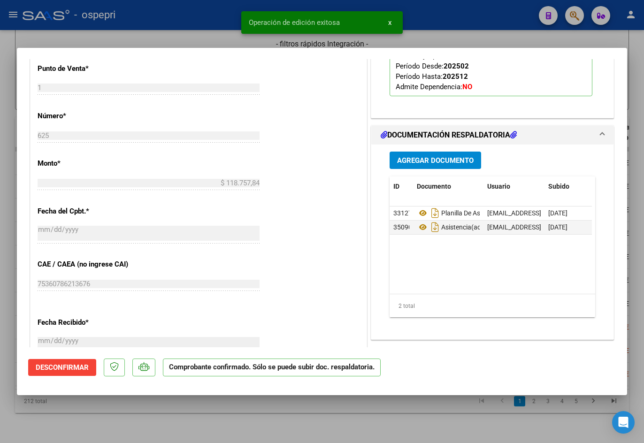
type input "$ 0,00"
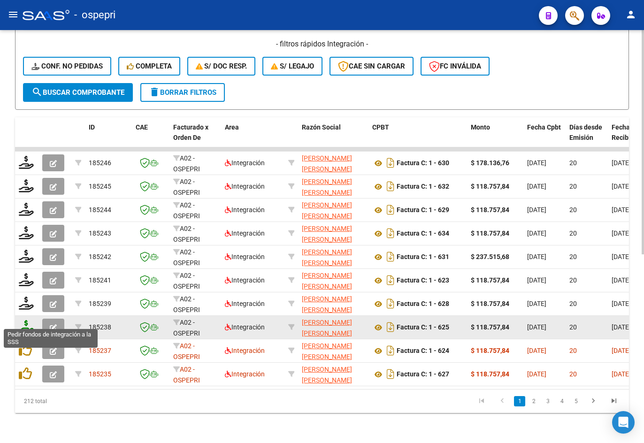
click at [27, 321] on icon at bounding box center [26, 326] width 15 height 13
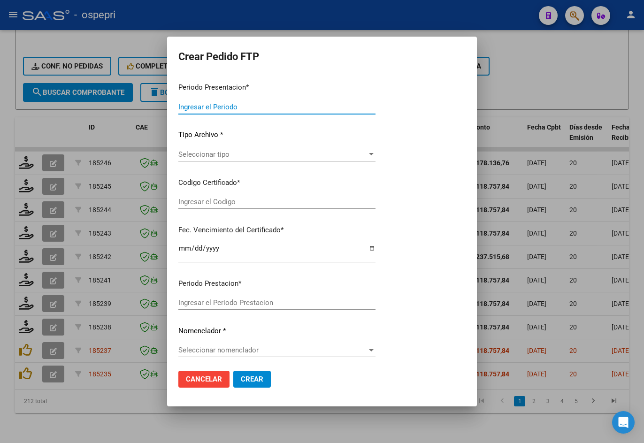
type input "202508"
type input "$ 118.757,84"
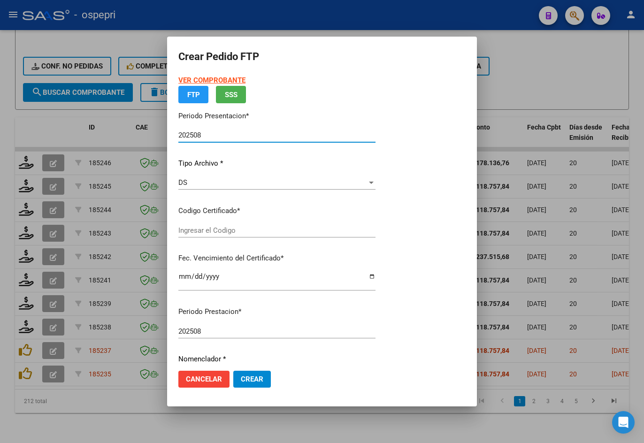
type input "2049752718-0"
type input "2031-08-01"
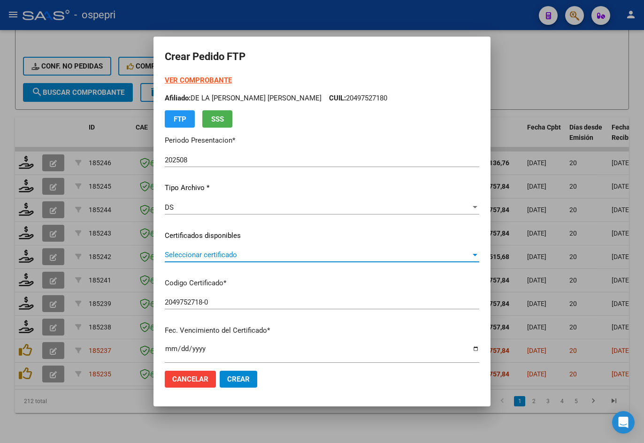
click at [225, 256] on span "Seleccionar certificado" at bounding box center [318, 255] width 306 height 8
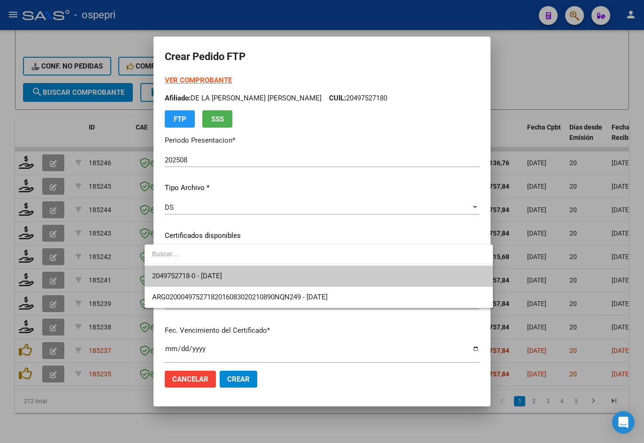
click at [211, 270] on span "2049752718-0 - 2031-08-01" at bounding box center [319, 276] width 334 height 21
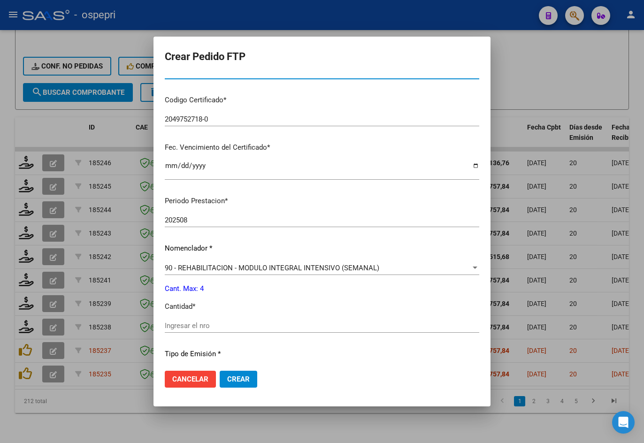
scroll to position [188, 0]
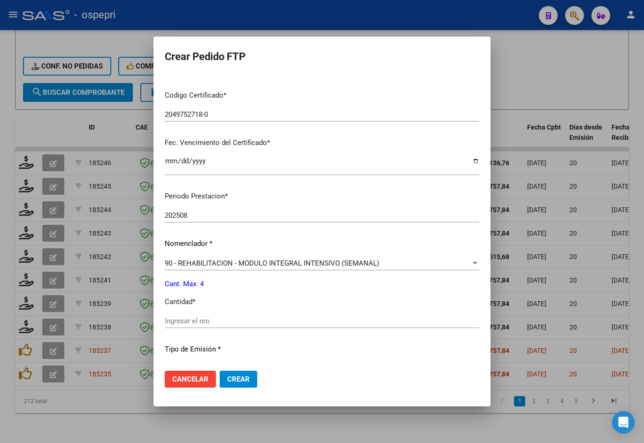
click at [199, 318] on input "Ingresar el nro" at bounding box center [322, 321] width 315 height 8
type input "4"
click at [227, 378] on span "Crear" at bounding box center [238, 379] width 23 height 8
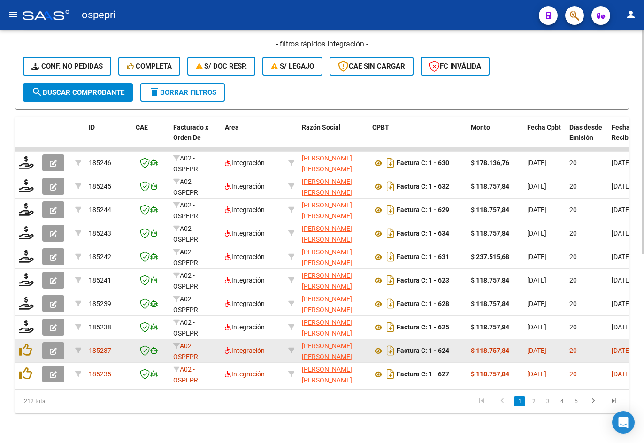
click at [53, 342] on button "button" at bounding box center [53, 350] width 22 height 17
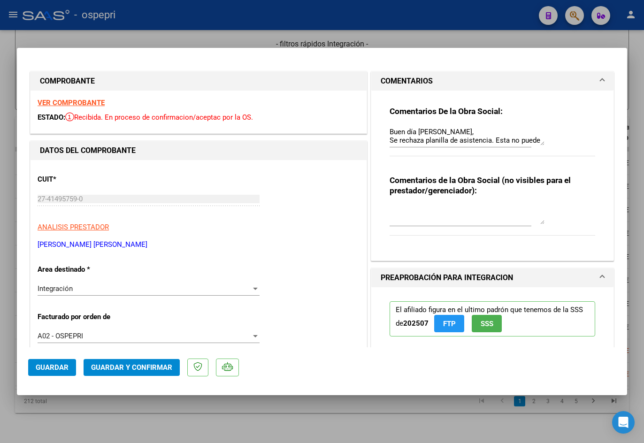
click at [91, 101] on strong "VER COMPROBANTE" at bounding box center [71, 103] width 67 height 8
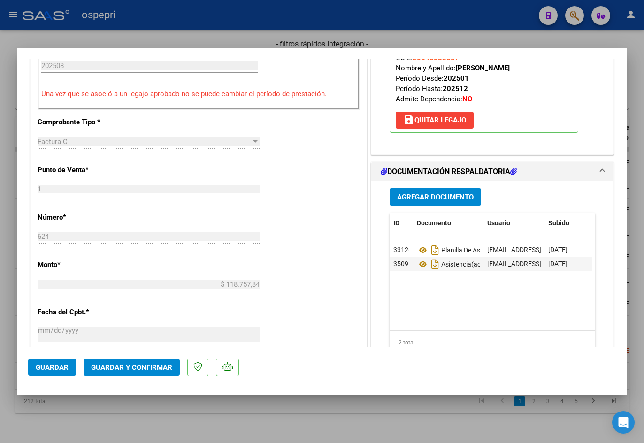
scroll to position [376, 0]
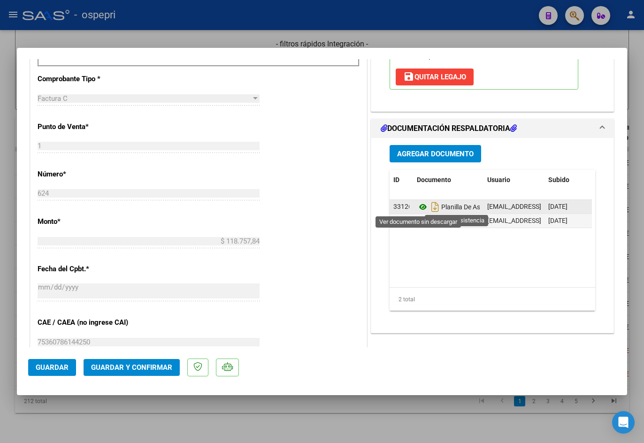
click at [419, 205] on icon at bounding box center [423, 207] width 12 height 11
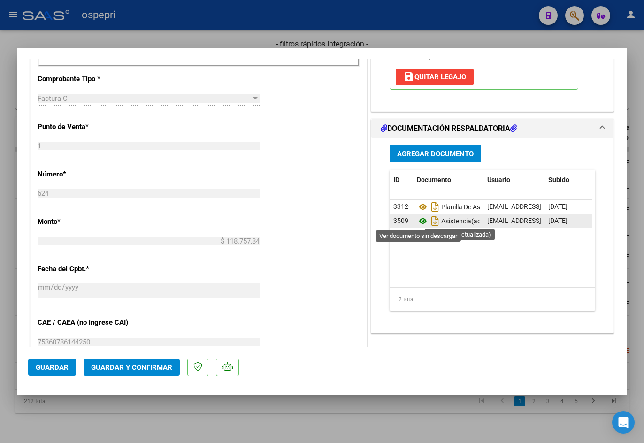
click at [418, 219] on icon at bounding box center [423, 221] width 12 height 11
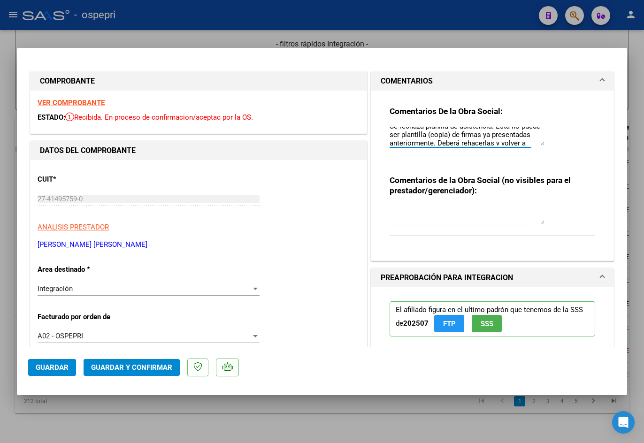
scroll to position [211, 0]
drag, startPoint x: 386, startPoint y: 132, endPoint x: 502, endPoint y: 183, distance: 126.8
click at [529, 205] on div "Comentarios De la Obra Social: Buen día Micaela, Se rechaza planilla de asisten…" at bounding box center [493, 172] width 220 height 163
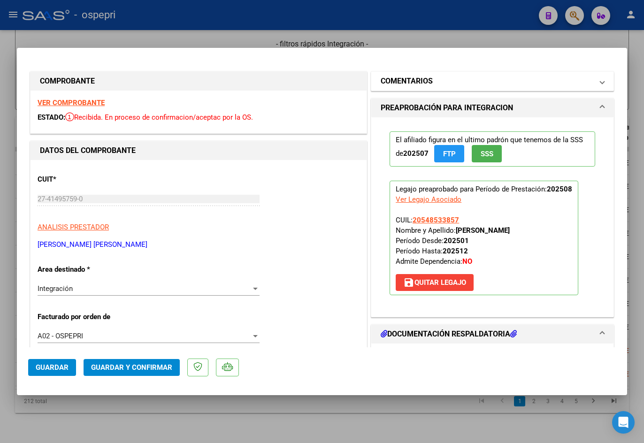
click at [419, 85] on h1 "COMENTARIOS" at bounding box center [407, 81] width 52 height 11
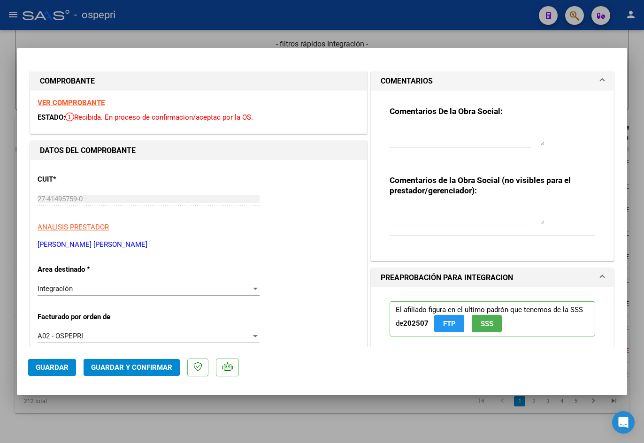
click at [412, 209] on textarea at bounding box center [467, 215] width 155 height 19
paste textarea "Buen día Micaela, Se rechaza planilla de asistencia. Esta no puede ser plantill…"
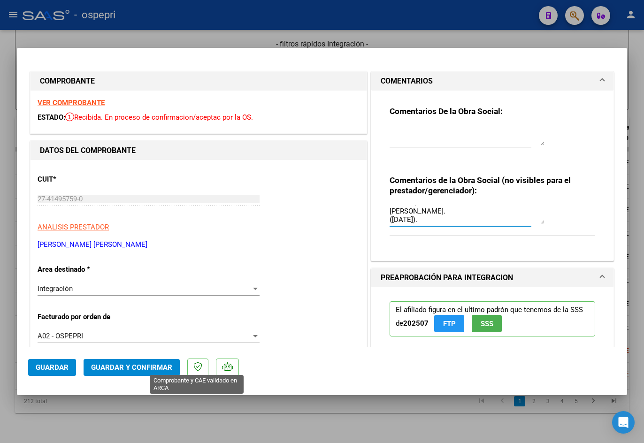
type textarea "Buen día Micaela, Se rechaza planilla de asistencia. Esta no puede ser plantill…"
click at [167, 379] on mat-dialog-actions "Guardar Guardar y Confirmar" at bounding box center [322, 366] width 588 height 37
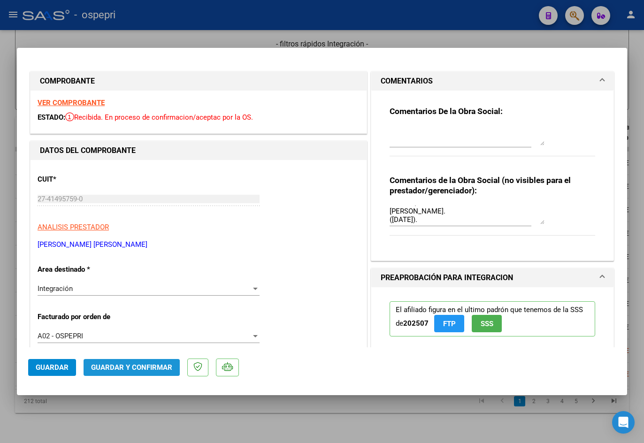
click at [162, 370] on span "Guardar y Confirmar" at bounding box center [131, 368] width 81 height 8
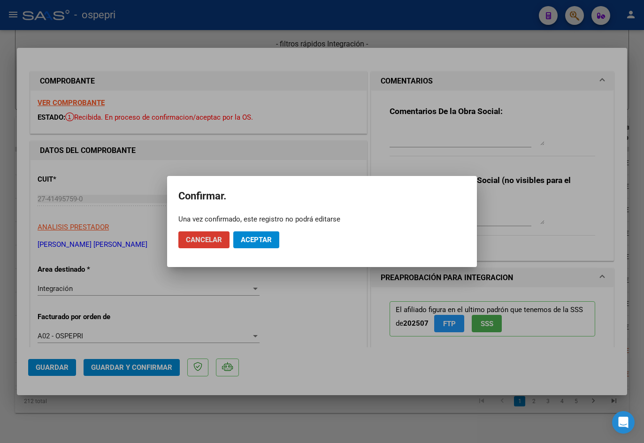
click at [260, 240] on span "Aceptar" at bounding box center [256, 240] width 31 height 8
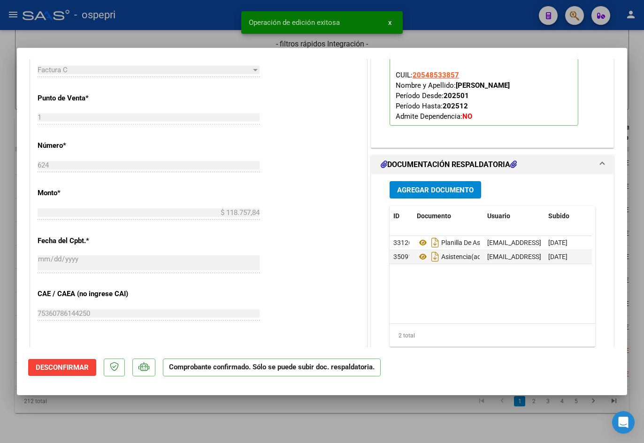
scroll to position [376, 0]
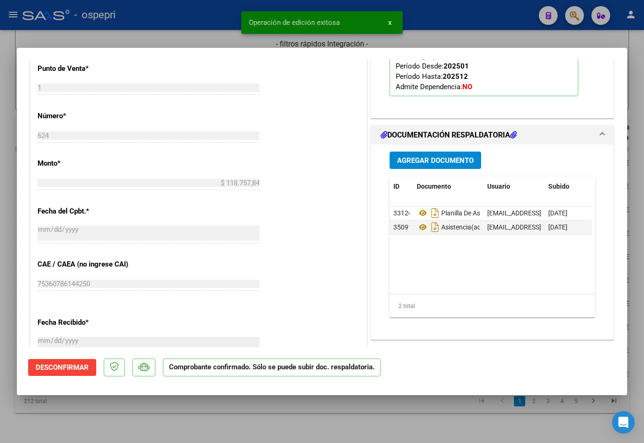
click at [65, 37] on div at bounding box center [322, 221] width 644 height 443
type input "$ 0,00"
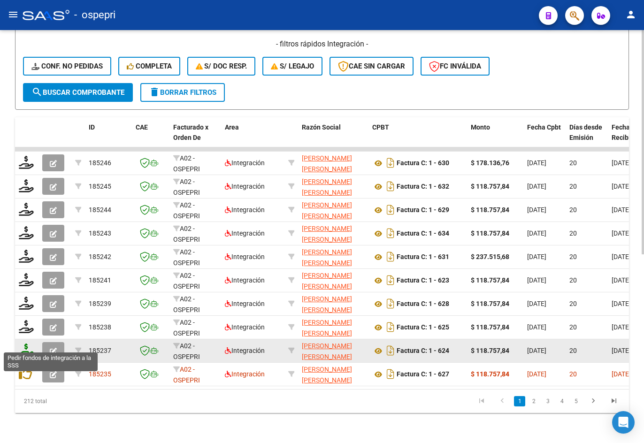
click at [28, 346] on icon at bounding box center [26, 350] width 15 height 13
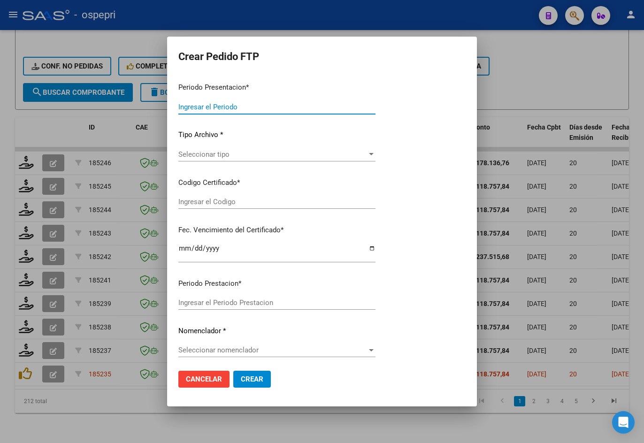
type input "202508"
type input "$ 118.757,84"
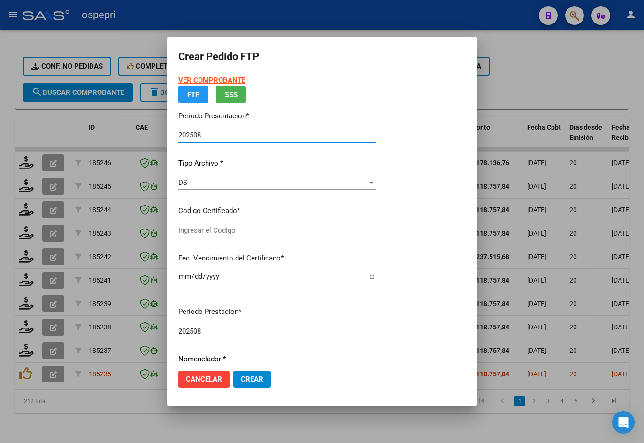
type input "20548533857"
type input "2026-05-03"
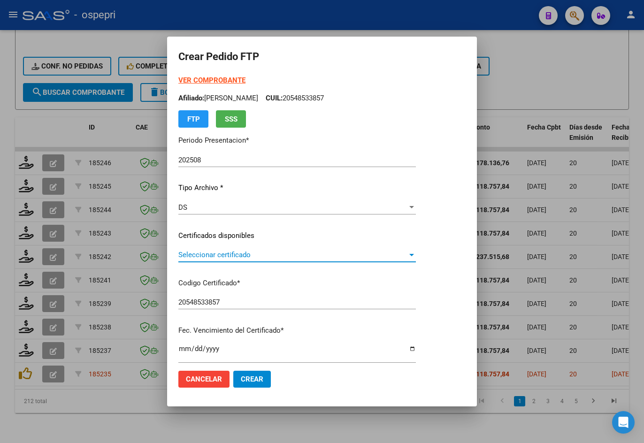
click at [219, 254] on span "Seleccionar certificado" at bounding box center [292, 255] width 229 height 8
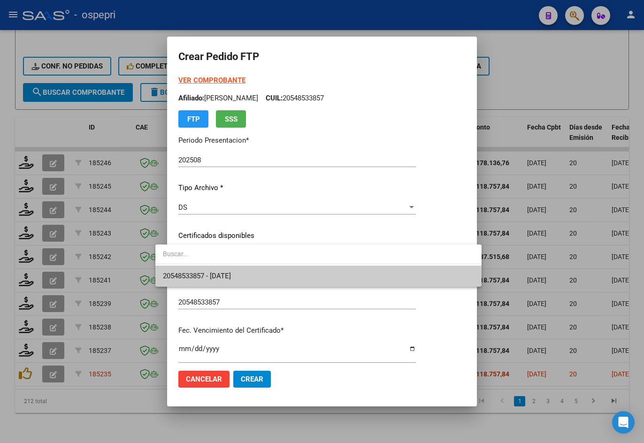
click at [218, 281] on span "20548533857 - 2026-05-03" at bounding box center [318, 276] width 311 height 21
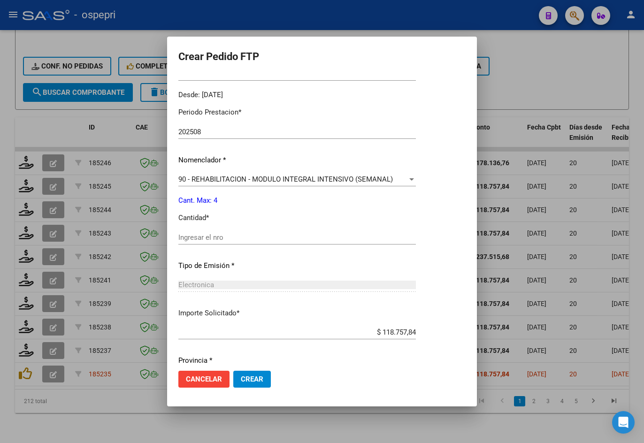
scroll to position [315, 0]
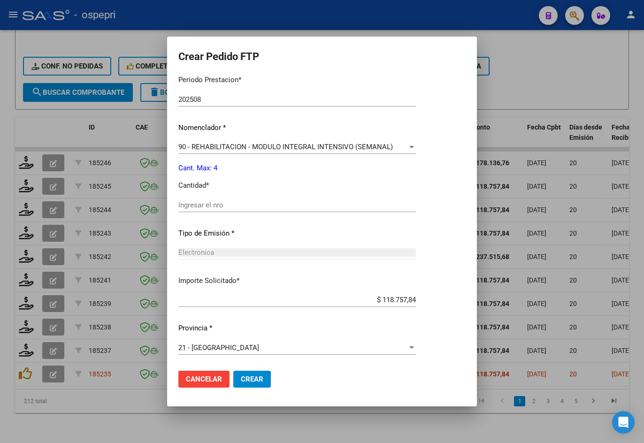
click at [218, 203] on input "Ingresar el nro" at bounding box center [297, 205] width 238 height 8
type input "4"
click at [243, 376] on span "Crear" at bounding box center [252, 379] width 23 height 8
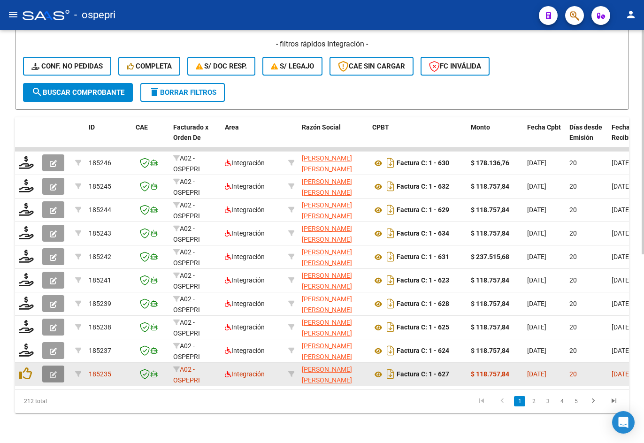
click at [49, 366] on button "button" at bounding box center [53, 374] width 22 height 17
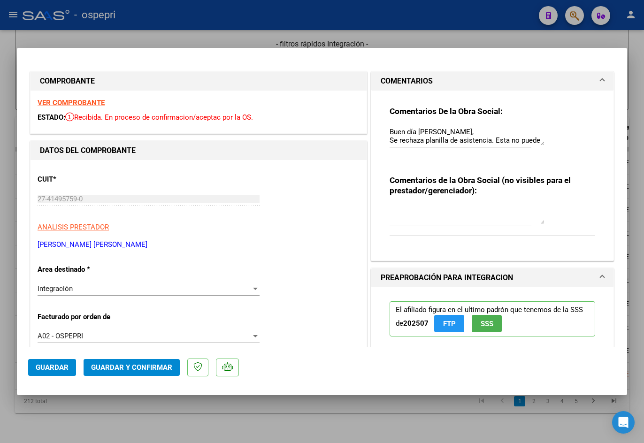
click at [80, 100] on strong "VER COMPROBANTE" at bounding box center [71, 103] width 67 height 8
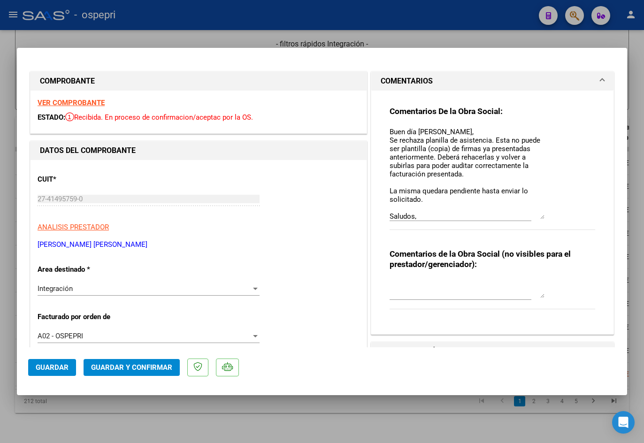
drag, startPoint x: 537, startPoint y: 142, endPoint x: 556, endPoint y: 216, distance: 76.2
click at [556, 216] on div "Comentarios De la Obra Social: Buen día Micaela, Se rechaza planilla de asisten…" at bounding box center [493, 173] width 206 height 134
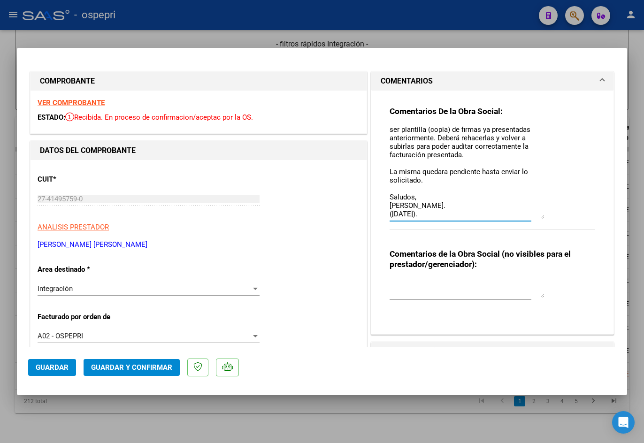
drag, startPoint x: 386, startPoint y: 132, endPoint x: 462, endPoint y: 223, distance: 119.4
click at [462, 223] on div "Buen día Micaela, Se rechaza planilla de asistencia. Esta no puede ser plantill…" at bounding box center [461, 177] width 142 height 105
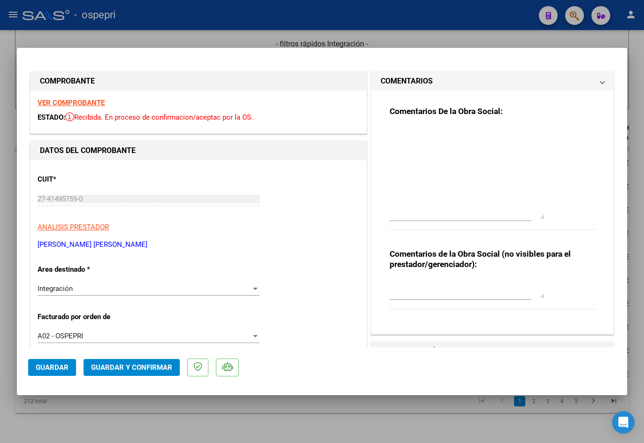
scroll to position [0, 0]
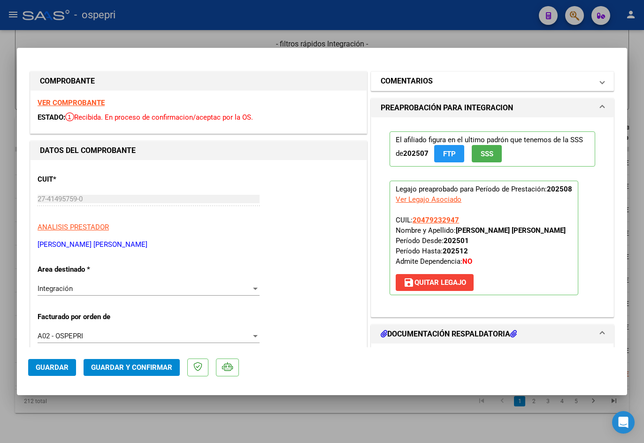
click at [420, 85] on h1 "COMENTARIOS" at bounding box center [407, 81] width 52 height 11
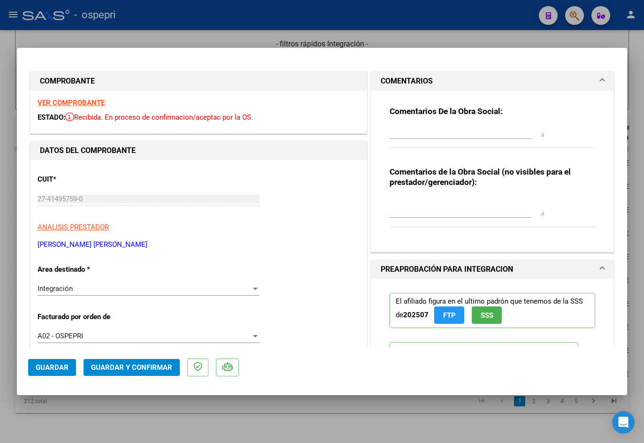
drag, startPoint x: 539, startPoint y: 217, endPoint x: 533, endPoint y: 118, distance: 99.3
click at [533, 118] on div "Comentarios De la Obra Social:" at bounding box center [493, 132] width 206 height 52
click at [470, 203] on textarea at bounding box center [467, 206] width 155 height 19
paste textarea "Buen día Micaela, Se rechaza planilla de asistencia. Esta no puede ser plantill…"
type textarea "Buen día Micaela, Se rechaza planilla de asistencia. Esta no puede ser plantill…"
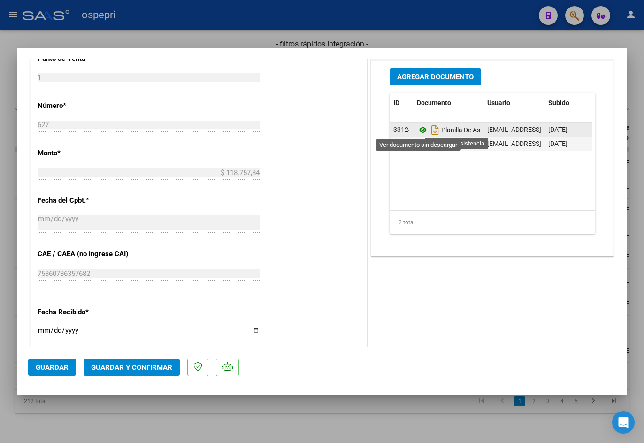
scroll to position [423, 0]
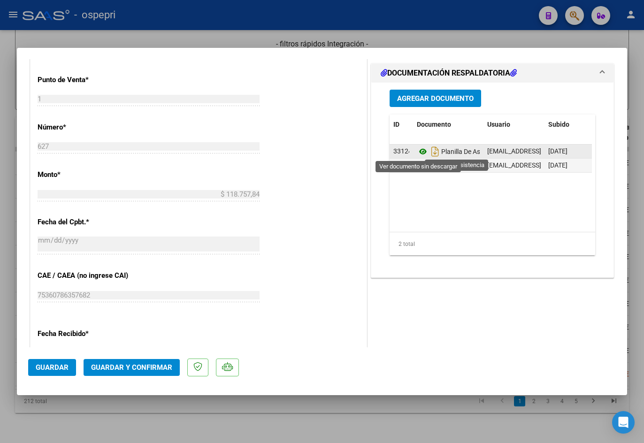
click at [419, 151] on icon at bounding box center [423, 151] width 12 height 11
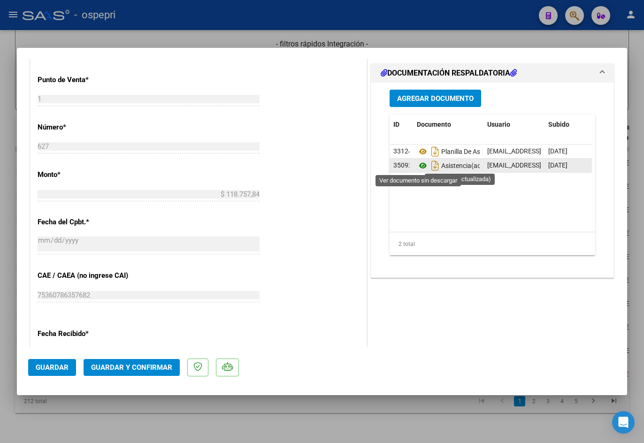
click at [417, 165] on icon at bounding box center [423, 165] width 12 height 11
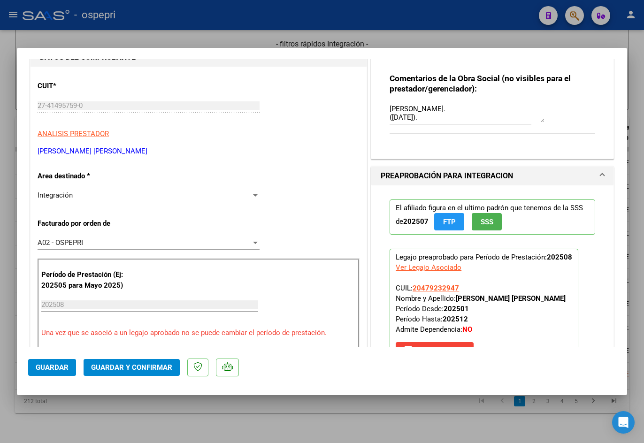
scroll to position [47, 0]
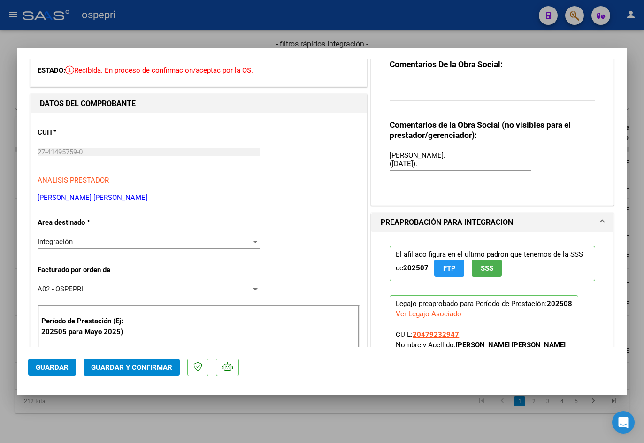
click at [135, 367] on span "Guardar y Confirmar" at bounding box center [131, 368] width 81 height 8
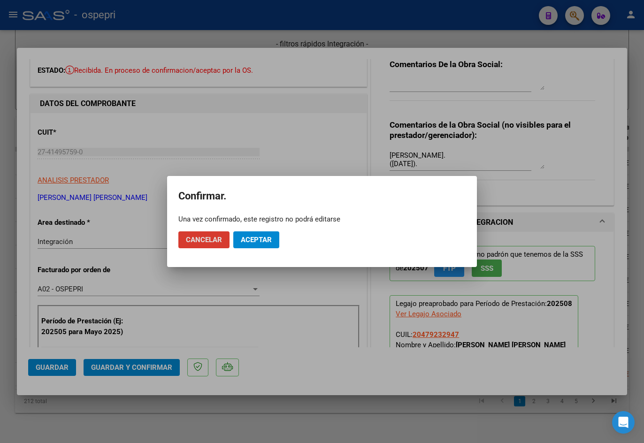
click at [272, 240] on button "Aceptar" at bounding box center [256, 240] width 46 height 17
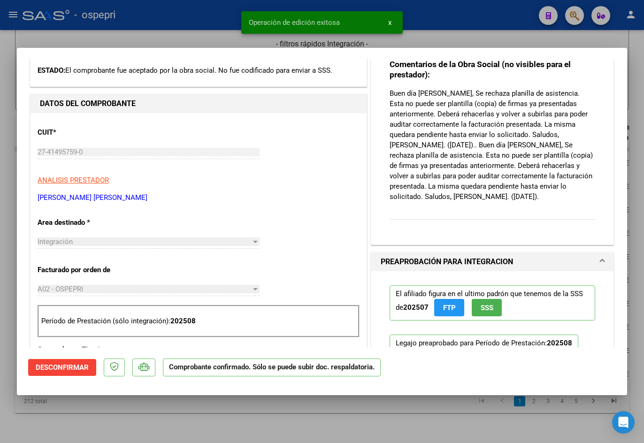
type input "$ 0,00"
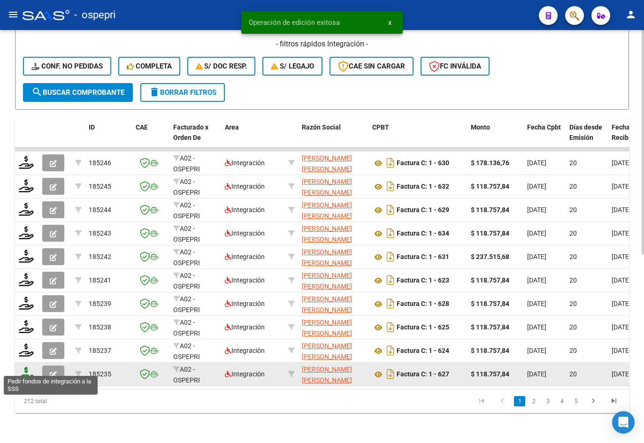
click at [26, 367] on icon at bounding box center [26, 373] width 15 height 13
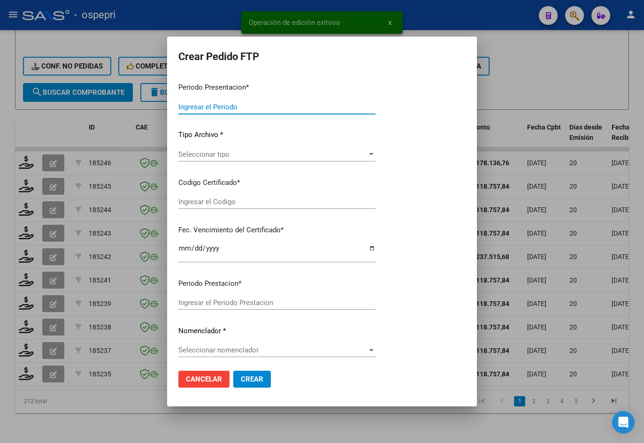
type input "202508"
type input "$ 118.757,84"
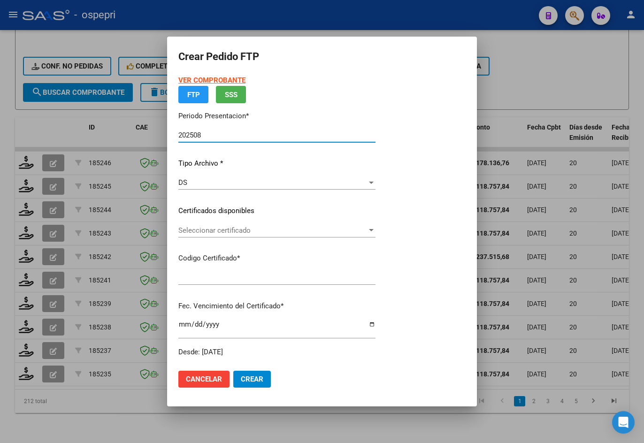
type input "2047923294-7"
type input "2033-01-26"
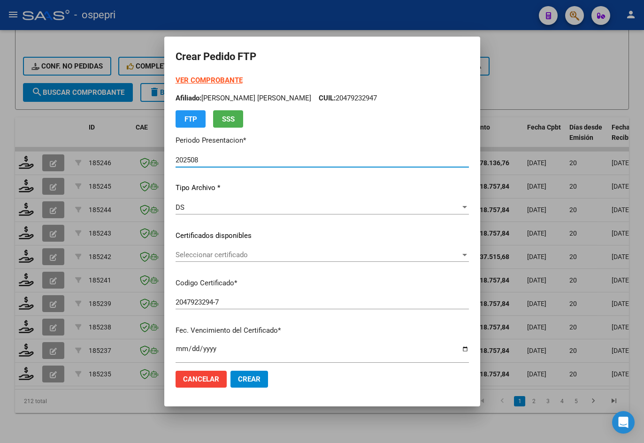
click at [220, 254] on span "Seleccionar certificado" at bounding box center [318, 255] width 285 height 8
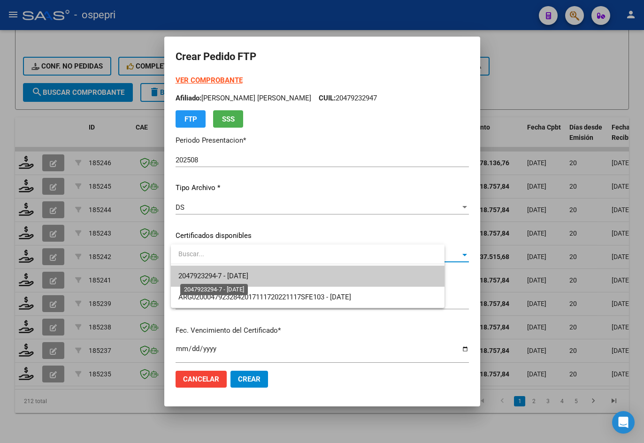
click at [232, 274] on span "2047923294-7 - 2033-01-26" at bounding box center [213, 276] width 70 height 8
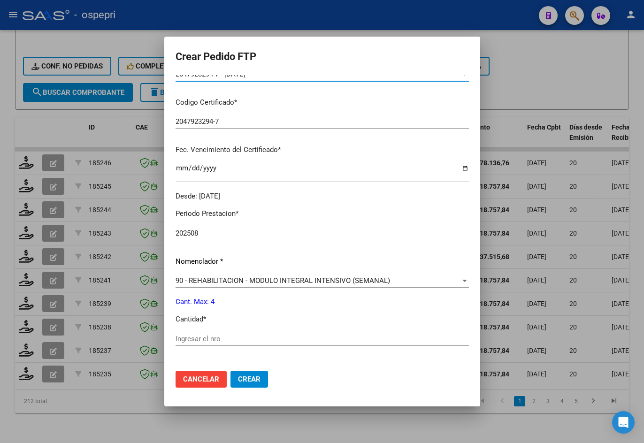
scroll to position [282, 0]
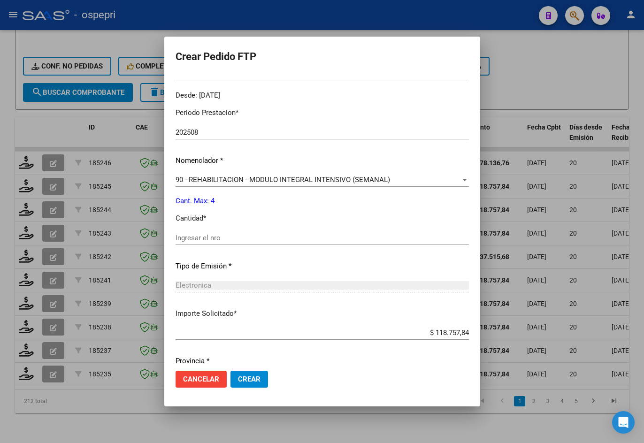
click at [241, 240] on input "Ingresar el nro" at bounding box center [323, 238] width 294 height 8
type input "4"
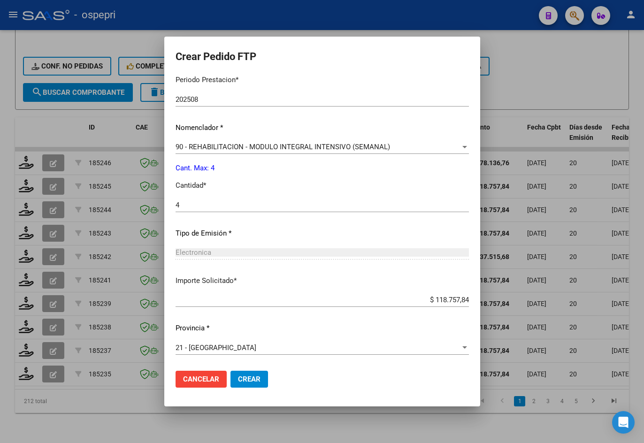
click at [257, 382] on span "Crear" at bounding box center [249, 379] width 23 height 8
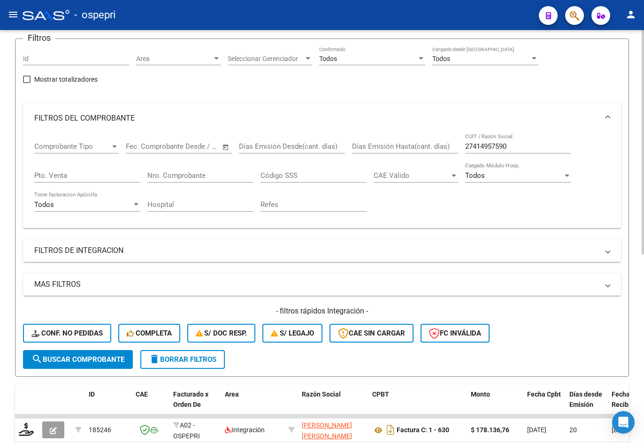
scroll to position [0, 0]
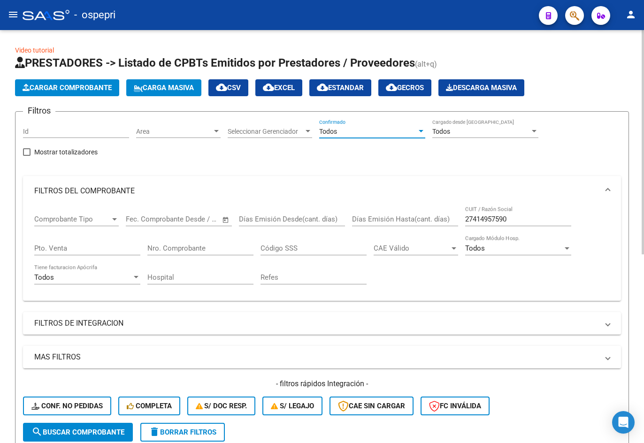
click at [375, 128] on div "Todos" at bounding box center [368, 132] width 98 height 8
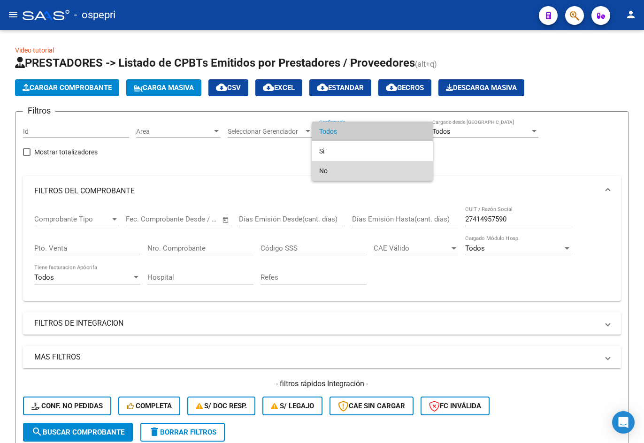
click at [370, 168] on span "No" at bounding box center [372, 171] width 106 height 20
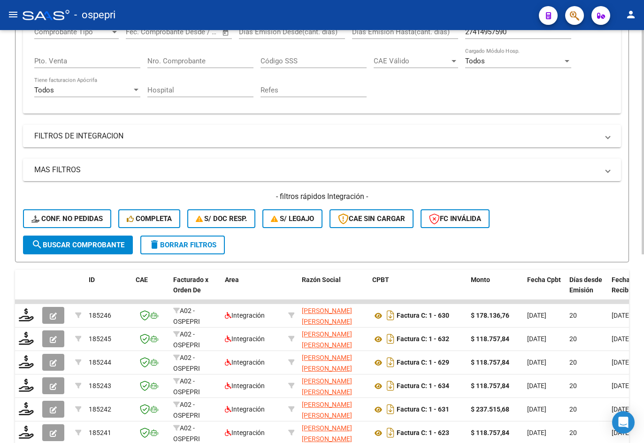
scroll to position [188, 0]
click at [43, 246] on span "search Buscar Comprobante" at bounding box center [77, 244] width 93 height 8
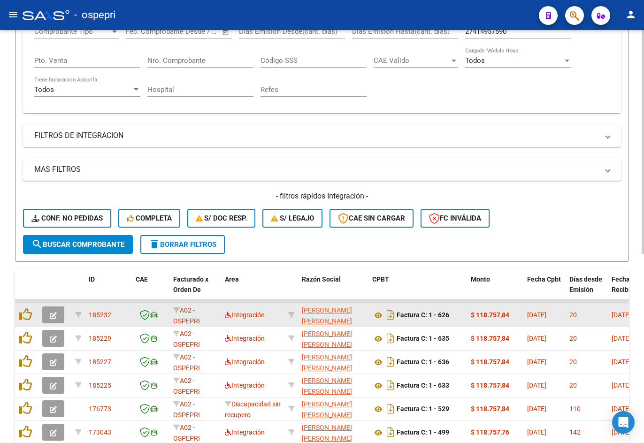
click at [56, 316] on icon "button" at bounding box center [53, 315] width 7 height 7
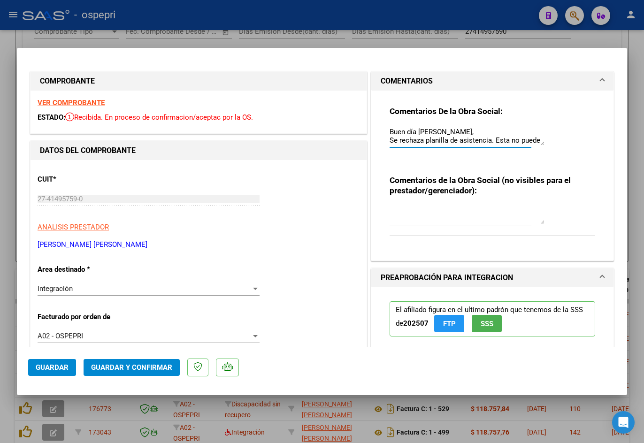
scroll to position [211, 0]
drag, startPoint x: 386, startPoint y: 131, endPoint x: 520, endPoint y: 211, distance: 155.7
click at [520, 211] on div "Comentarios De la Obra Social: Buen día Micaela, Se rechaza planilla de asisten…" at bounding box center [493, 172] width 220 height 163
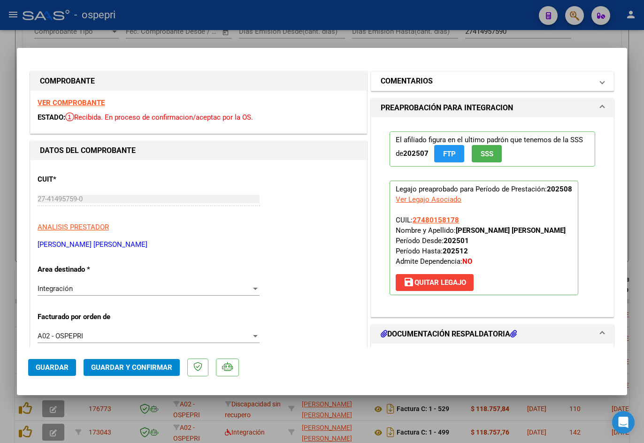
click at [420, 82] on h1 "COMENTARIOS" at bounding box center [407, 81] width 52 height 11
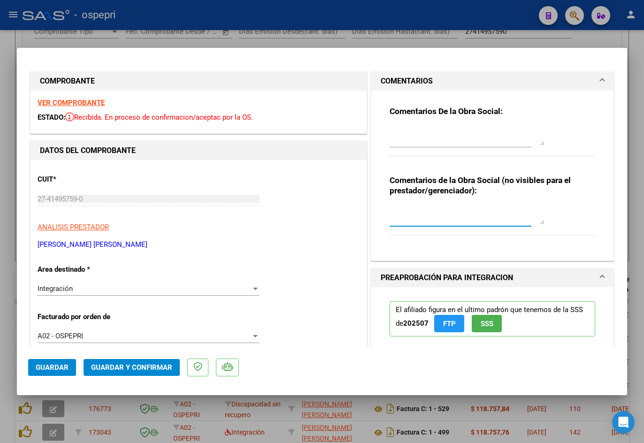
click at [414, 217] on textarea at bounding box center [467, 215] width 155 height 19
paste textarea "Buen día Micaela, Se rechaza planilla de asistencia. Esta no puede ser plantill…"
type textarea "Buen día Micaela, Se rechaza planilla de asistencia. Esta no puede ser plantill…"
click at [70, 103] on strong "VER COMPROBANTE" at bounding box center [71, 103] width 67 height 8
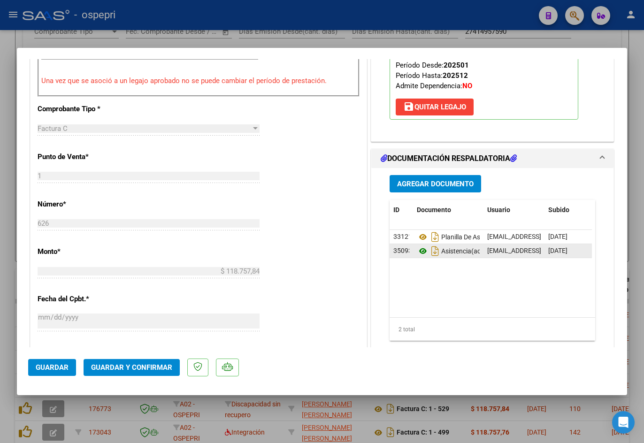
scroll to position [376, 0]
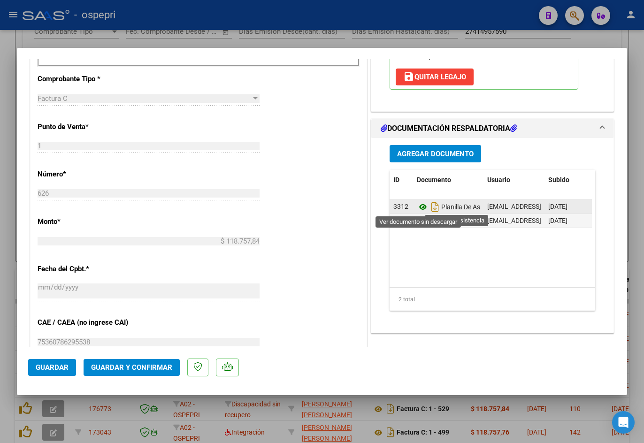
click at [417, 202] on icon at bounding box center [423, 207] width 12 height 11
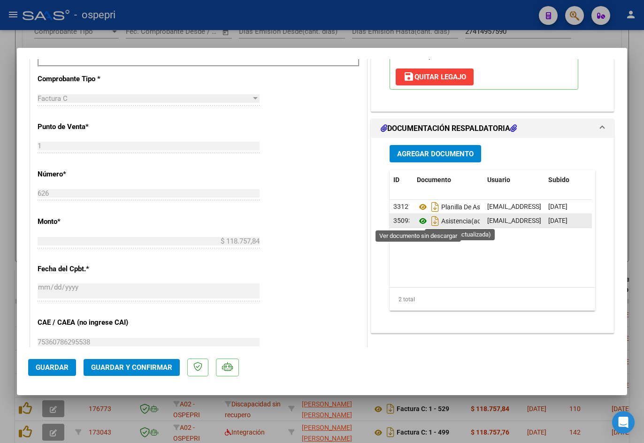
click at [420, 221] on icon at bounding box center [423, 221] width 12 height 11
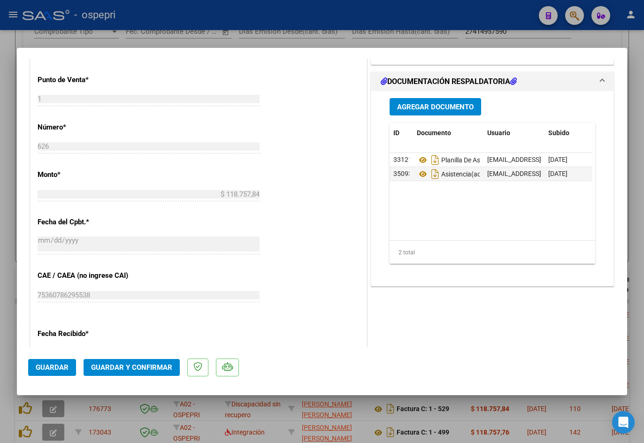
scroll to position [329, 0]
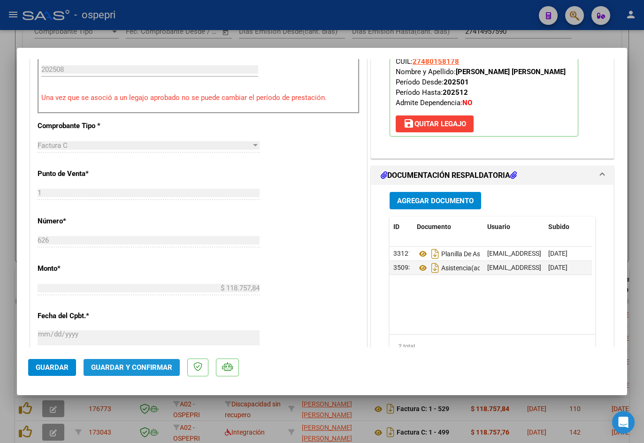
click at [140, 371] on span "Guardar y Confirmar" at bounding box center [131, 368] width 81 height 8
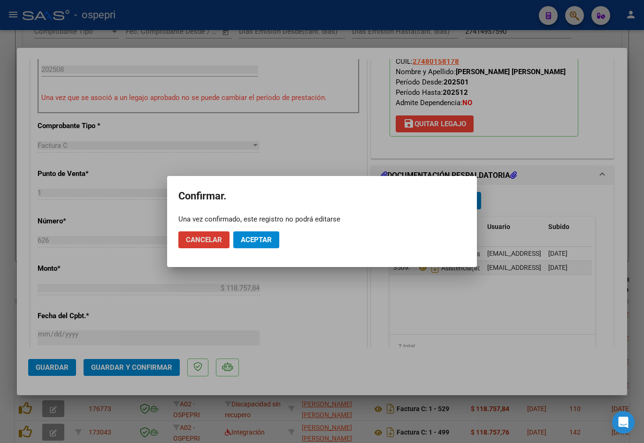
click at [255, 236] on span "Aceptar" at bounding box center [256, 240] width 31 height 8
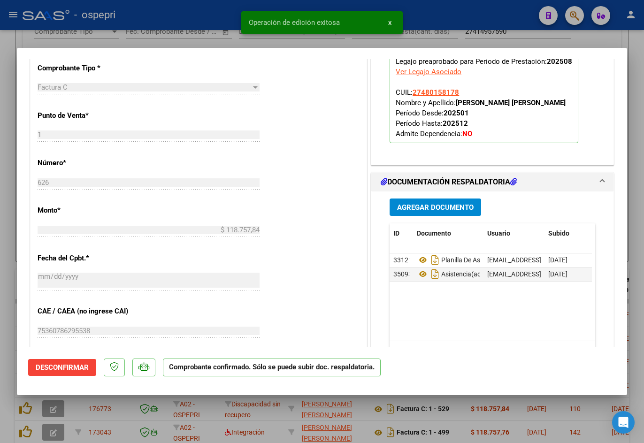
type input "$ 0,00"
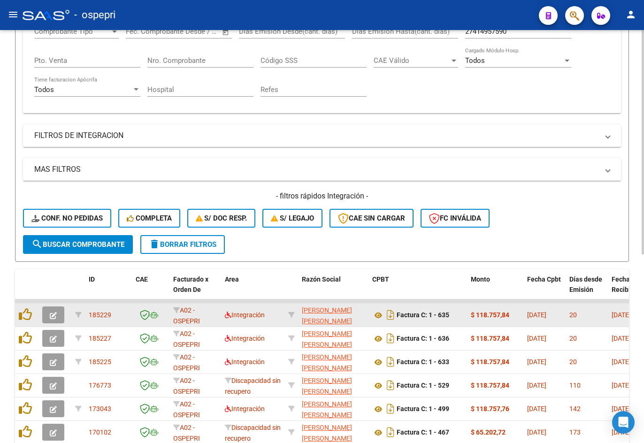
click at [54, 315] on icon "button" at bounding box center [53, 315] width 7 height 7
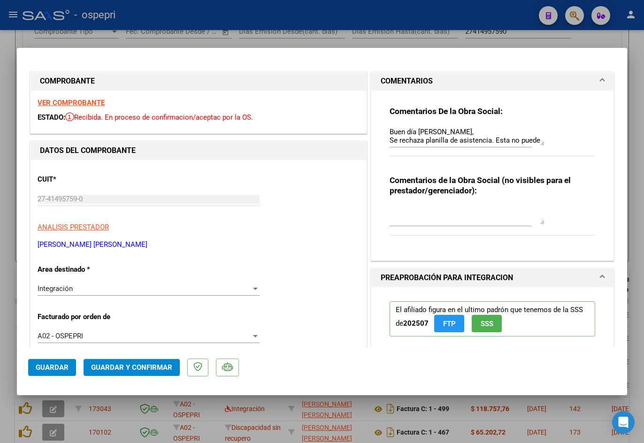
click at [94, 106] on strong "VER COMPROBANTE" at bounding box center [71, 103] width 67 height 8
drag, startPoint x: 386, startPoint y: 130, endPoint x: 502, endPoint y: 187, distance: 129.2
click at [502, 187] on div "Comentarios De la Obra Social: Buen día Micaela, Se rechaza planilla de asisten…" at bounding box center [493, 172] width 220 height 163
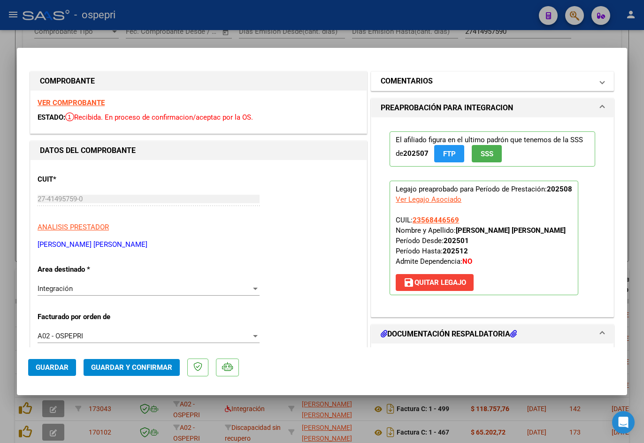
click at [416, 80] on h1 "COMENTARIOS" at bounding box center [407, 81] width 52 height 11
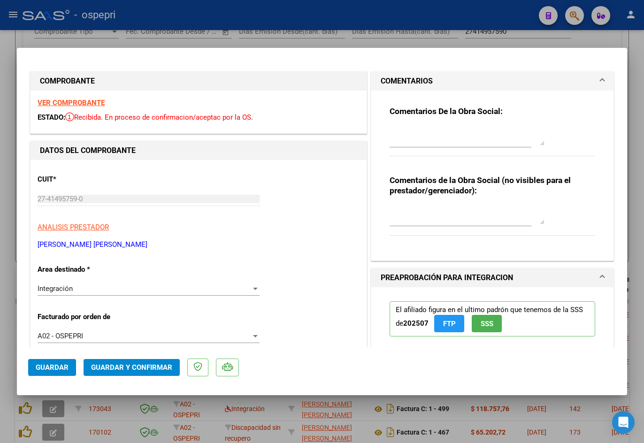
click at [419, 222] on textarea at bounding box center [467, 215] width 155 height 19
paste textarea "Buen día Micaela, Se rechaza planilla de asistencia. Esta no puede ser plantill…"
type textarea "Buen día Micaela, Se rechaza planilla de asistencia. Esta no puede ser plantill…"
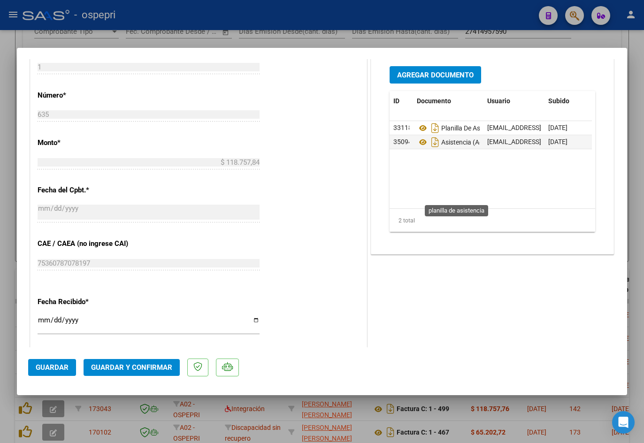
scroll to position [470, 0]
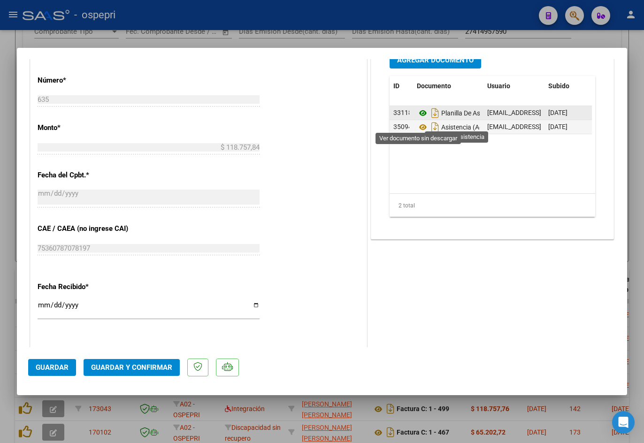
click at [422, 119] on icon at bounding box center [423, 113] width 12 height 11
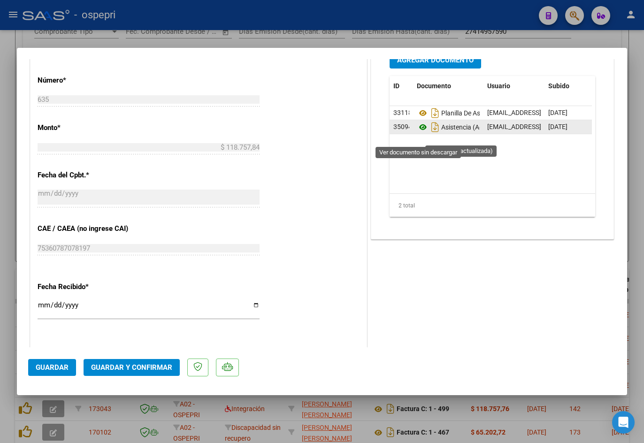
click at [418, 133] on icon at bounding box center [423, 127] width 12 height 11
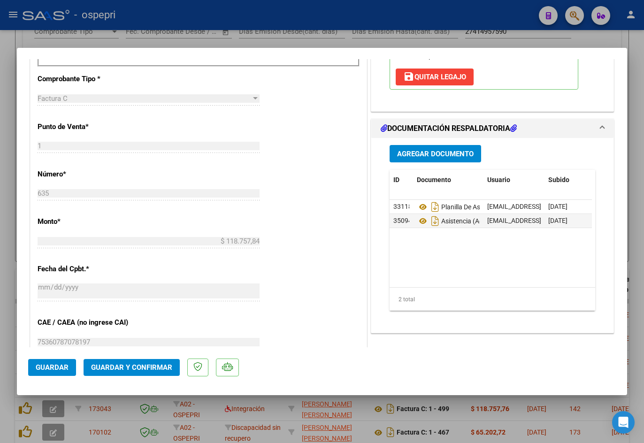
scroll to position [423, 0]
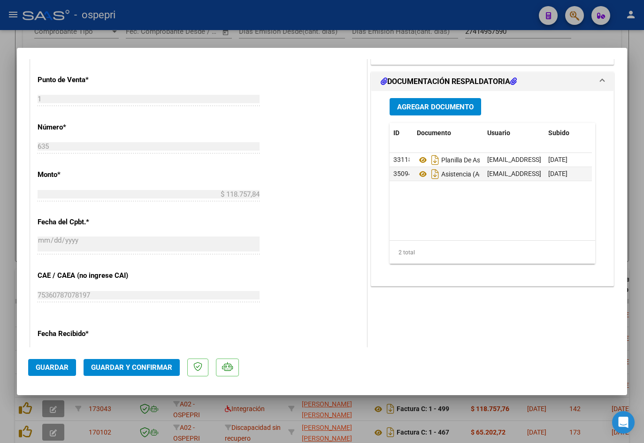
click at [142, 370] on span "Guardar y Confirmar" at bounding box center [131, 368] width 81 height 8
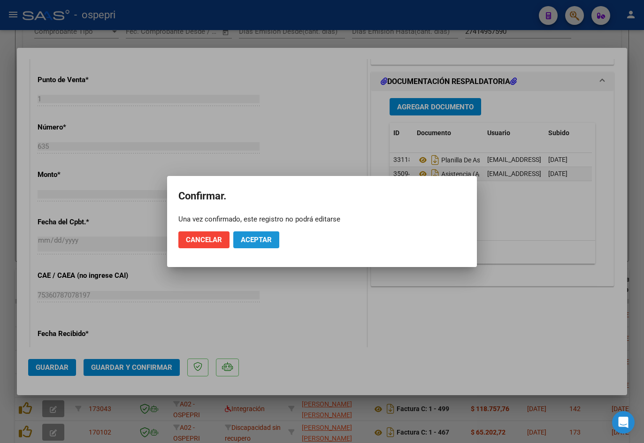
click at [269, 237] on span "Aceptar" at bounding box center [256, 240] width 31 height 8
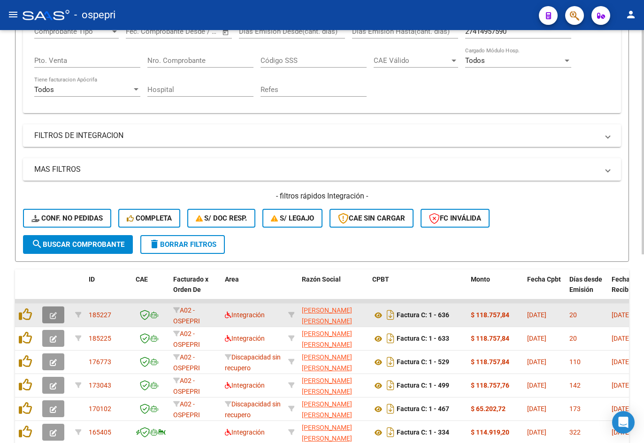
click at [54, 315] on icon "button" at bounding box center [53, 315] width 7 height 7
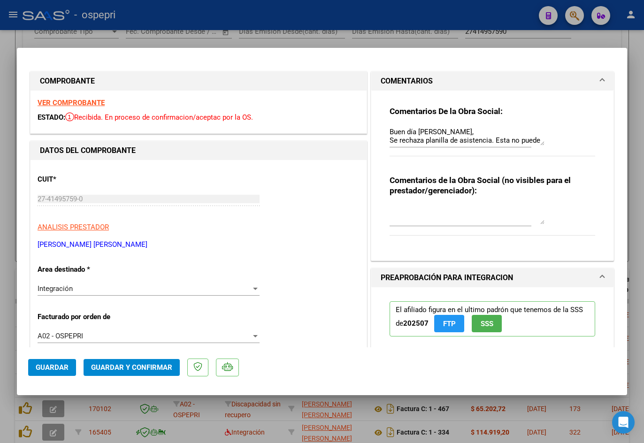
click at [78, 101] on strong "VER COMPROBANTE" at bounding box center [71, 103] width 67 height 8
drag, startPoint x: 386, startPoint y: 129, endPoint x: 526, endPoint y: 186, distance: 150.9
click at [526, 186] on div "Comentarios De la Obra Social: Buen día Micaela, Se rechaza planilla de asisten…" at bounding box center [493, 172] width 220 height 163
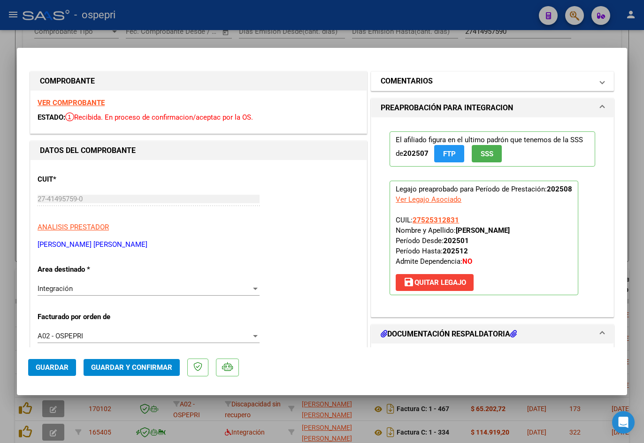
click at [403, 79] on h1 "COMENTARIOS" at bounding box center [407, 81] width 52 height 11
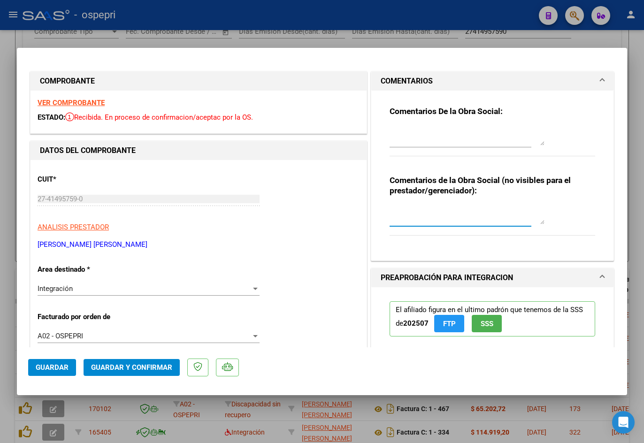
click at [413, 218] on textarea at bounding box center [467, 215] width 155 height 19
paste textarea "Buen día Micaela, Se rechaza planilla de asistencia. Esta no puede ser plantill…"
type textarea "Buen día Micaela, Se rechaza planilla de asistencia. Esta no puede ser plantill…"
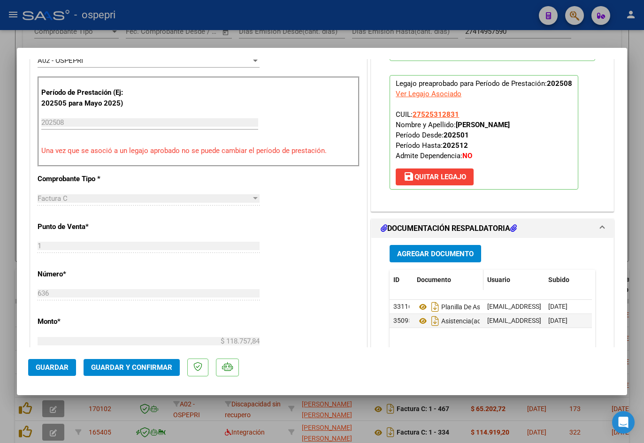
scroll to position [282, 0]
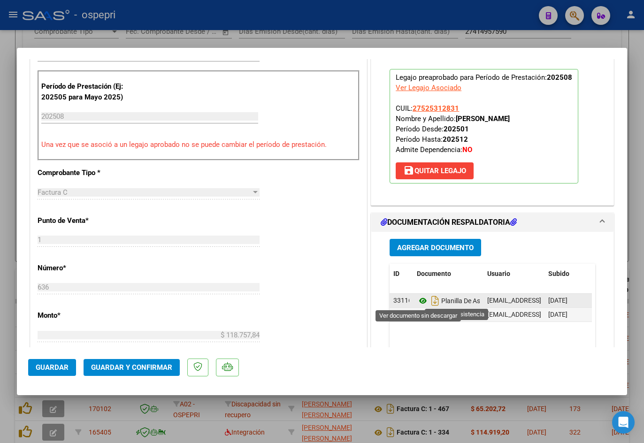
click at [419, 297] on icon at bounding box center [423, 300] width 12 height 11
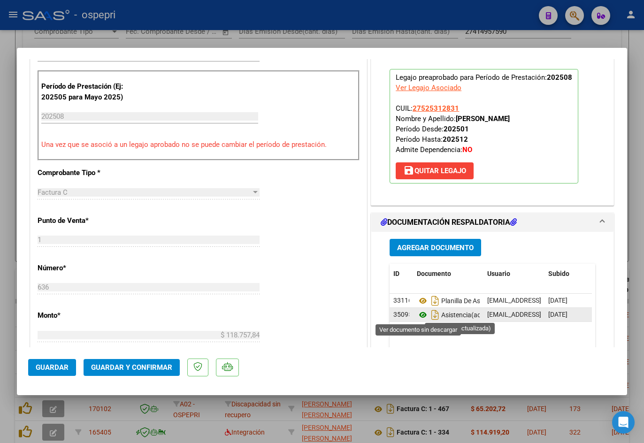
click at [417, 314] on icon at bounding box center [423, 315] width 12 height 11
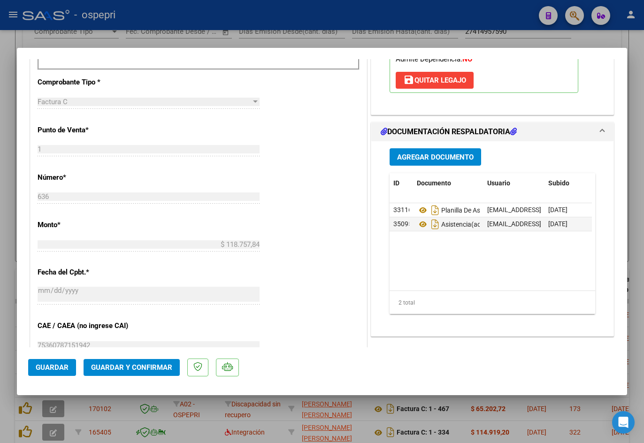
scroll to position [376, 0]
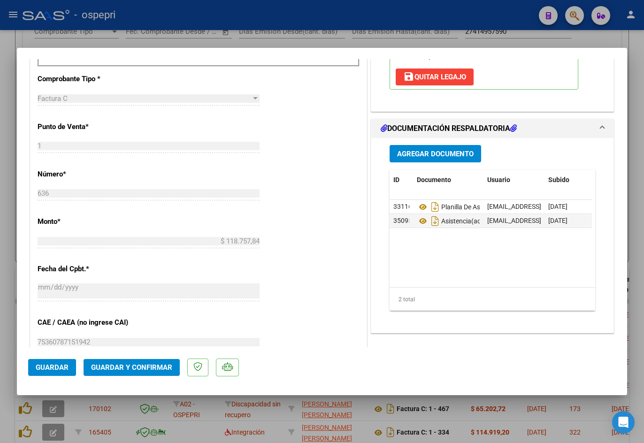
click at [152, 365] on span "Guardar y Confirmar" at bounding box center [131, 368] width 81 height 8
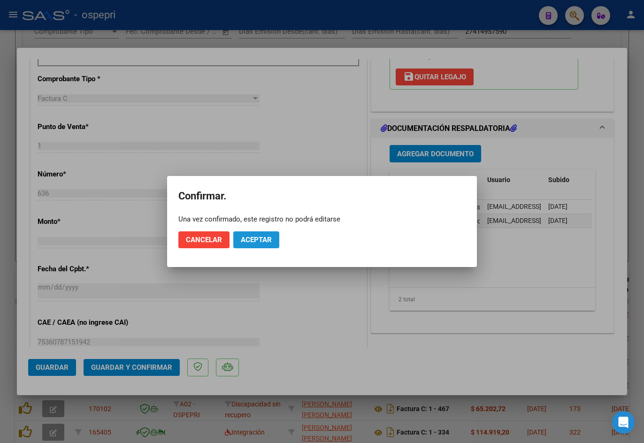
click at [254, 244] on span "Aceptar" at bounding box center [256, 240] width 31 height 8
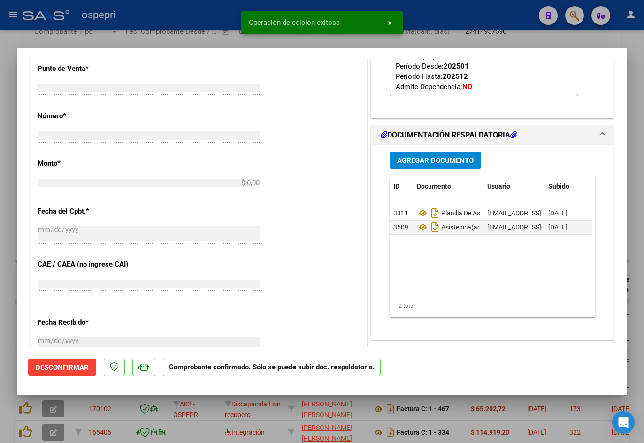
scroll to position [0, 0]
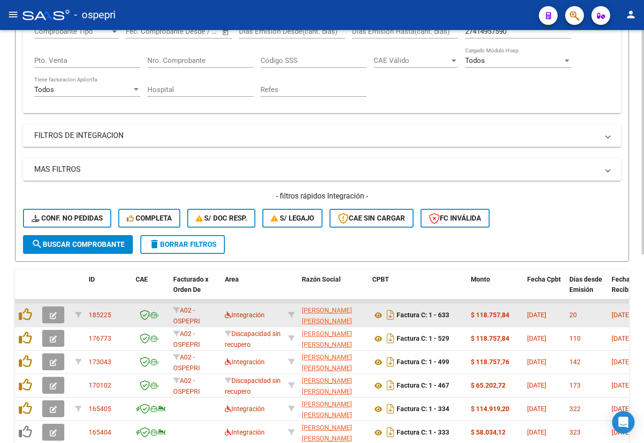
click at [53, 314] on icon "button" at bounding box center [53, 315] width 7 height 7
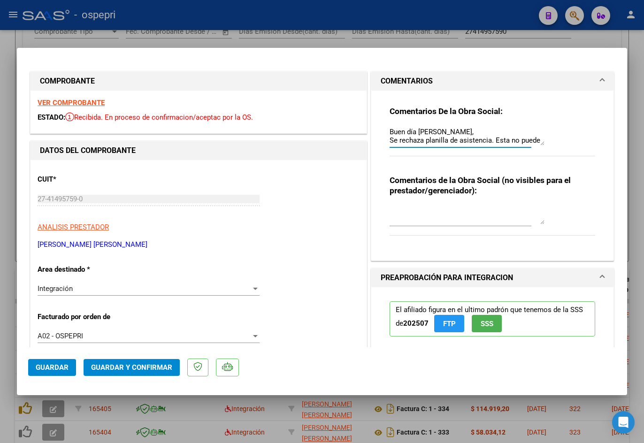
scroll to position [211, 0]
drag, startPoint x: 386, startPoint y: 130, endPoint x: 546, endPoint y: 196, distance: 173.6
click at [546, 196] on div "Comentarios De la Obra Social: Buen día Micaela, Se rechaza planilla de asisten…" at bounding box center [493, 172] width 220 height 163
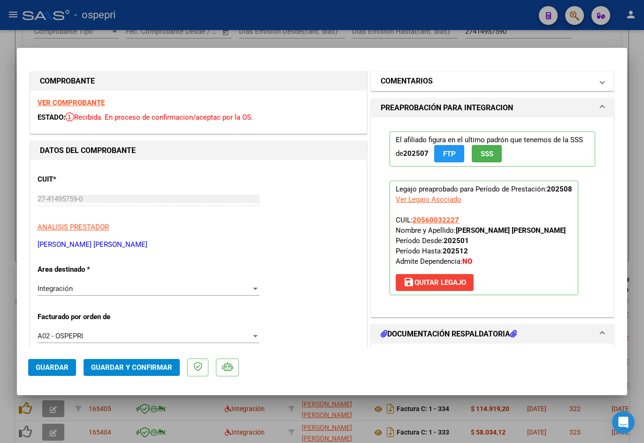
click at [412, 80] on h1 "COMENTARIOS" at bounding box center [407, 81] width 52 height 11
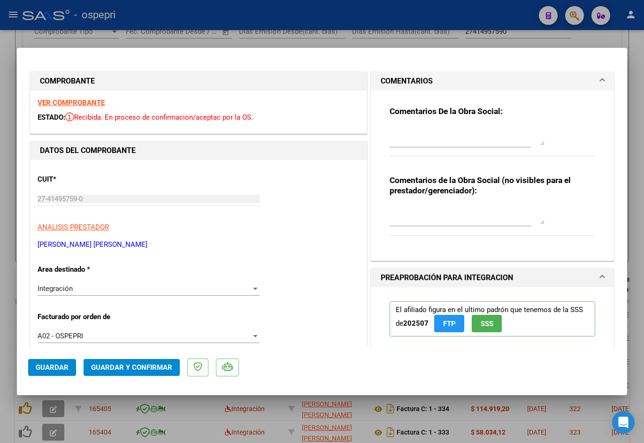
click at [390, 220] on textarea at bounding box center [467, 215] width 155 height 19
paste textarea "Buen día Micaela, Se rechaza planilla de asistencia. Esta no puede ser plantill…"
type textarea "Buen día Micaela, Se rechaza planilla de asistencia. Esta no puede ser plantill…"
click at [88, 103] on strong "VER COMPROBANTE" at bounding box center [71, 103] width 67 height 8
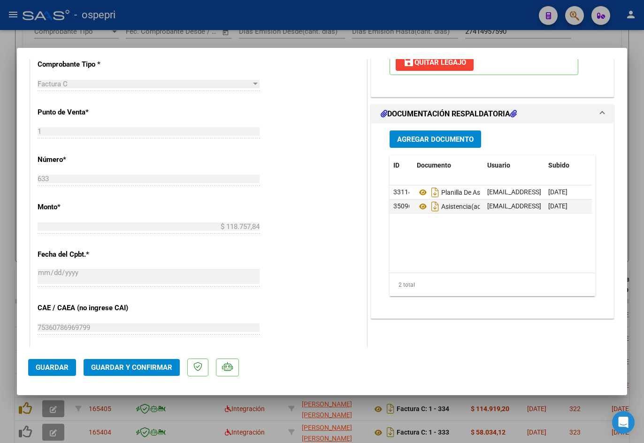
scroll to position [470, 0]
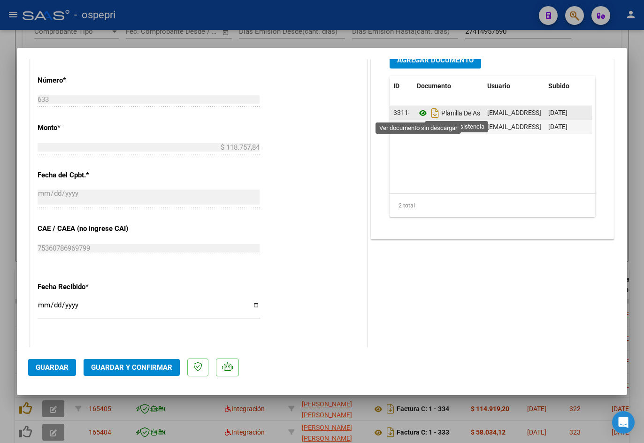
click at [421, 114] on icon at bounding box center [423, 113] width 12 height 11
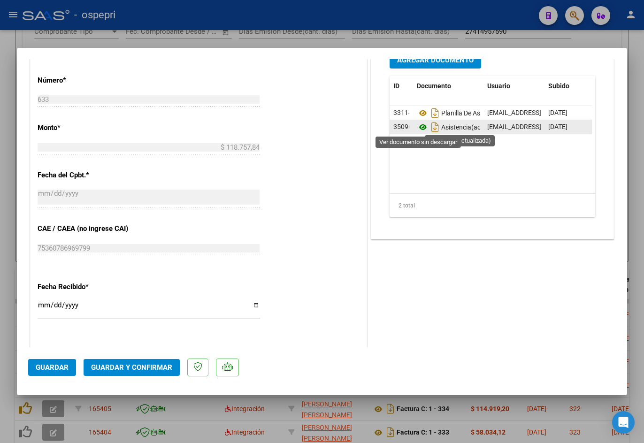
click at [419, 127] on icon at bounding box center [423, 127] width 12 height 11
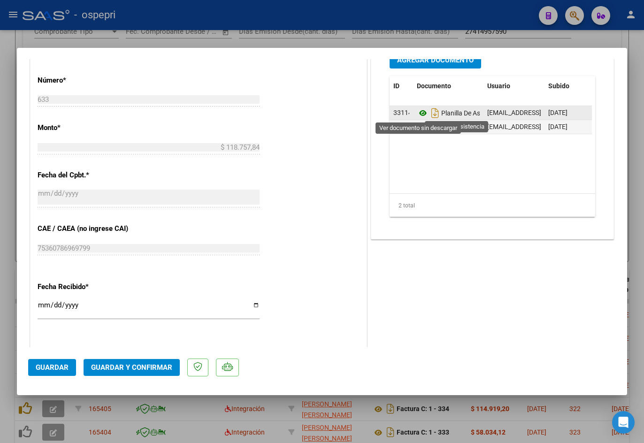
click at [420, 111] on icon at bounding box center [423, 113] width 12 height 11
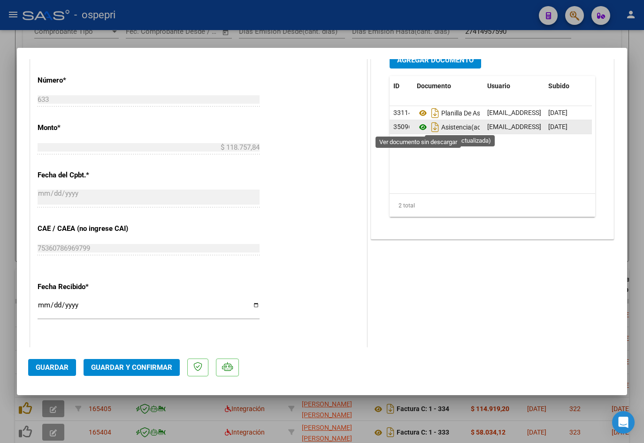
click at [421, 124] on icon at bounding box center [423, 127] width 12 height 11
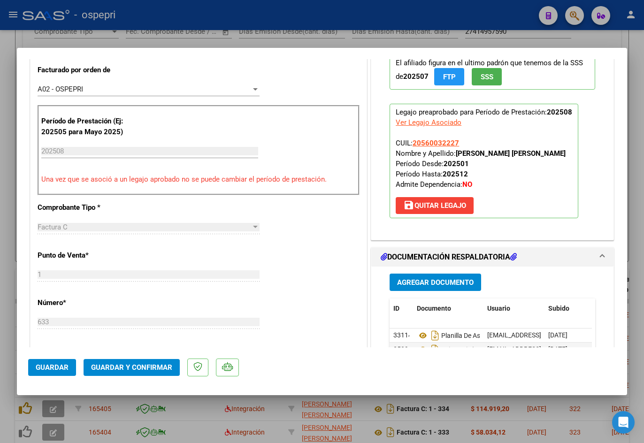
scroll to position [376, 0]
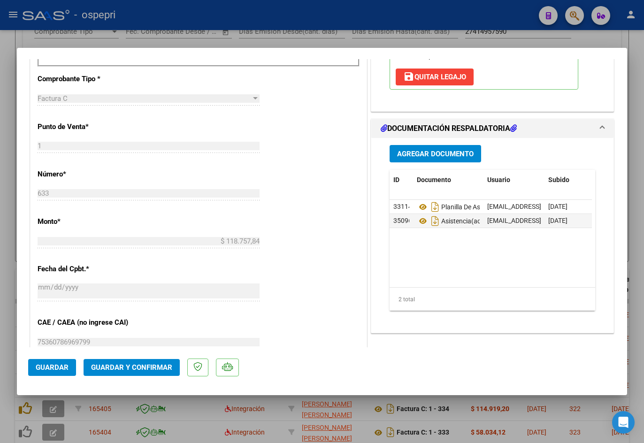
click at [143, 371] on span "Guardar y Confirmar" at bounding box center [131, 368] width 81 height 8
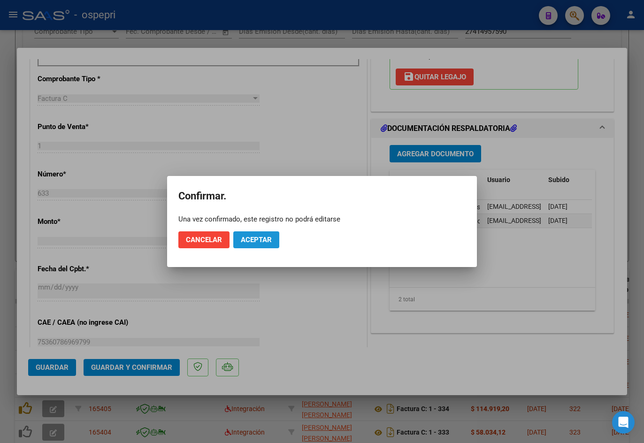
click at [263, 236] on span "Aceptar" at bounding box center [256, 240] width 31 height 8
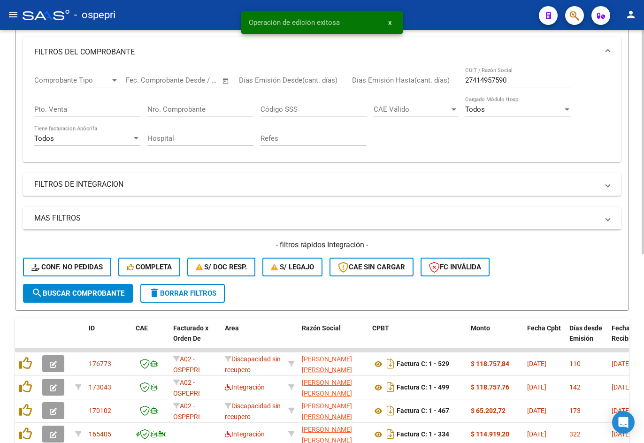
scroll to position [0, 0]
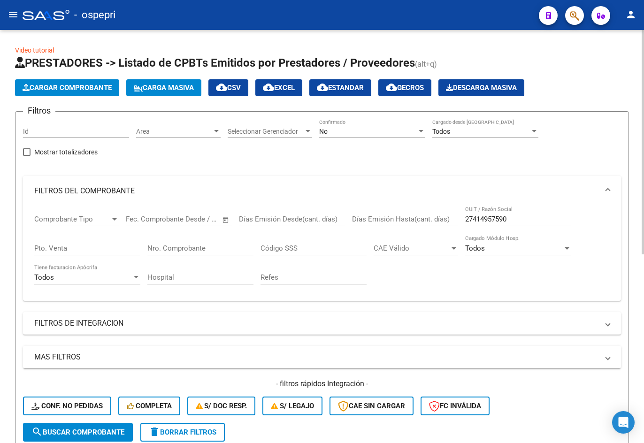
click at [520, 217] on input "27414957590" at bounding box center [518, 219] width 106 height 8
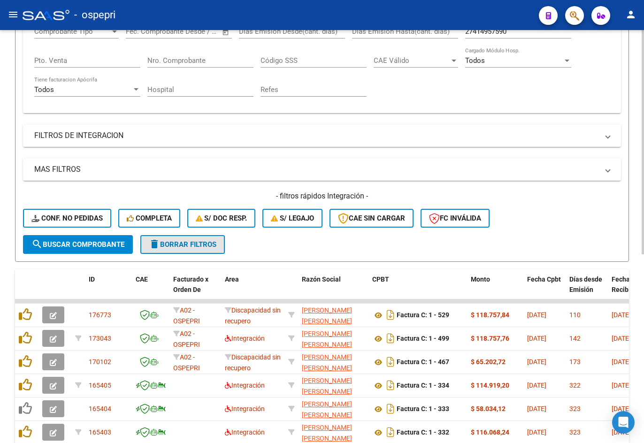
click at [210, 251] on button "delete Borrar Filtros" at bounding box center [182, 244] width 85 height 19
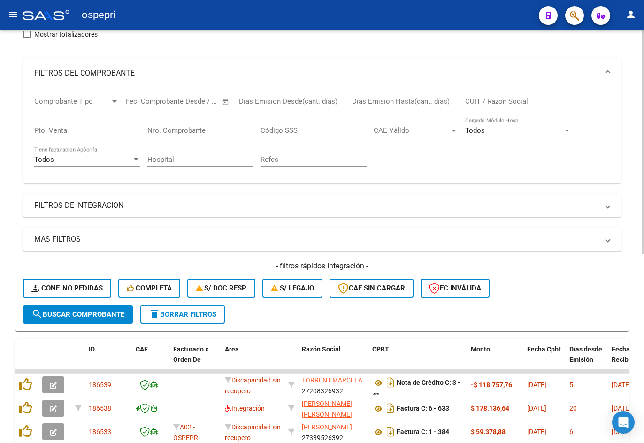
scroll to position [188, 0]
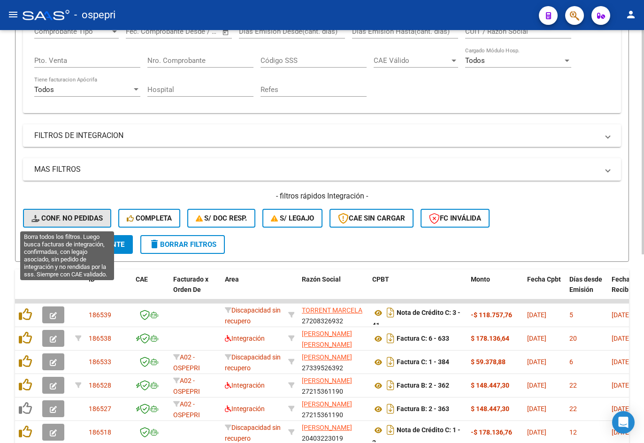
click at [70, 218] on span "Conf. no pedidas" at bounding box center [66, 218] width 71 height 8
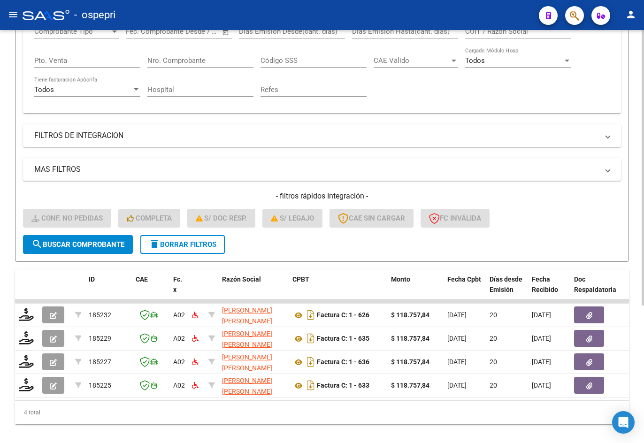
scroll to position [94, 0]
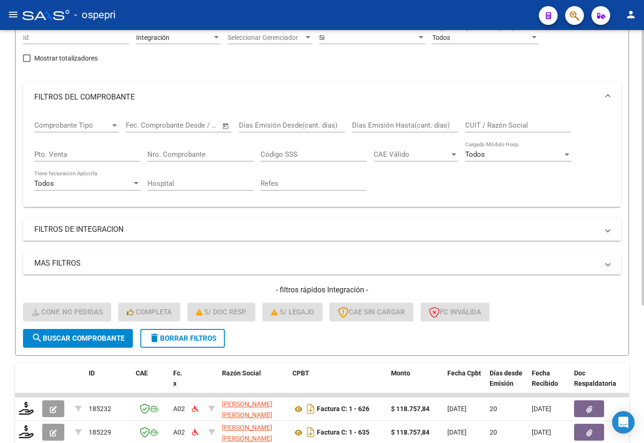
click at [518, 125] on input "CUIT / Razón Social" at bounding box center [518, 125] width 106 height 8
paste input "27414957590"
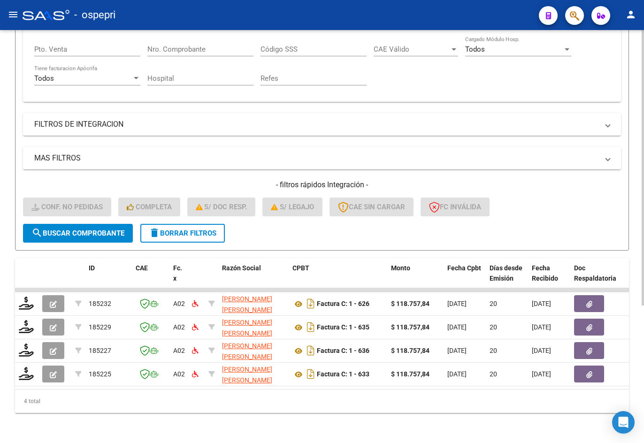
scroll to position [207, 0]
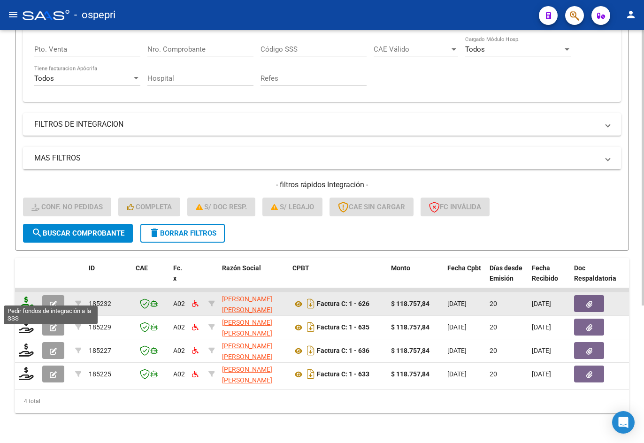
type input "27414957590"
click at [21, 297] on icon at bounding box center [26, 303] width 15 height 13
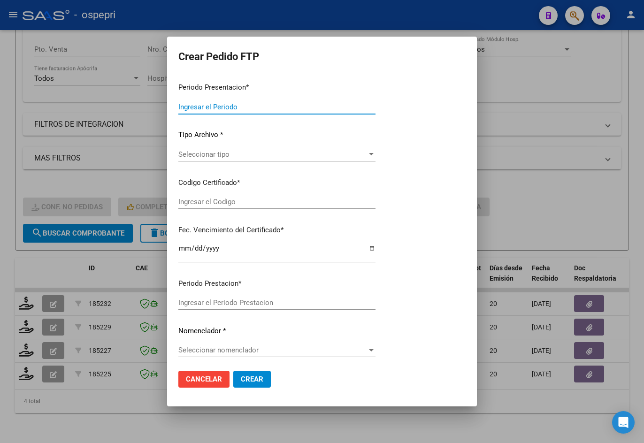
type input "202508"
type input "$ 118.757,84"
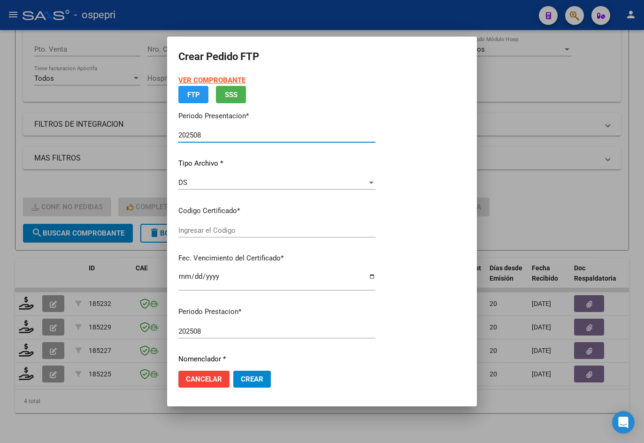
type input "27480158178"
type input "2039-06-05"
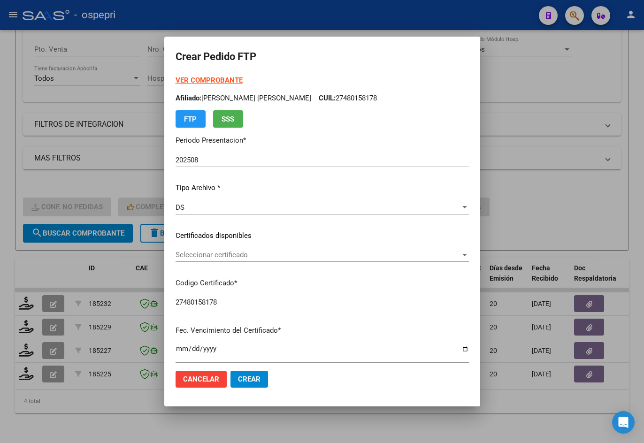
click at [241, 260] on div "Seleccionar certificado Seleccionar certificado" at bounding box center [323, 255] width 294 height 14
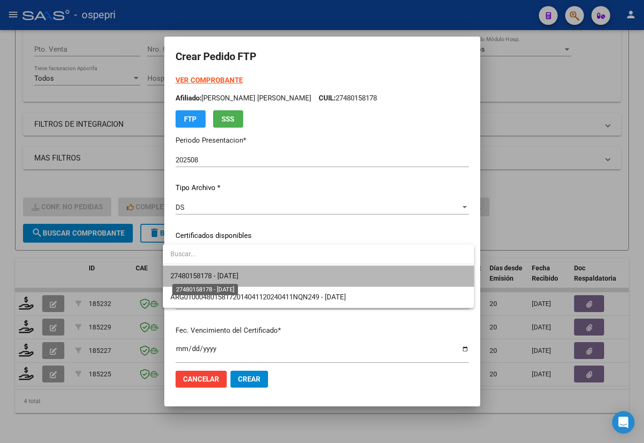
click at [237, 279] on span "27480158178 - 2039-06-05" at bounding box center [205, 276] width 68 height 8
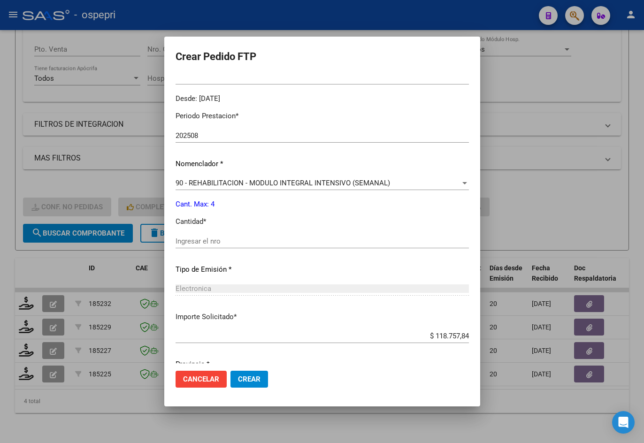
scroll to position [282, 0]
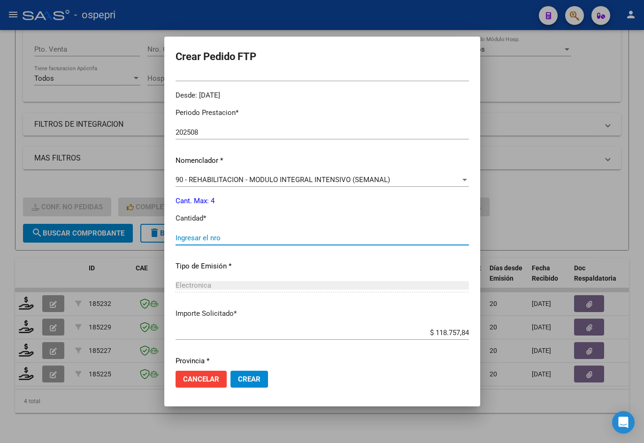
click at [214, 236] on input "Ingresar el nro" at bounding box center [323, 238] width 294 height 8
type input "4"
click at [252, 383] on span "Crear" at bounding box center [249, 379] width 23 height 8
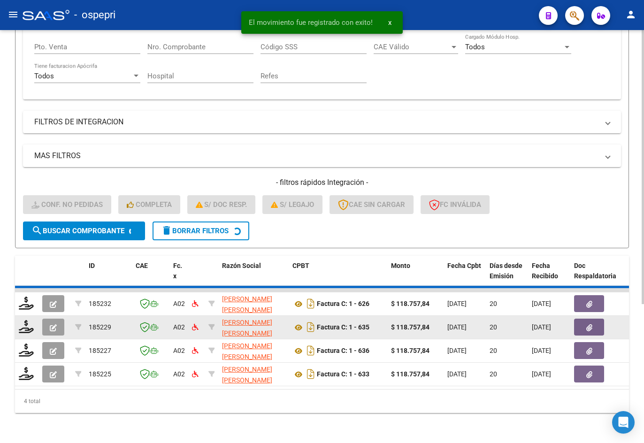
scroll to position [183, 0]
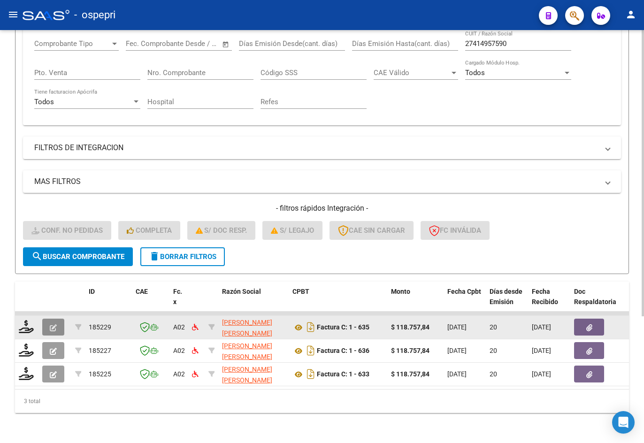
click at [55, 325] on icon "button" at bounding box center [53, 328] width 7 height 7
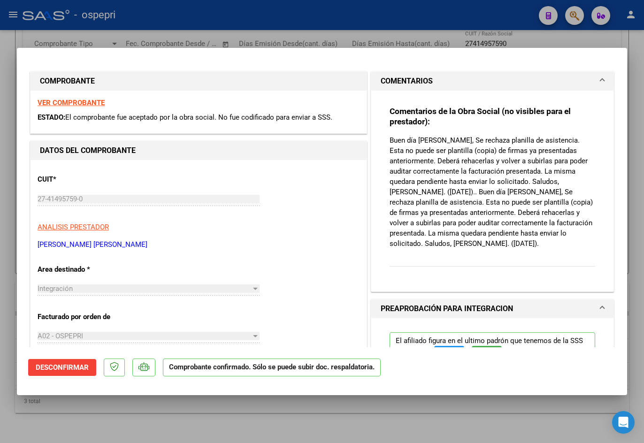
click at [390, 18] on div at bounding box center [322, 221] width 644 height 443
type input "$ 0,00"
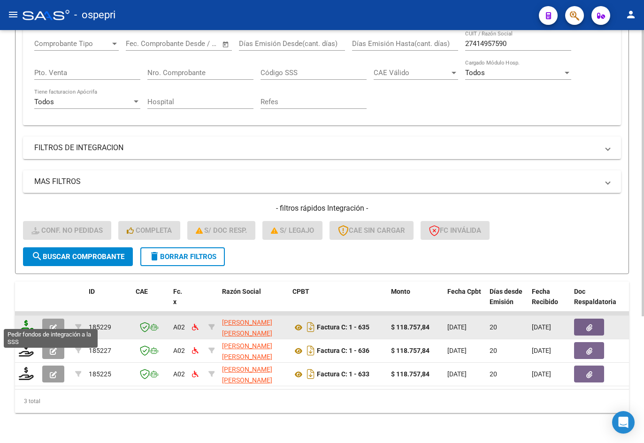
click at [28, 322] on icon at bounding box center [26, 326] width 15 height 13
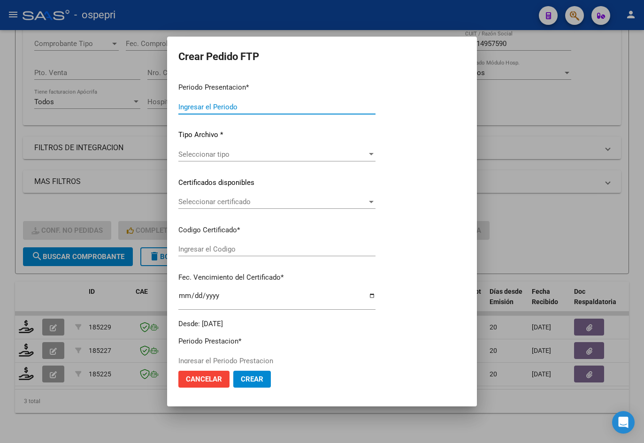
type input "202508"
type input "$ 118.757,84"
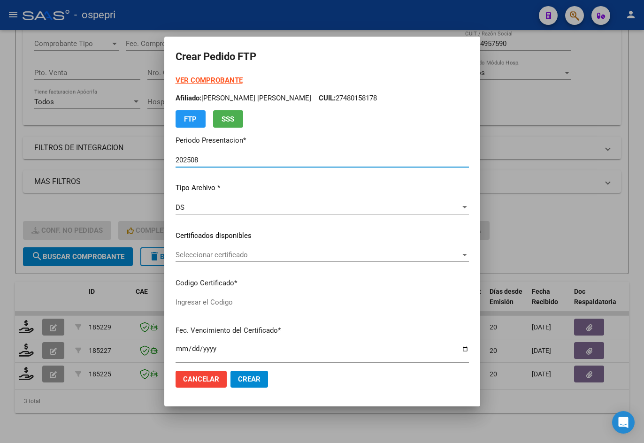
type input "2356844656-9"
type input "2025-10-01"
click at [233, 257] on span "Seleccionar certificado" at bounding box center [318, 255] width 285 height 8
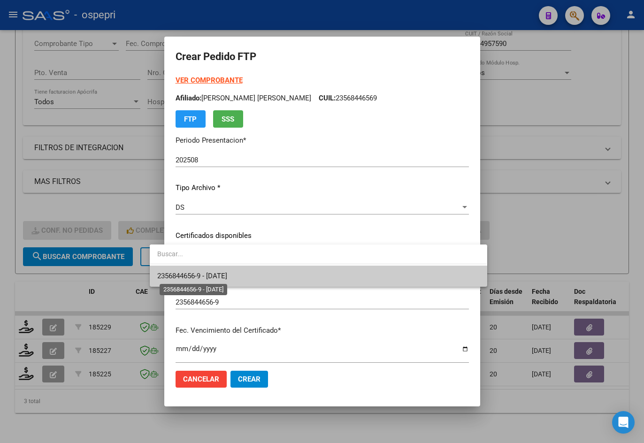
click at [227, 279] on span "2356844656-9 - 2025-10-01" at bounding box center [192, 276] width 70 height 8
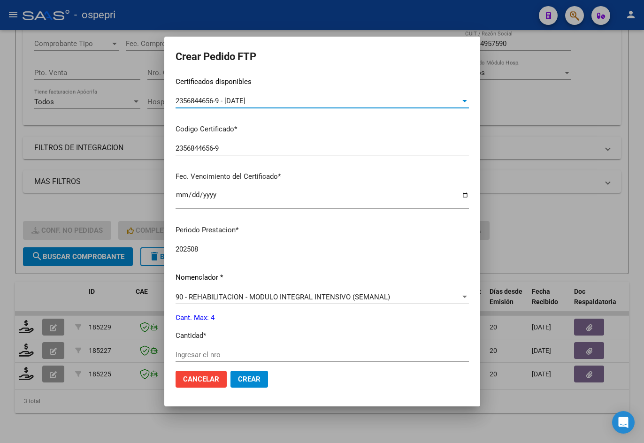
scroll to position [282, 0]
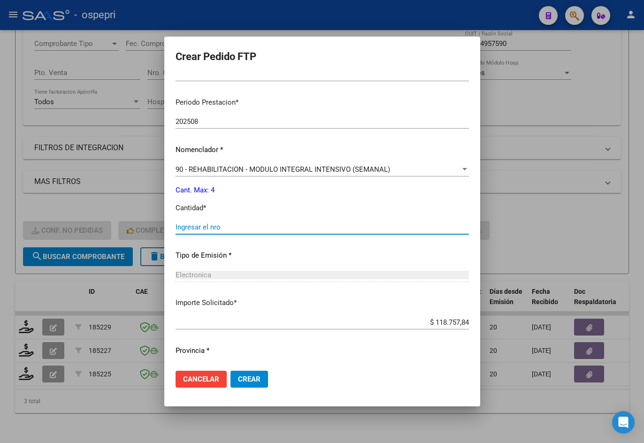
click at [199, 229] on input "Ingresar el nro" at bounding box center [323, 227] width 294 height 8
type input "4"
click at [238, 380] on span "Crear" at bounding box center [249, 379] width 23 height 8
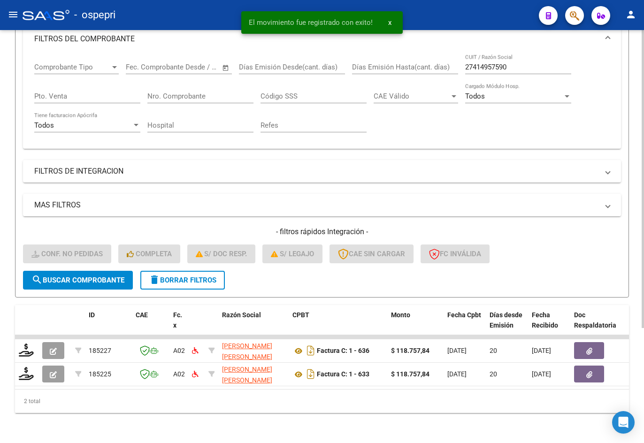
scroll to position [160, 0]
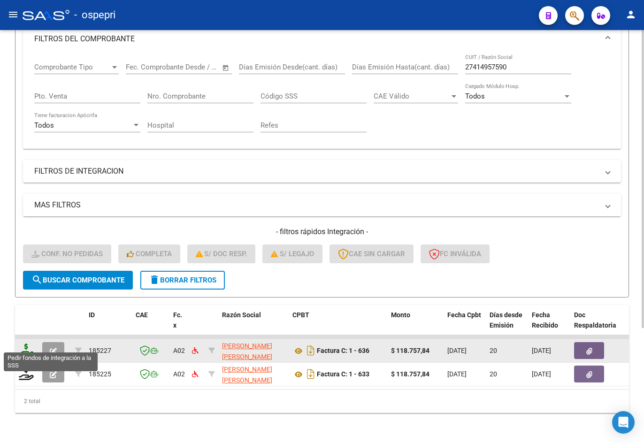
click at [28, 344] on icon at bounding box center [26, 350] width 15 height 13
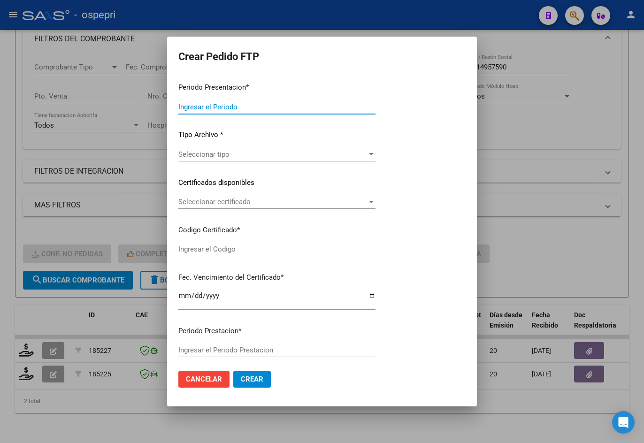
type input "202508"
type input "$ 118.757,84"
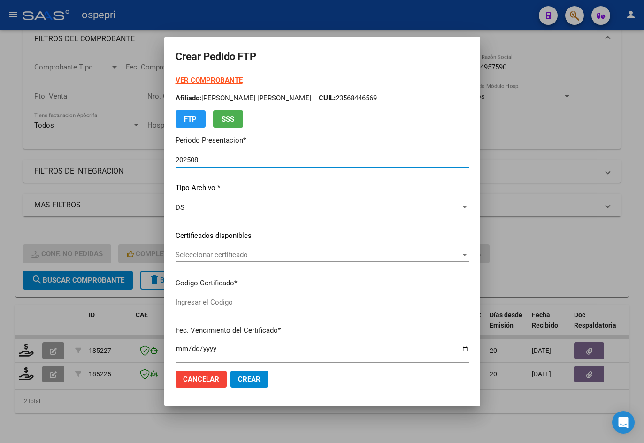
type input "2752531283-1"
type input "2033-05-17"
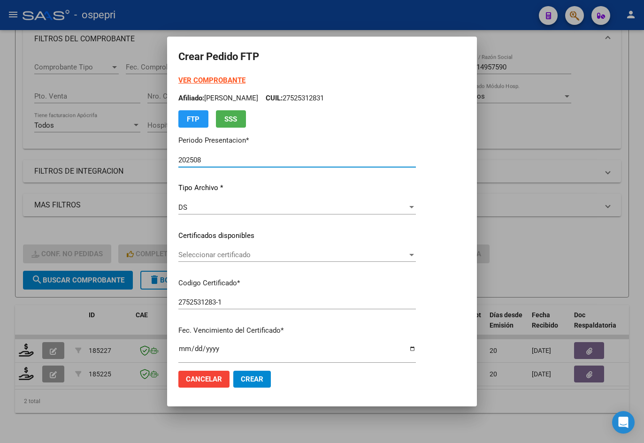
click at [202, 258] on span "Seleccionar certificado" at bounding box center [292, 255] width 229 height 8
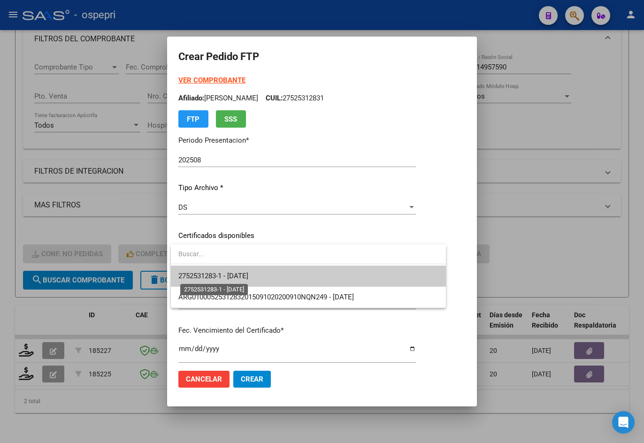
click at [211, 280] on span "2752531283-1 - 2033-05-17" at bounding box center [213, 276] width 70 height 8
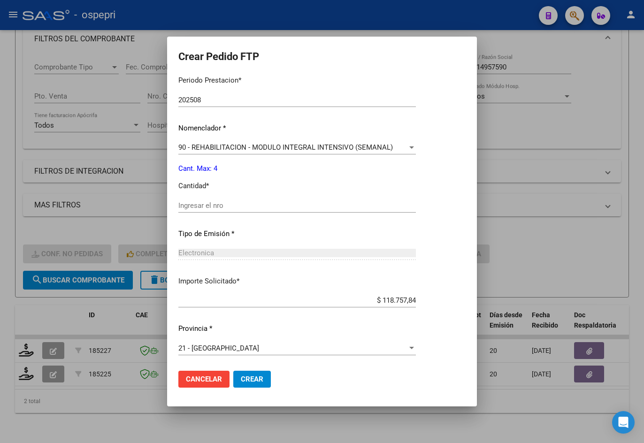
scroll to position [315, 0]
click at [206, 209] on input "Ingresar el nro" at bounding box center [297, 205] width 238 height 8
type input "4"
click at [262, 383] on span "Crear" at bounding box center [252, 379] width 23 height 8
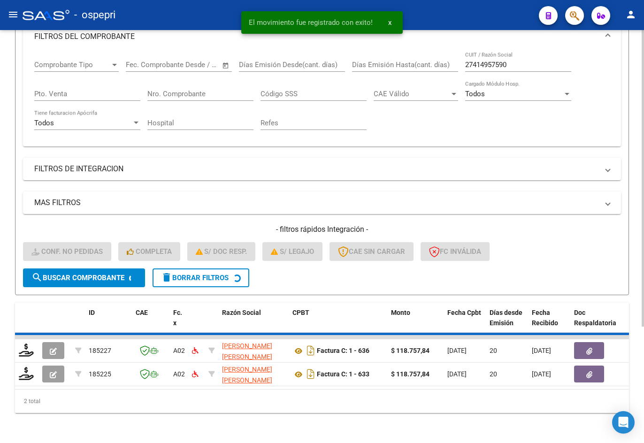
scroll to position [136, 0]
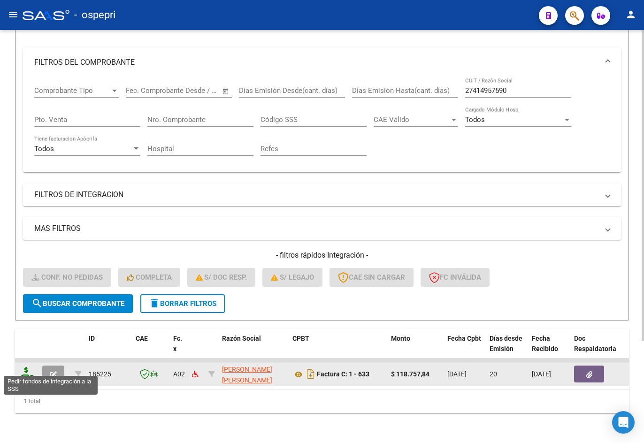
click at [23, 370] on icon at bounding box center [26, 373] width 15 height 13
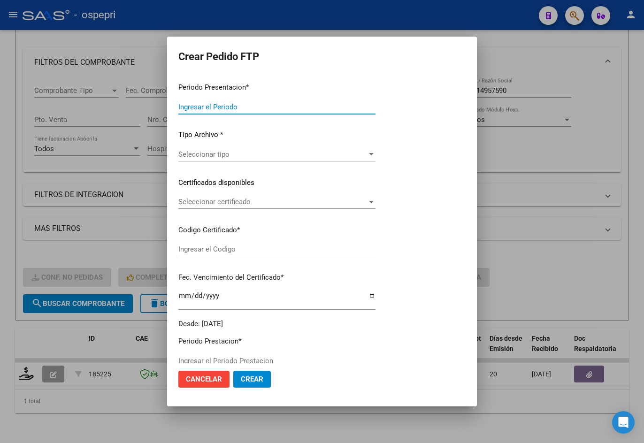
type input "202508"
type input "$ 118.757,84"
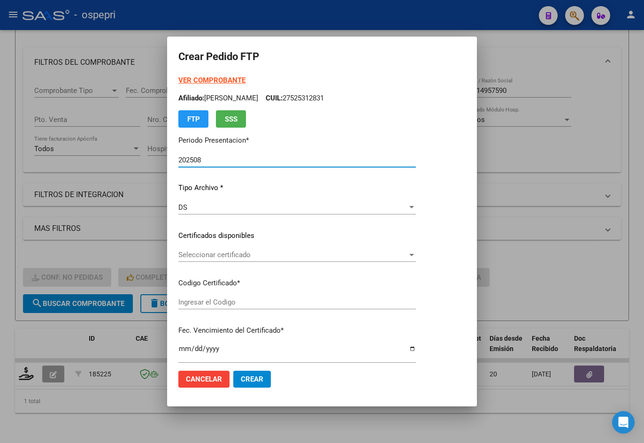
type input "2056003222-7"
type input "2026-01-01"
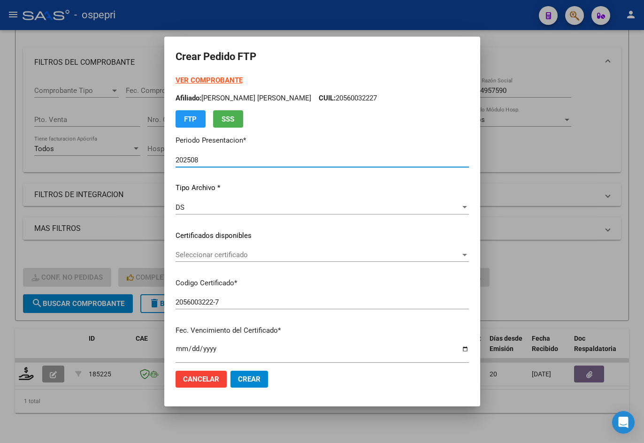
click at [213, 256] on span "Seleccionar certificado" at bounding box center [318, 255] width 285 height 8
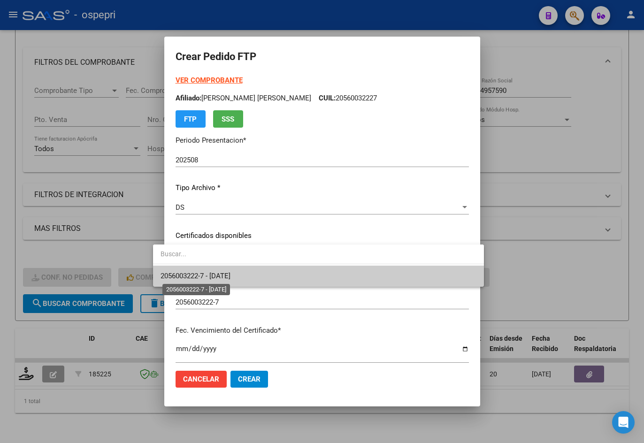
click at [220, 278] on span "2056003222-7 - 2026-01-01" at bounding box center [196, 276] width 70 height 8
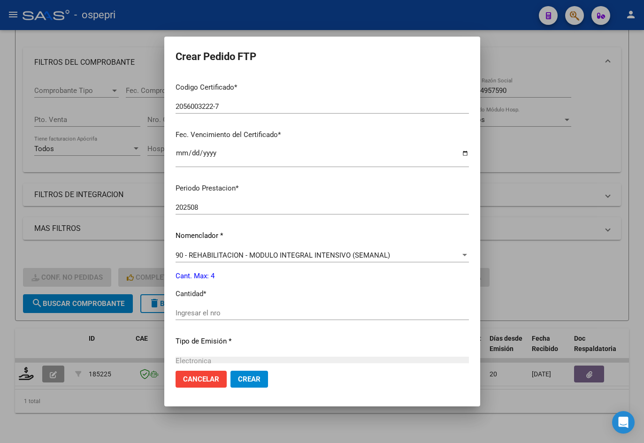
scroll to position [235, 0]
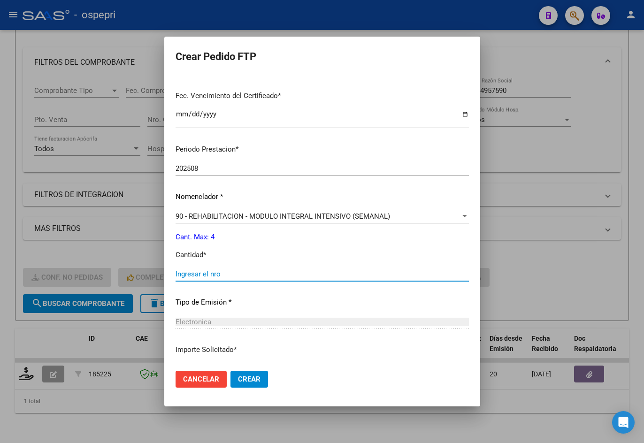
click at [209, 278] on input "Ingresar el nro" at bounding box center [323, 274] width 294 height 8
type input "4"
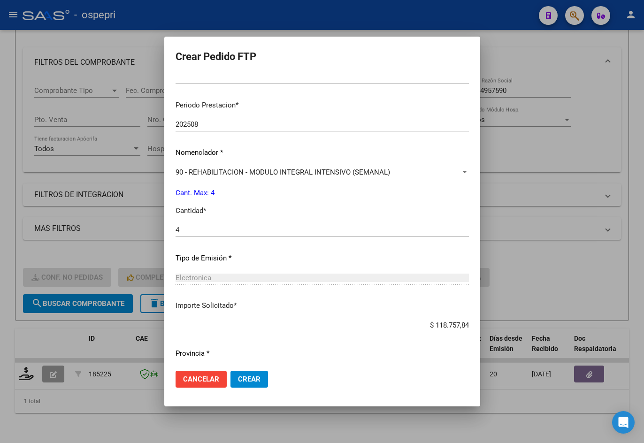
scroll to position [304, 0]
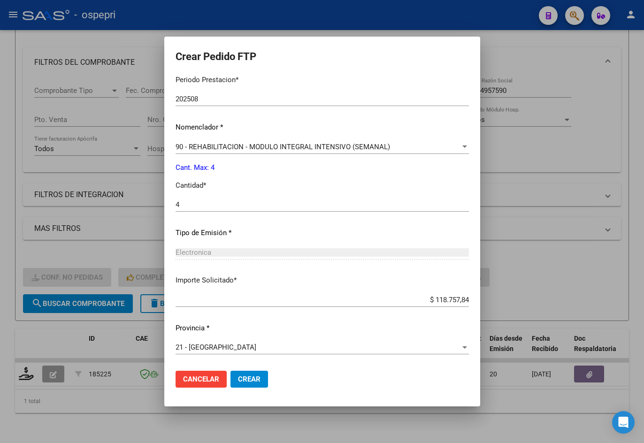
click at [238, 378] on span "Crear" at bounding box center [249, 379] width 23 height 8
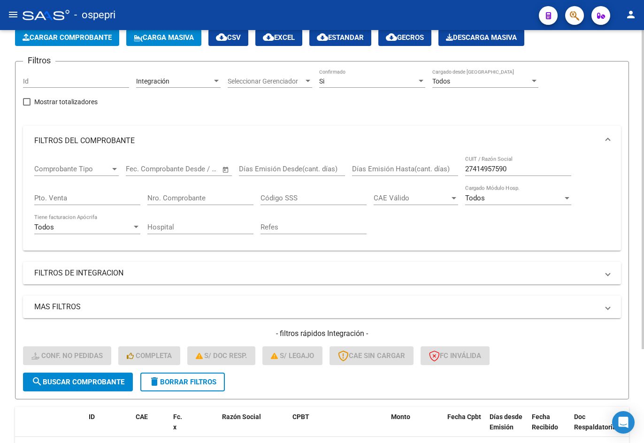
scroll to position [0, 0]
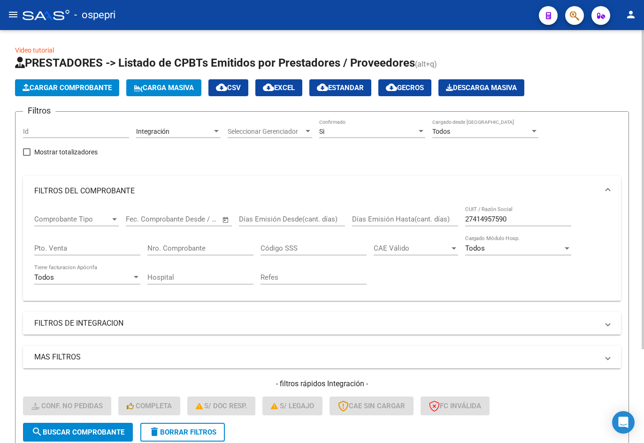
click at [526, 225] on div "27414957590 CUIT / Razón Social" at bounding box center [518, 216] width 106 height 20
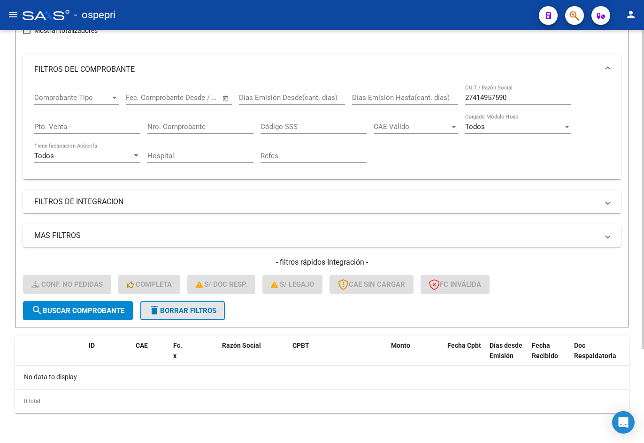
click at [201, 314] on span "delete Borrar Filtros" at bounding box center [183, 311] width 68 height 8
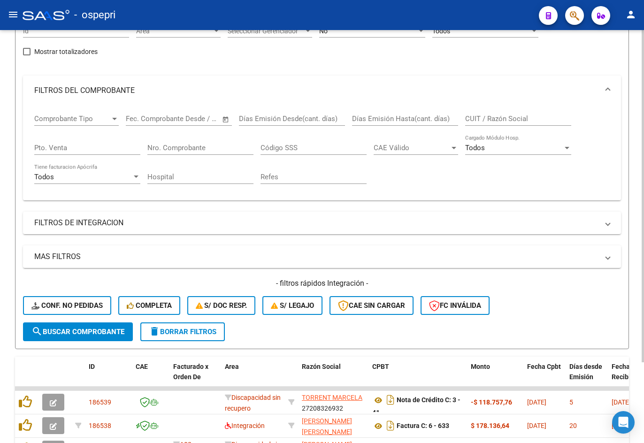
scroll to position [122, 0]
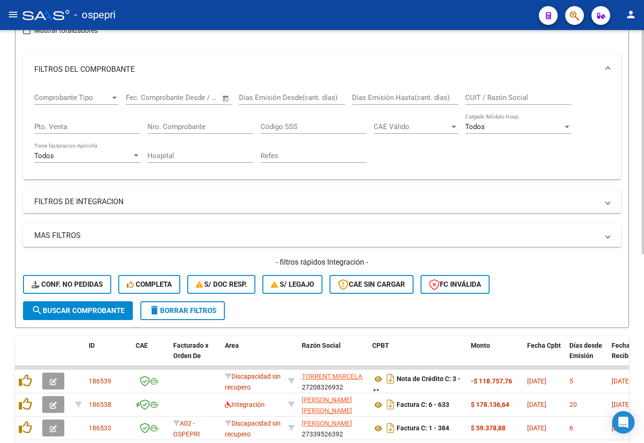
click at [506, 96] on input "CUIT / Razón Social" at bounding box center [518, 97] width 106 height 8
click at [505, 97] on input "CUIT / Razón Social" at bounding box center [518, 97] width 106 height 8
click at [505, 84] on mat-expansion-panel-header "FILTROS DEL COMPROBANTE" at bounding box center [322, 69] width 598 height 30
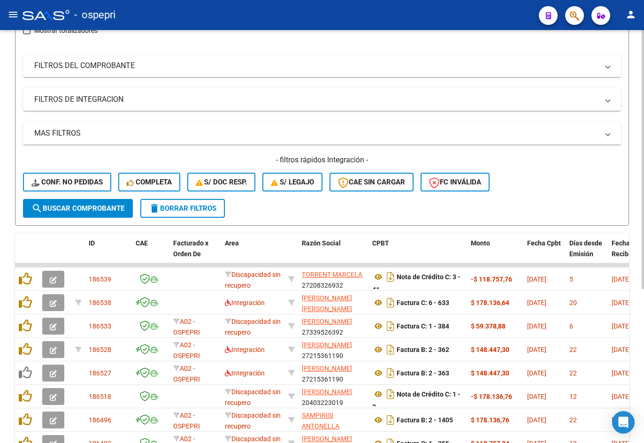
scroll to position [0, 0]
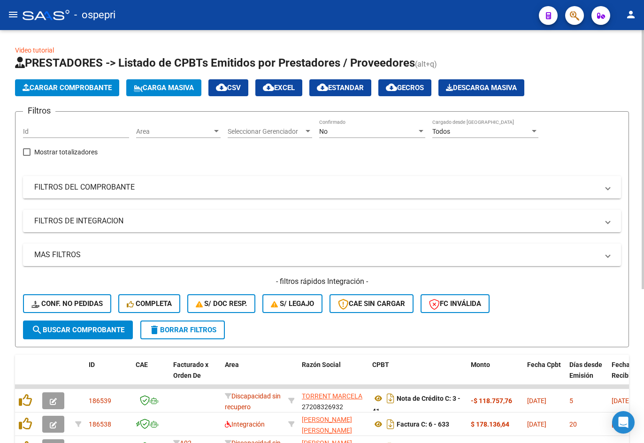
click at [365, 184] on mat-panel-title "FILTROS DEL COMPROBANTE" at bounding box center [316, 187] width 565 height 10
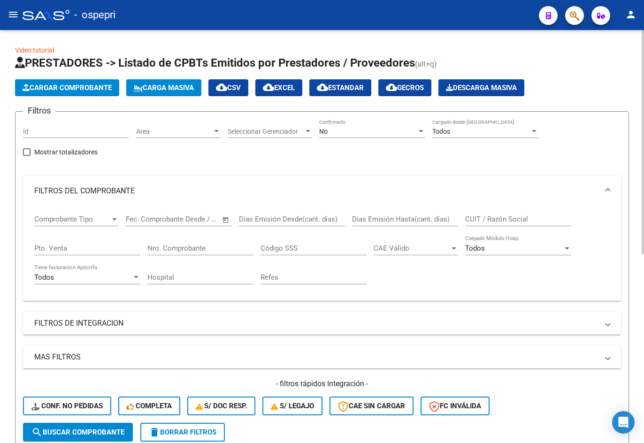
click at [368, 130] on div "No" at bounding box center [368, 132] width 98 height 8
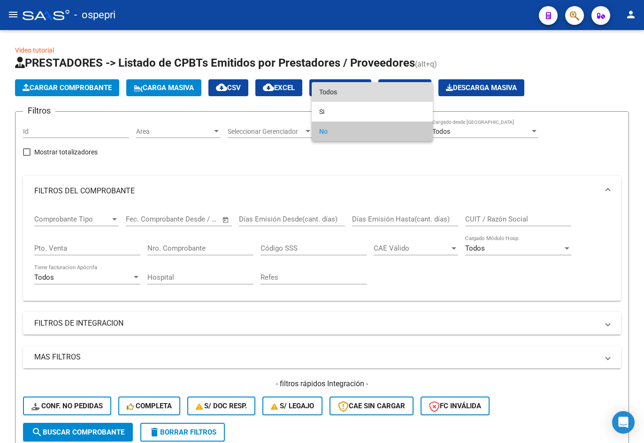
click at [372, 88] on span "Todos" at bounding box center [372, 92] width 106 height 20
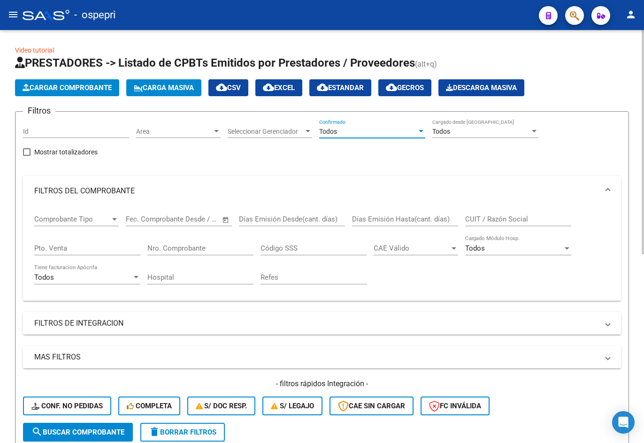
click at [493, 222] on input "CUIT / Razón Social" at bounding box center [518, 219] width 106 height 8
paste input "27303620554"
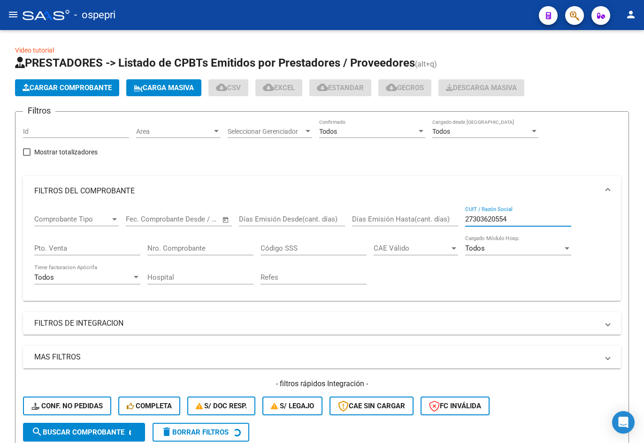
type input "27303620554"
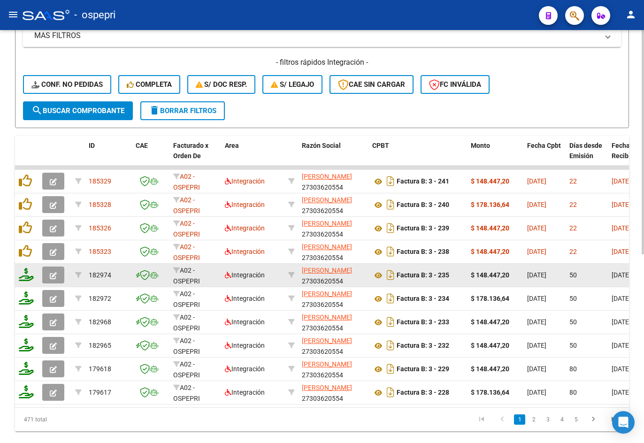
scroll to position [329, 0]
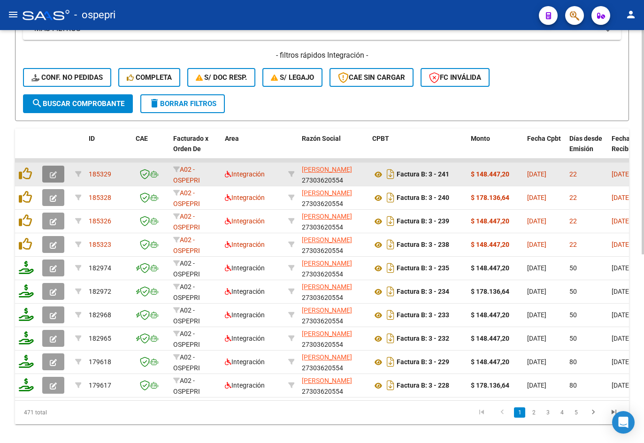
click at [54, 173] on icon "button" at bounding box center [53, 174] width 7 height 7
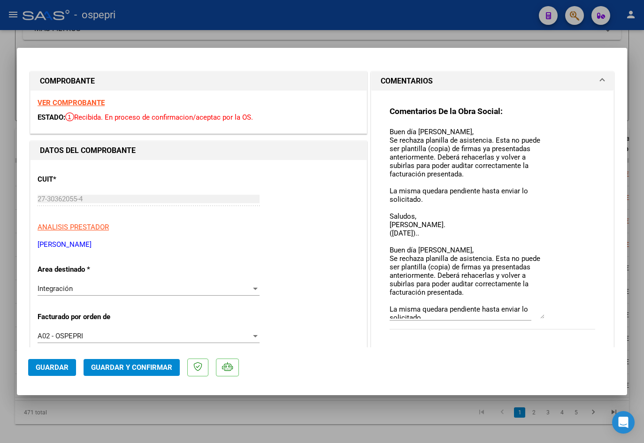
drag, startPoint x: 538, startPoint y: 143, endPoint x: 552, endPoint y: 317, distance: 173.9
click at [552, 317] on div "Comentarios De la Obra Social: Buen día Gabriela, Se rechaza planilla de asiste…" at bounding box center [493, 223] width 206 height 234
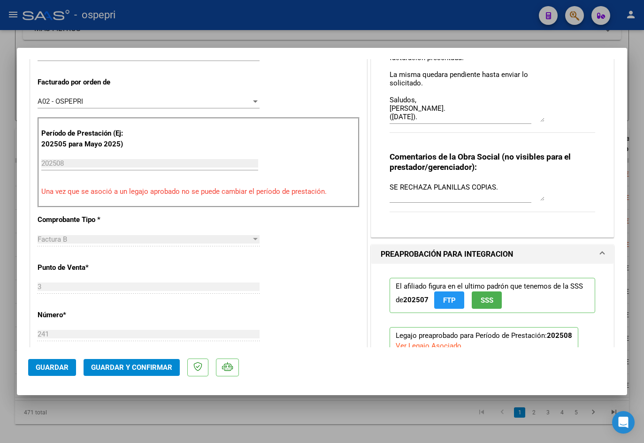
scroll to position [0, 0]
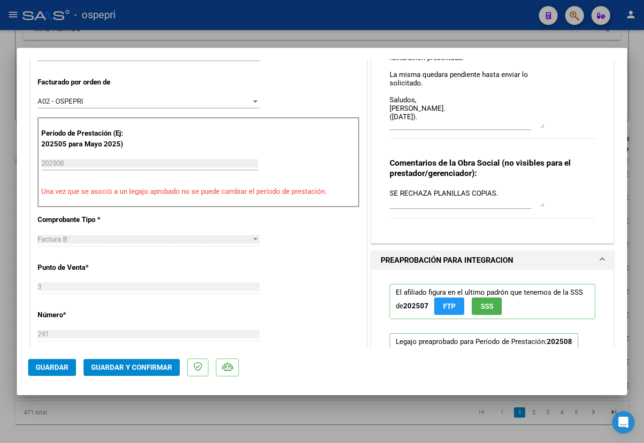
drag, startPoint x: 537, startPoint y: 82, endPoint x: 542, endPoint y: 126, distance: 44.4
click at [542, 126] on div "Comentarios De la Obra Social: Buen día Gabriela, Se rechaza planilla de asiste…" at bounding box center [493, 10] width 206 height 278
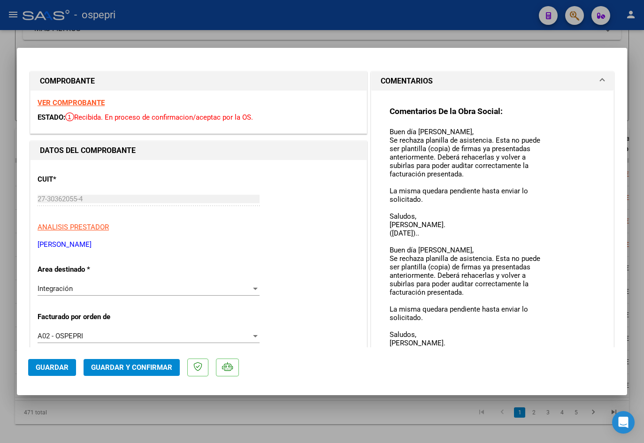
type input "$ 0,00"
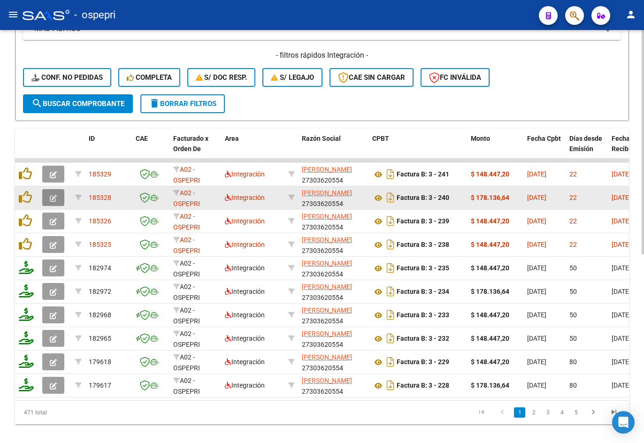
click at [54, 197] on icon "button" at bounding box center [53, 198] width 7 height 7
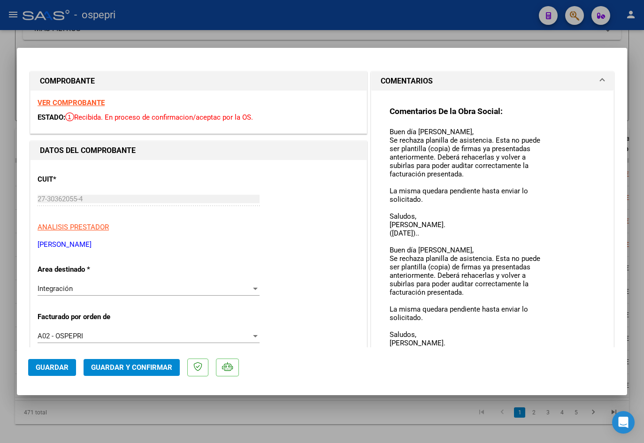
drag, startPoint x: 538, startPoint y: 141, endPoint x: 543, endPoint y: 371, distance: 230.2
click at [543, 371] on mat-dialog-container "COMPROBANTE VER COMPROBANTE ESTADO: Recibida. En proceso de confirmacion/acepta…" at bounding box center [322, 222] width 611 height 348
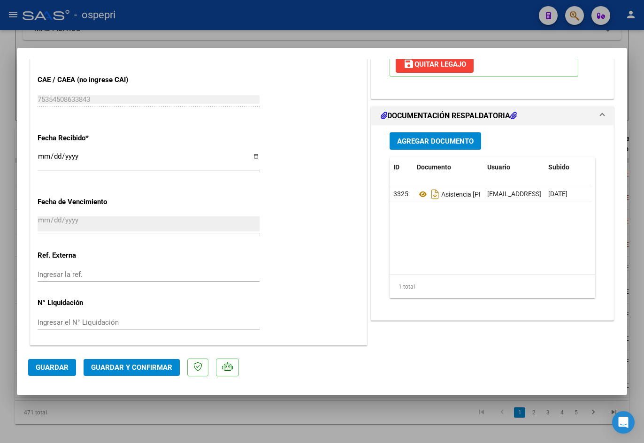
type input "$ 0,00"
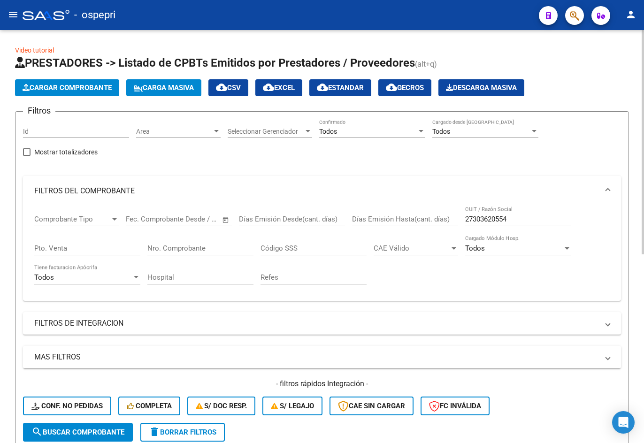
click at [518, 215] on input "27303620554" at bounding box center [518, 219] width 106 height 8
paste input "292081230"
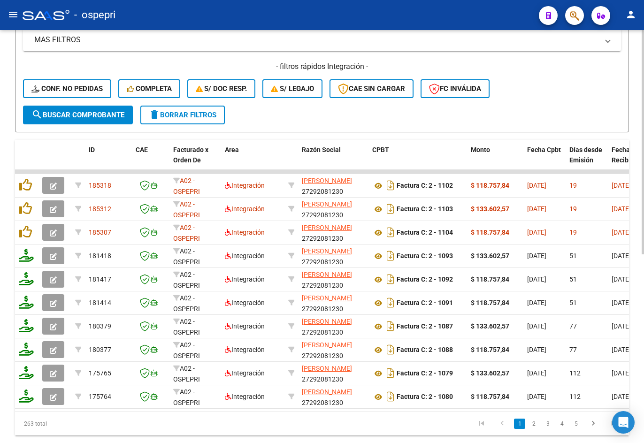
scroll to position [329, 0]
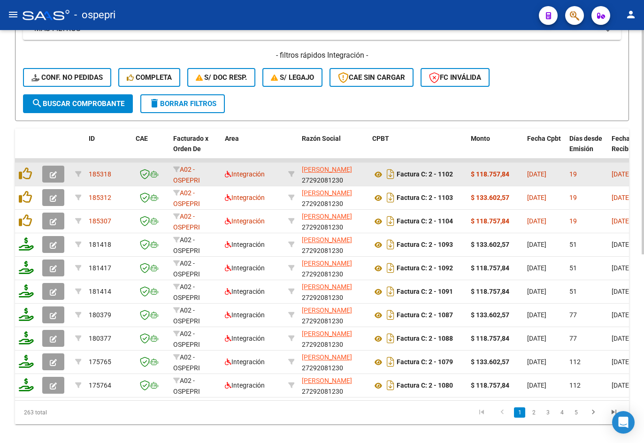
type input "27292081230"
click at [55, 177] on icon "button" at bounding box center [53, 174] width 7 height 7
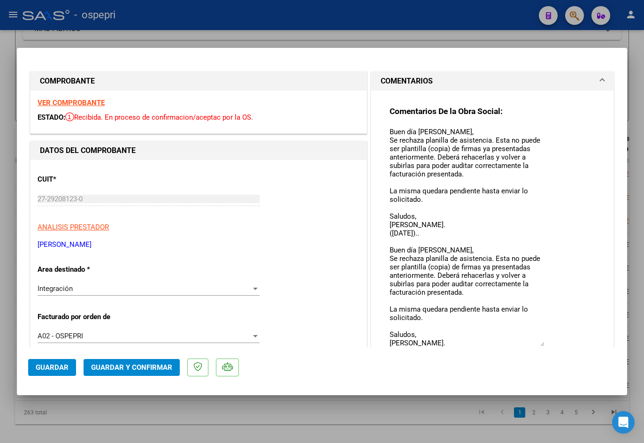
drag, startPoint x: 536, startPoint y: 142, endPoint x: 578, endPoint y: 342, distance: 204.9
click at [578, 344] on div "Comentarios De la Obra Social: Buen día Vanesa, Se rechaza planilla de asistenc…" at bounding box center [493, 237] width 206 height 262
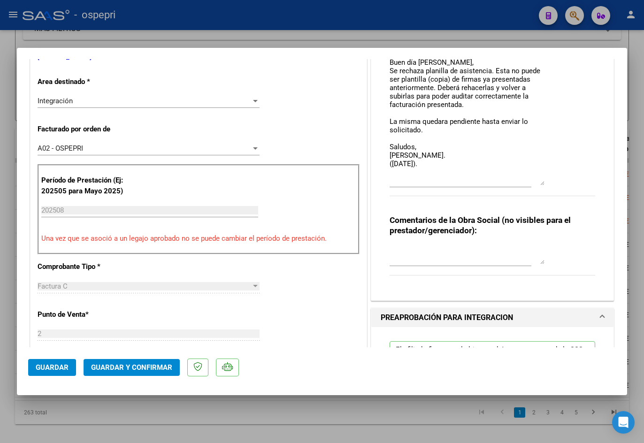
scroll to position [0, 0]
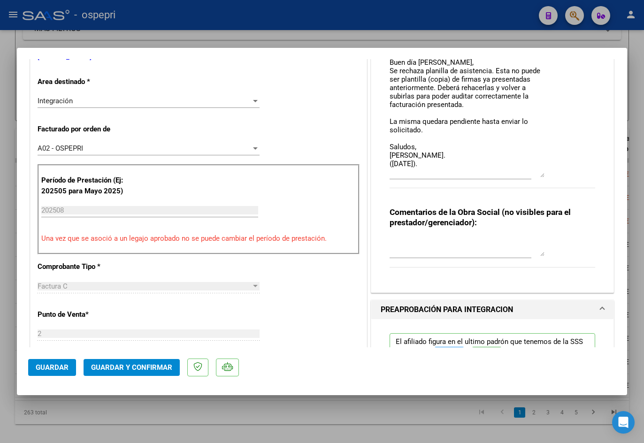
drag, startPoint x: 538, startPoint y: 156, endPoint x: 537, endPoint y: 174, distance: 17.4
click at [537, 174] on textarea "Buen día Vanesa, Se rechaza planilla de asistencia. Esta no puede ser plantilla…" at bounding box center [467, 58] width 155 height 239
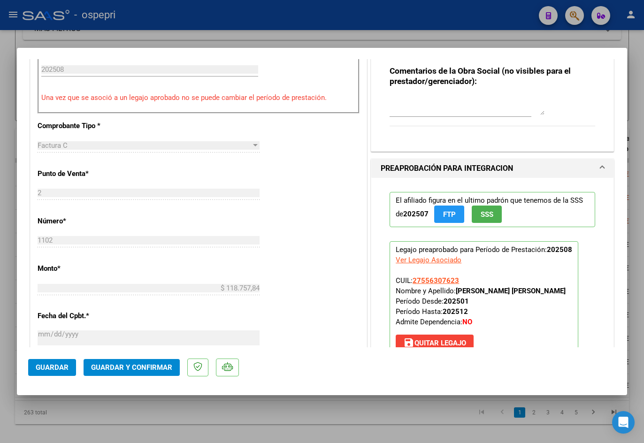
scroll to position [611, 0]
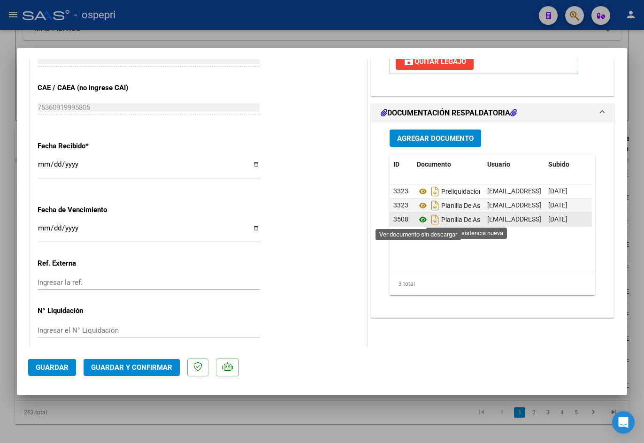
click at [419, 220] on icon at bounding box center [423, 219] width 12 height 11
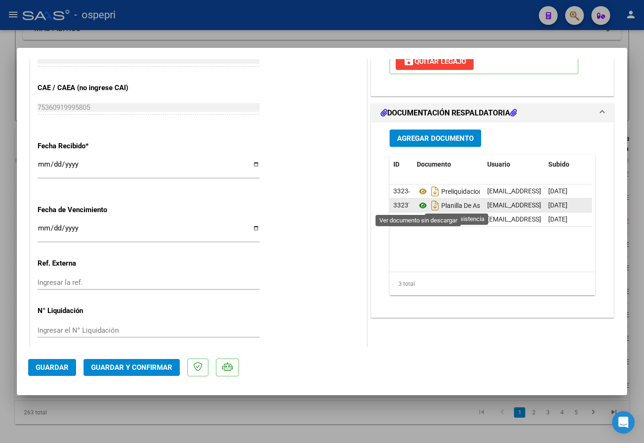
click at [417, 205] on icon at bounding box center [423, 205] width 12 height 11
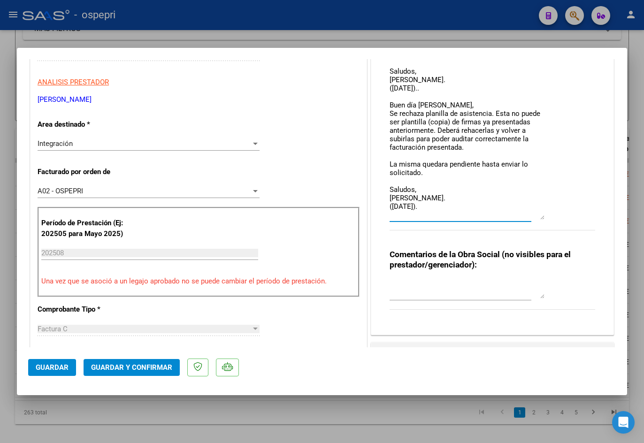
scroll to position [194, 0]
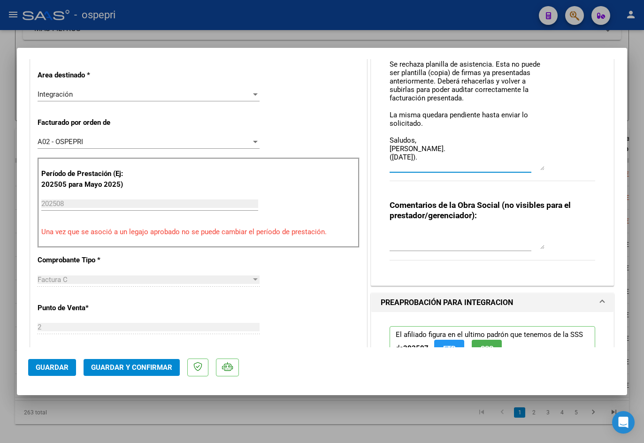
drag, startPoint x: 386, startPoint y: 129, endPoint x: 434, endPoint y: 158, distance: 55.9
click at [434, 158] on textarea "Buen día Vanesa, Se rechaza planilla de asistencia. Esta no puede ser plantilla…" at bounding box center [467, 51] width 155 height 238
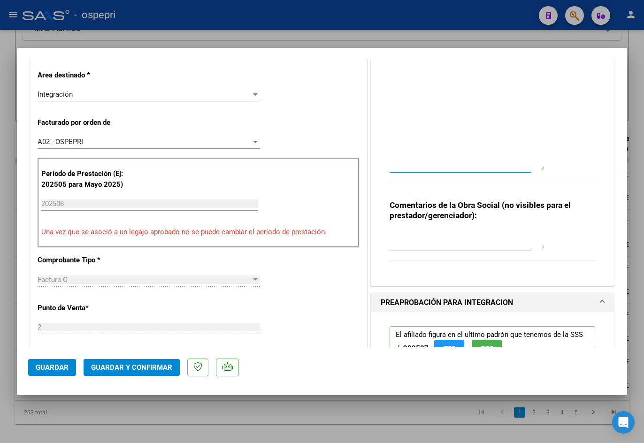
scroll to position [0, 0]
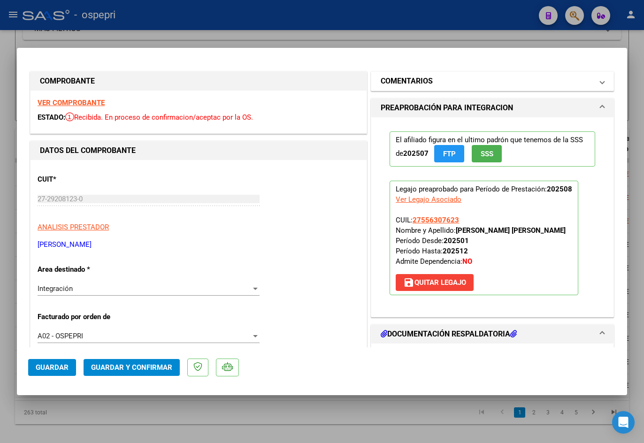
click at [397, 80] on h1 "COMENTARIOS" at bounding box center [407, 81] width 52 height 11
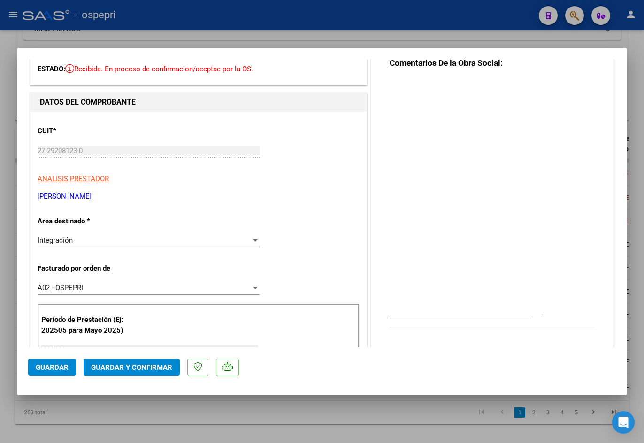
scroll to position [188, 0]
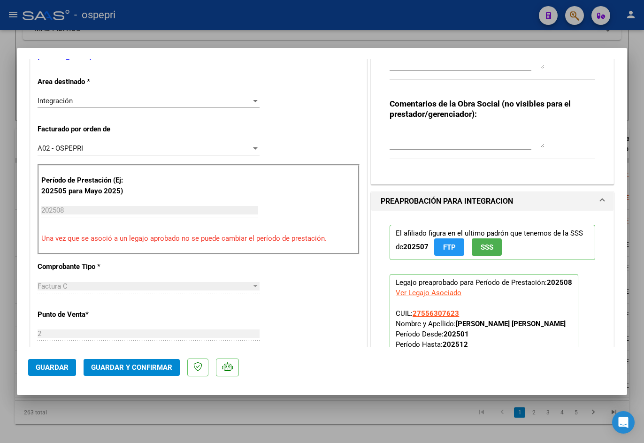
drag, startPoint x: 538, startPoint y: 175, endPoint x: 526, endPoint y: 68, distance: 107.8
click at [526, 64] on textarea at bounding box center [467, 4] width 155 height 130
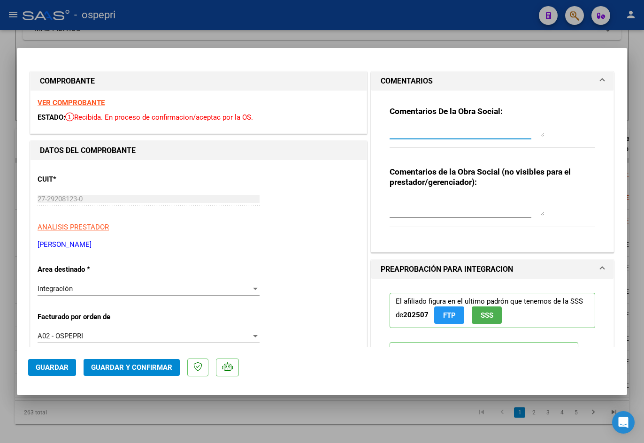
drag, startPoint x: 538, startPoint y: 249, endPoint x: 503, endPoint y: 110, distance: 143.8
click at [503, 110] on div "Comentarios De la Obra Social:" at bounding box center [493, 132] width 206 height 52
click at [441, 202] on textarea at bounding box center [467, 206] width 155 height 19
paste textarea "Buen día Vanesa, Se rechaza planilla de asistencia. Esta no puede ser plantilla…"
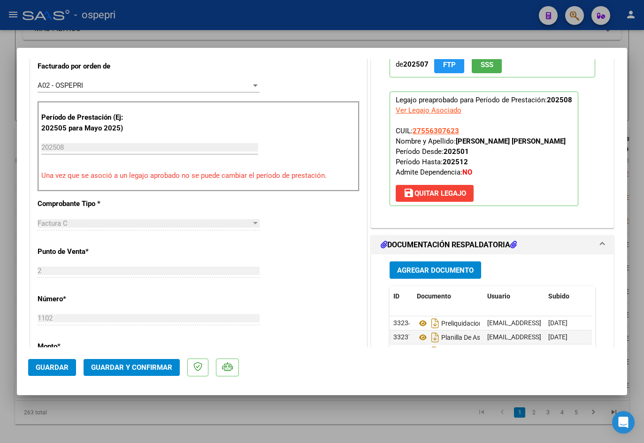
scroll to position [282, 0]
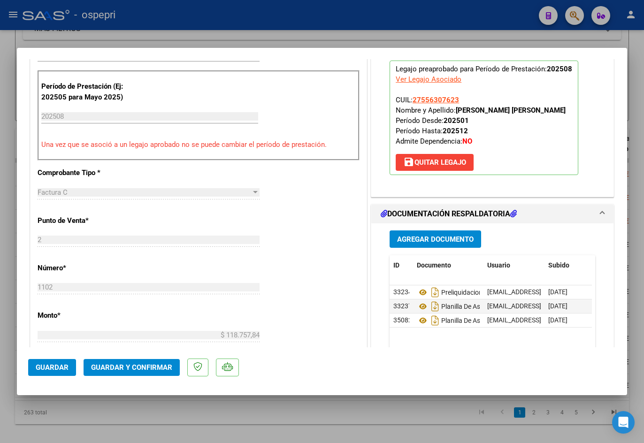
type textarea "Buen día Vanesa, Se rechaza planilla de asistencia. Esta no puede ser plantilla…"
click at [145, 366] on span "Guardar y Confirmar" at bounding box center [131, 368] width 81 height 8
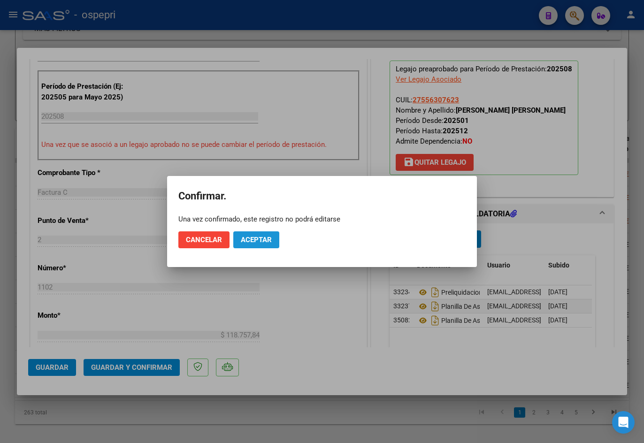
click at [273, 240] on button "Aceptar" at bounding box center [256, 240] width 46 height 17
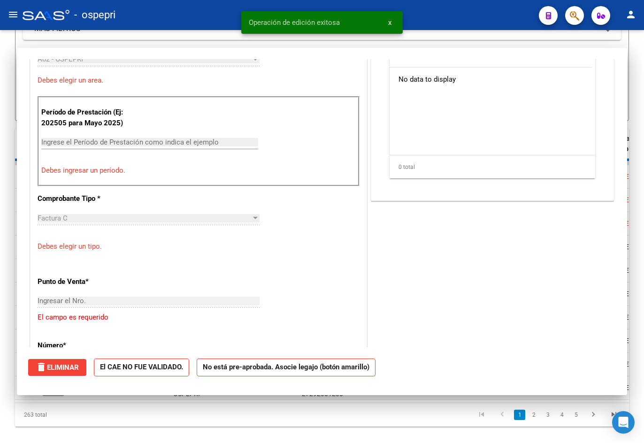
scroll to position [0, 0]
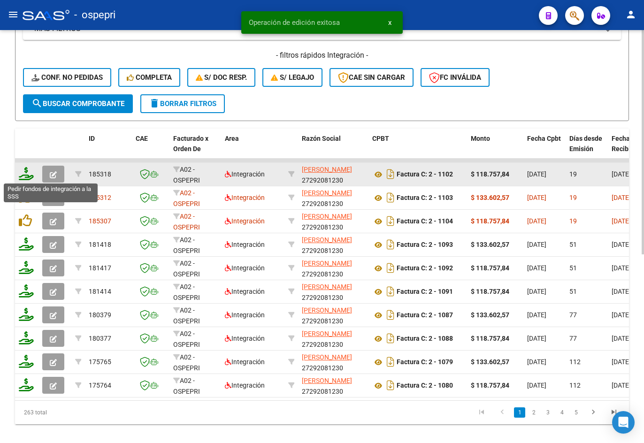
click at [25, 175] on icon at bounding box center [26, 173] width 15 height 13
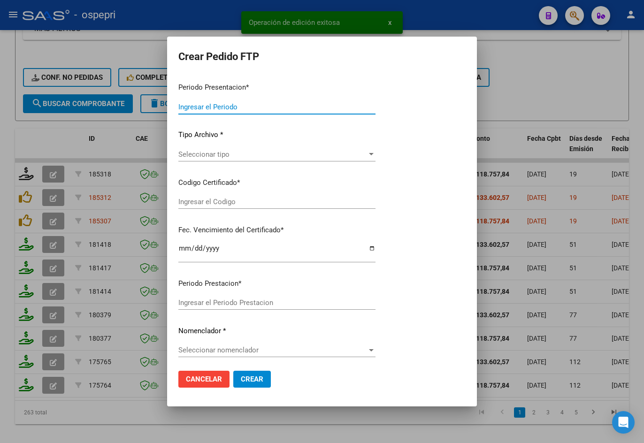
type input "202508"
type input "$ 118.757,84"
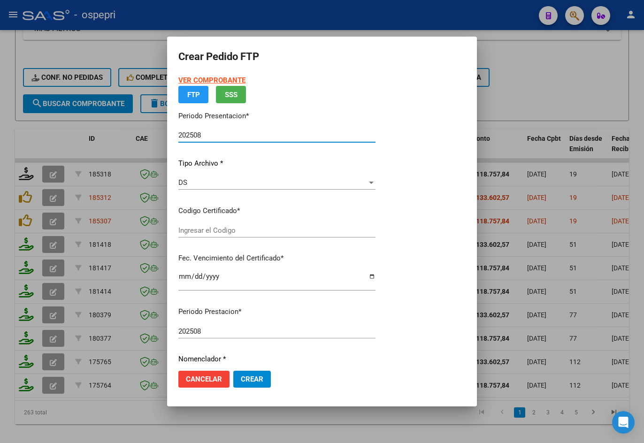
type input "ARG01000556307622016090120210901NQN249"
type input "2027-07-01"
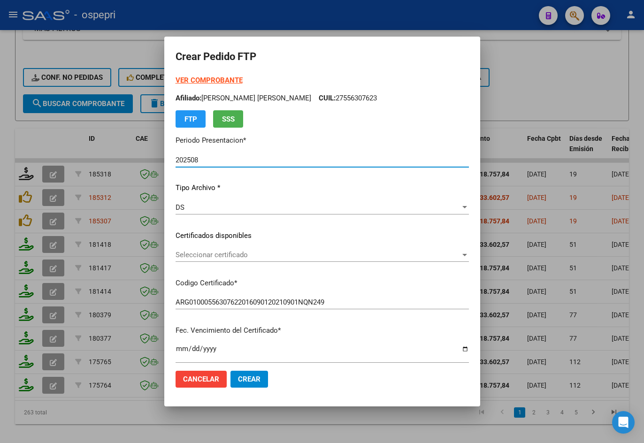
click at [248, 250] on div "Seleccionar certificado Seleccionar certificado" at bounding box center [323, 255] width 294 height 14
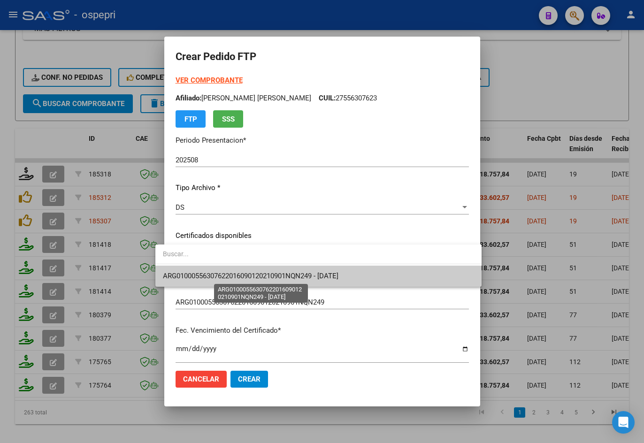
click at [233, 279] on span "ARG01000556307622016090120210901NQN249 - 2027-07-01" at bounding box center [251, 276] width 176 height 8
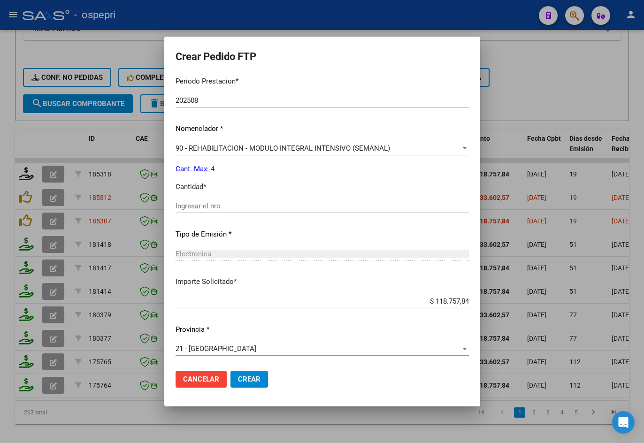
scroll to position [304, 0]
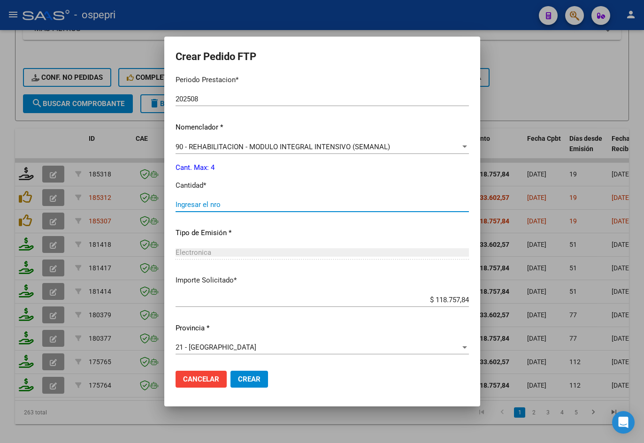
click at [227, 202] on input "Ingresar el nro" at bounding box center [323, 205] width 294 height 8
type input "4"
click at [239, 384] on button "Crear" at bounding box center [250, 379] width 38 height 17
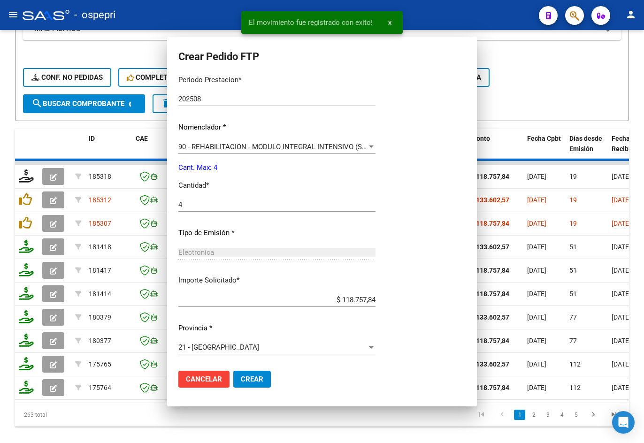
scroll to position [251, 0]
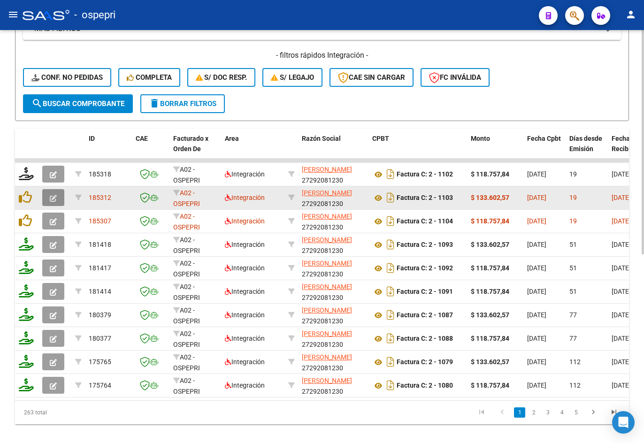
click at [54, 202] on icon "button" at bounding box center [53, 198] width 7 height 7
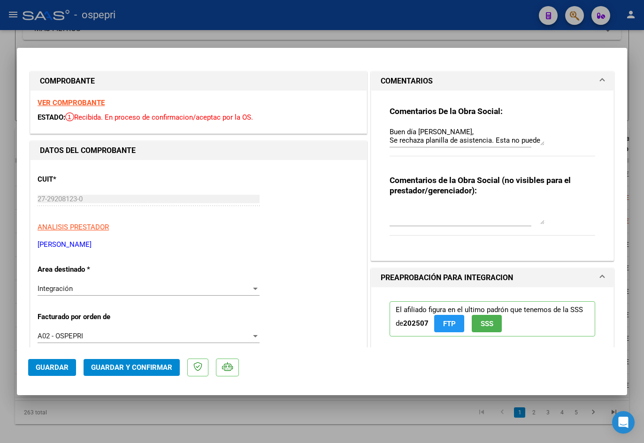
click at [96, 103] on strong "VER COMPROBANTE" at bounding box center [71, 103] width 67 height 8
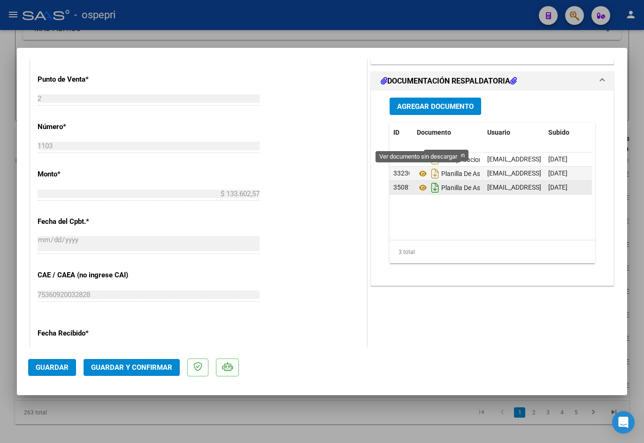
scroll to position [423, 0]
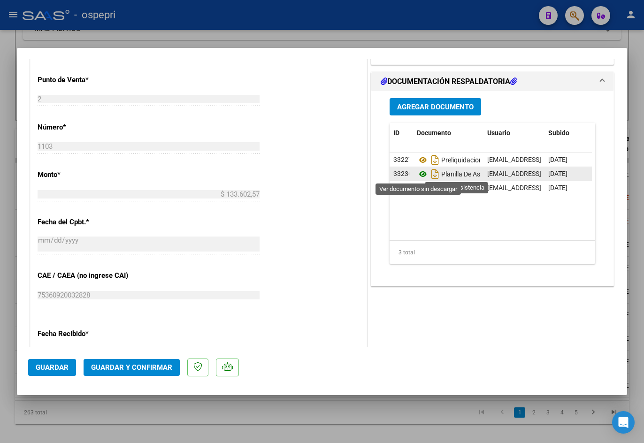
click at [421, 172] on icon at bounding box center [423, 174] width 12 height 11
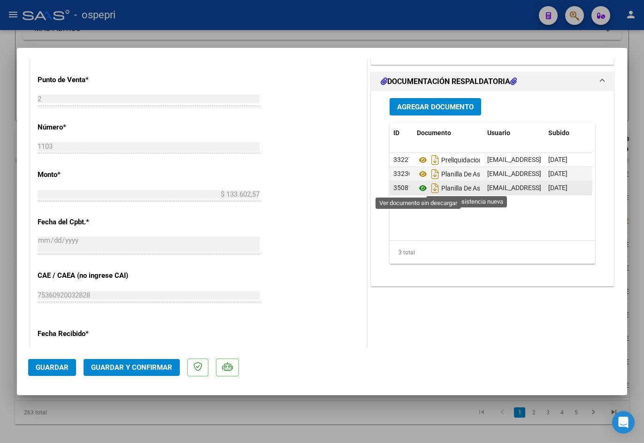
click at [418, 189] on icon at bounding box center [423, 188] width 12 height 11
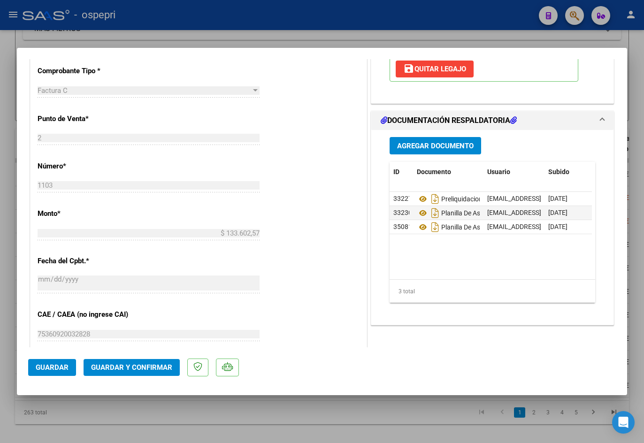
type input "$ 0,00"
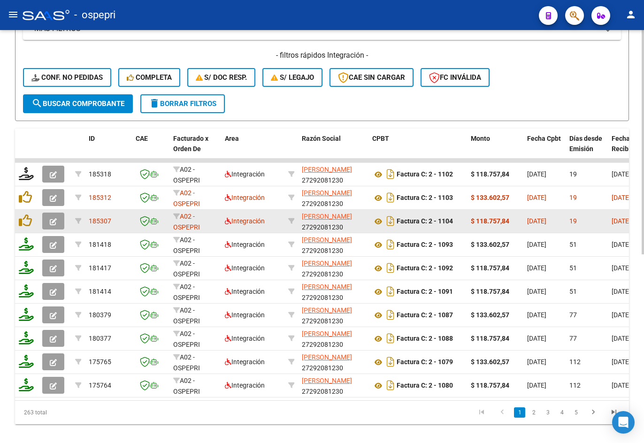
click at [50, 222] on icon "button" at bounding box center [53, 221] width 7 height 7
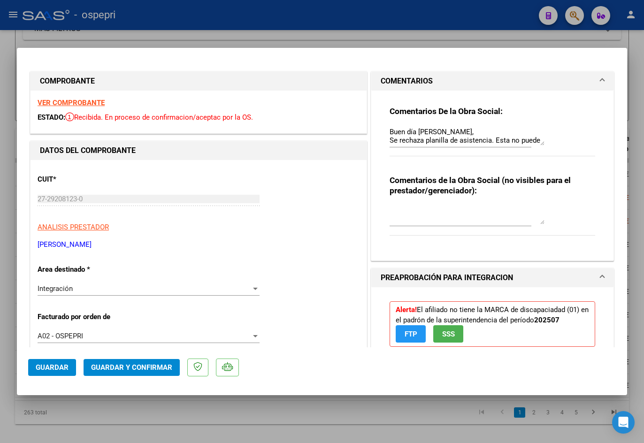
click at [94, 101] on strong "VER COMPROBANTE" at bounding box center [71, 103] width 67 height 8
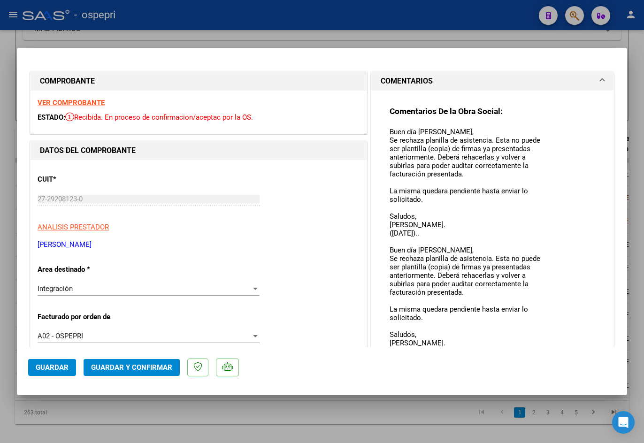
drag, startPoint x: 539, startPoint y: 142, endPoint x: 544, endPoint y: 359, distance: 217.1
click at [544, 359] on mat-dialog-container "COMPROBANTE VER COMPROBANTE ESTADO: Recibida. En proceso de confirmacion/acepta…" at bounding box center [322, 222] width 611 height 348
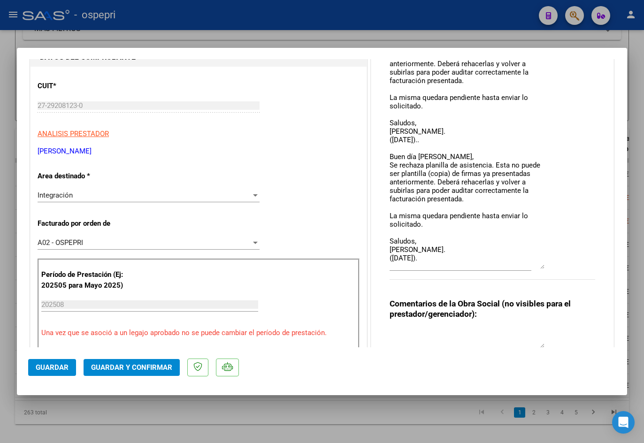
scroll to position [94, 0]
click at [540, 263] on textarea "Buen día Vanesa, Se rechaza planilla de asistencia. Esta no puede ser plantilla…" at bounding box center [467, 149] width 155 height 233
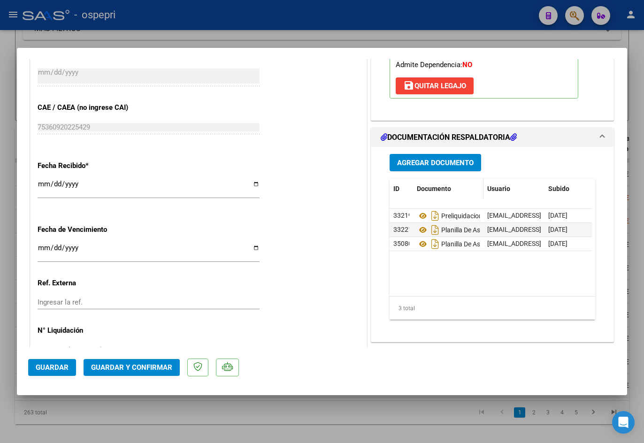
scroll to position [619, 0]
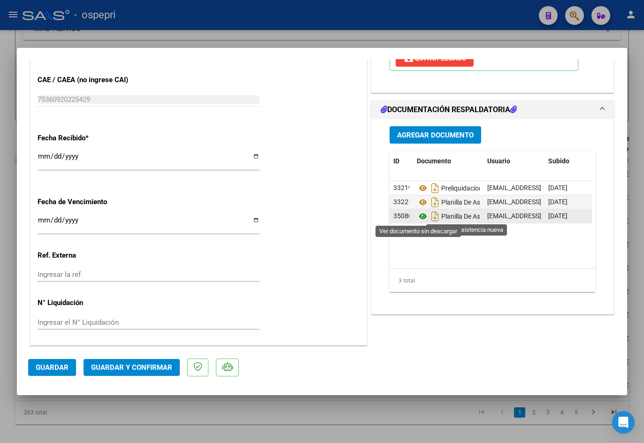
click at [420, 217] on icon at bounding box center [423, 216] width 12 height 11
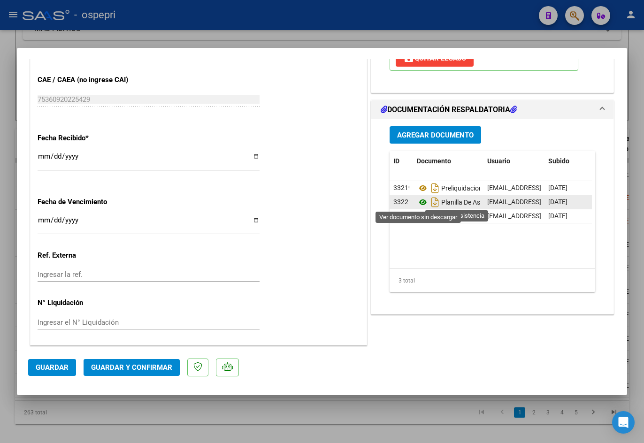
click at [421, 203] on icon at bounding box center [423, 202] width 12 height 11
click at [421, 201] on icon at bounding box center [423, 202] width 12 height 11
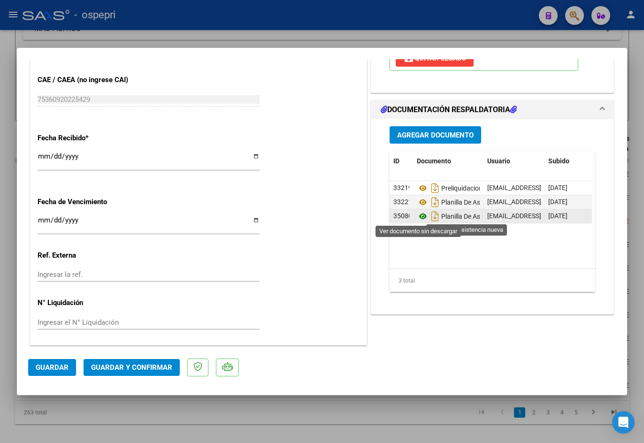
click at [421, 218] on icon at bounding box center [423, 216] width 12 height 11
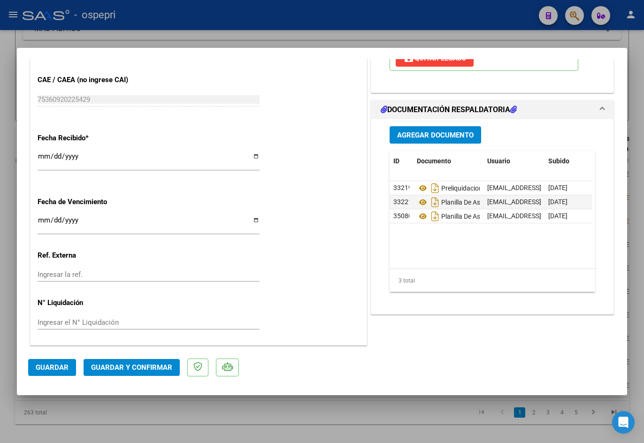
click at [120, 366] on span "Guardar y Confirmar" at bounding box center [131, 368] width 81 height 8
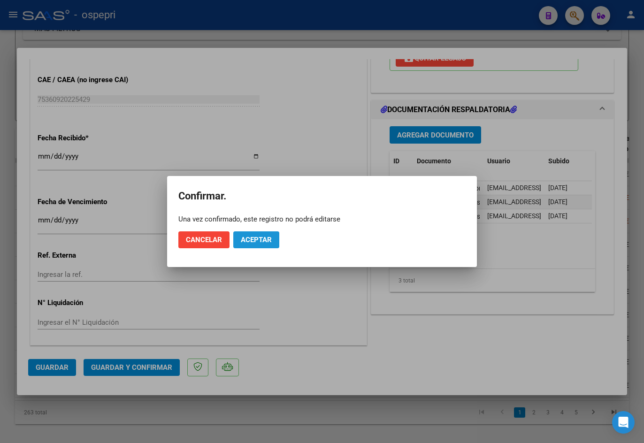
click at [242, 240] on span "Aceptar" at bounding box center [256, 240] width 31 height 8
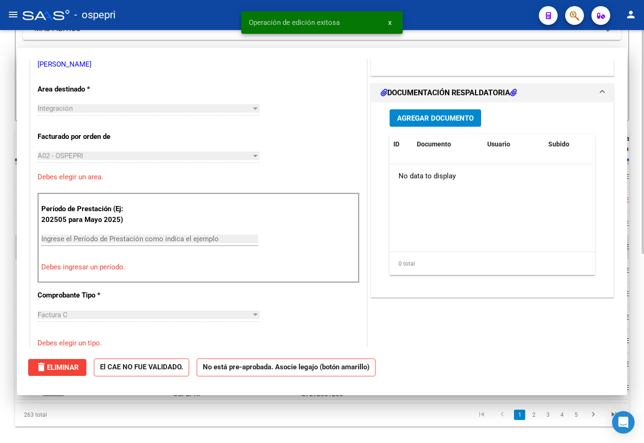
scroll to position [0, 0]
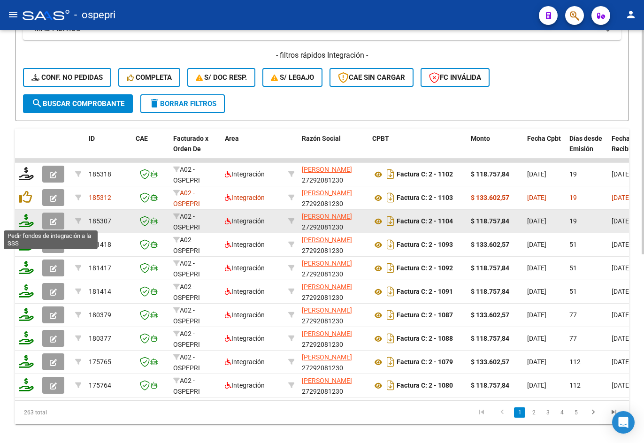
click at [25, 223] on icon at bounding box center [26, 220] width 15 height 13
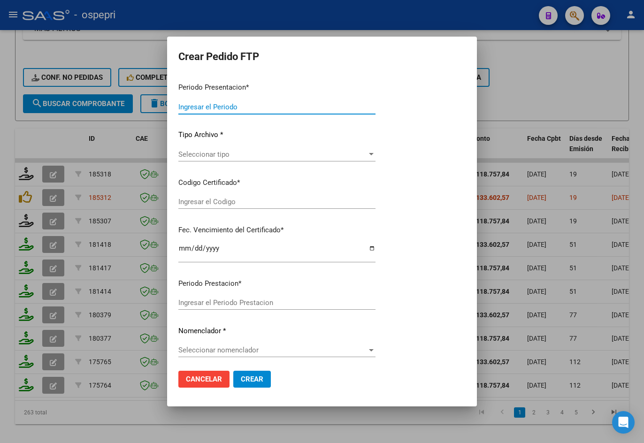
type input "202508"
type input "$ 118.757,84"
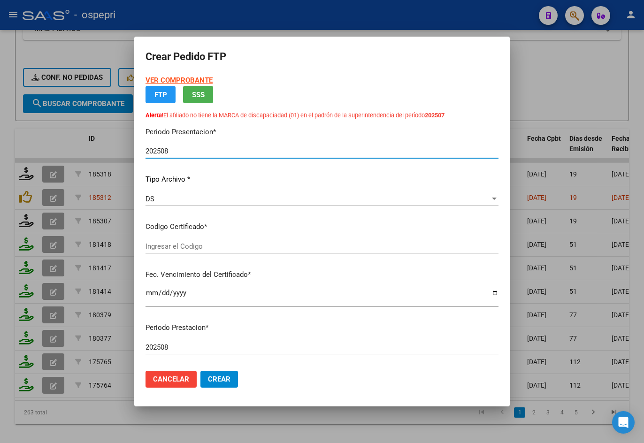
type input "20563185385"
type input "2028-06-23"
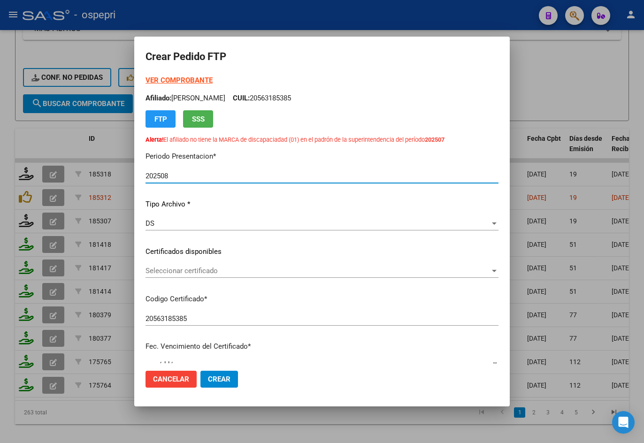
click at [245, 271] on span "Seleccionar certificado" at bounding box center [318, 271] width 345 height 8
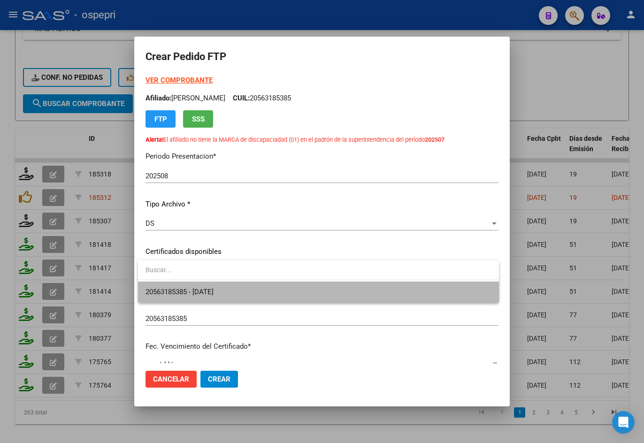
click at [254, 290] on span "20563185385 - 2028-06-23" at bounding box center [319, 292] width 346 height 21
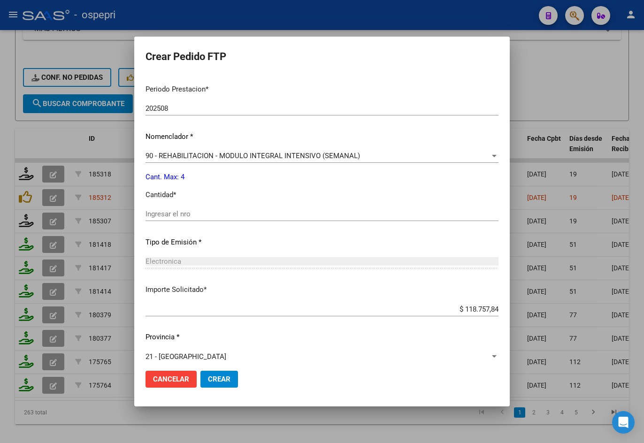
scroll to position [331, 0]
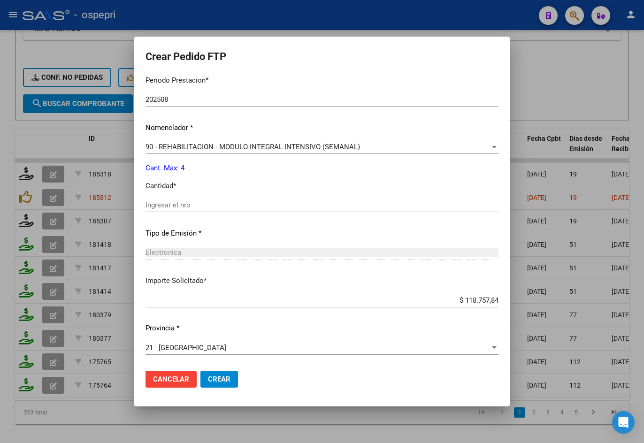
click at [240, 211] on div "Ingresar el nro" at bounding box center [322, 205] width 353 height 14
type input "4"
click at [227, 372] on button "Crear" at bounding box center [220, 379] width 38 height 17
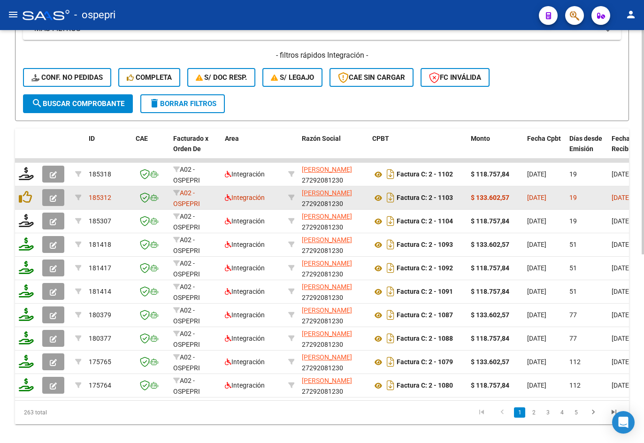
click at [54, 199] on icon "button" at bounding box center [53, 198] width 7 height 7
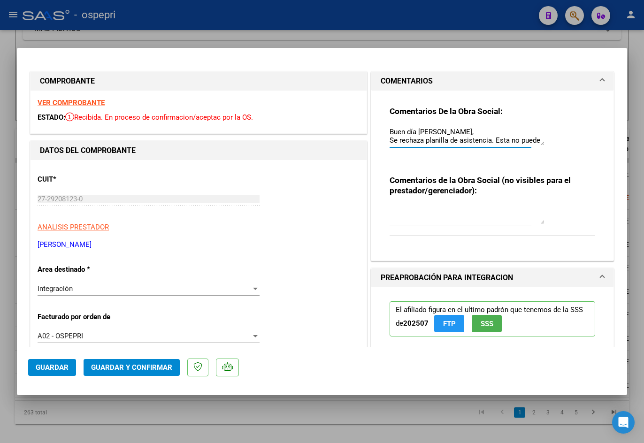
click at [541, 142] on textarea "Buen día Vanesa, Se rechaza planilla de asistencia. Esta no puede ser plantilla…" at bounding box center [467, 136] width 155 height 19
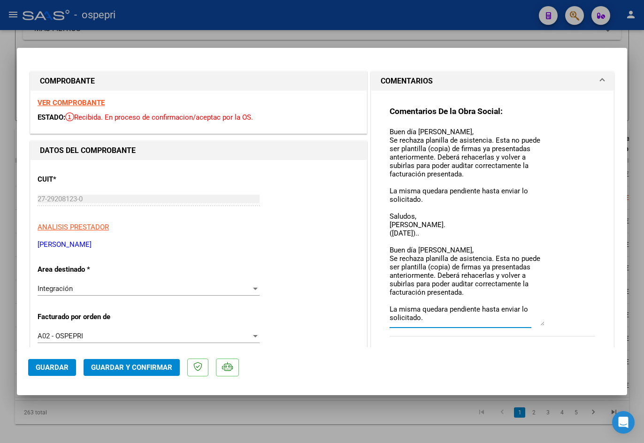
drag, startPoint x: 537, startPoint y: 140, endPoint x: 556, endPoint y: 320, distance: 181.3
click at [556, 320] on div "Comentarios De la Obra Social: Buen día Vanesa, Se rechaza planilla de asistenc…" at bounding box center [493, 226] width 206 height 241
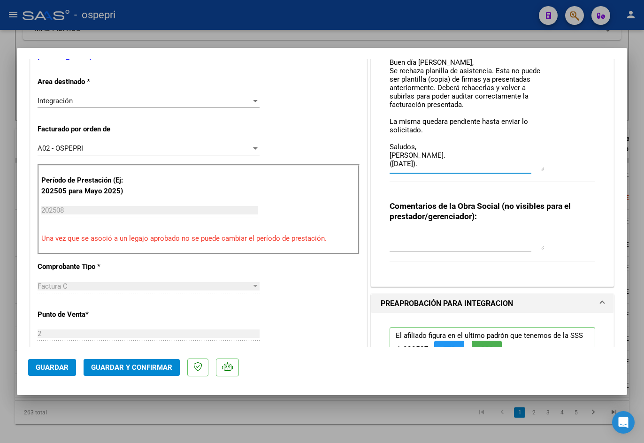
scroll to position [0, 0]
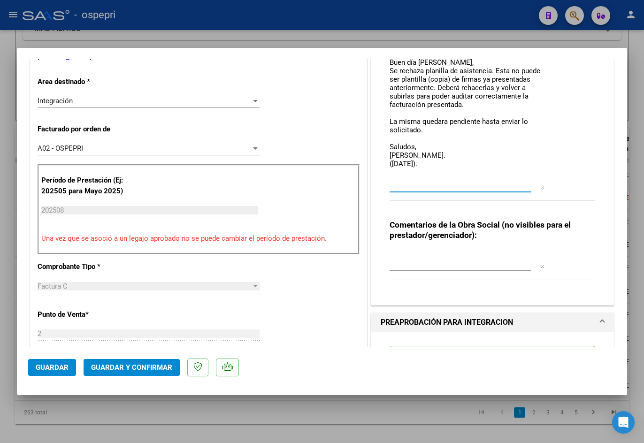
drag, startPoint x: 537, startPoint y: 134, endPoint x: 541, endPoint y: 186, distance: 52.2
click at [541, 186] on textarea "Buen día Vanesa, Se rechaza planilla de asistencia. Esta no puede ser plantilla…" at bounding box center [467, 64] width 155 height 251
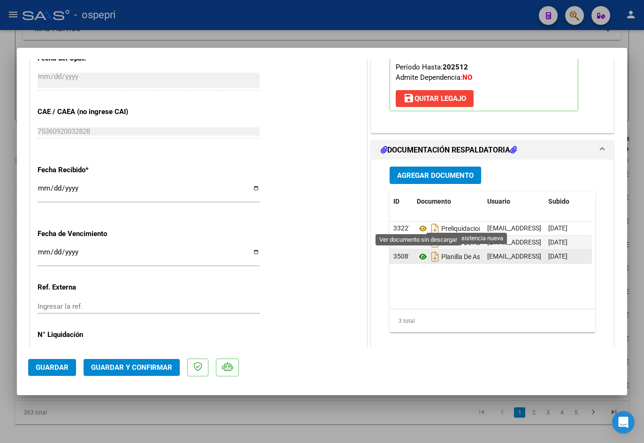
scroll to position [619, 0]
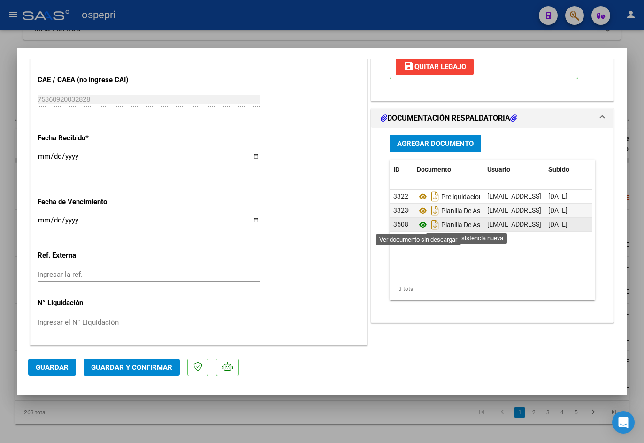
click at [418, 225] on icon at bounding box center [423, 224] width 12 height 11
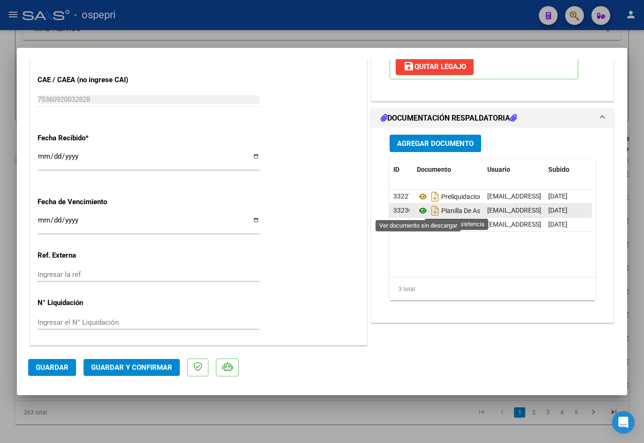
click at [418, 209] on icon at bounding box center [423, 210] width 12 height 11
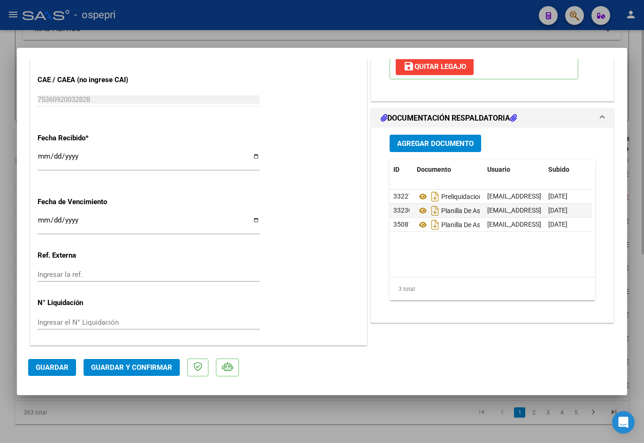
click at [310, 37] on div at bounding box center [322, 221] width 644 height 443
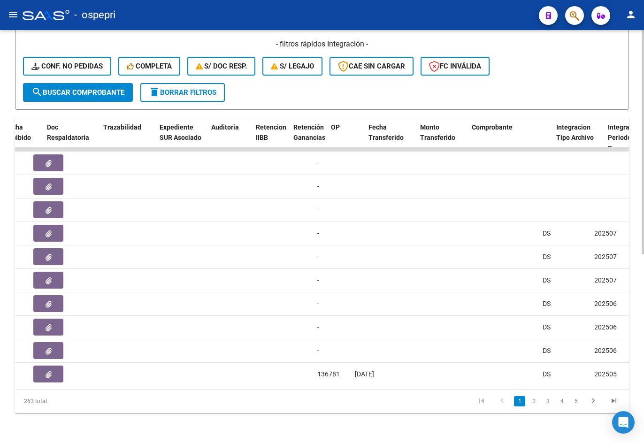
scroll to position [0, 567]
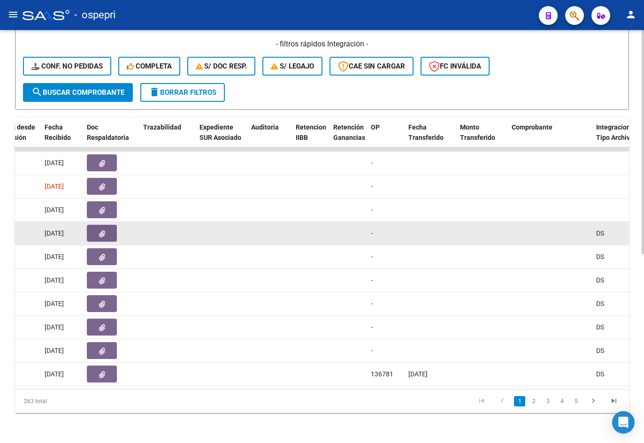
click at [103, 231] on icon "button" at bounding box center [102, 234] width 6 height 7
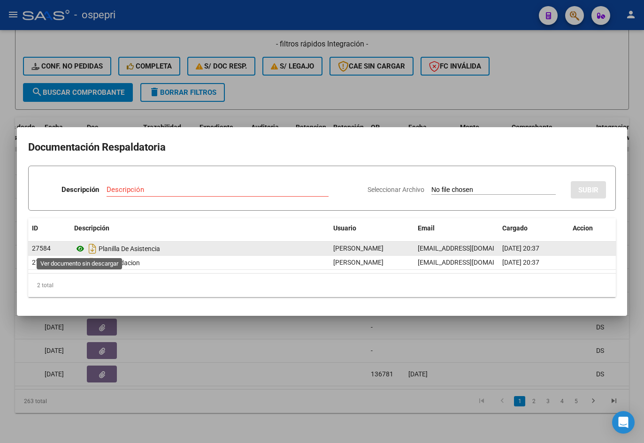
click at [81, 250] on icon at bounding box center [80, 248] width 12 height 11
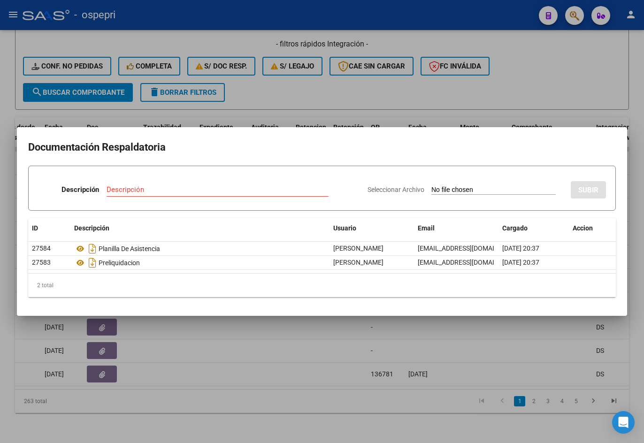
click at [412, 335] on div at bounding box center [322, 221] width 644 height 443
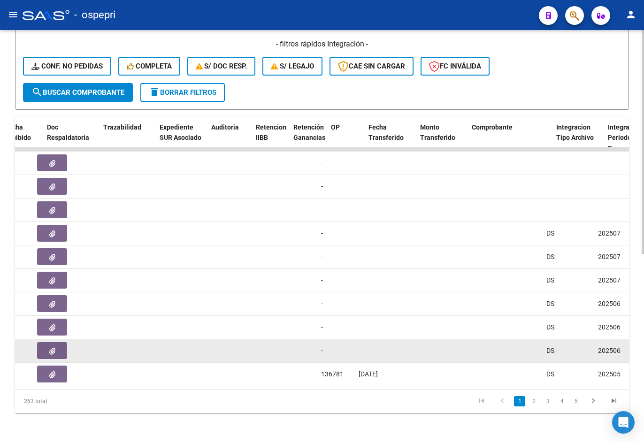
scroll to position [0, 607]
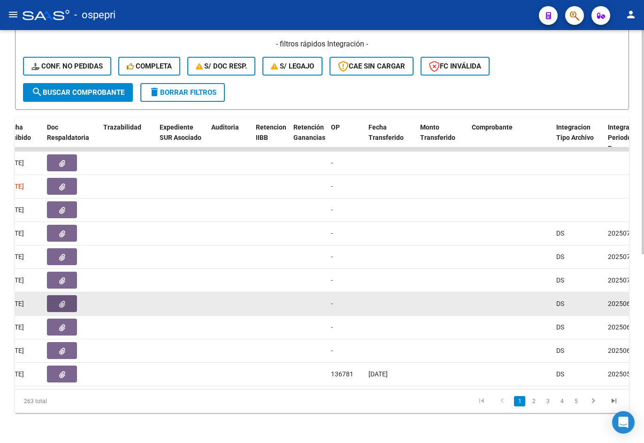
click at [66, 298] on button "button" at bounding box center [62, 303] width 30 height 17
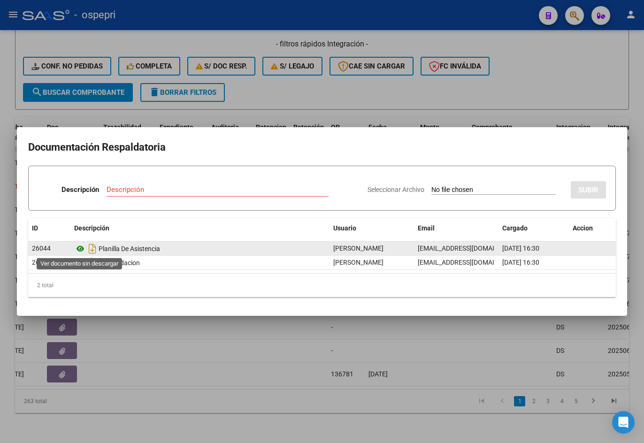
click at [81, 249] on icon at bounding box center [80, 248] width 12 height 11
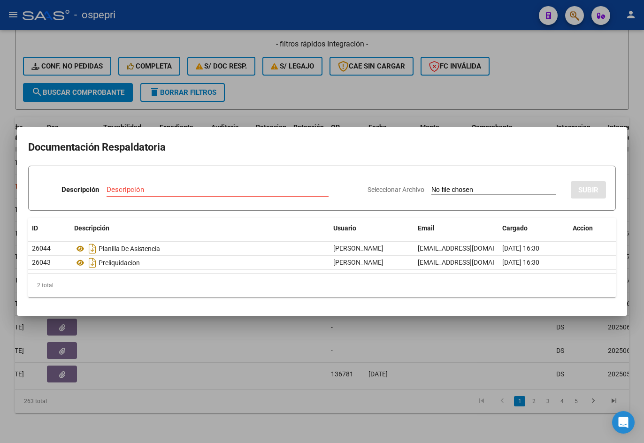
click at [574, 106] on div at bounding box center [322, 221] width 644 height 443
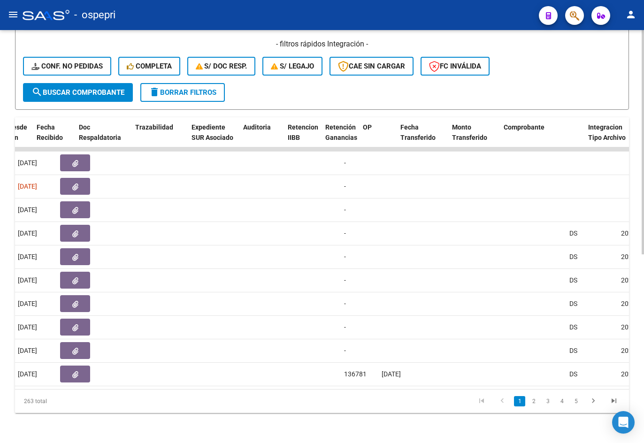
scroll to position [0, 571]
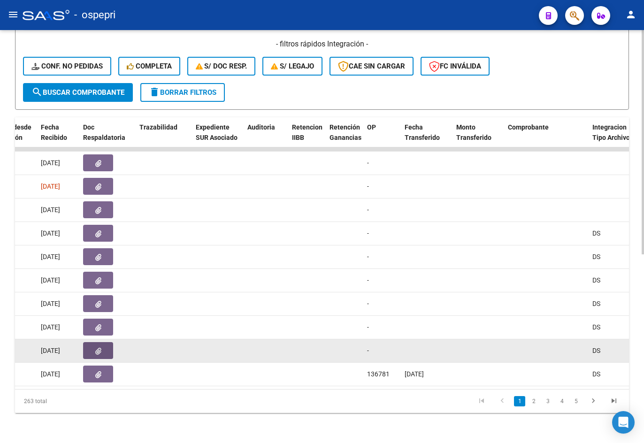
click at [98, 348] on button "button" at bounding box center [98, 350] width 30 height 17
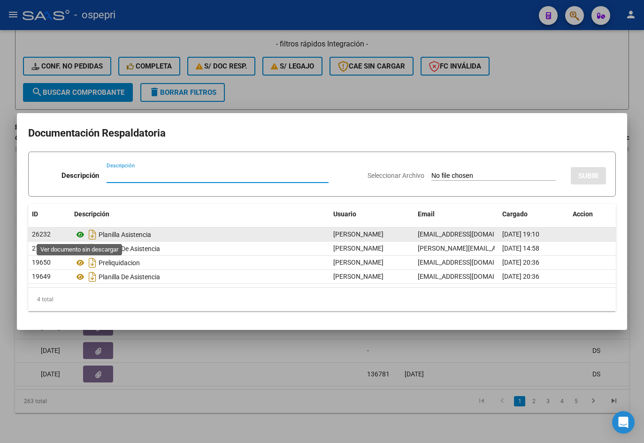
click at [80, 235] on icon at bounding box center [80, 234] width 12 height 11
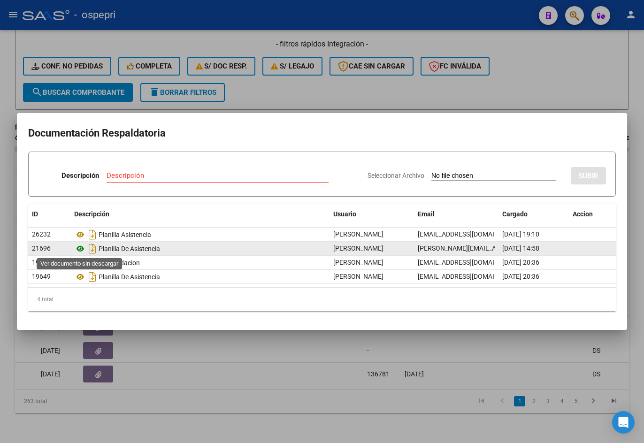
click at [80, 245] on icon at bounding box center [80, 248] width 12 height 11
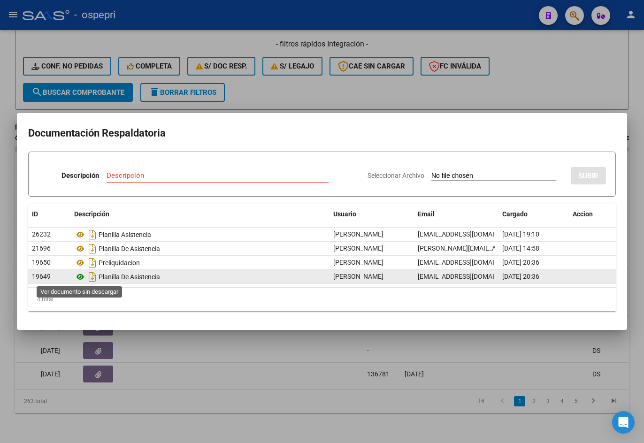
click at [79, 276] on icon at bounding box center [80, 276] width 12 height 11
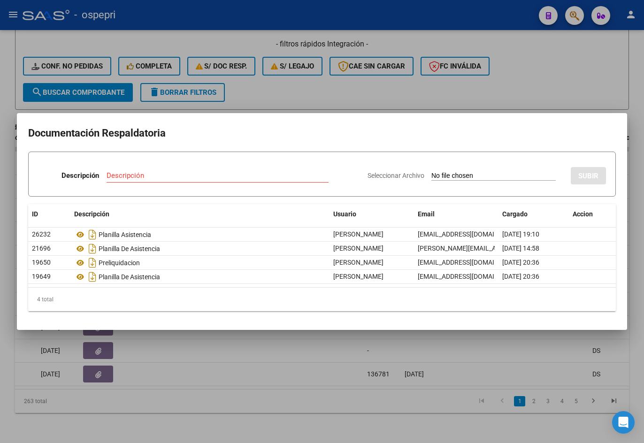
click at [313, 98] on div at bounding box center [322, 221] width 644 height 443
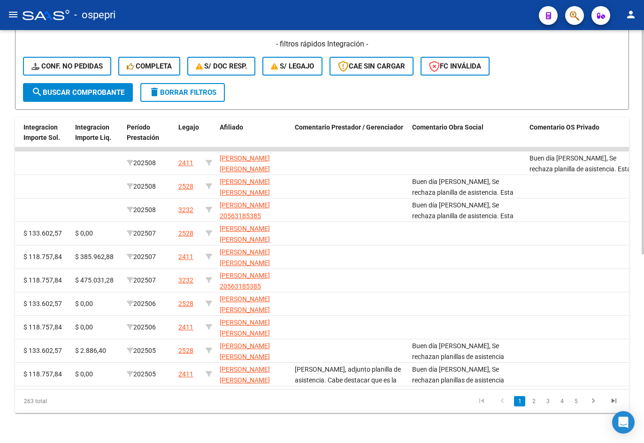
scroll to position [0, 1257]
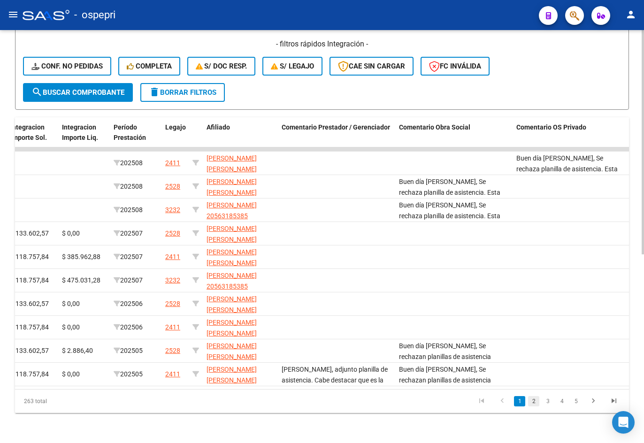
click at [533, 403] on link "2" at bounding box center [533, 401] width 11 height 10
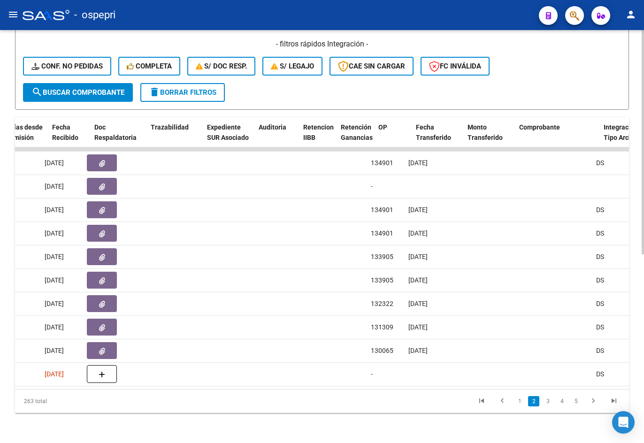
scroll to position [0, 560]
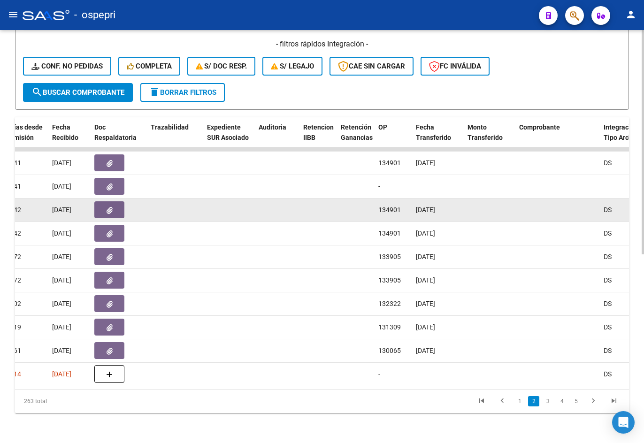
click at [107, 207] on icon "button" at bounding box center [110, 210] width 6 height 7
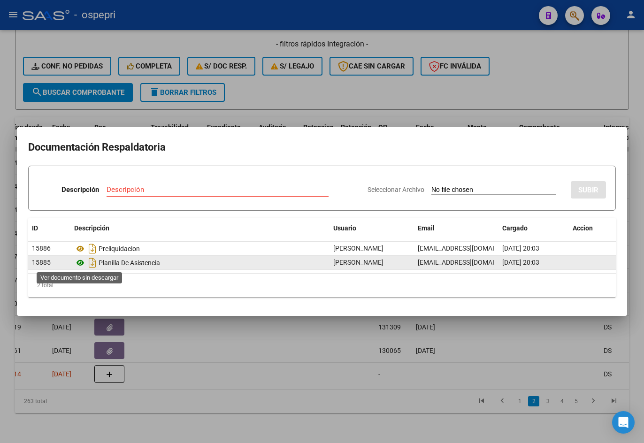
click at [79, 261] on icon at bounding box center [80, 262] width 12 height 11
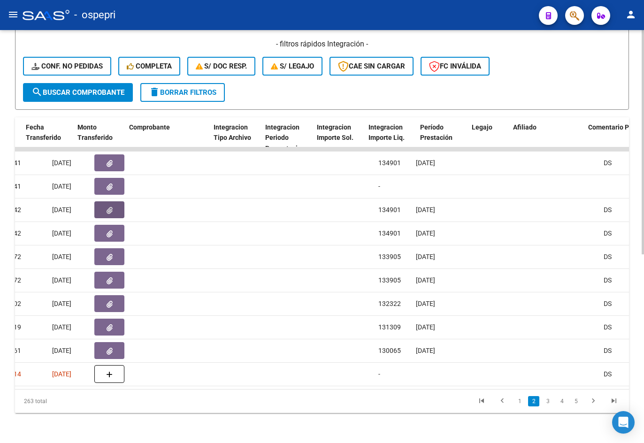
scroll to position [0, 950]
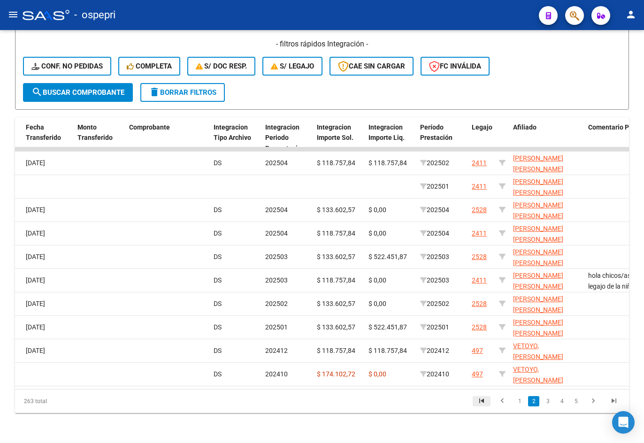
click at [482, 403] on icon "go to first page" at bounding box center [482, 402] width 12 height 11
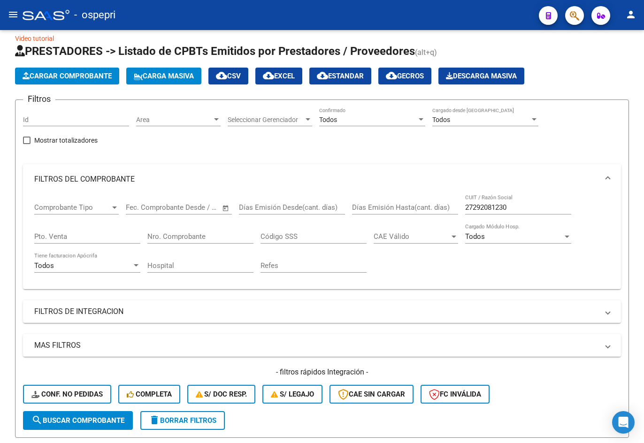
scroll to position [0, 0]
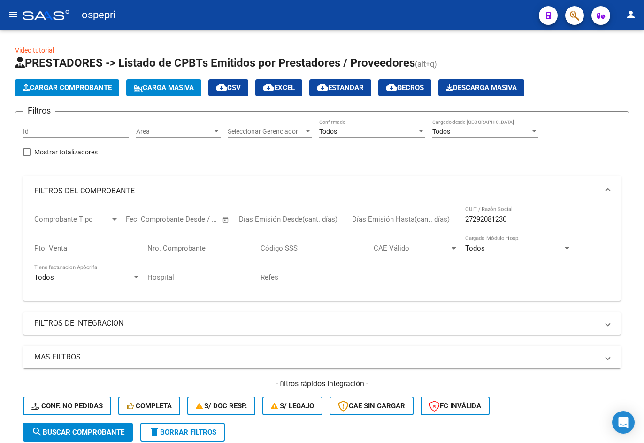
click at [512, 214] on div "27292081230 CUIT / Razón Social" at bounding box center [518, 216] width 106 height 20
click at [515, 218] on input "27292081230" at bounding box center [518, 219] width 106 height 8
paste input "876748"
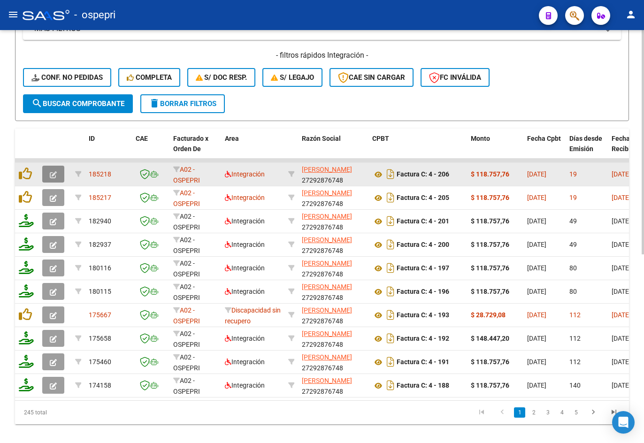
click at [54, 169] on button "button" at bounding box center [53, 174] width 22 height 17
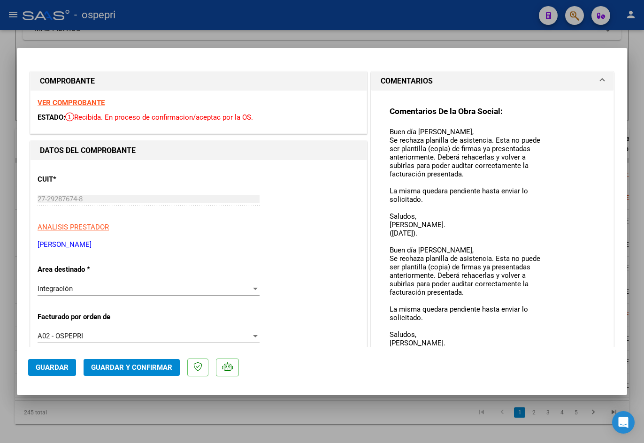
drag, startPoint x: 539, startPoint y: 141, endPoint x: 579, endPoint y: 356, distance: 218.3
click at [579, 356] on mat-dialog-container "COMPROBANTE VER COMPROBANTE ESTADO: Recibida. En proceso de confirmacion/acepta…" at bounding box center [322, 222] width 611 height 348
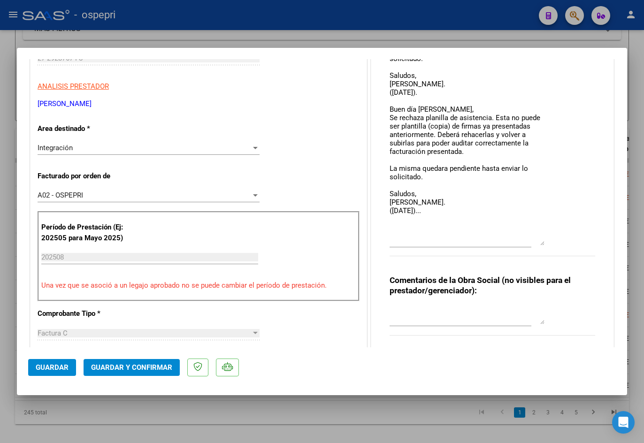
drag, startPoint x: 540, startPoint y: 217, endPoint x: 546, endPoint y: 243, distance: 27.0
click at [546, 243] on div "Comentarios De la Obra Social: Buen día Mariana, Se rechaza planilla de asisten…" at bounding box center [493, 116] width 206 height 302
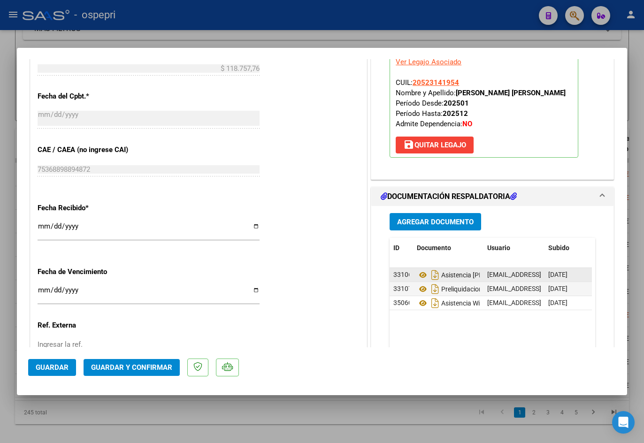
scroll to position [611, 0]
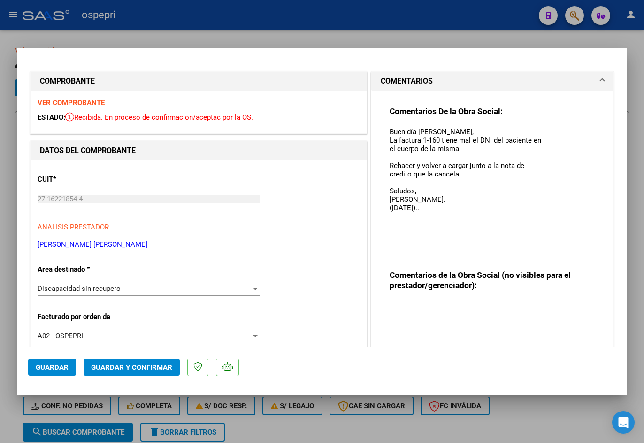
scroll to position [329, 0]
